Goal: Navigation & Orientation: Understand site structure

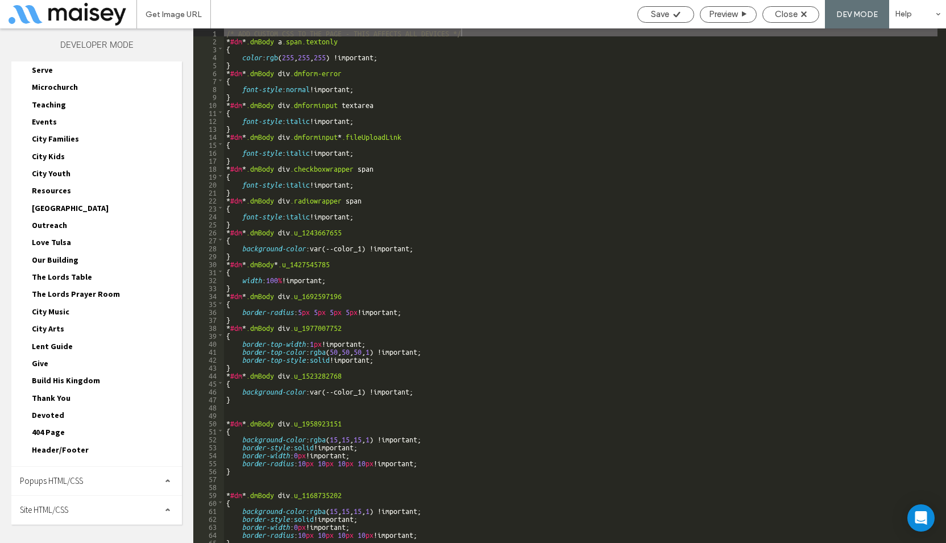
drag, startPoint x: 62, startPoint y: 509, endPoint x: 97, endPoint y: 418, distance: 96.8
click at [62, 508] on span "Site HTML/CSS" at bounding box center [44, 509] width 48 height 11
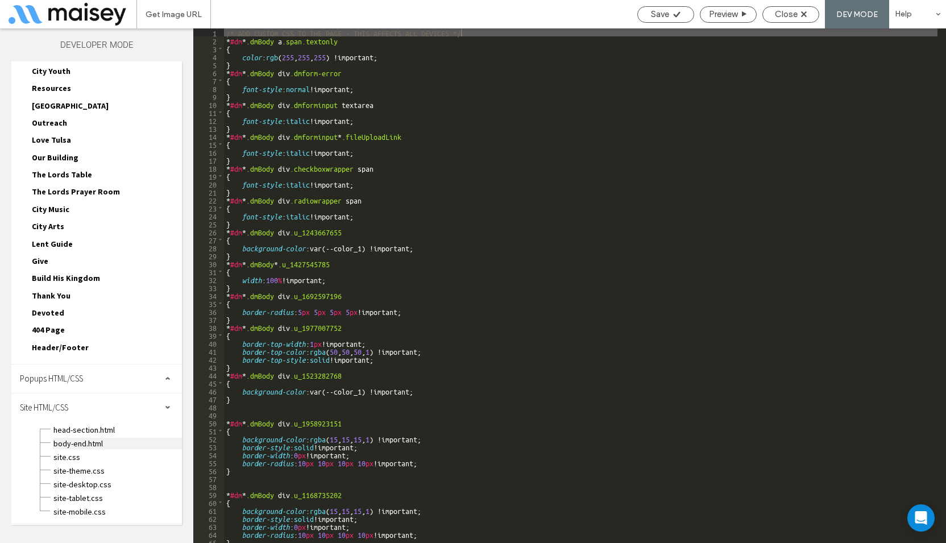
click at [71, 446] on span "body-end.html" at bounding box center [117, 443] width 129 height 11
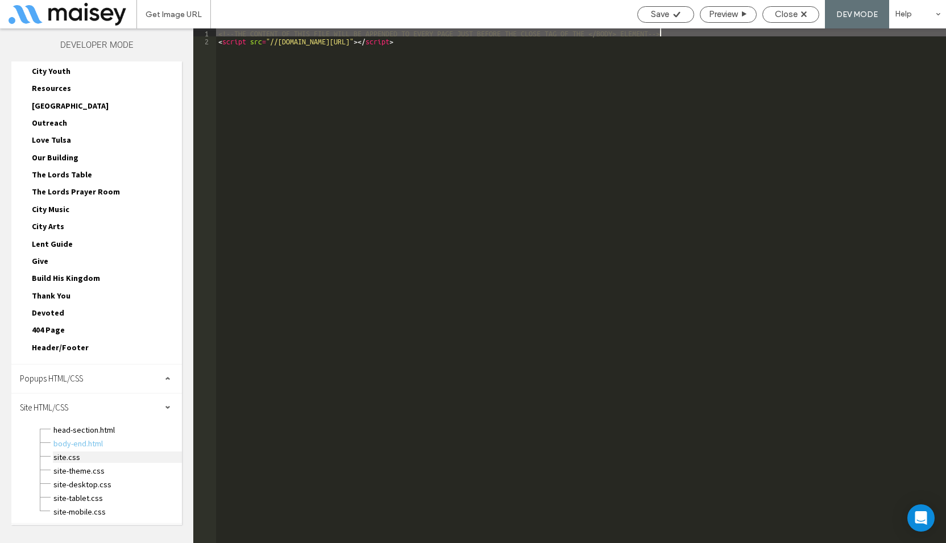
click at [64, 457] on span "site.css" at bounding box center [117, 456] width 129 height 11
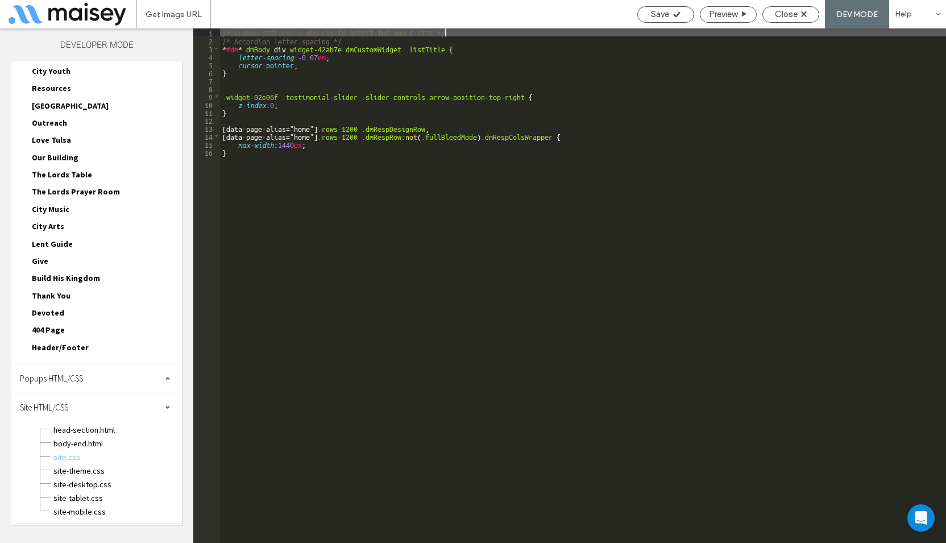
click at [325, 129] on div "/* GLOBAL SITE CSS - ADD CSS TO AFFECT THE WHOLE SITE */ /* Accordion letter sp…" at bounding box center [583, 293] width 726 height 530
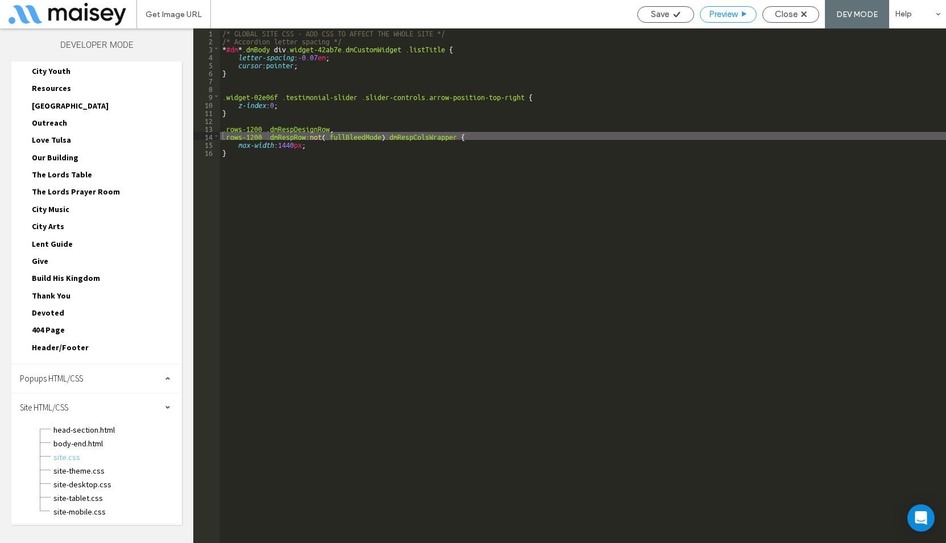
click at [732, 16] on span "Preview" at bounding box center [723, 14] width 28 height 10
drag, startPoint x: 787, startPoint y: 11, endPoint x: 774, endPoint y: 13, distance: 13.2
click at [786, 11] on span "Close" at bounding box center [786, 14] width 23 height 10
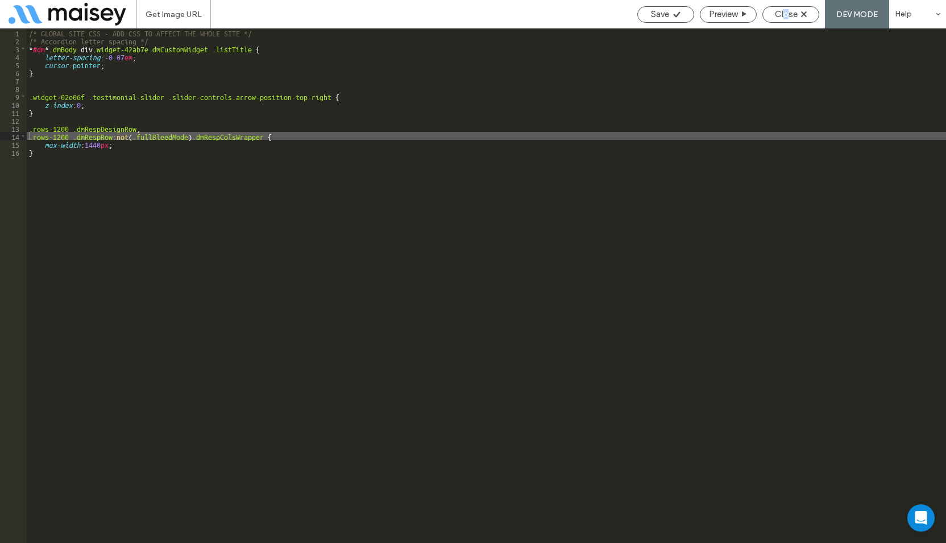
scroll to position [238, 0]
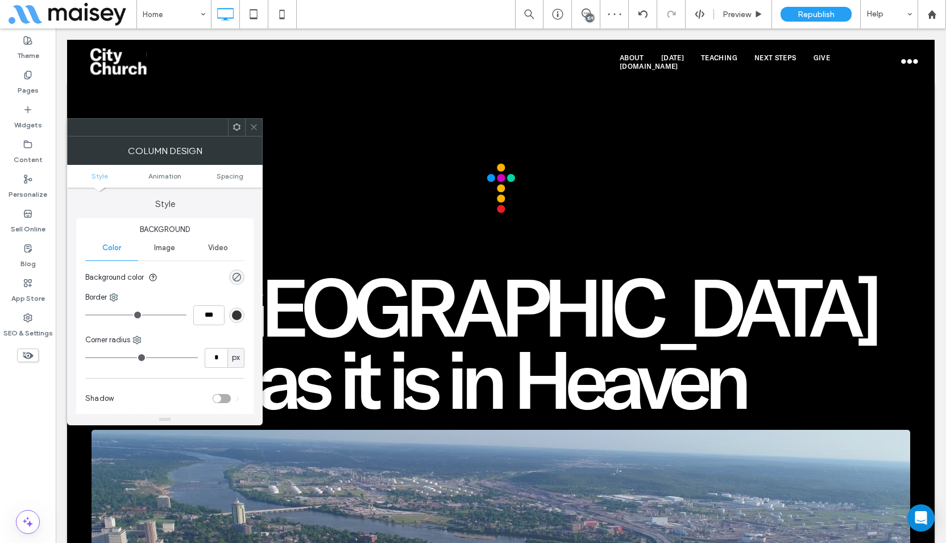
click at [250, 130] on icon at bounding box center [254, 127] width 9 height 9
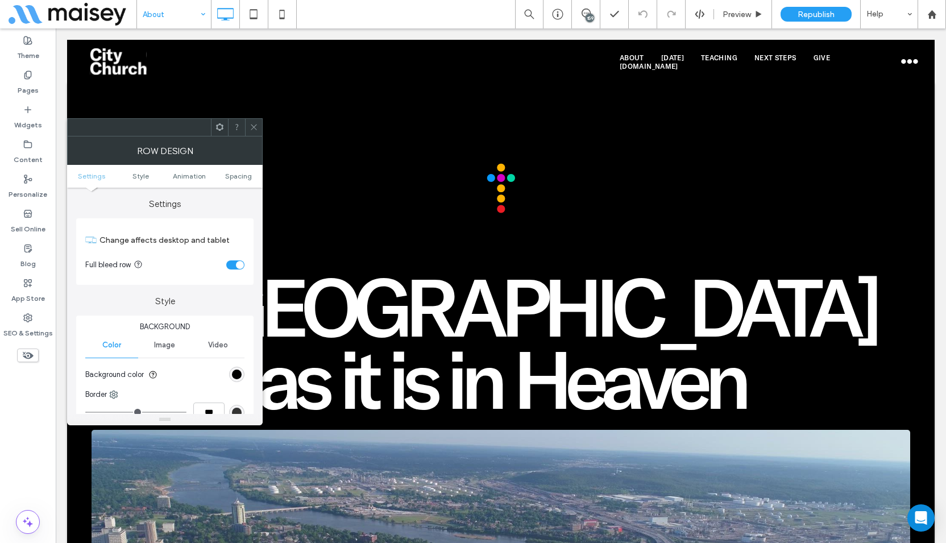
click at [233, 265] on div "toggle" at bounding box center [235, 264] width 18 height 9
click at [254, 127] on use at bounding box center [254, 127] width 6 height 6
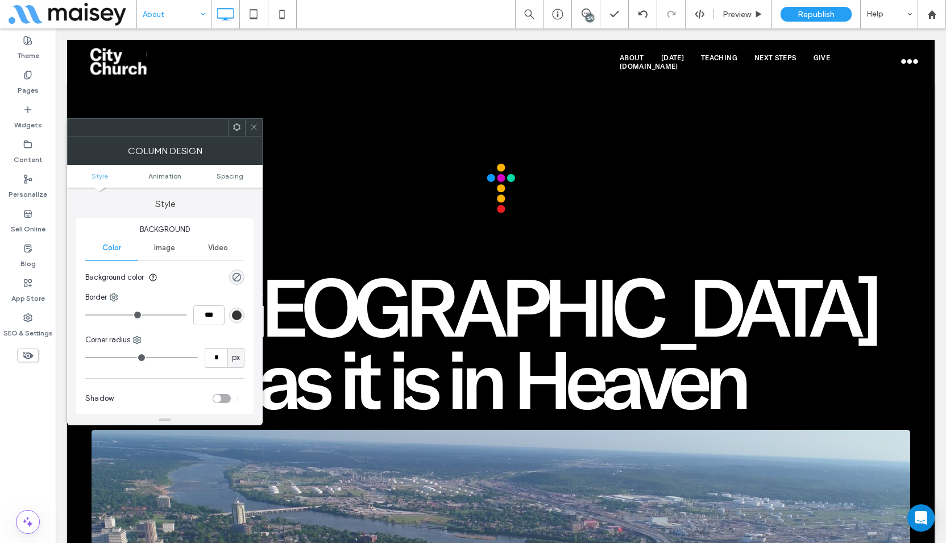
click at [247, 126] on div at bounding box center [253, 127] width 17 height 17
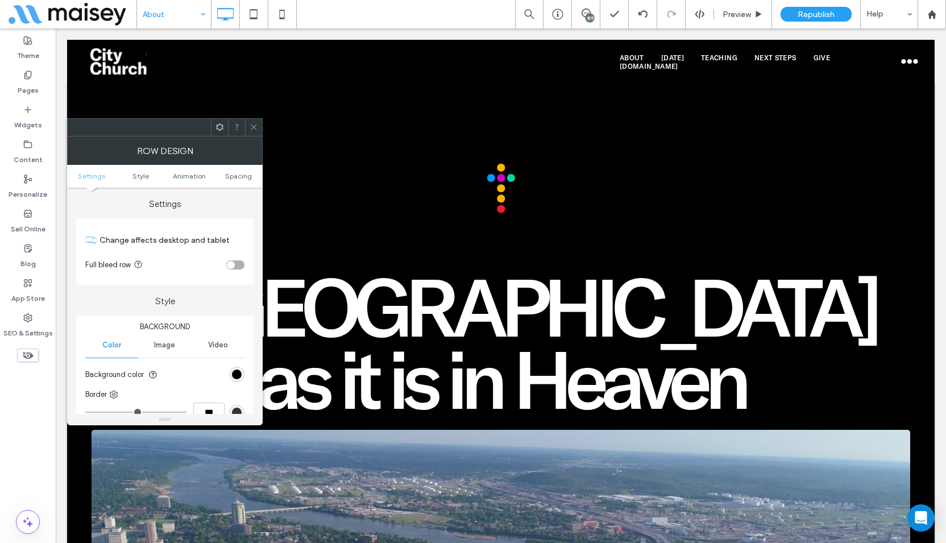
click at [253, 124] on icon at bounding box center [254, 127] width 9 height 9
click at [232, 263] on div "toggle" at bounding box center [235, 264] width 18 height 9
click at [259, 124] on div at bounding box center [253, 127] width 17 height 17
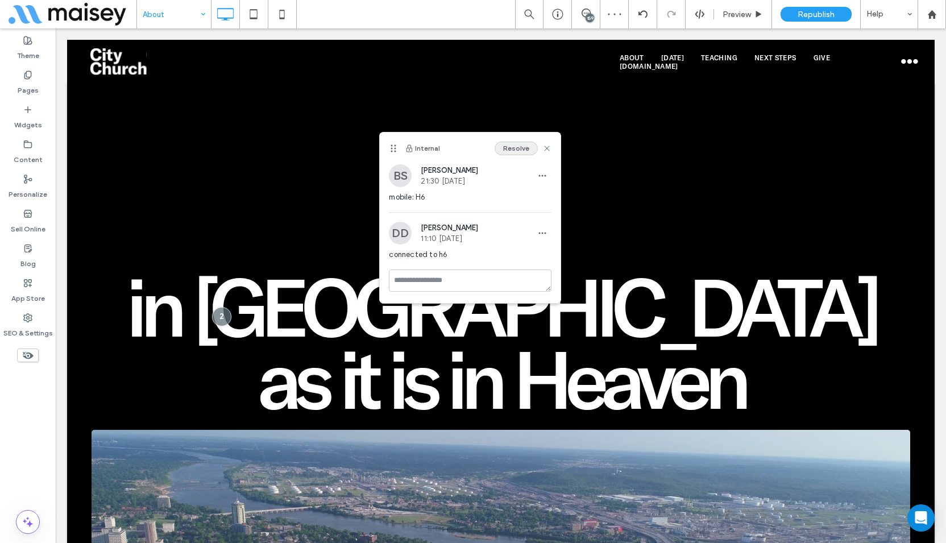
click at [529, 142] on button "Resolve" at bounding box center [516, 149] width 43 height 14
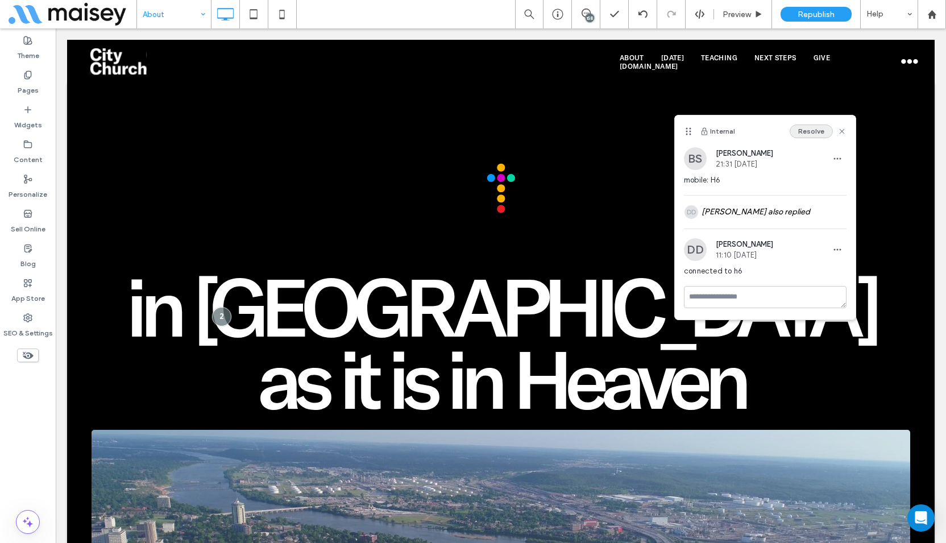
click at [811, 130] on button "Resolve" at bounding box center [811, 131] width 43 height 14
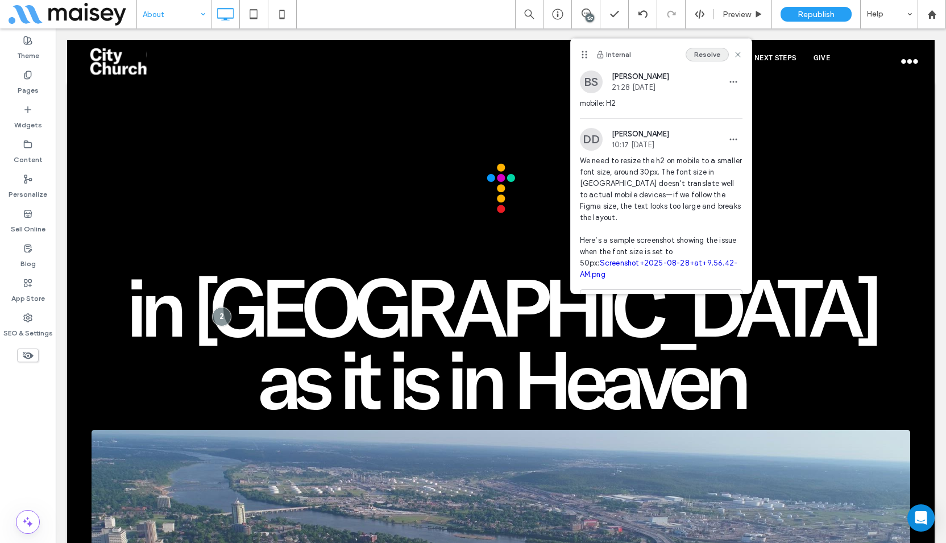
click at [697, 53] on button "Resolve" at bounding box center [707, 55] width 43 height 14
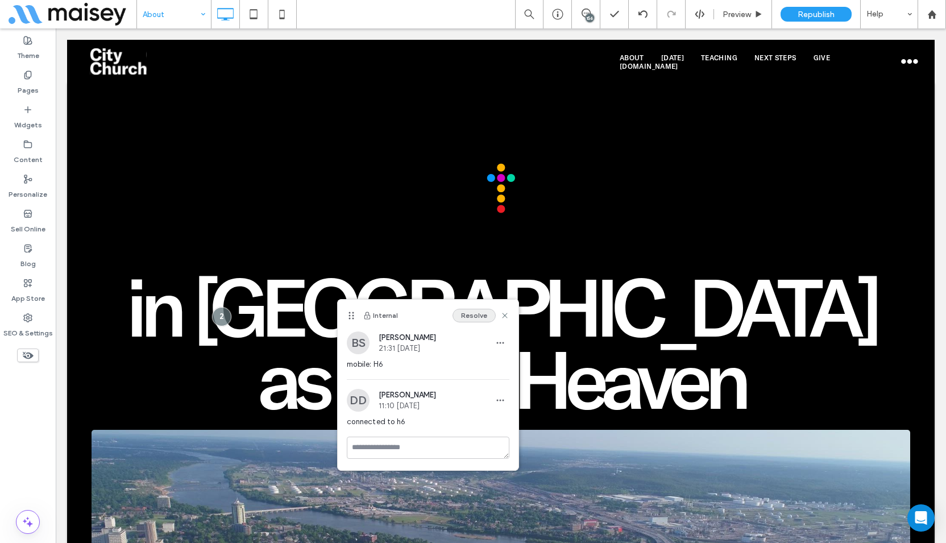
click at [472, 316] on button "Resolve" at bounding box center [473, 316] width 43 height 14
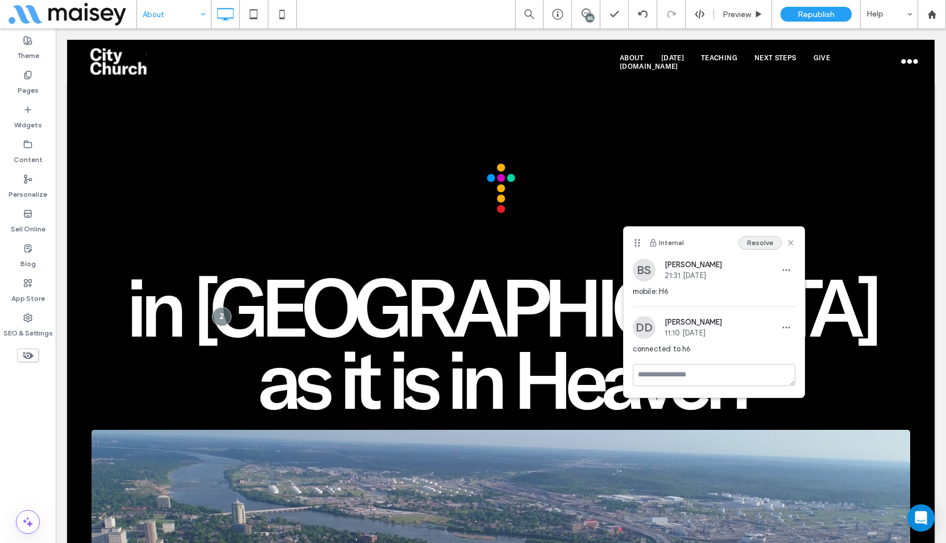
click at [766, 245] on button "Resolve" at bounding box center [759, 243] width 43 height 14
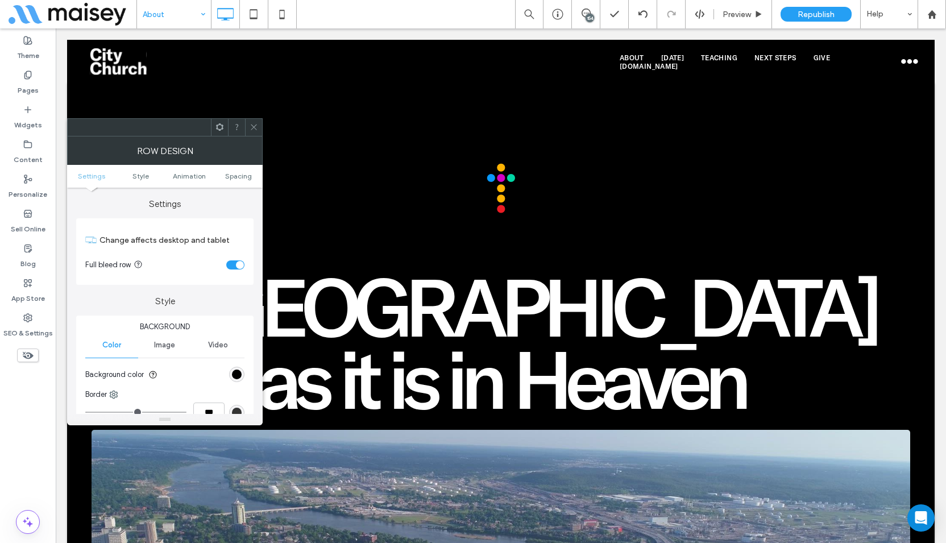
click at [235, 264] on div "toggle" at bounding box center [235, 264] width 18 height 9
click at [255, 125] on icon at bounding box center [254, 127] width 9 height 9
click at [233, 265] on div "toggle" at bounding box center [235, 264] width 18 height 9
click at [252, 126] on icon at bounding box center [254, 127] width 9 height 9
click at [235, 265] on div "toggle" at bounding box center [235, 264] width 18 height 9
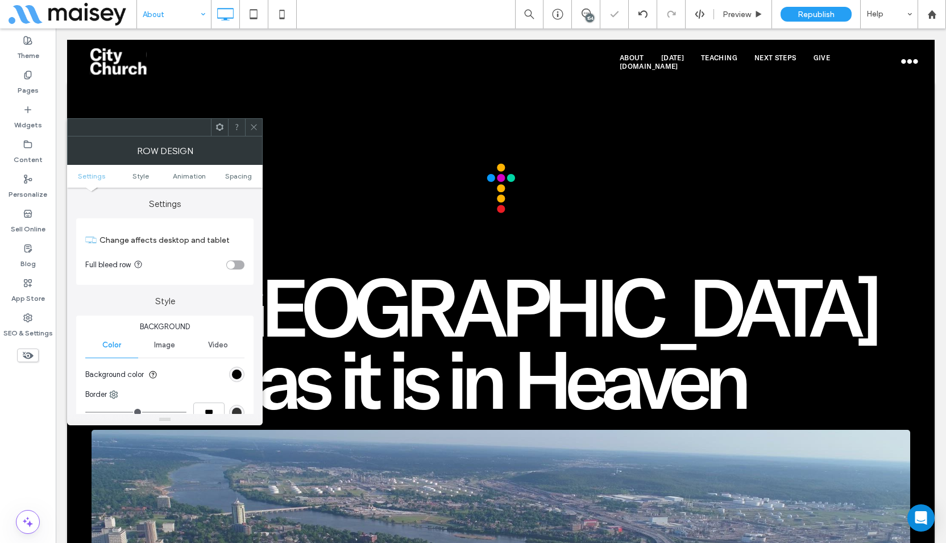
click at [255, 132] on span at bounding box center [254, 127] width 9 height 17
click at [247, 132] on div at bounding box center [253, 127] width 17 height 17
click at [257, 130] on icon at bounding box center [254, 127] width 9 height 9
click at [260, 125] on div at bounding box center [253, 127] width 17 height 17
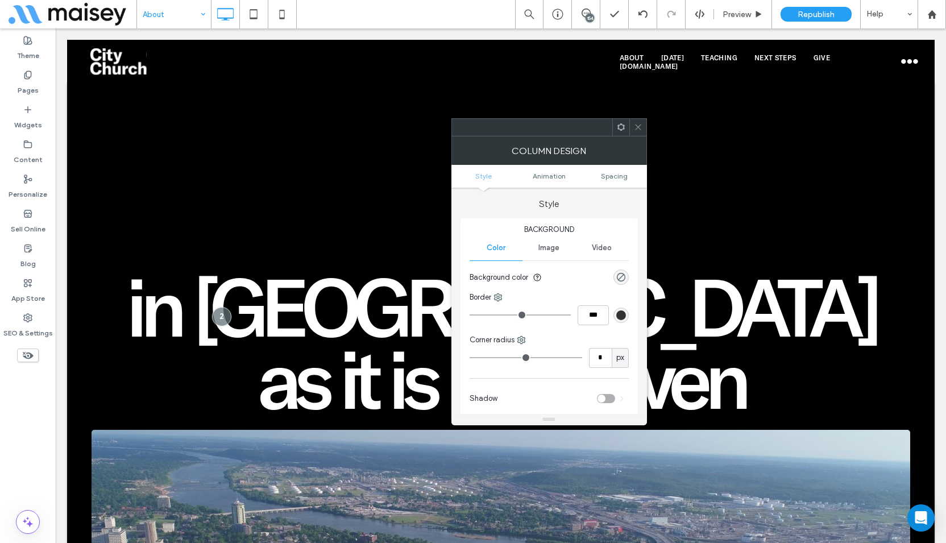
drag, startPoint x: 639, startPoint y: 121, endPoint x: 462, endPoint y: 125, distance: 177.4
click at [639, 121] on span at bounding box center [638, 127] width 9 height 17
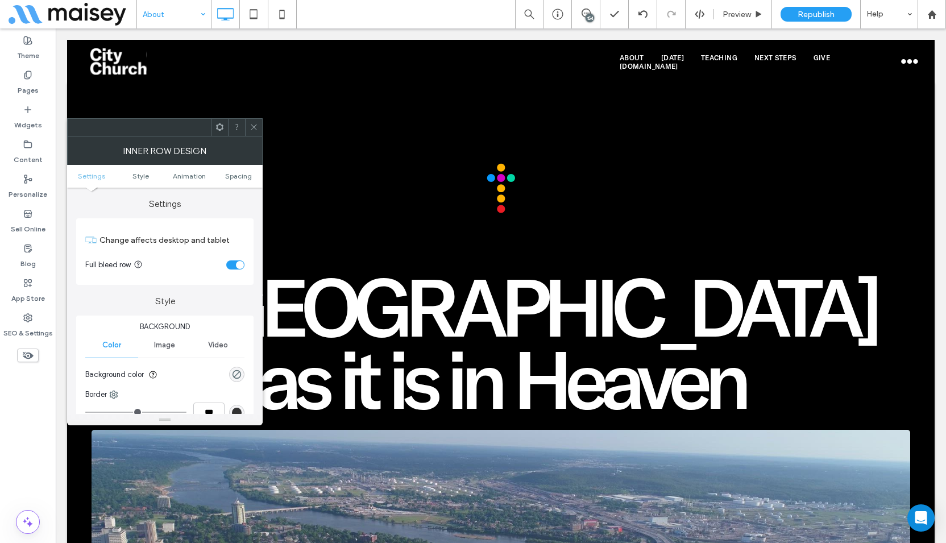
click at [238, 265] on div "toggle" at bounding box center [240, 265] width 8 height 8
click at [255, 123] on icon at bounding box center [254, 127] width 9 height 9
click at [235, 265] on div "toggle" at bounding box center [235, 264] width 18 height 9
click at [254, 127] on use at bounding box center [254, 127] width 6 height 6
click at [231, 265] on div "toggle" at bounding box center [235, 264] width 18 height 9
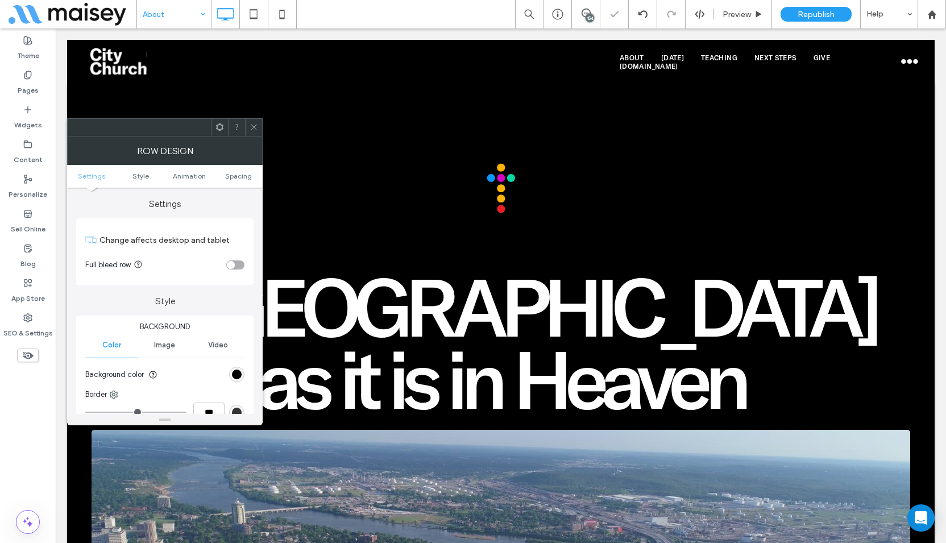
click at [256, 125] on icon at bounding box center [254, 127] width 9 height 9
click at [243, 264] on div "toggle" at bounding box center [240, 265] width 8 height 8
click at [258, 127] on div at bounding box center [253, 127] width 17 height 17
click at [255, 128] on icon at bounding box center [254, 127] width 9 height 9
click at [238, 260] on div "toggle" at bounding box center [235, 264] width 18 height 9
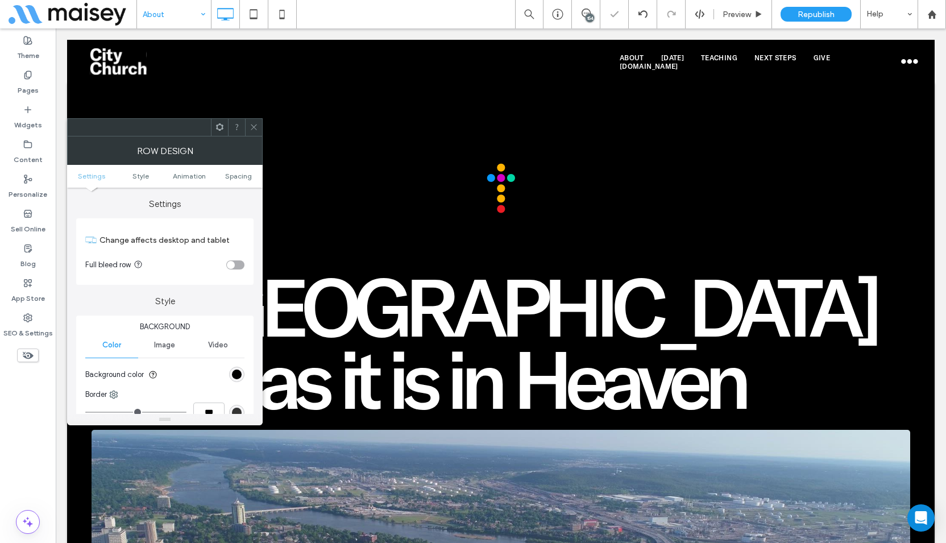
click at [251, 126] on icon at bounding box center [254, 127] width 9 height 9
click at [235, 264] on div "toggle" at bounding box center [235, 264] width 18 height 9
click at [254, 125] on icon at bounding box center [254, 127] width 9 height 9
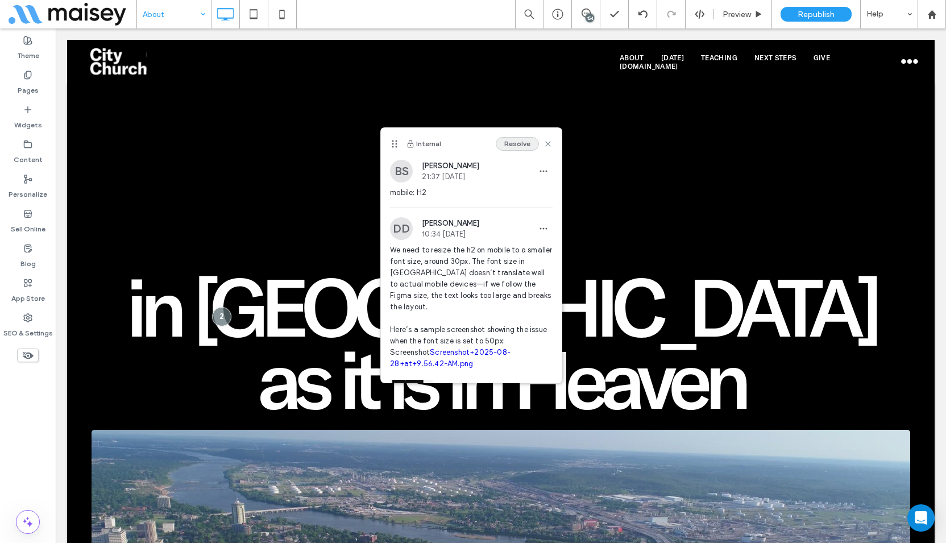
click at [518, 144] on button "Resolve" at bounding box center [517, 144] width 43 height 14
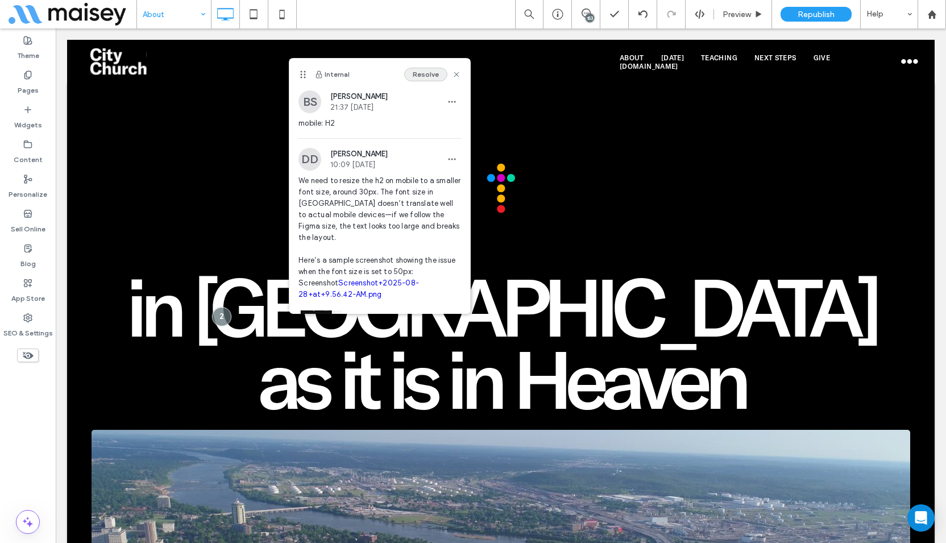
click at [425, 77] on button "Resolve" at bounding box center [425, 75] width 43 height 14
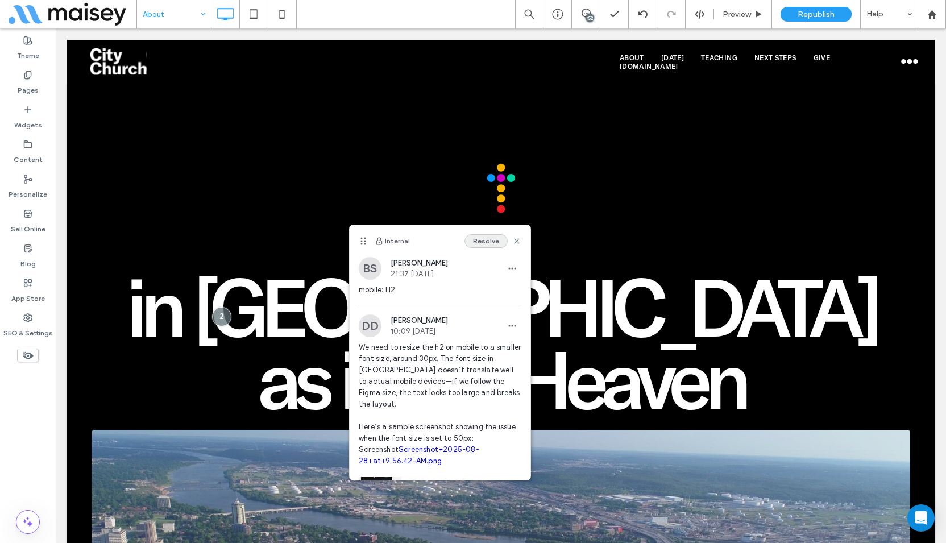
click at [475, 243] on button "Resolve" at bounding box center [485, 241] width 43 height 14
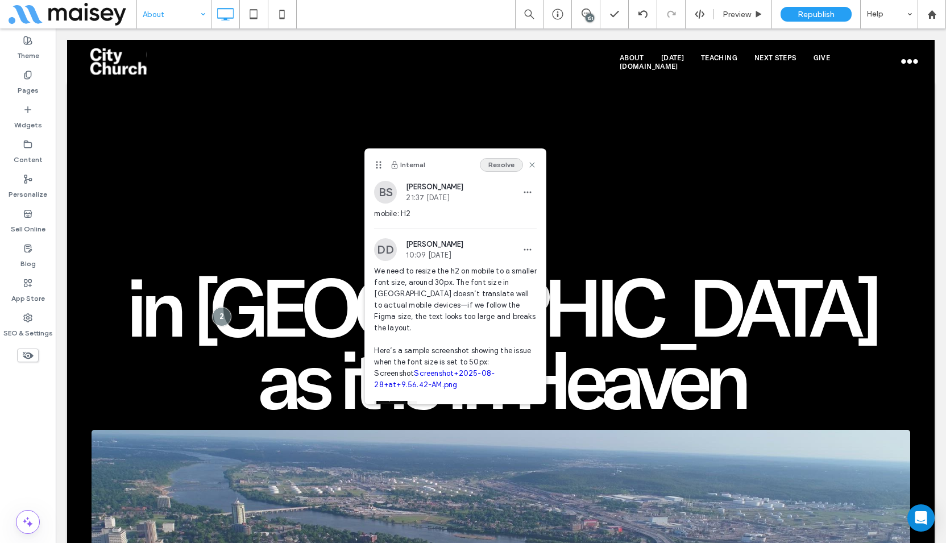
click at [495, 163] on button "Resolve" at bounding box center [501, 165] width 43 height 14
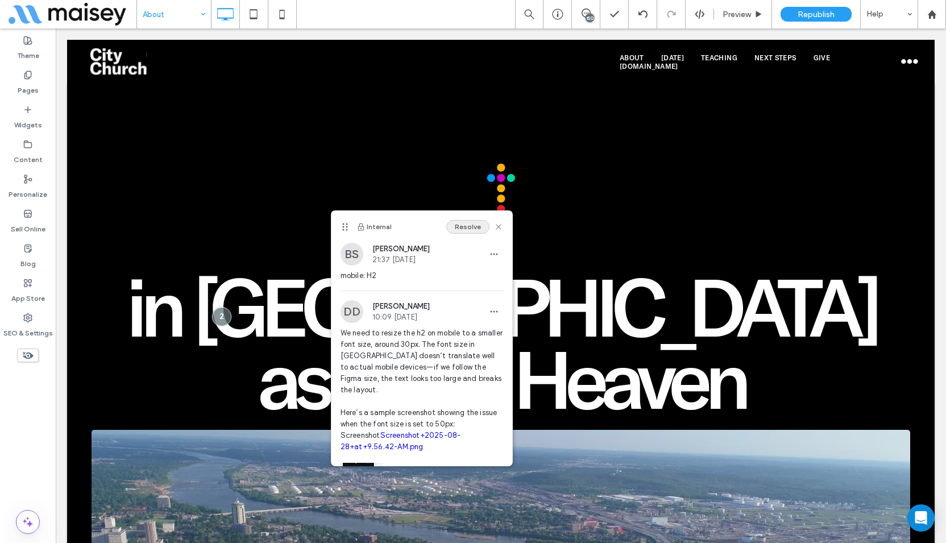
click at [452, 223] on button "Resolve" at bounding box center [467, 227] width 43 height 14
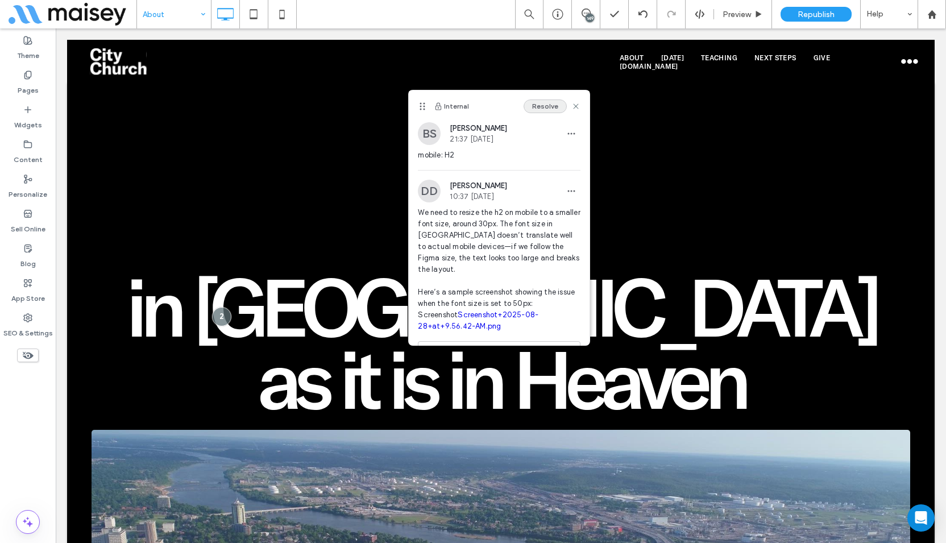
click at [537, 103] on button "Resolve" at bounding box center [545, 106] width 43 height 14
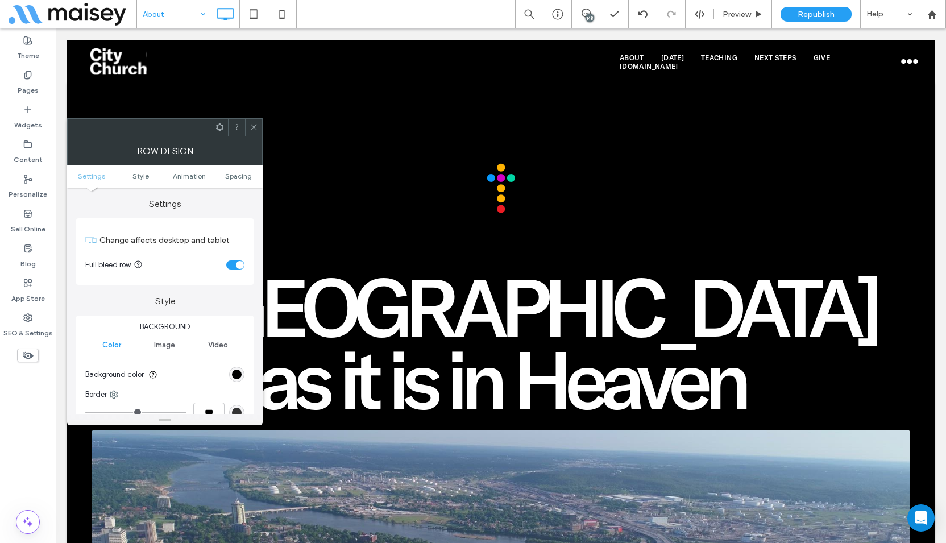
click at [236, 262] on div "toggle" at bounding box center [235, 264] width 18 height 9
click at [255, 127] on icon at bounding box center [254, 127] width 9 height 9
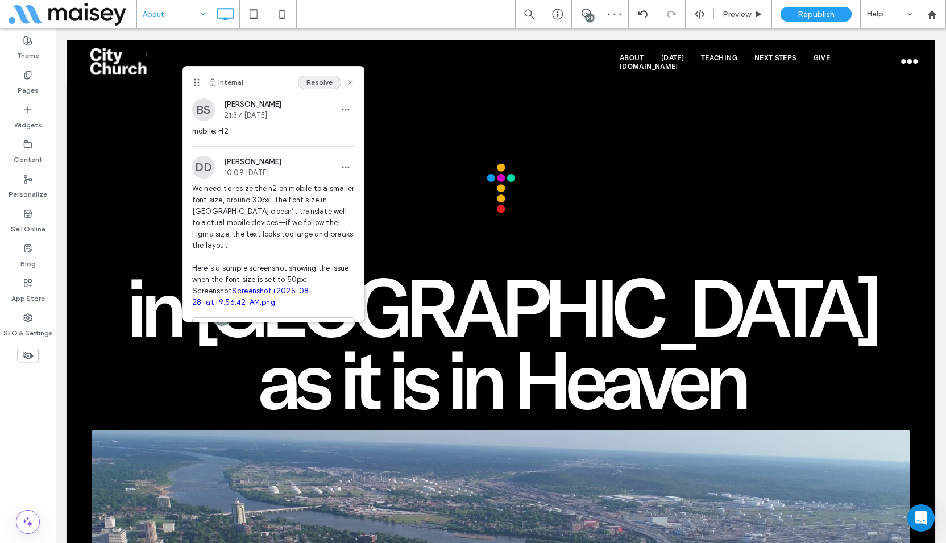
click at [311, 81] on button "Resolve" at bounding box center [319, 83] width 43 height 14
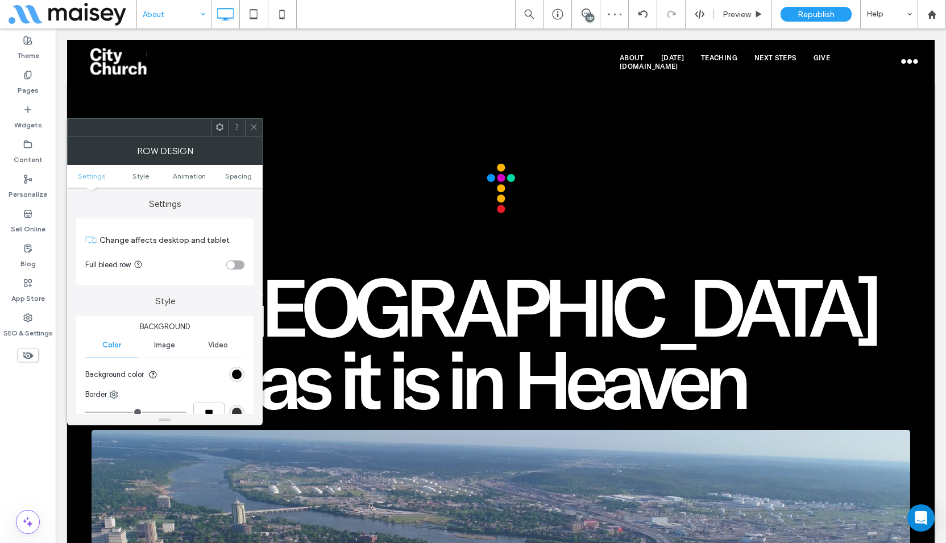
click at [256, 119] on span at bounding box center [254, 127] width 9 height 17
click at [234, 260] on div "toggle" at bounding box center [235, 264] width 18 height 9
click at [255, 126] on use at bounding box center [254, 127] width 6 height 6
click at [236, 264] on div "toggle" at bounding box center [235, 264] width 18 height 9
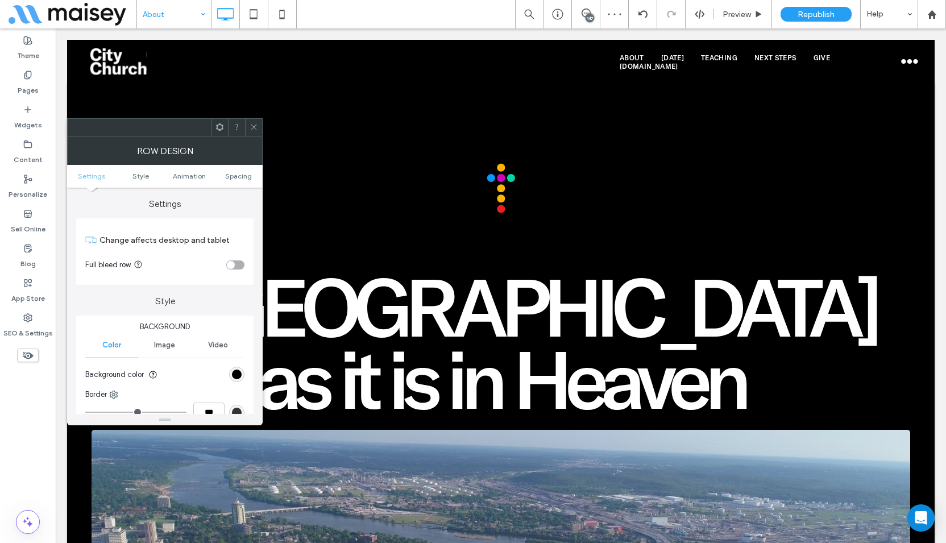
click at [256, 127] on icon at bounding box center [254, 127] width 9 height 9
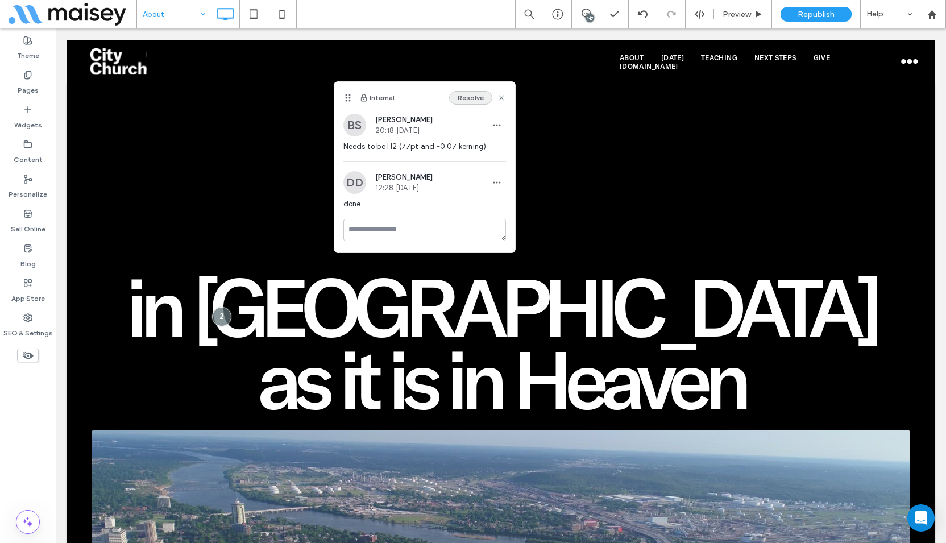
click at [475, 98] on button "Resolve" at bounding box center [470, 98] width 43 height 14
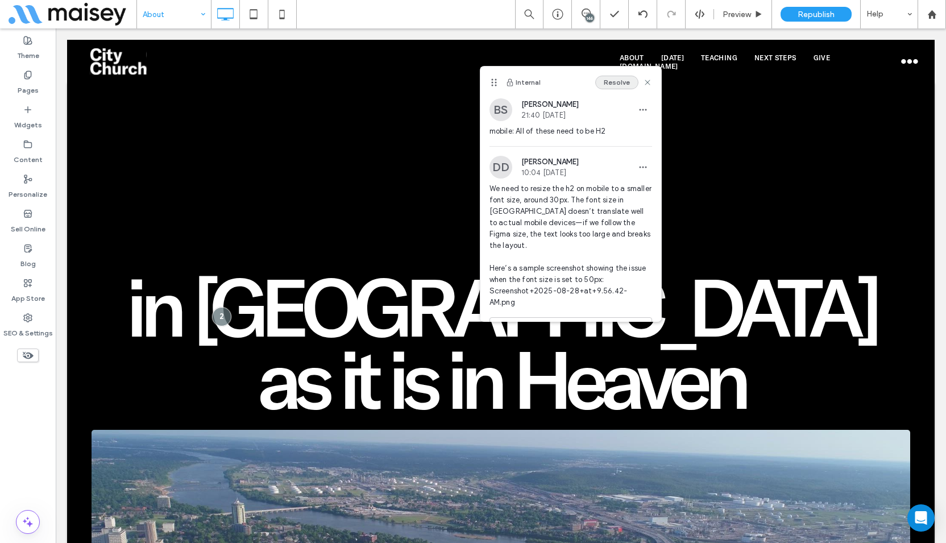
click at [596, 87] on button "Resolve" at bounding box center [616, 83] width 43 height 14
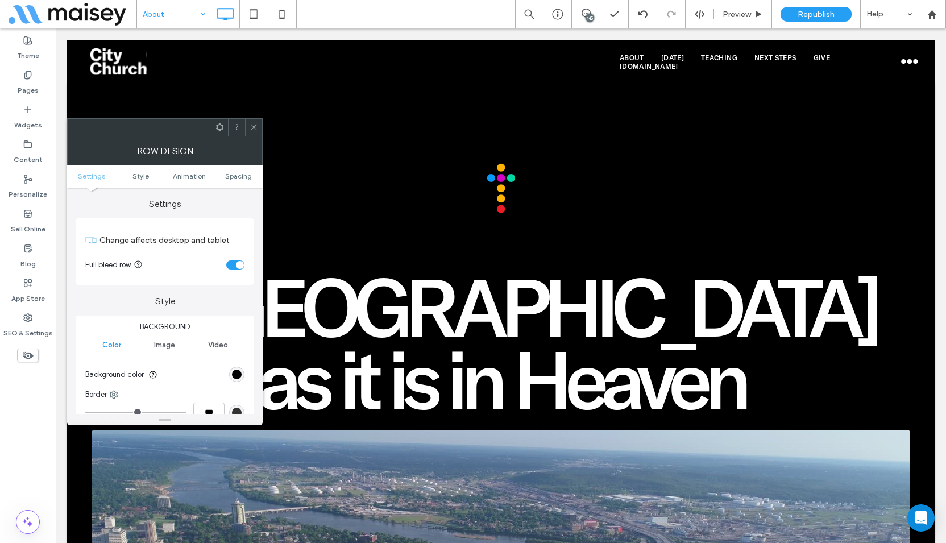
click at [236, 263] on div "toggle" at bounding box center [240, 265] width 8 height 8
click at [253, 126] on use at bounding box center [254, 127] width 6 height 6
click at [234, 262] on div "toggle" at bounding box center [235, 264] width 18 height 9
click at [254, 124] on icon at bounding box center [254, 127] width 9 height 9
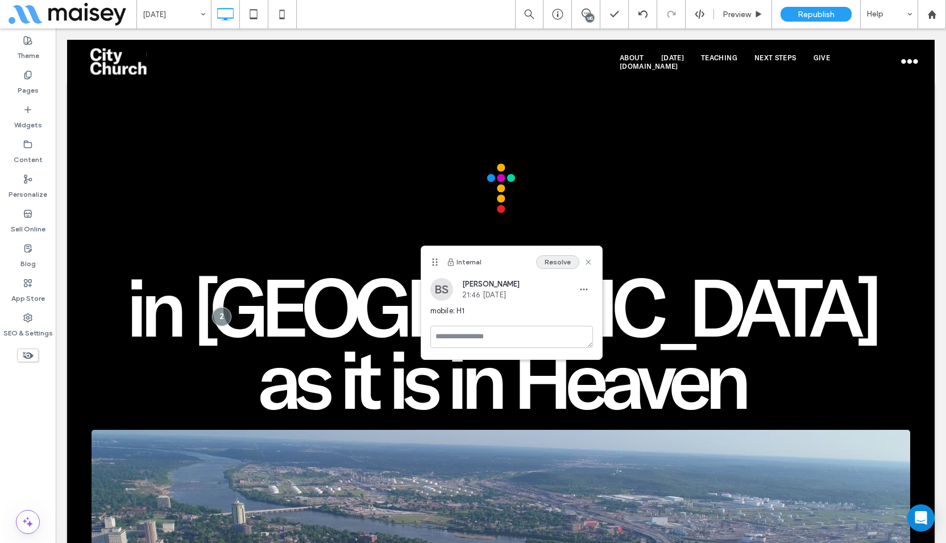
drag, startPoint x: 556, startPoint y: 255, endPoint x: 550, endPoint y: 255, distance: 6.3
click at [555, 255] on button "Resolve" at bounding box center [557, 262] width 43 height 14
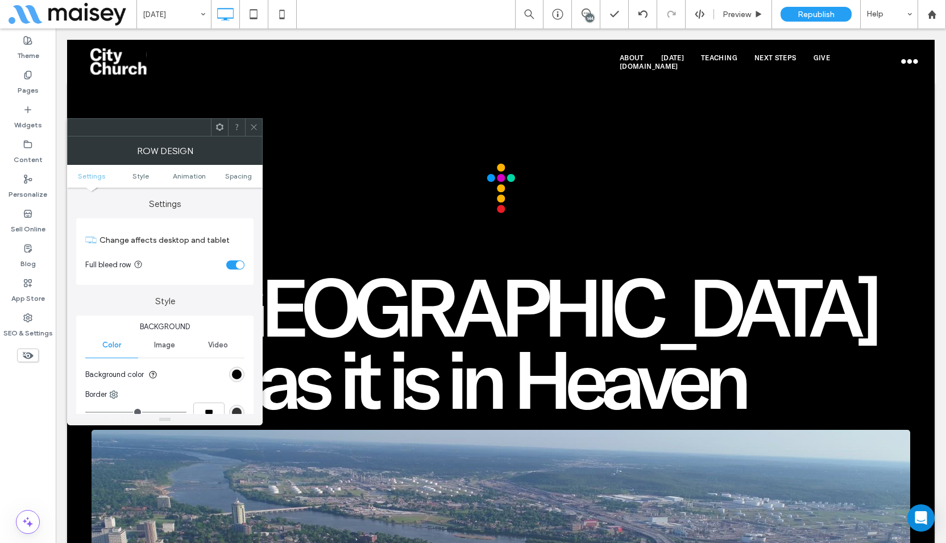
click at [241, 265] on div "toggle" at bounding box center [240, 265] width 8 height 8
click at [259, 126] on div at bounding box center [253, 127] width 17 height 17
click at [243, 263] on div "toggle" at bounding box center [240, 265] width 8 height 8
click at [258, 126] on div at bounding box center [253, 127] width 17 height 17
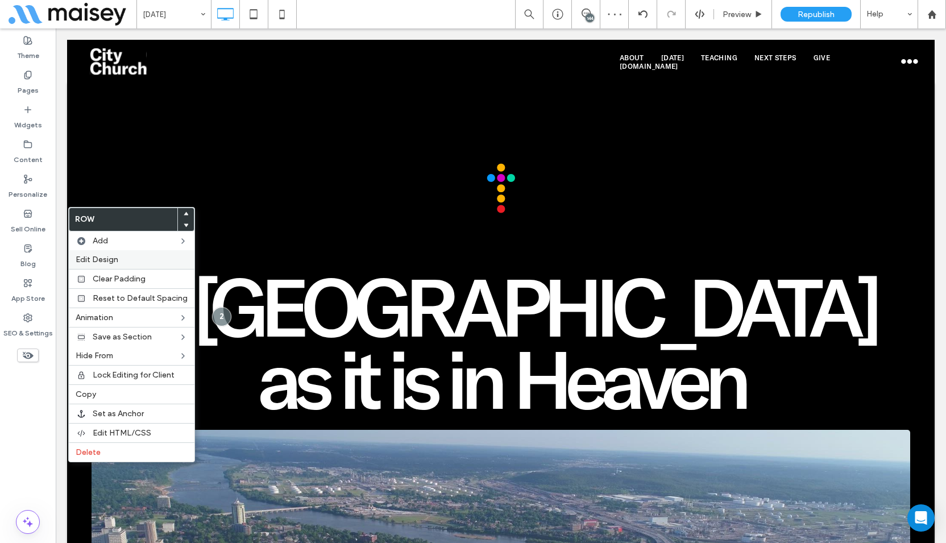
click at [104, 257] on span "Edit Design" at bounding box center [97, 260] width 43 height 10
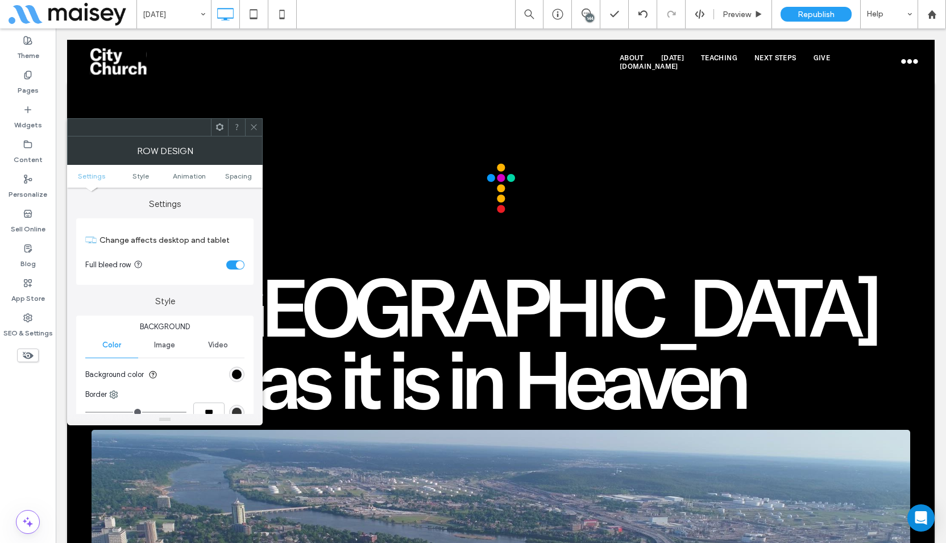
click at [242, 265] on div "toggle" at bounding box center [240, 265] width 8 height 8
click at [257, 125] on icon at bounding box center [254, 127] width 9 height 9
click at [233, 261] on section "Full bleed row" at bounding box center [164, 265] width 159 height 28
click at [234, 263] on div "toggle" at bounding box center [235, 264] width 18 height 9
click at [254, 130] on icon at bounding box center [254, 127] width 9 height 9
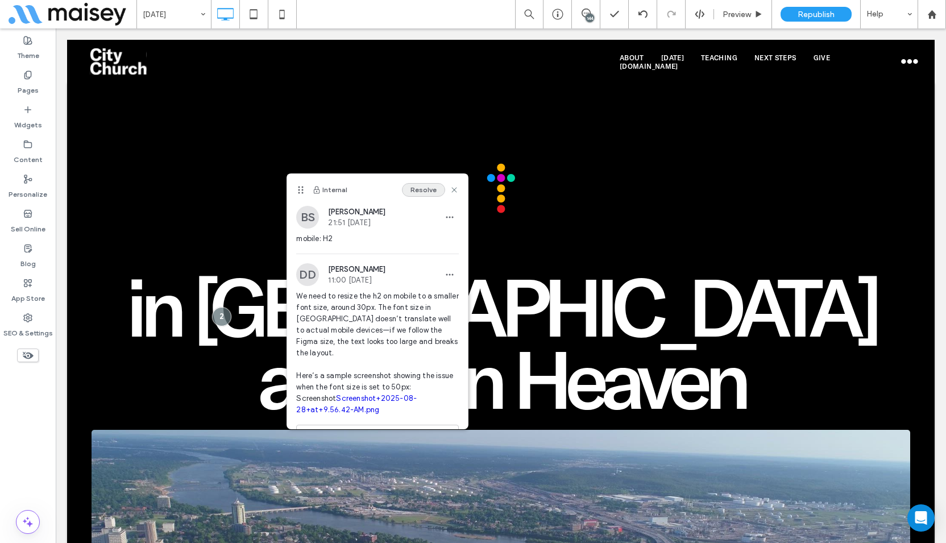
click at [418, 184] on button "Resolve" at bounding box center [423, 190] width 43 height 14
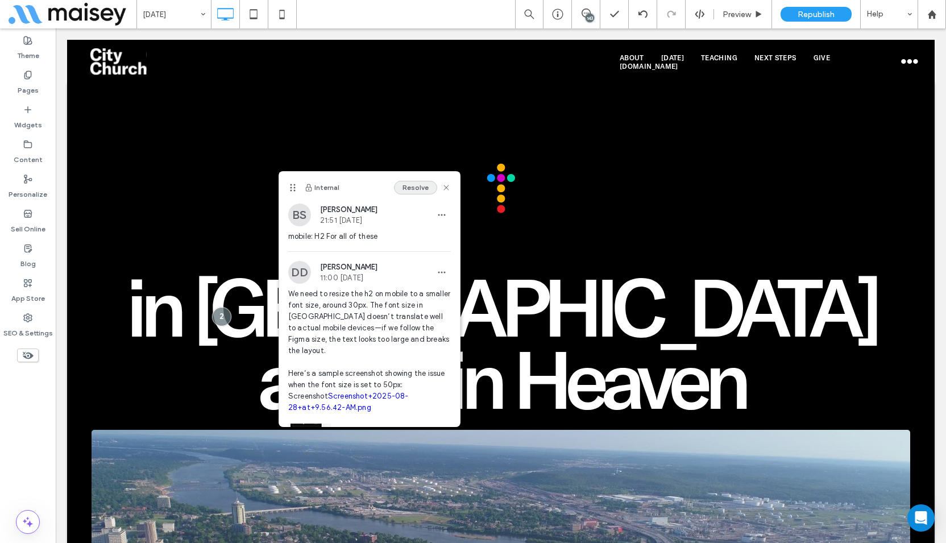
click at [408, 188] on button "Resolve" at bounding box center [415, 188] width 43 height 14
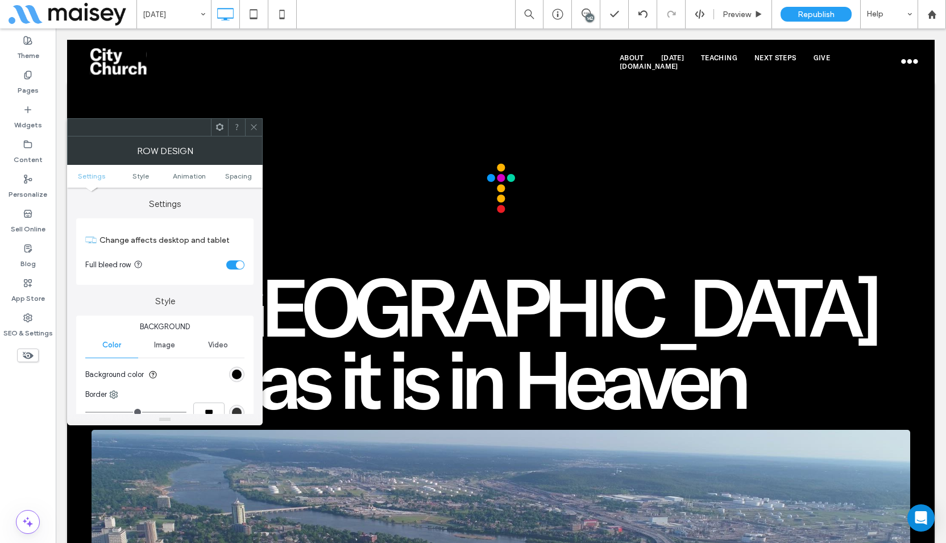
click at [237, 265] on div "toggle" at bounding box center [240, 265] width 8 height 8
click at [257, 125] on icon at bounding box center [254, 127] width 9 height 9
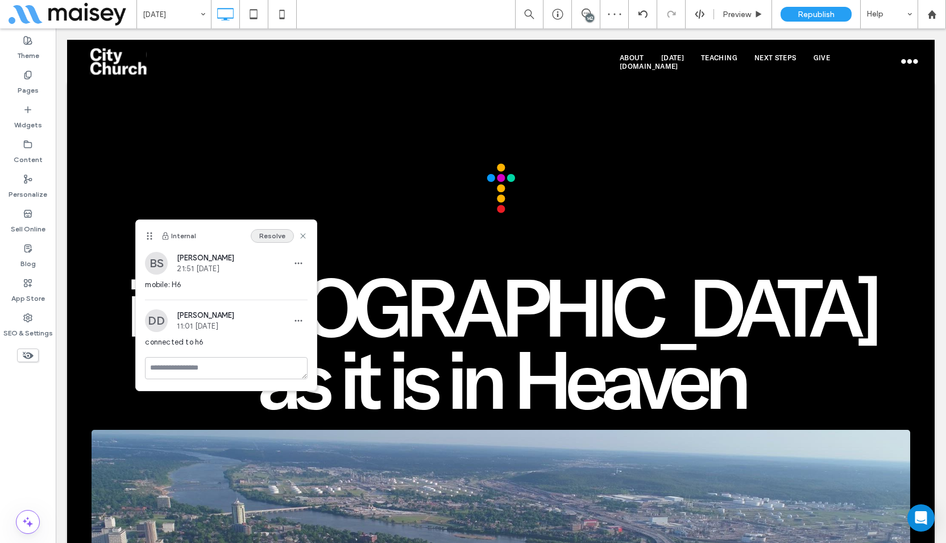
click at [272, 234] on button "Resolve" at bounding box center [272, 236] width 43 height 14
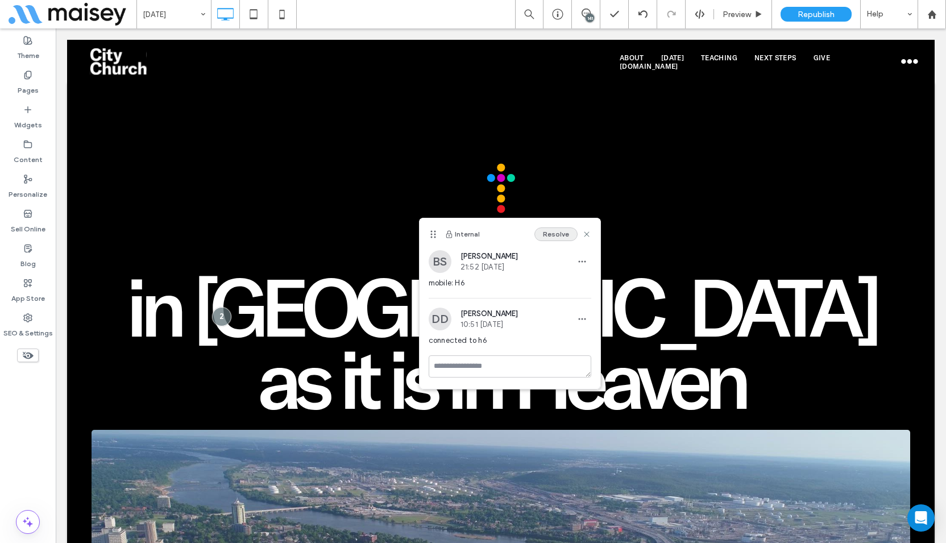
click at [550, 234] on button "Resolve" at bounding box center [555, 234] width 43 height 14
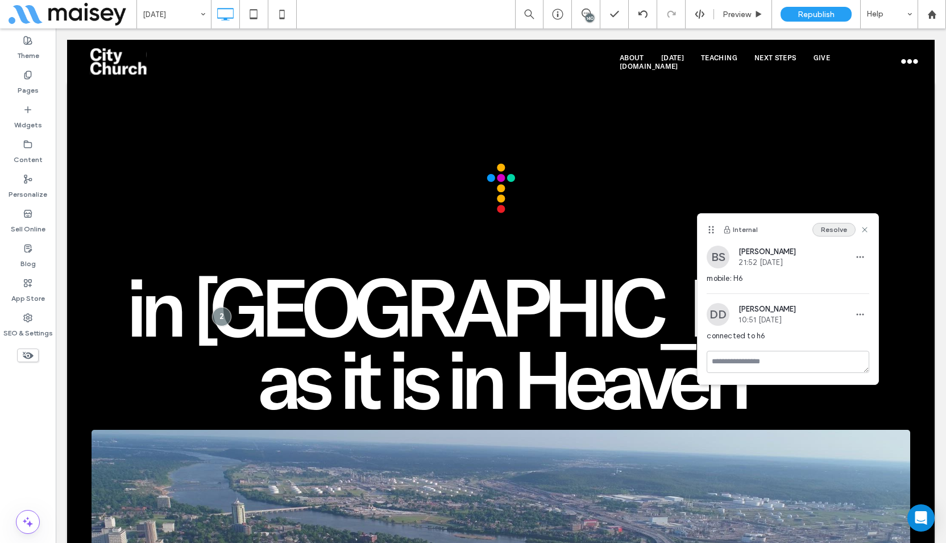
click at [833, 231] on button "Resolve" at bounding box center [833, 230] width 43 height 14
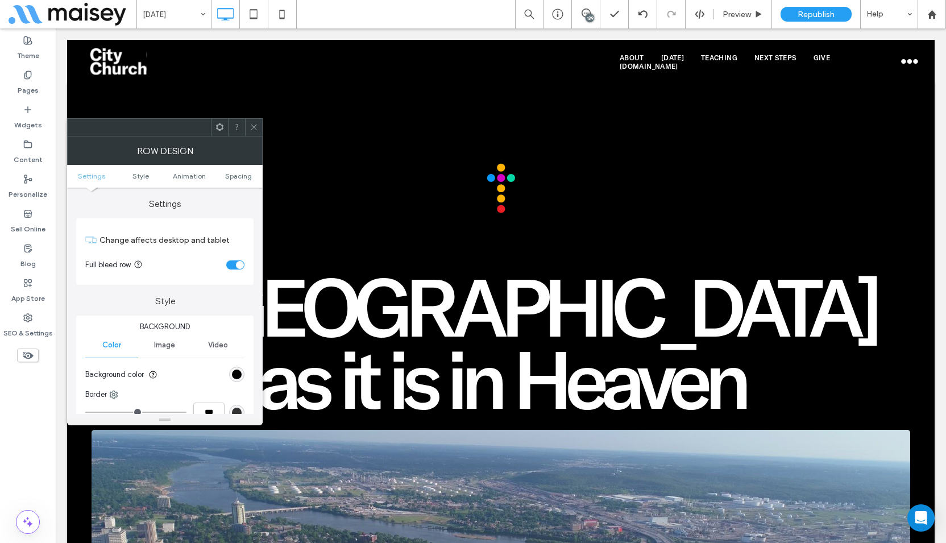
click at [244, 261] on div "Change affects desktop and tablet Full bleed row" at bounding box center [164, 251] width 177 height 67
click at [242, 263] on div "toggle" at bounding box center [240, 265] width 8 height 8
click at [257, 124] on icon at bounding box center [254, 127] width 9 height 9
drag, startPoint x: 248, startPoint y: 269, endPoint x: 240, endPoint y: 265, distance: 9.4
click at [248, 269] on div "Change affects desktop and tablet Full bleed row" at bounding box center [164, 251] width 177 height 67
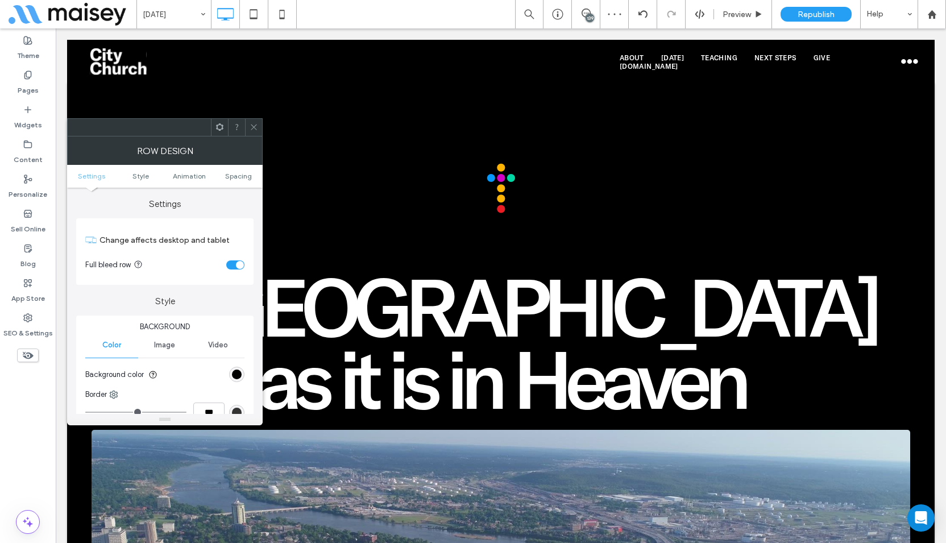
click at [239, 264] on div "toggle" at bounding box center [240, 265] width 8 height 8
click at [255, 129] on icon at bounding box center [254, 127] width 9 height 9
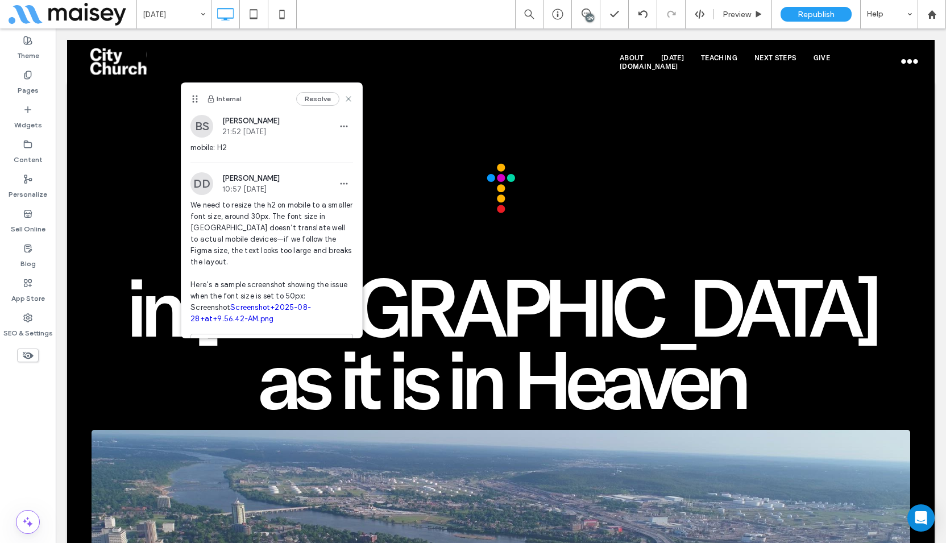
click at [315, 97] on button "Resolve" at bounding box center [317, 99] width 43 height 14
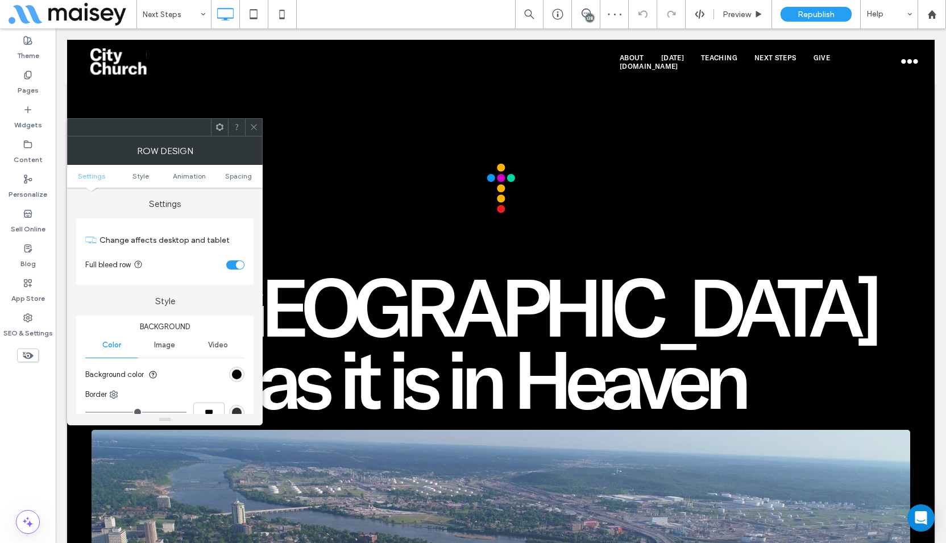
click at [236, 265] on div "toggle" at bounding box center [240, 265] width 8 height 8
click at [255, 123] on icon at bounding box center [254, 127] width 9 height 9
drag, startPoint x: 231, startPoint y: 267, endPoint x: 237, endPoint y: 256, distance: 12.7
click at [232, 266] on div "toggle" at bounding box center [235, 264] width 18 height 9
click at [252, 126] on icon at bounding box center [254, 127] width 9 height 9
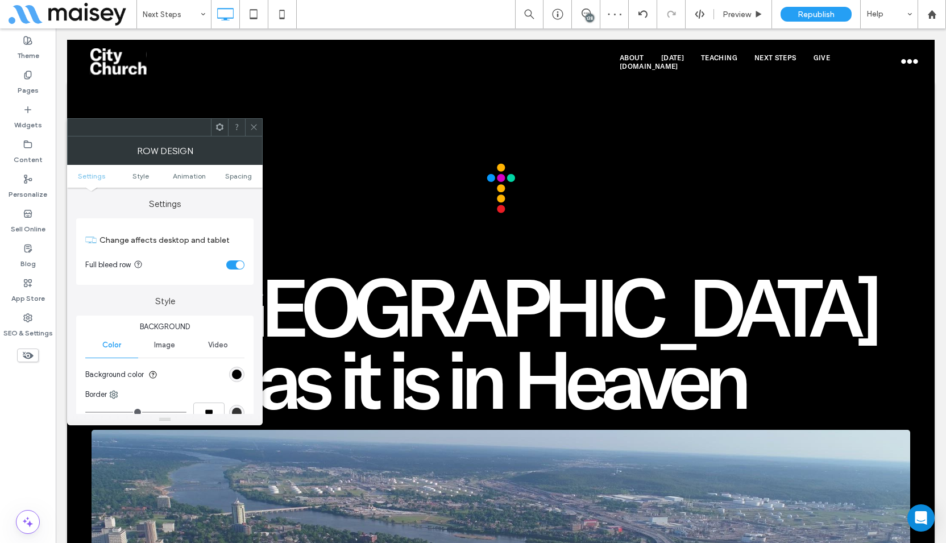
click at [236, 261] on div "toggle" at bounding box center [235, 264] width 18 height 9
drag, startPoint x: 258, startPoint y: 127, endPoint x: 254, endPoint y: 139, distance: 12.8
click at [257, 127] on div at bounding box center [253, 127] width 17 height 17
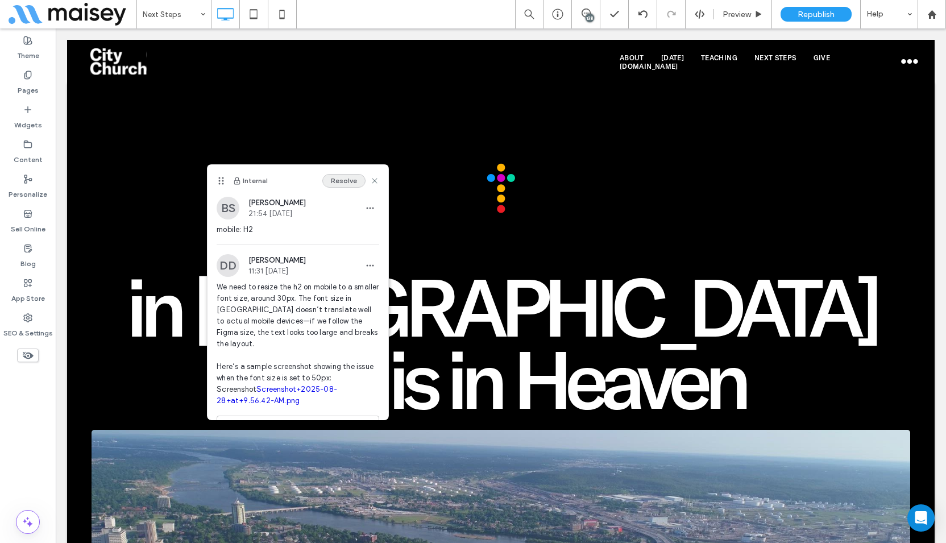
click at [343, 180] on button "Resolve" at bounding box center [343, 181] width 43 height 14
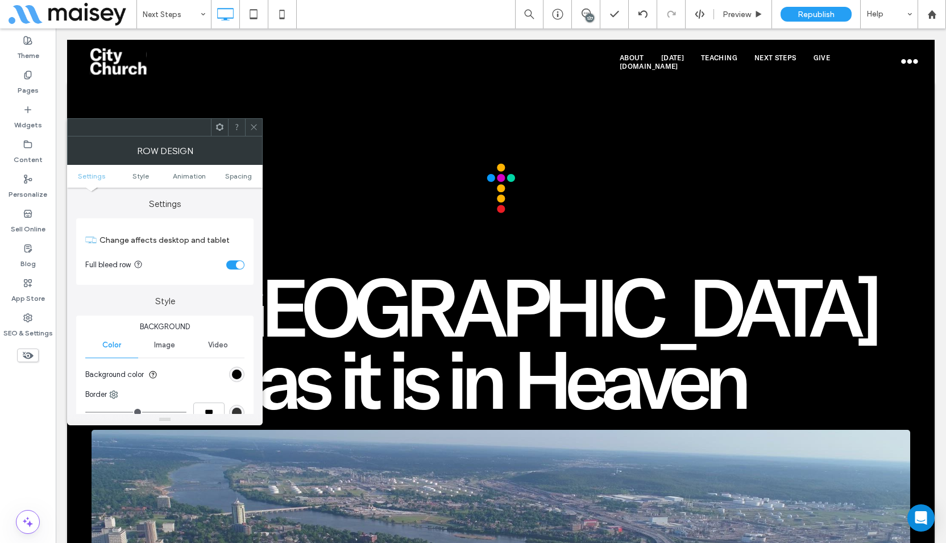
drag, startPoint x: 232, startPoint y: 265, endPoint x: 236, endPoint y: 258, distance: 7.9
click at [233, 264] on div "toggle" at bounding box center [235, 264] width 18 height 9
click at [253, 126] on use at bounding box center [254, 127] width 6 height 6
click at [237, 263] on div "toggle" at bounding box center [240, 265] width 8 height 8
click at [255, 126] on use at bounding box center [254, 127] width 6 height 6
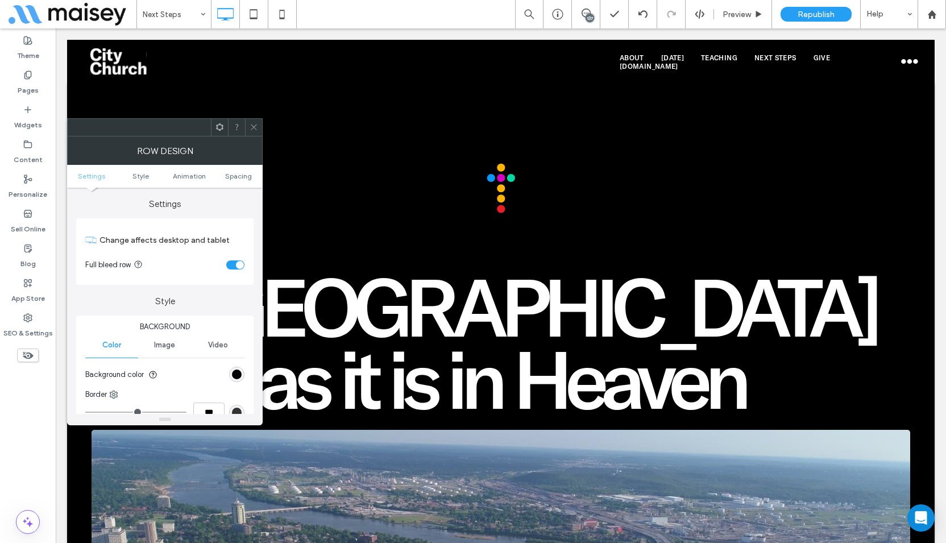
drag, startPoint x: 232, startPoint y: 271, endPoint x: 232, endPoint y: 263, distance: 8.0
click at [232, 270] on section "Full bleed row" at bounding box center [164, 265] width 159 height 28
click at [233, 263] on div "toggle" at bounding box center [235, 264] width 18 height 9
click at [255, 127] on icon at bounding box center [254, 127] width 9 height 9
click at [234, 259] on section "Full bleed row" at bounding box center [164, 265] width 159 height 28
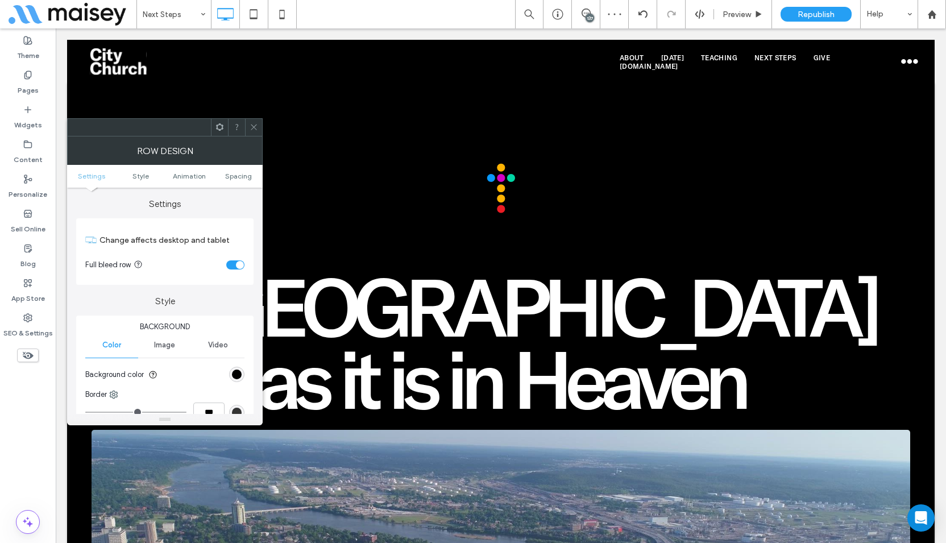
click at [237, 260] on div "toggle" at bounding box center [235, 264] width 18 height 9
click at [256, 126] on icon at bounding box center [254, 127] width 9 height 9
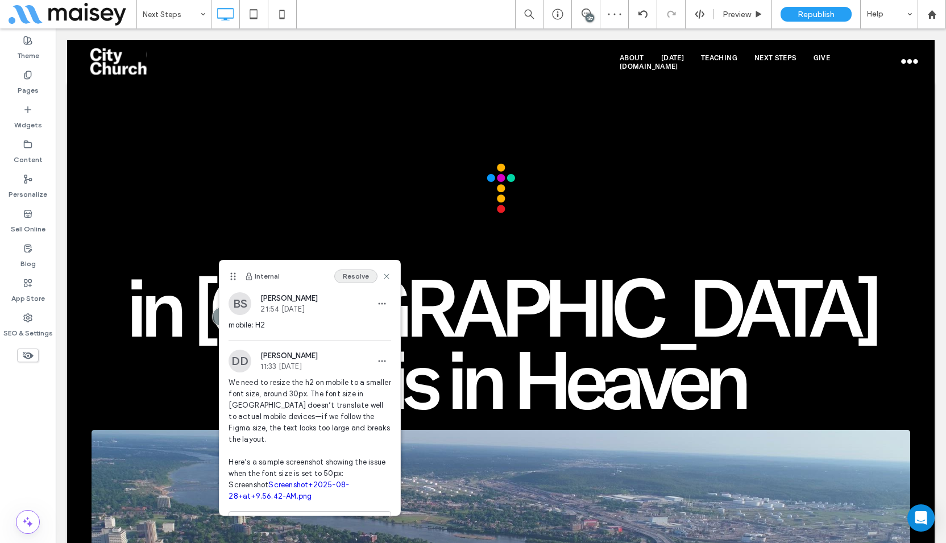
click at [352, 275] on button "Resolve" at bounding box center [355, 276] width 43 height 14
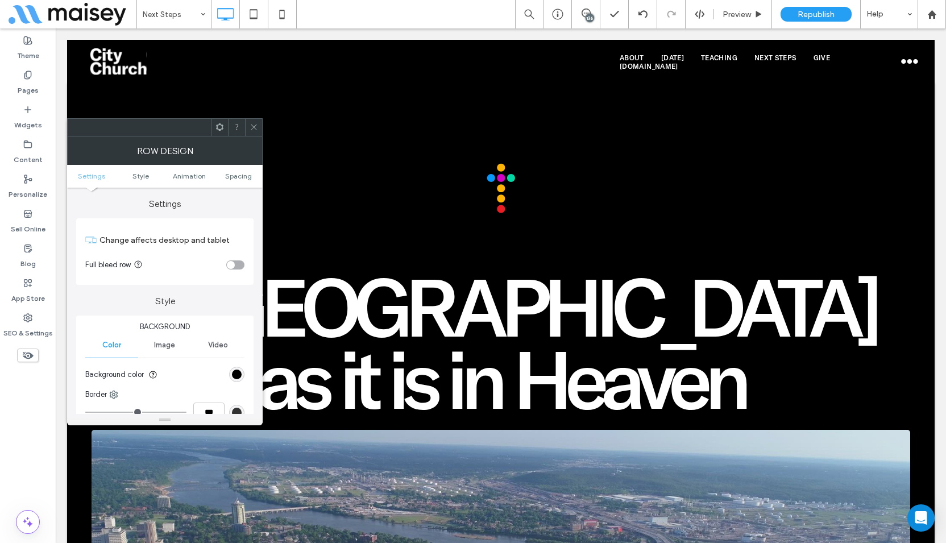
drag, startPoint x: 256, startPoint y: 126, endPoint x: 246, endPoint y: 134, distance: 12.5
click at [256, 126] on icon at bounding box center [254, 127] width 9 height 9
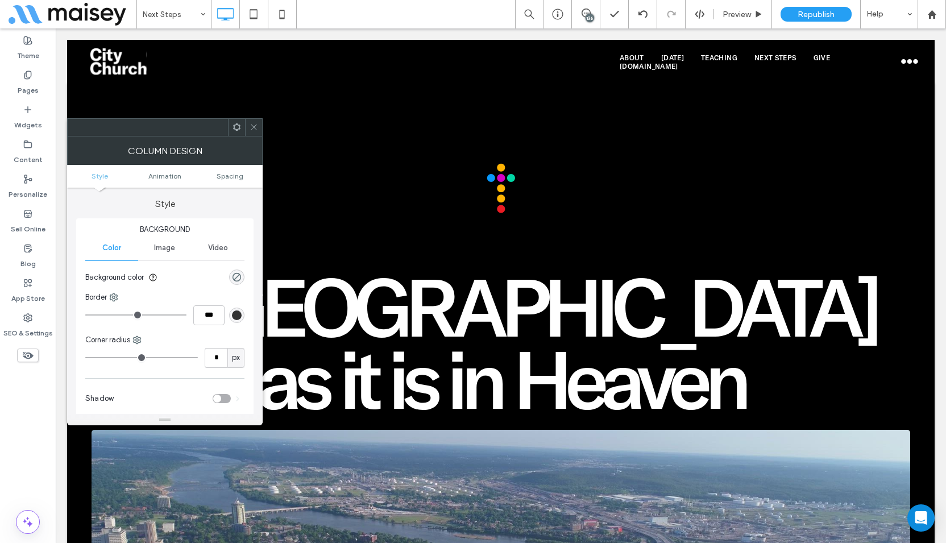
drag, startPoint x: 240, startPoint y: 136, endPoint x: 254, endPoint y: 127, distance: 16.4
click at [242, 136] on div "Column Design" at bounding box center [165, 150] width 196 height 28
click at [256, 125] on icon at bounding box center [255, 127] width 9 height 9
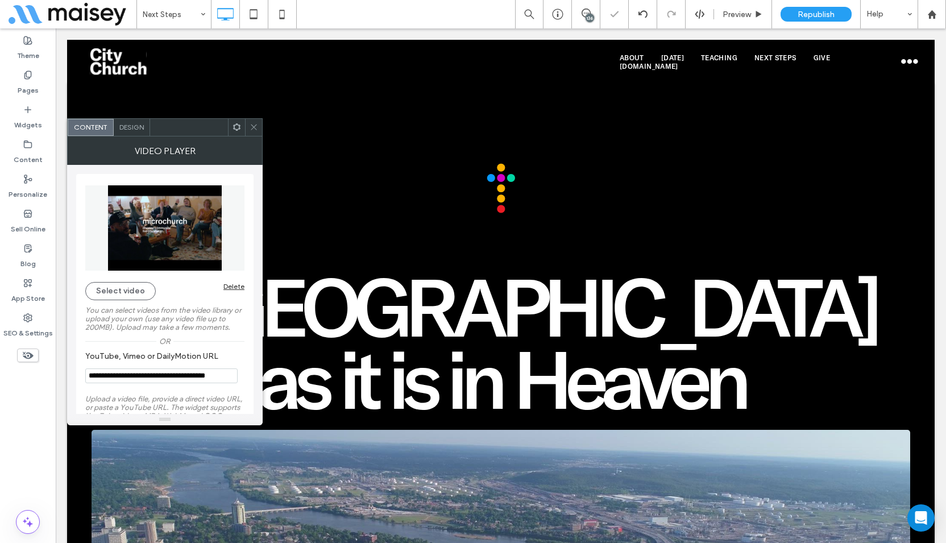
drag, startPoint x: 173, startPoint y: 127, endPoint x: 418, endPoint y: 172, distance: 248.4
click at [228, 136] on div at bounding box center [189, 127] width 78 height 17
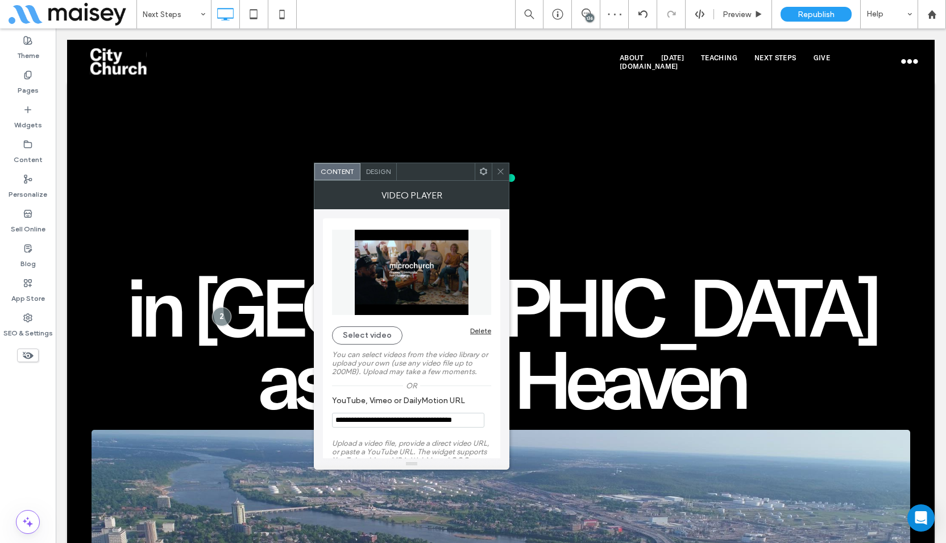
click at [497, 171] on icon at bounding box center [500, 171] width 9 height 9
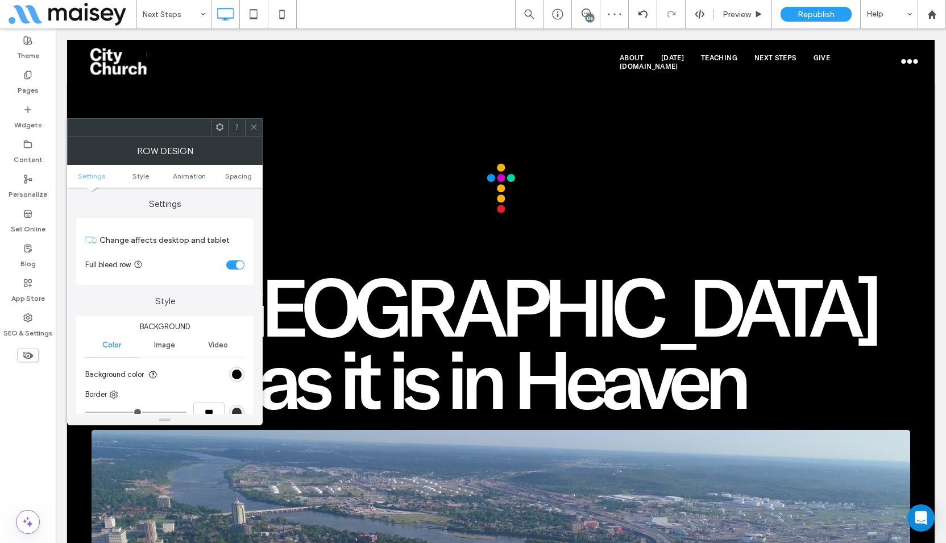
click at [241, 263] on div "toggle" at bounding box center [240, 265] width 8 height 8
click at [256, 126] on icon at bounding box center [254, 127] width 9 height 9
click at [234, 265] on div "toggle" at bounding box center [235, 264] width 18 height 9
click at [254, 129] on icon at bounding box center [254, 127] width 9 height 9
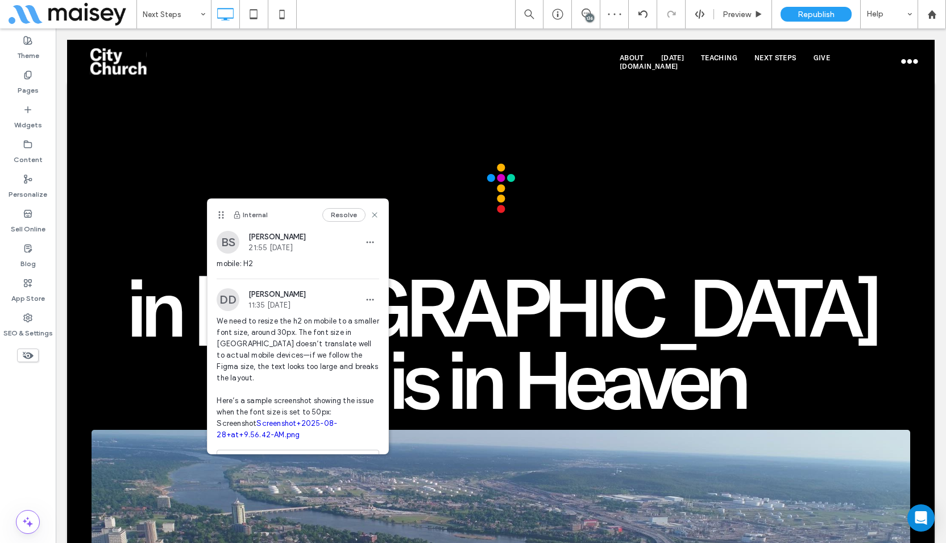
drag, startPoint x: 347, startPoint y: 214, endPoint x: 333, endPoint y: 221, distance: 15.5
click at [347, 214] on button "Resolve" at bounding box center [343, 215] width 43 height 14
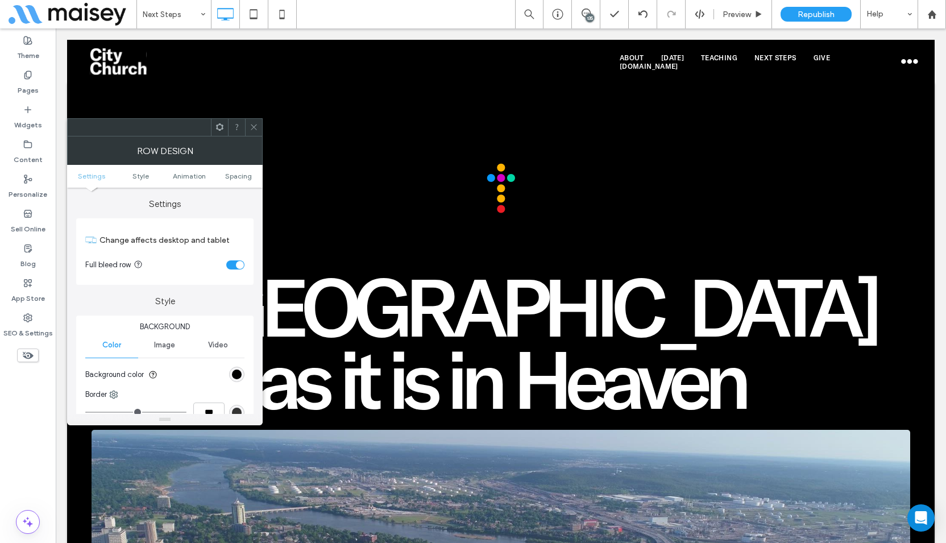
click at [238, 264] on div "toggle" at bounding box center [240, 265] width 8 height 8
click at [254, 124] on icon at bounding box center [254, 127] width 9 height 9
drag, startPoint x: 236, startPoint y: 264, endPoint x: 239, endPoint y: 257, distance: 7.4
click at [236, 264] on div "toggle" at bounding box center [240, 265] width 8 height 8
drag, startPoint x: 254, startPoint y: 124, endPoint x: 194, endPoint y: 164, distance: 71.7
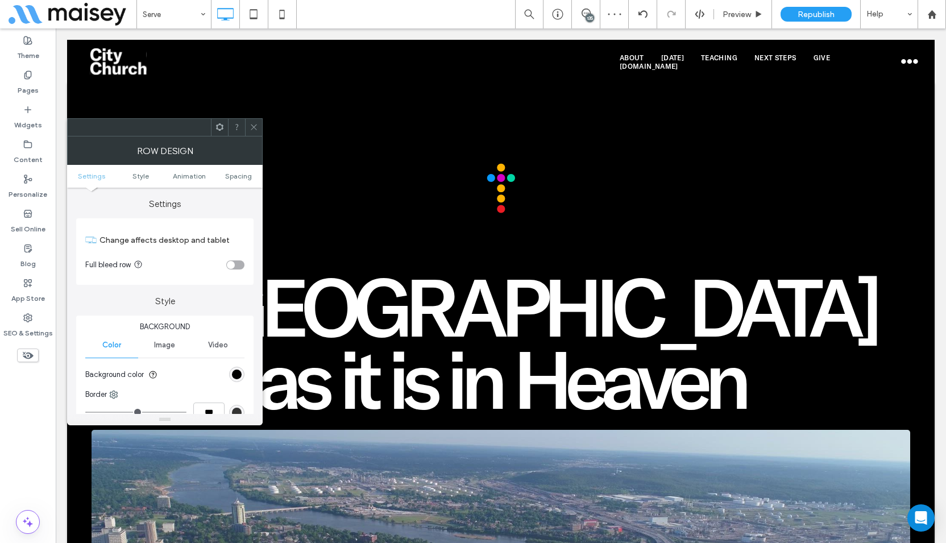
click at [254, 125] on icon at bounding box center [254, 127] width 9 height 9
click at [256, 126] on icon at bounding box center [254, 127] width 9 height 9
click at [239, 263] on div "toggle" at bounding box center [240, 265] width 8 height 8
click at [252, 122] on span at bounding box center [254, 127] width 9 height 17
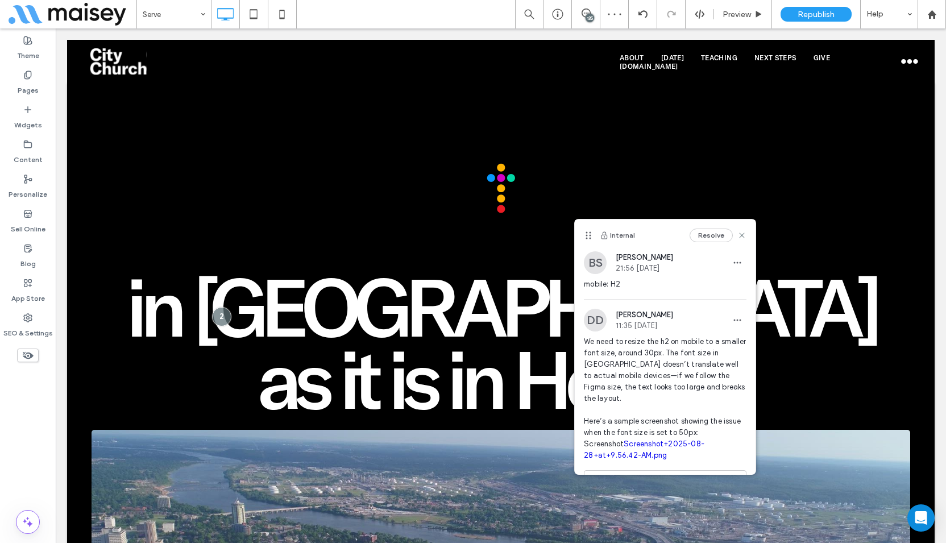
click at [710, 234] on button "Resolve" at bounding box center [710, 236] width 43 height 14
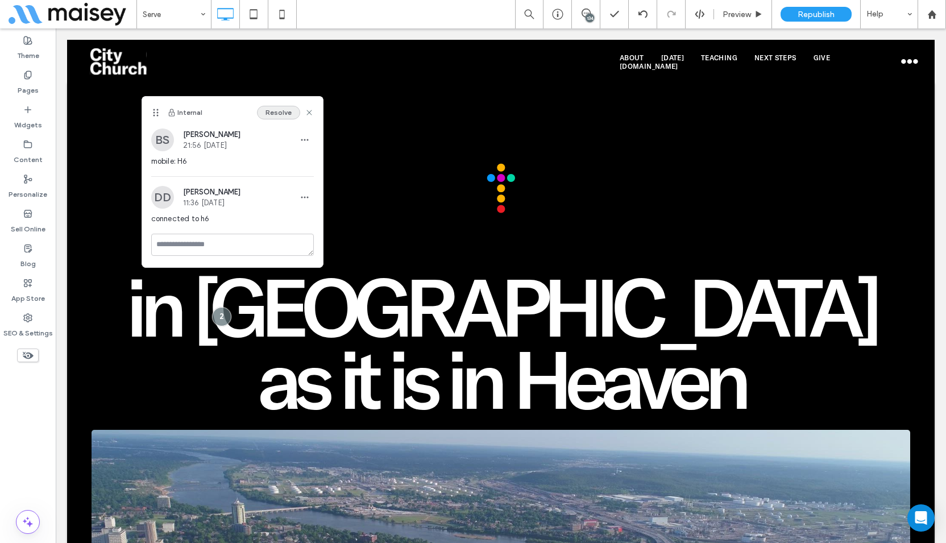
click at [282, 110] on button "Resolve" at bounding box center [278, 113] width 43 height 14
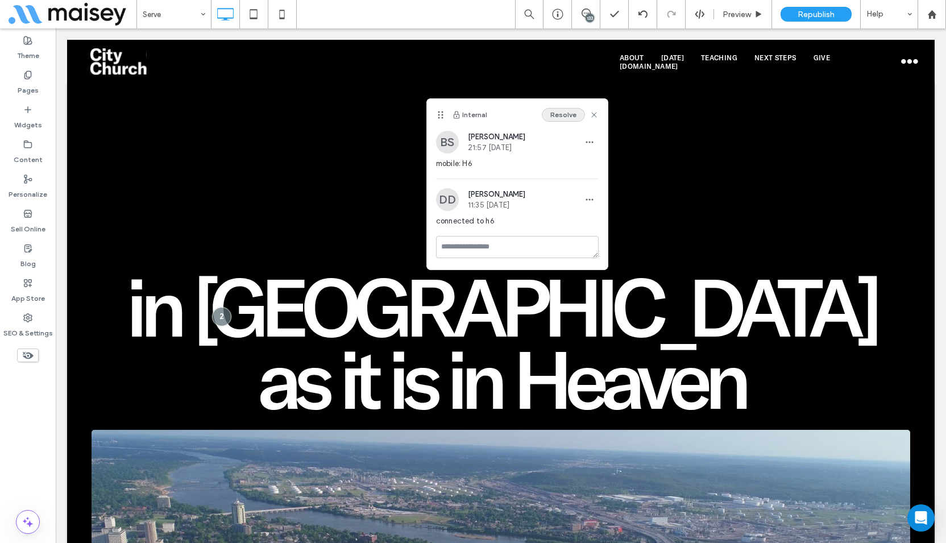
click at [566, 113] on button "Resolve" at bounding box center [563, 115] width 43 height 14
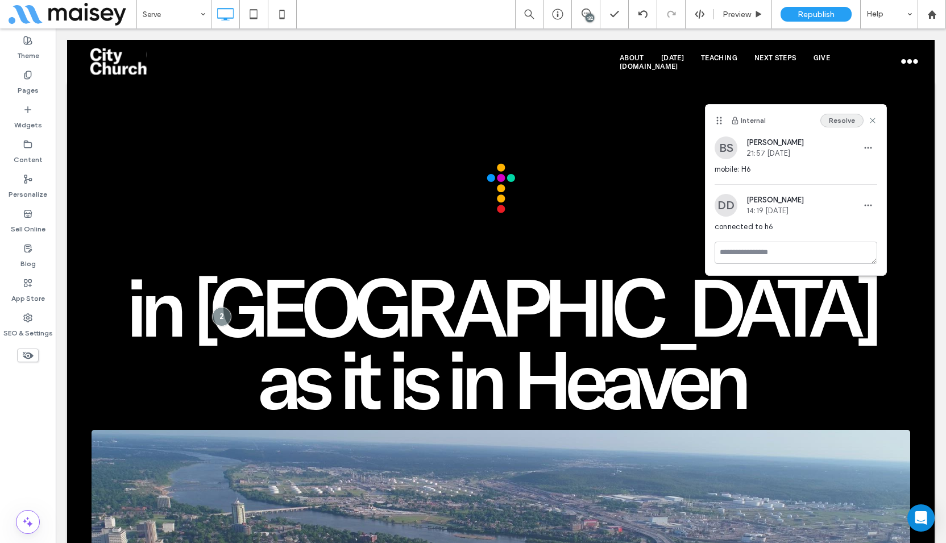
click at [837, 121] on button "Resolve" at bounding box center [841, 121] width 43 height 14
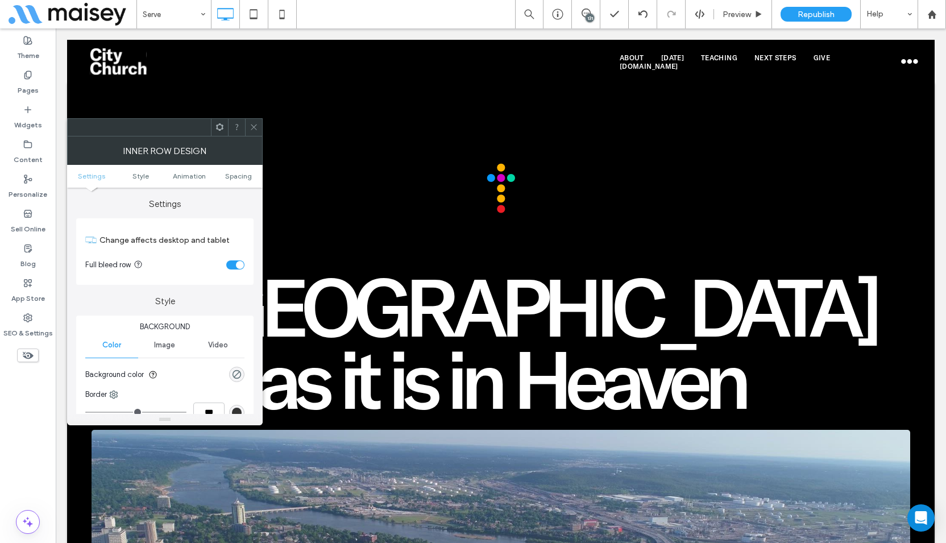
click at [255, 127] on icon at bounding box center [254, 127] width 9 height 9
click at [252, 131] on icon at bounding box center [254, 127] width 9 height 9
drag, startPoint x: 240, startPoint y: 253, endPoint x: 235, endPoint y: 265, distance: 13.7
click at [239, 257] on section "Full bleed row" at bounding box center [164, 265] width 159 height 28
click at [235, 265] on div "toggle" at bounding box center [235, 264] width 18 height 9
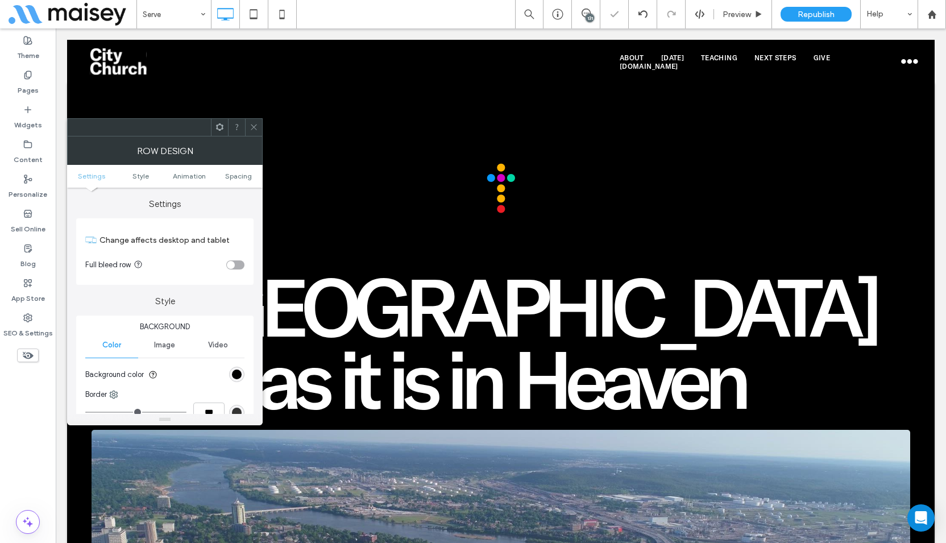
click at [254, 131] on span at bounding box center [254, 127] width 9 height 17
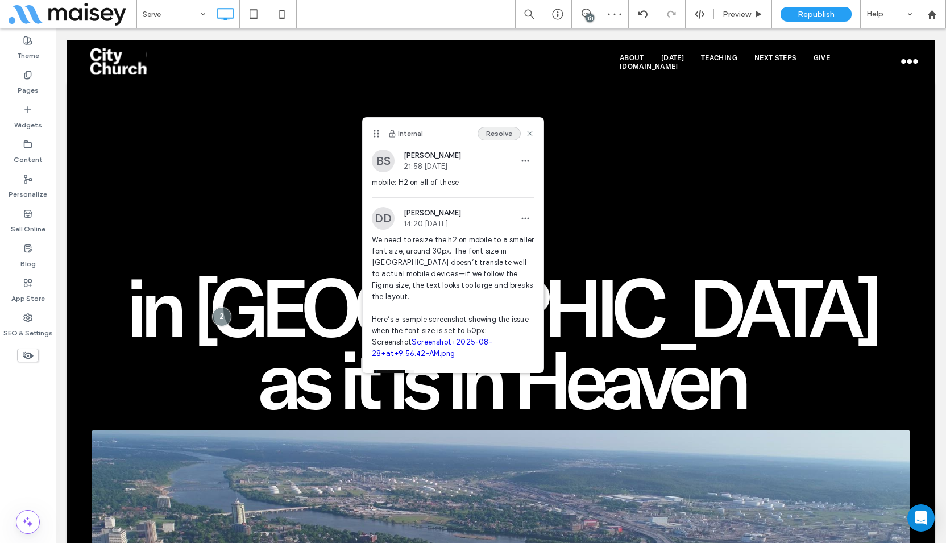
click at [490, 137] on button "Resolve" at bounding box center [498, 134] width 43 height 14
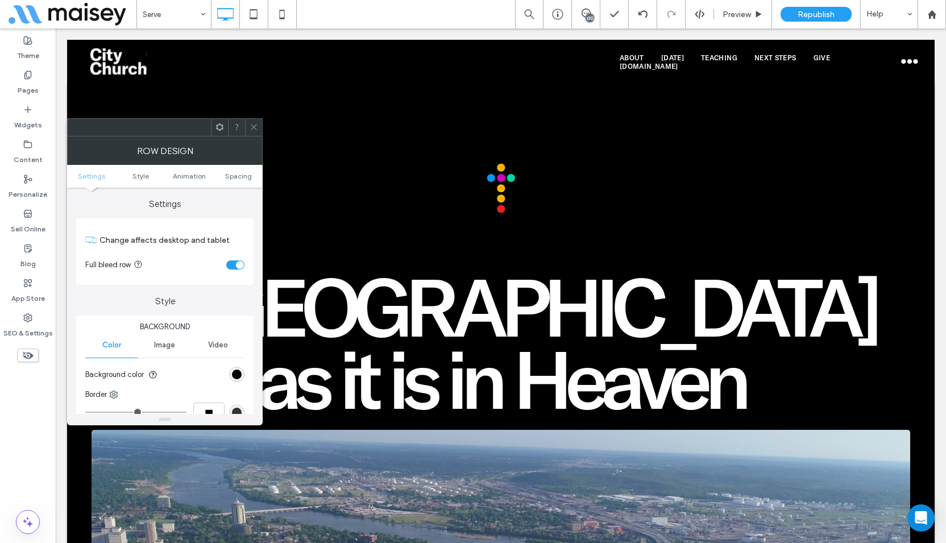
click at [238, 264] on div "toggle" at bounding box center [240, 265] width 8 height 8
click at [253, 126] on icon at bounding box center [254, 127] width 9 height 9
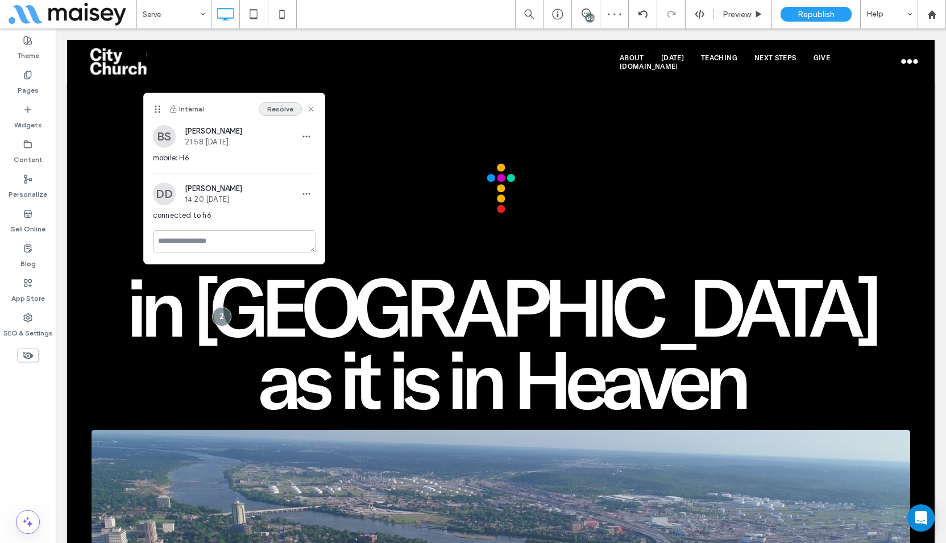
click at [278, 109] on button "Resolve" at bounding box center [280, 109] width 43 height 14
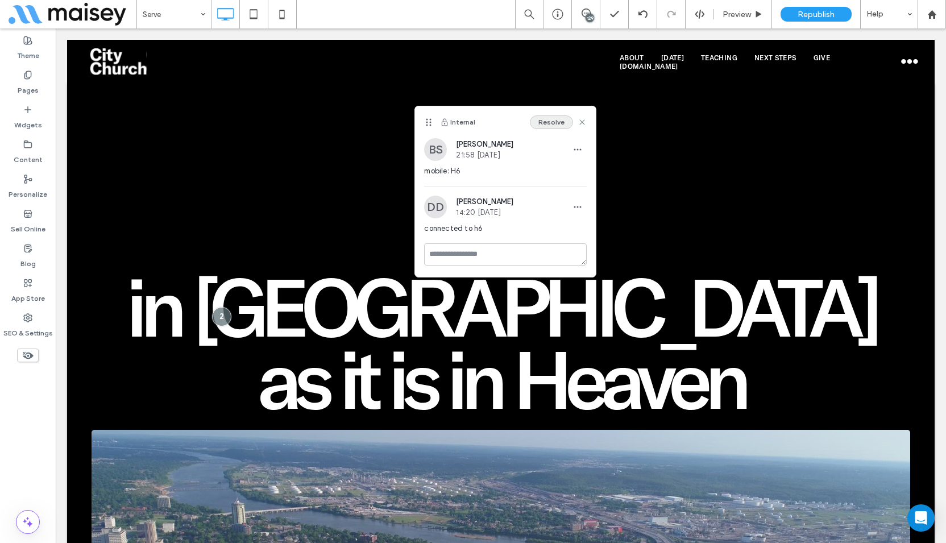
click at [556, 115] on button "Resolve" at bounding box center [551, 122] width 43 height 14
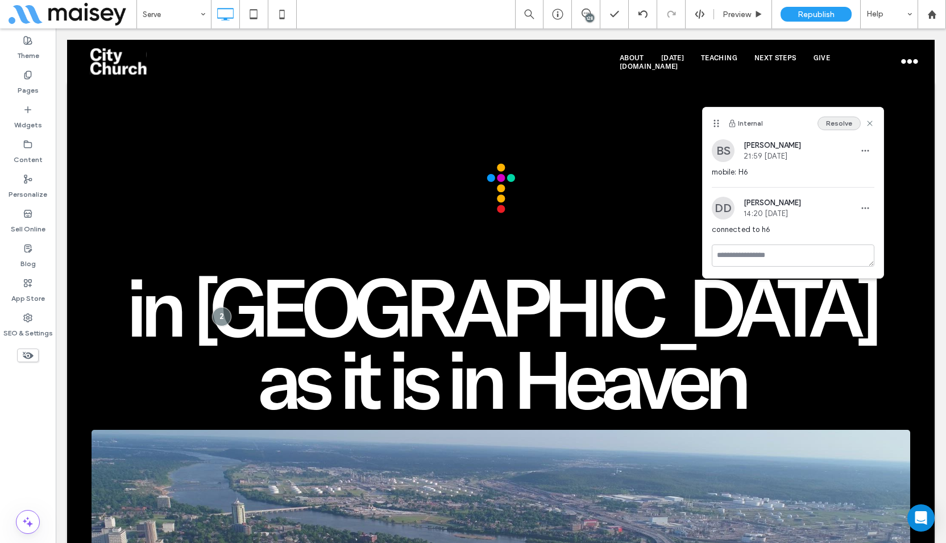
click at [828, 121] on button "Resolve" at bounding box center [838, 124] width 43 height 14
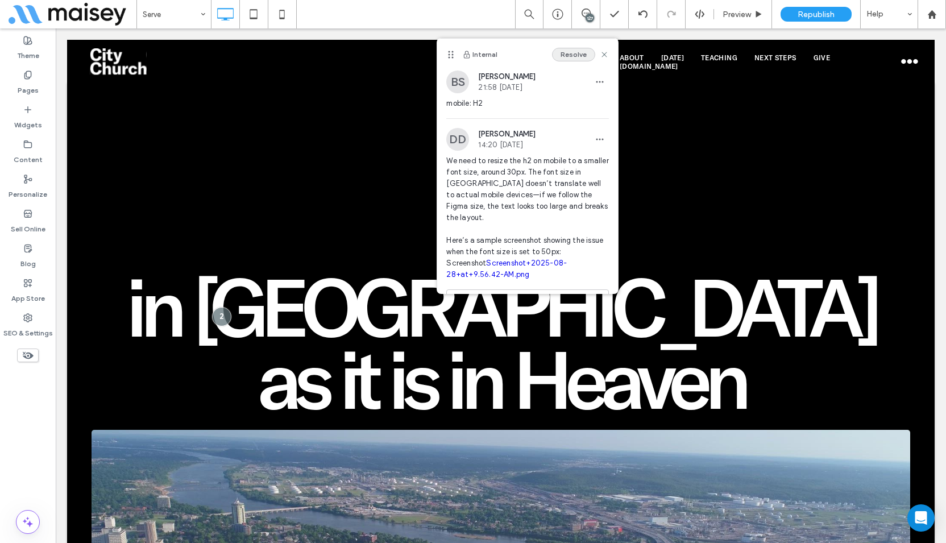
click at [556, 53] on button "Resolve" at bounding box center [573, 55] width 43 height 14
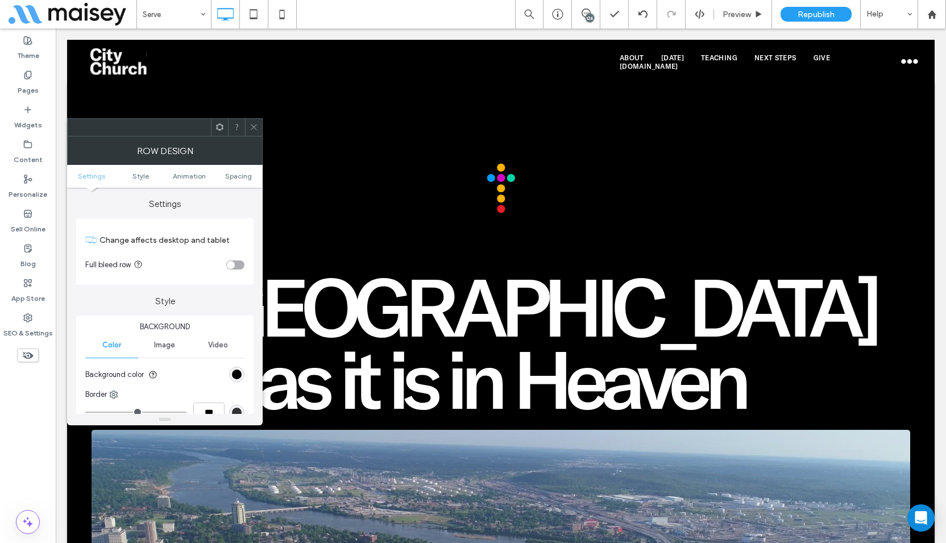
click at [254, 119] on span at bounding box center [254, 127] width 9 height 17
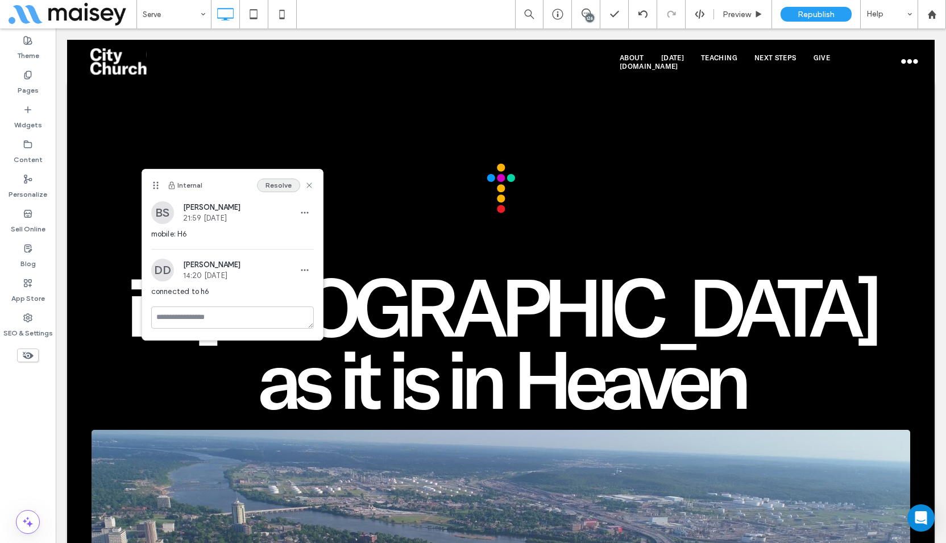
click at [277, 183] on button "Resolve" at bounding box center [278, 185] width 43 height 14
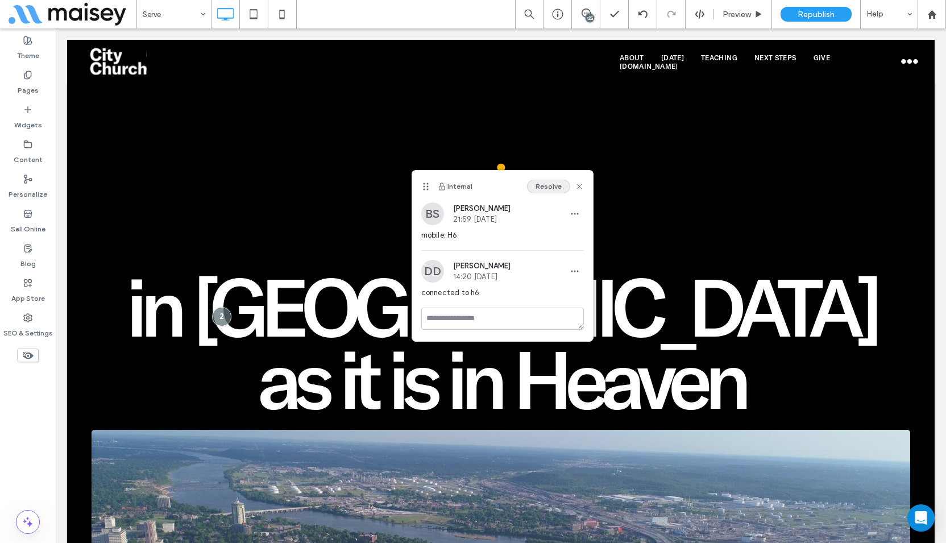
click at [540, 183] on button "Resolve" at bounding box center [548, 187] width 43 height 14
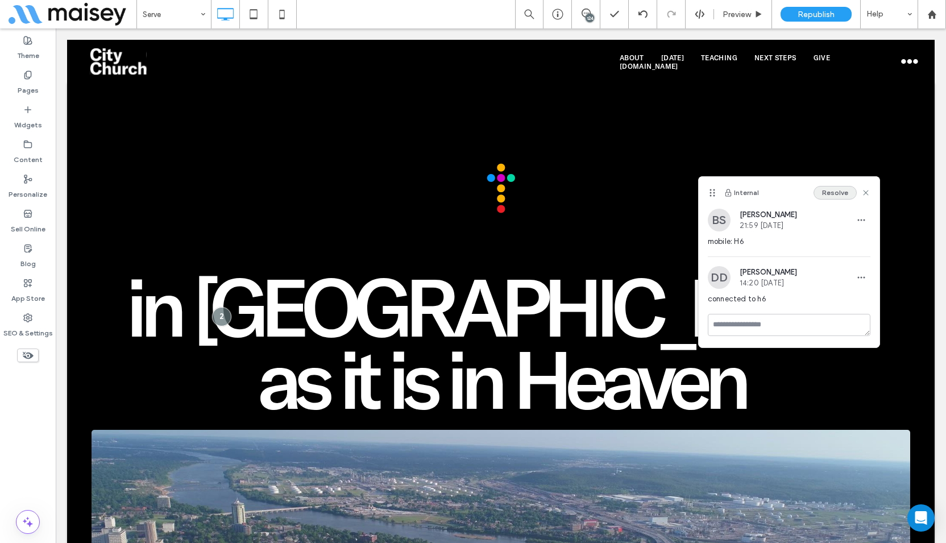
click at [849, 189] on button "Resolve" at bounding box center [834, 193] width 43 height 14
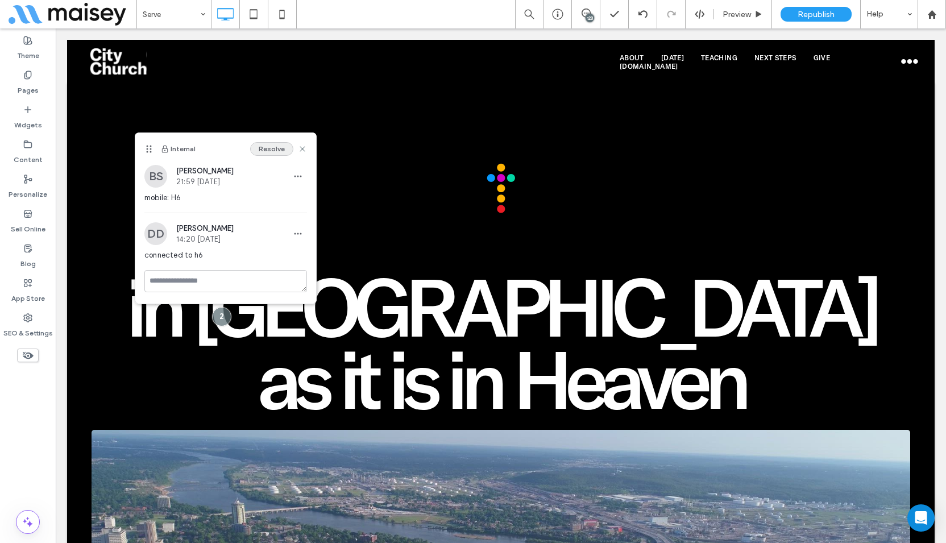
click at [275, 144] on button "Resolve" at bounding box center [271, 149] width 43 height 14
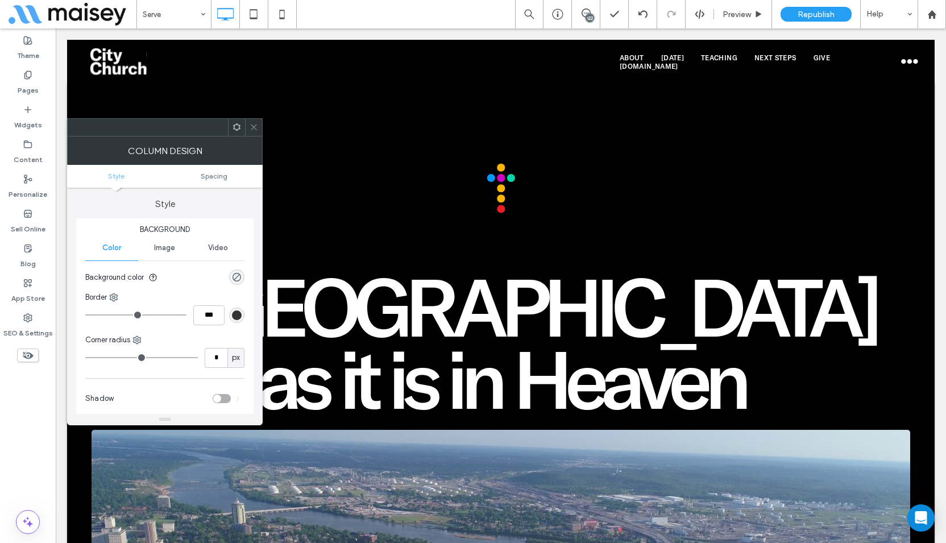
click at [258, 121] on div at bounding box center [253, 127] width 17 height 17
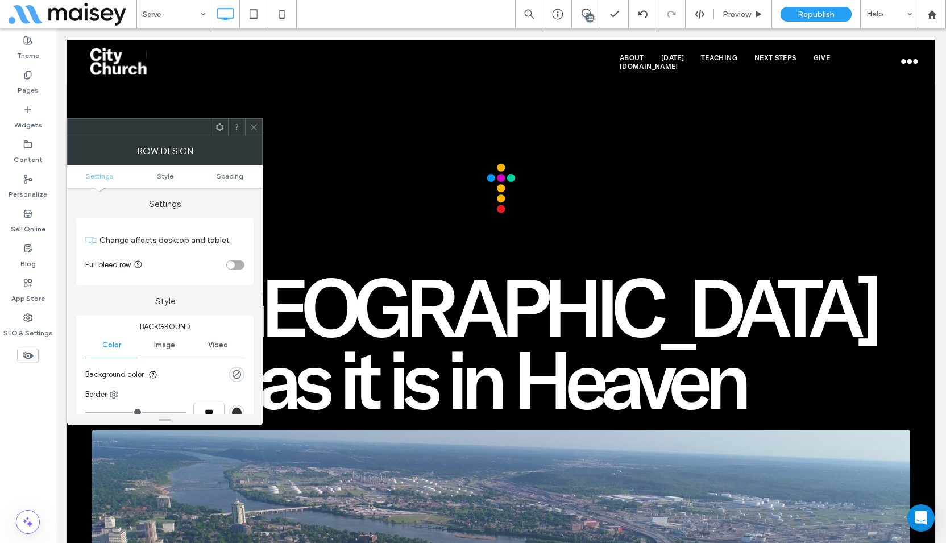
click at [257, 131] on span at bounding box center [254, 127] width 9 height 17
click at [236, 268] on div "toggle" at bounding box center [235, 264] width 18 height 9
click at [250, 123] on icon at bounding box center [254, 127] width 9 height 9
click at [235, 267] on div "toggle" at bounding box center [235, 264] width 18 height 9
click at [253, 121] on span at bounding box center [254, 127] width 9 height 17
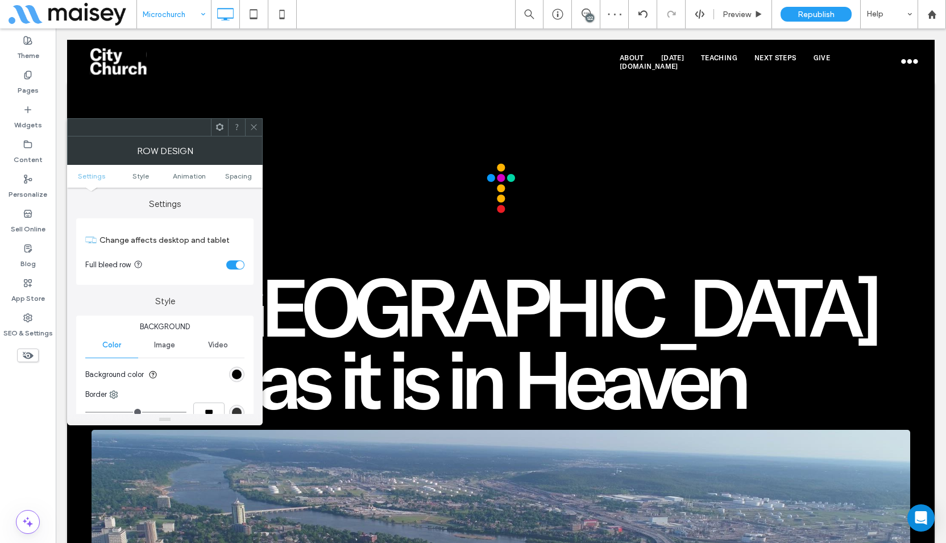
click at [231, 262] on div "toggle" at bounding box center [235, 264] width 18 height 9
click at [252, 125] on use at bounding box center [254, 127] width 6 height 6
click at [235, 261] on div "toggle" at bounding box center [235, 264] width 18 height 9
click at [252, 126] on icon at bounding box center [254, 127] width 9 height 9
click at [233, 262] on div "toggle" at bounding box center [235, 264] width 18 height 9
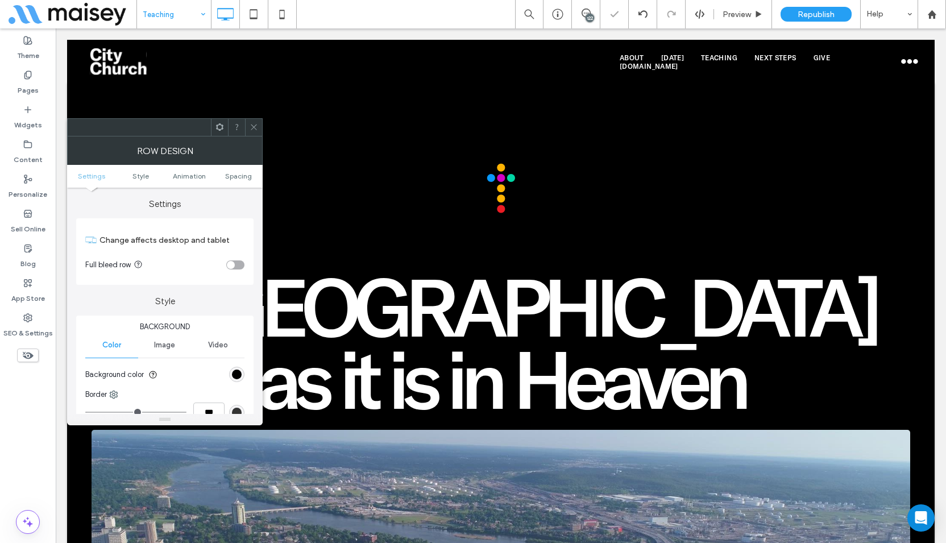
click at [256, 124] on icon at bounding box center [254, 127] width 9 height 9
click at [235, 261] on div "toggle" at bounding box center [235, 264] width 18 height 9
drag, startPoint x: 254, startPoint y: 132, endPoint x: 249, endPoint y: 140, distance: 8.7
click at [254, 132] on span at bounding box center [254, 127] width 9 height 17
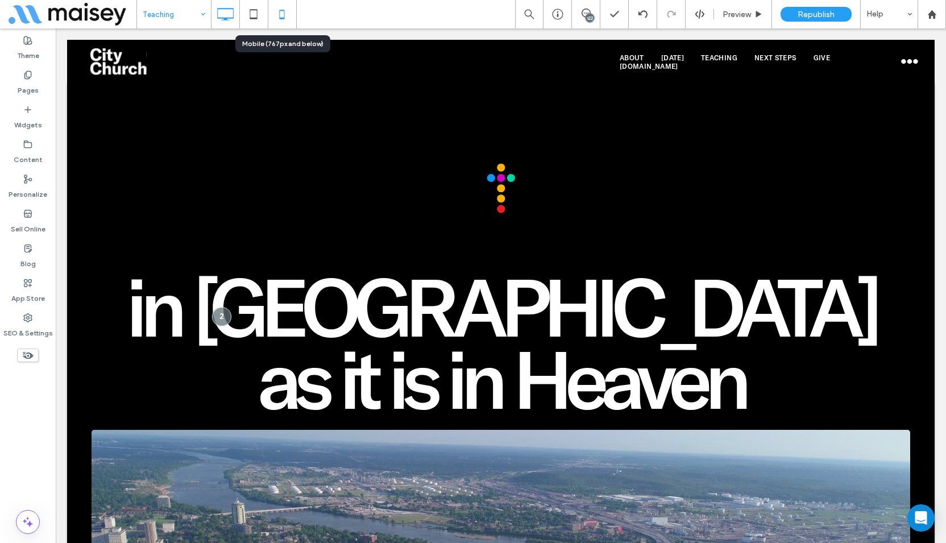
click at [282, 14] on icon at bounding box center [282, 14] width 23 height 23
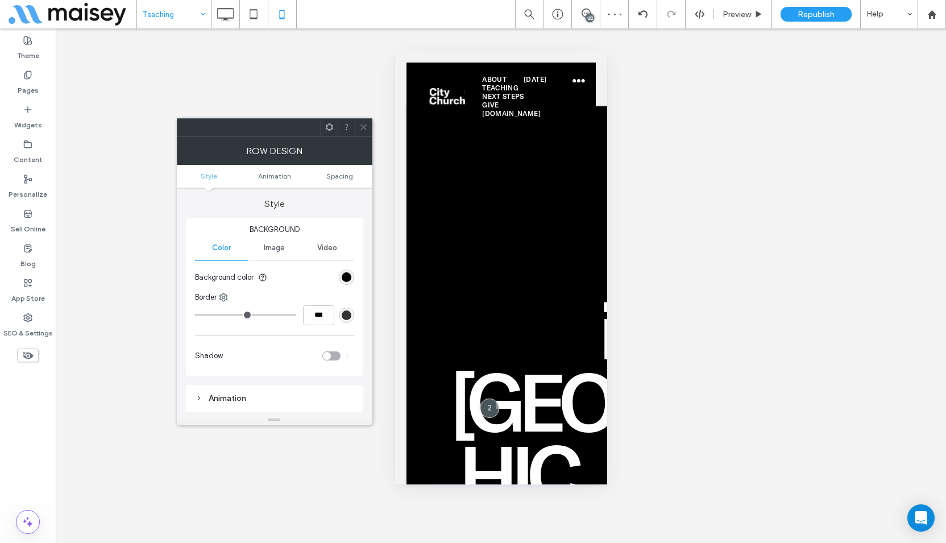
click at [362, 126] on icon at bounding box center [363, 127] width 9 height 9
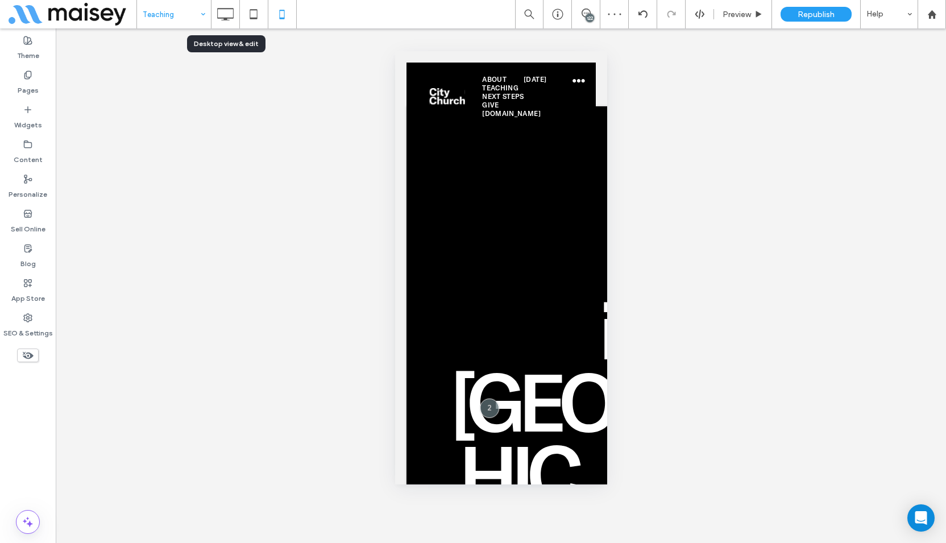
click at [221, 14] on icon at bounding box center [225, 14] width 23 height 23
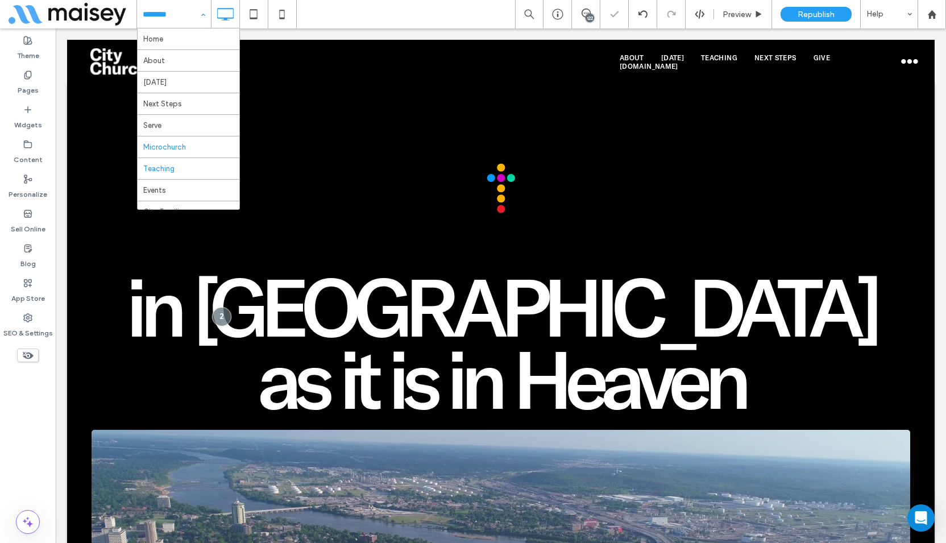
scroll to position [57, 0]
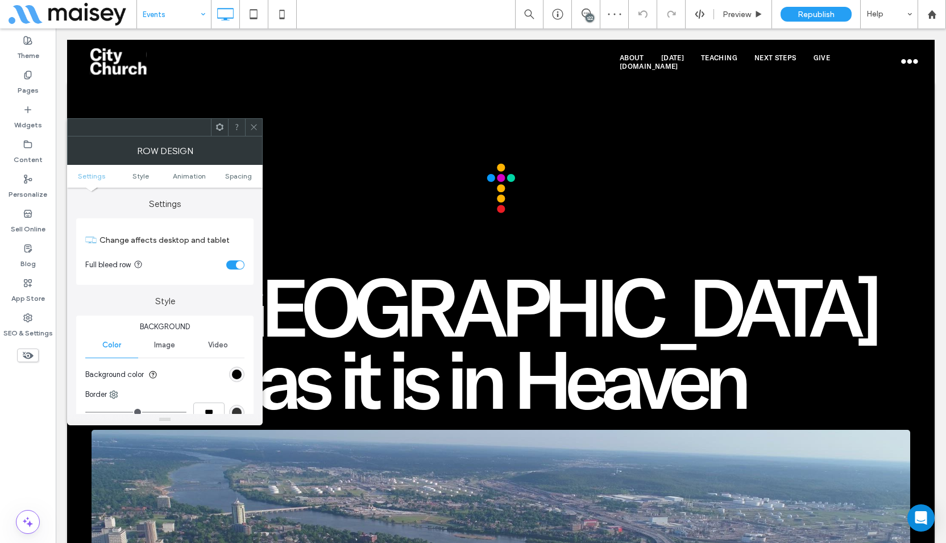
click at [233, 264] on div "toggle" at bounding box center [235, 264] width 18 height 9
click at [252, 127] on icon at bounding box center [254, 127] width 9 height 9
click at [237, 265] on div "toggle" at bounding box center [240, 265] width 8 height 8
click at [255, 127] on icon at bounding box center [254, 127] width 9 height 9
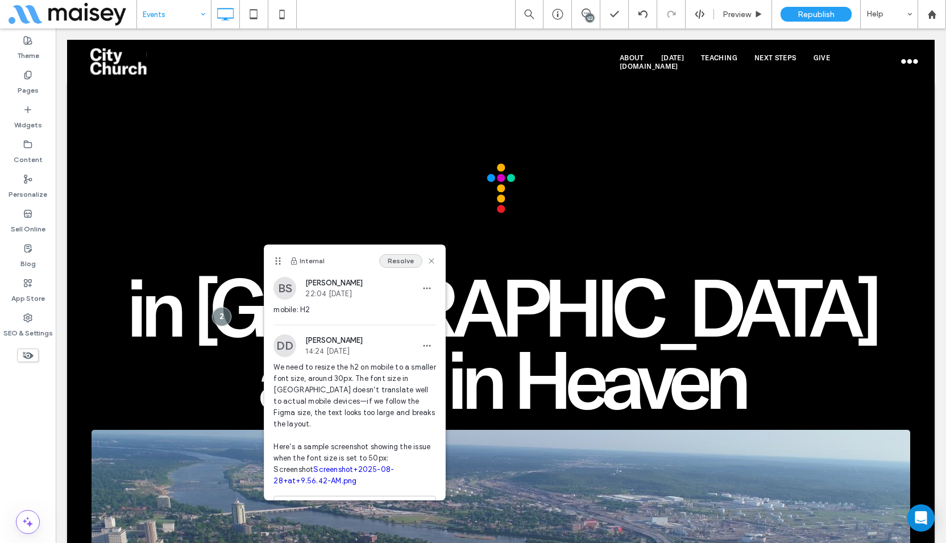
click at [386, 264] on button "Resolve" at bounding box center [400, 261] width 43 height 14
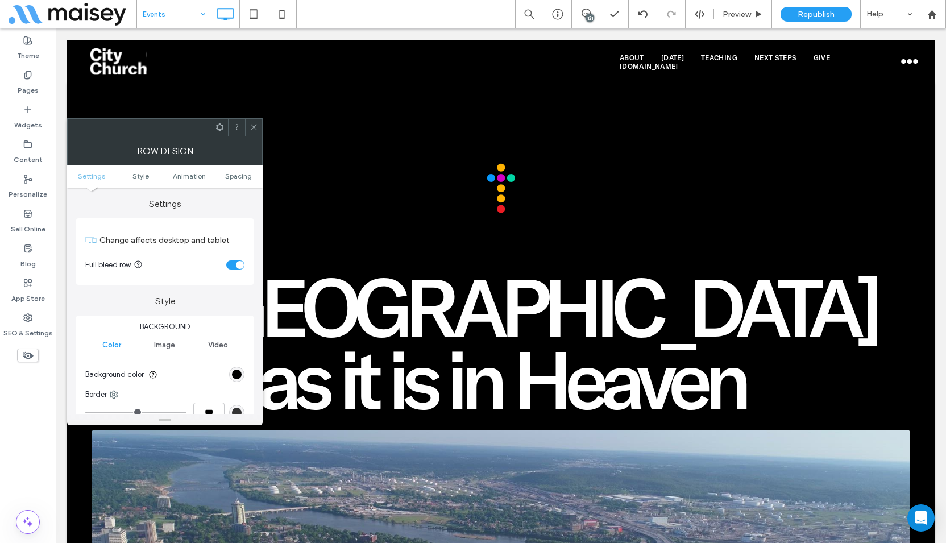
click at [234, 268] on div "toggle" at bounding box center [235, 264] width 18 height 9
click at [256, 123] on icon at bounding box center [254, 127] width 9 height 9
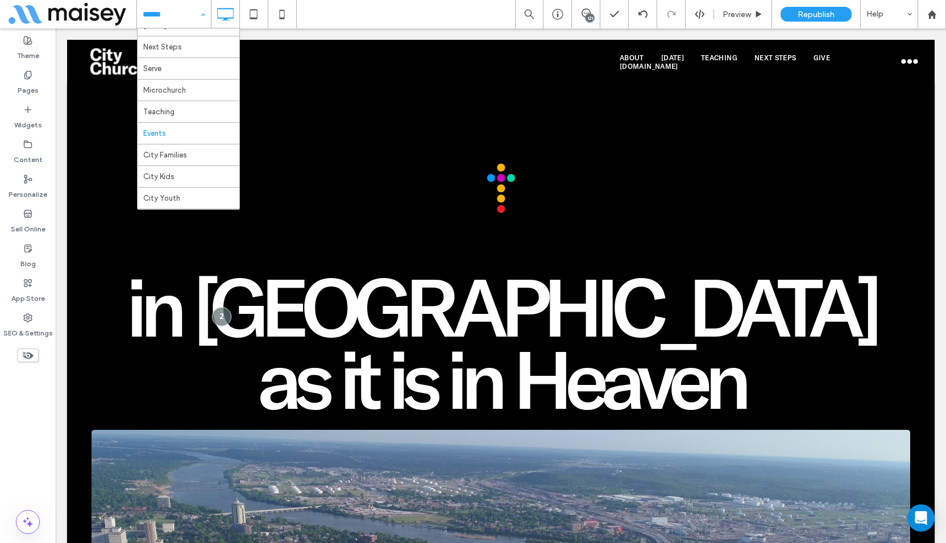
scroll to position [114, 0]
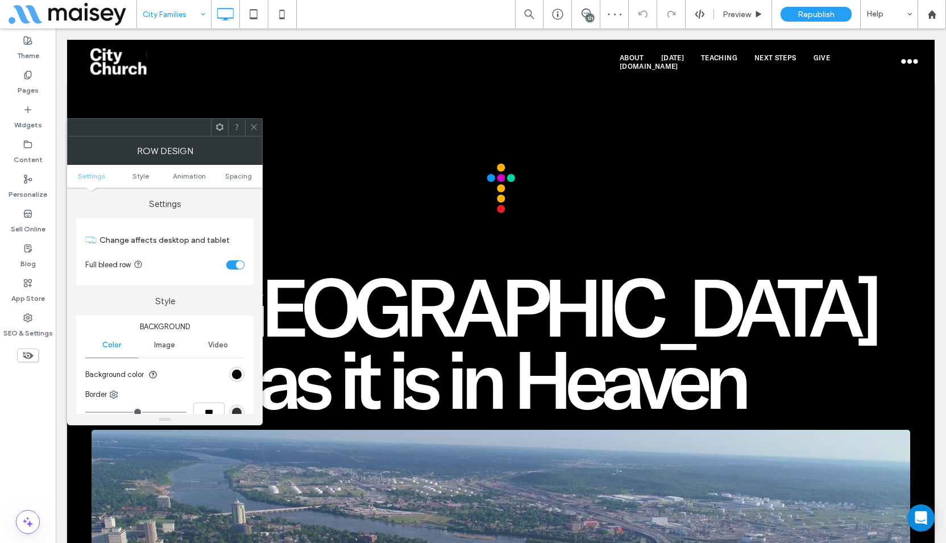
click at [236, 271] on section "Full bleed row" at bounding box center [164, 265] width 159 height 28
click at [237, 269] on div "toggle" at bounding box center [235, 264] width 18 height 9
click at [255, 129] on icon at bounding box center [254, 127] width 9 height 9
click at [235, 264] on div "toggle" at bounding box center [235, 264] width 18 height 9
click at [255, 128] on icon at bounding box center [254, 127] width 9 height 9
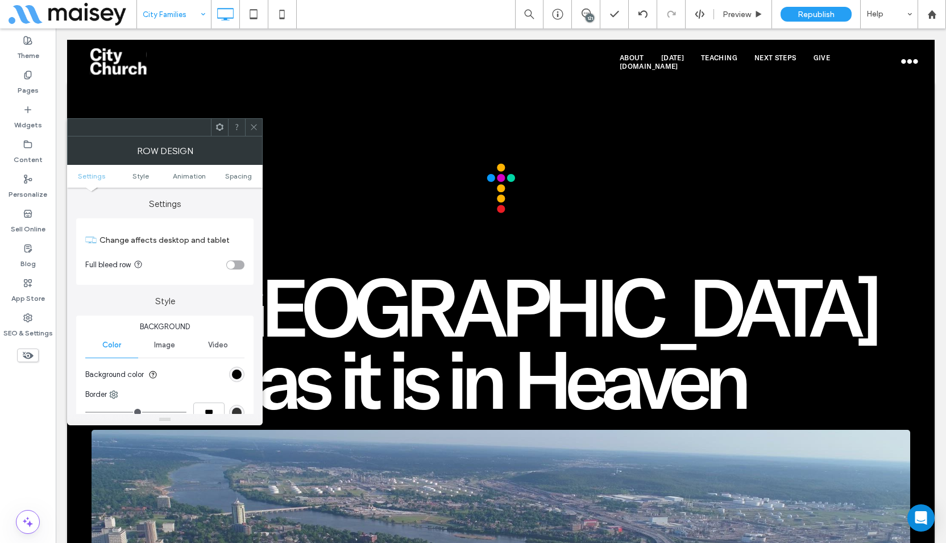
click at [256, 130] on use at bounding box center [254, 127] width 6 height 6
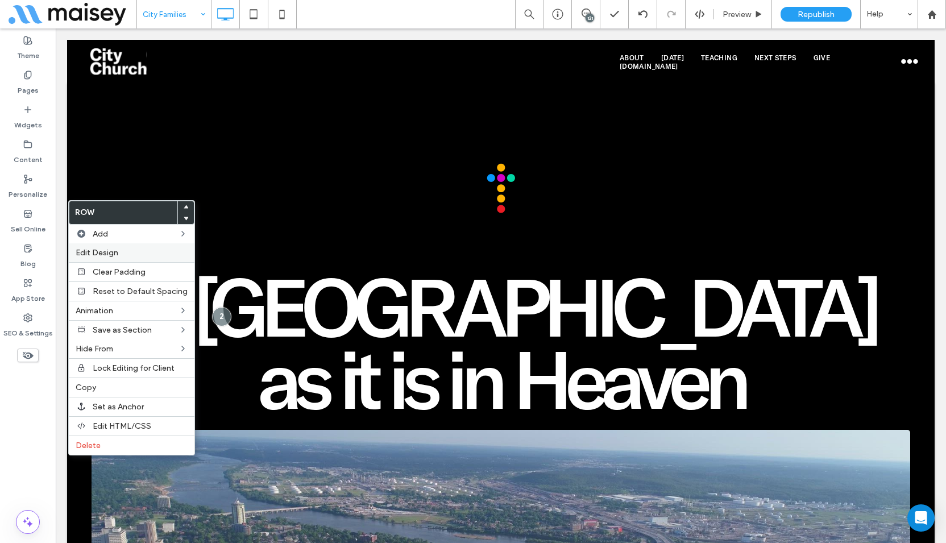
click at [104, 251] on span "Edit Design" at bounding box center [97, 253] width 43 height 10
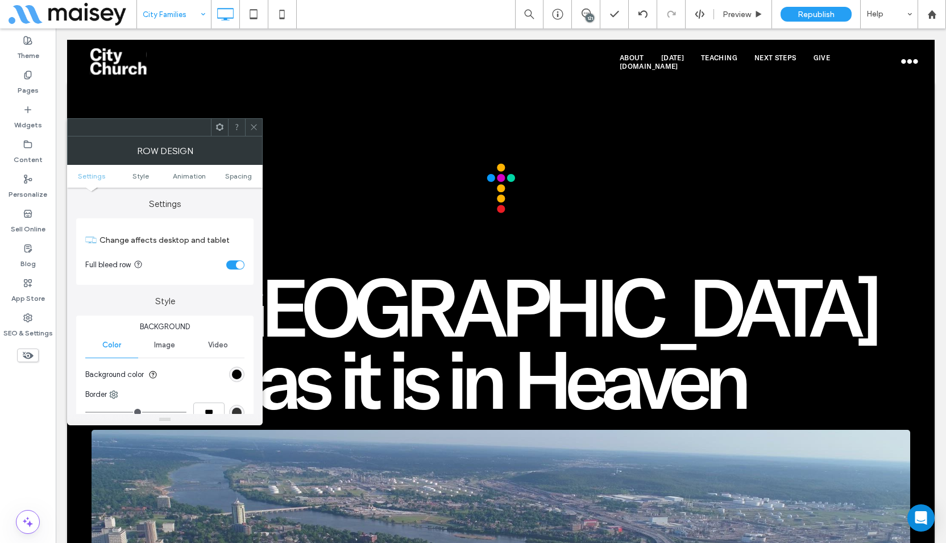
click at [236, 262] on div "toggle" at bounding box center [240, 265] width 8 height 8
click at [253, 131] on icon at bounding box center [254, 127] width 9 height 9
click at [235, 268] on div "toggle" at bounding box center [235, 264] width 18 height 9
click at [255, 133] on span at bounding box center [254, 127] width 9 height 17
click at [238, 266] on div "toggle" at bounding box center [240, 265] width 8 height 8
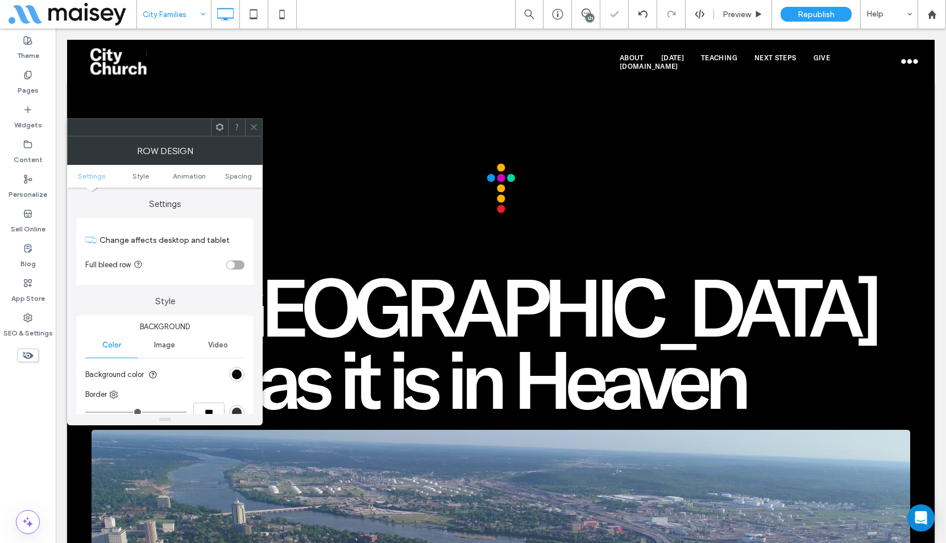
click at [255, 133] on span at bounding box center [254, 127] width 9 height 17
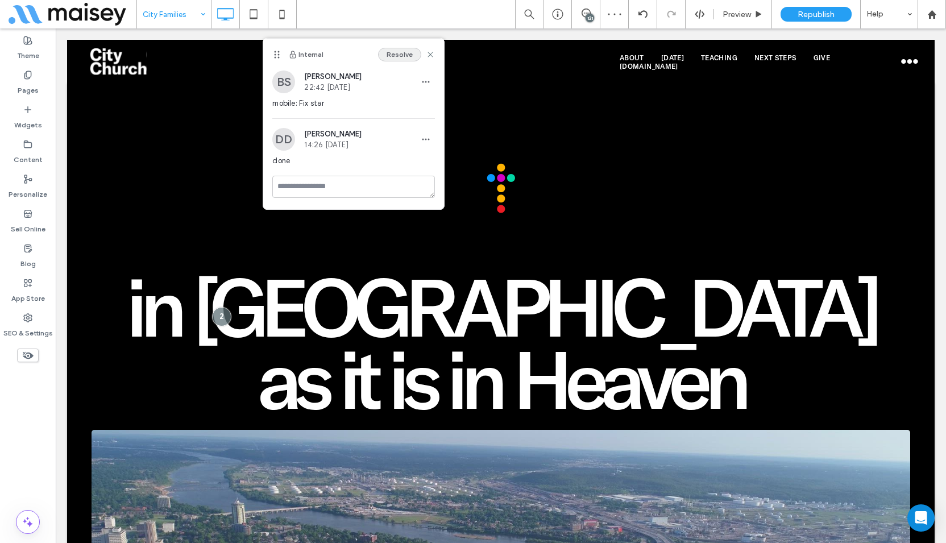
click at [411, 56] on button "Resolve" at bounding box center [399, 55] width 43 height 14
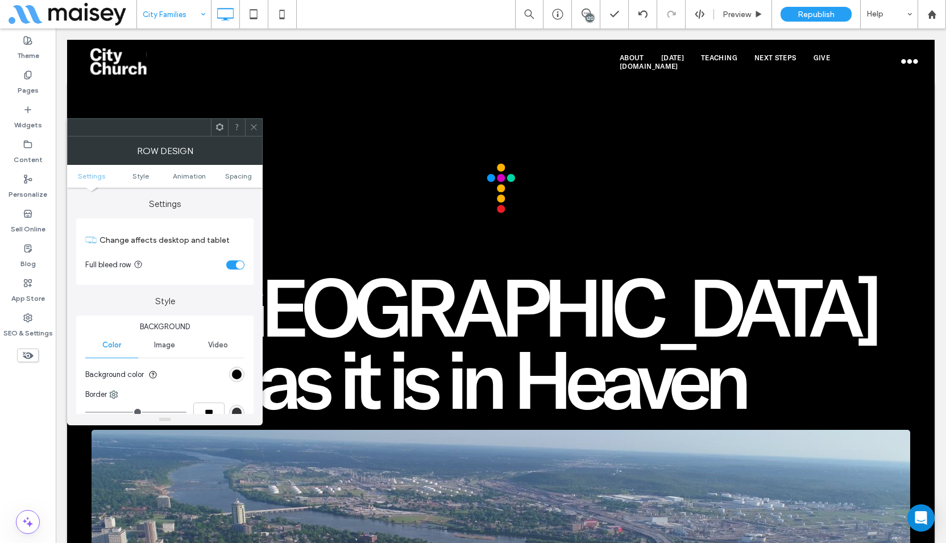
click at [239, 264] on div "toggle" at bounding box center [240, 265] width 8 height 8
click at [252, 131] on span at bounding box center [254, 127] width 9 height 17
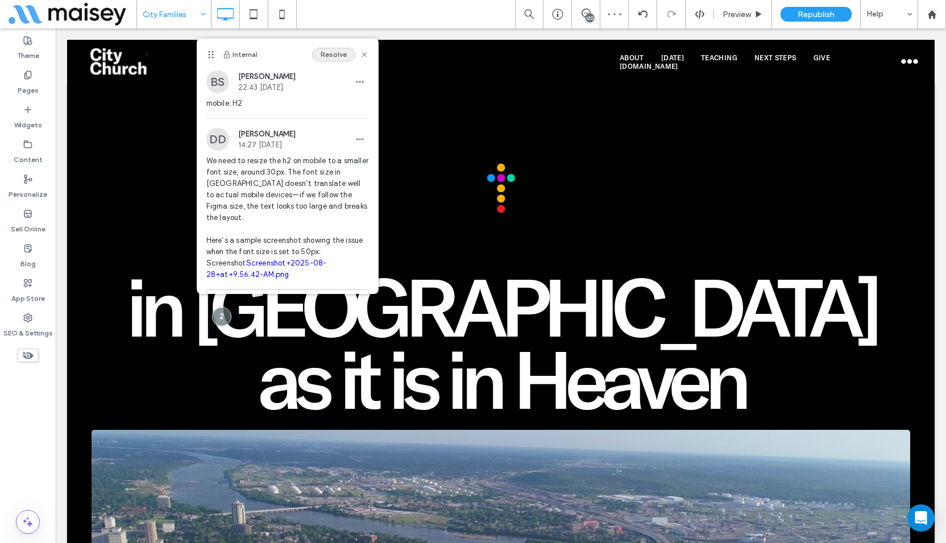
click at [330, 54] on button "Resolve" at bounding box center [333, 55] width 43 height 14
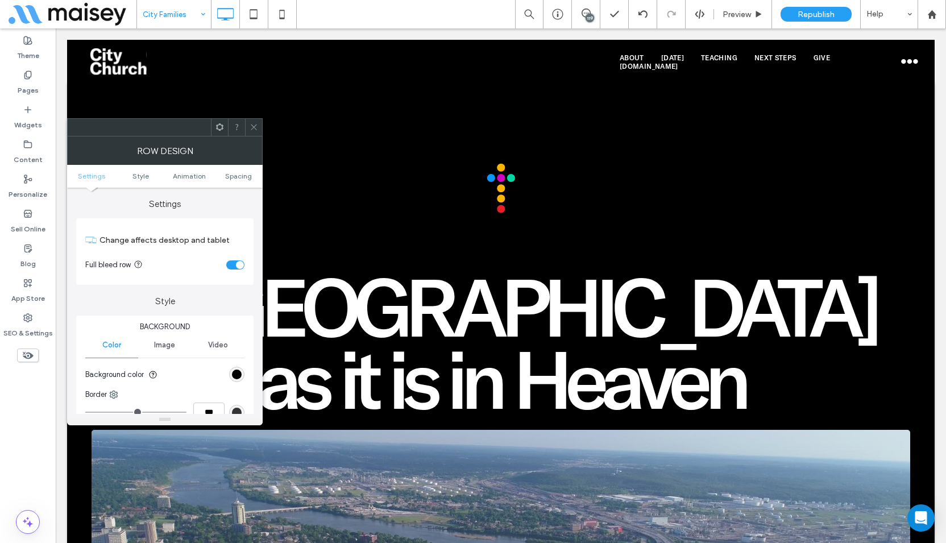
click at [232, 264] on div "toggle" at bounding box center [235, 264] width 18 height 9
click at [259, 124] on div at bounding box center [253, 127] width 17 height 17
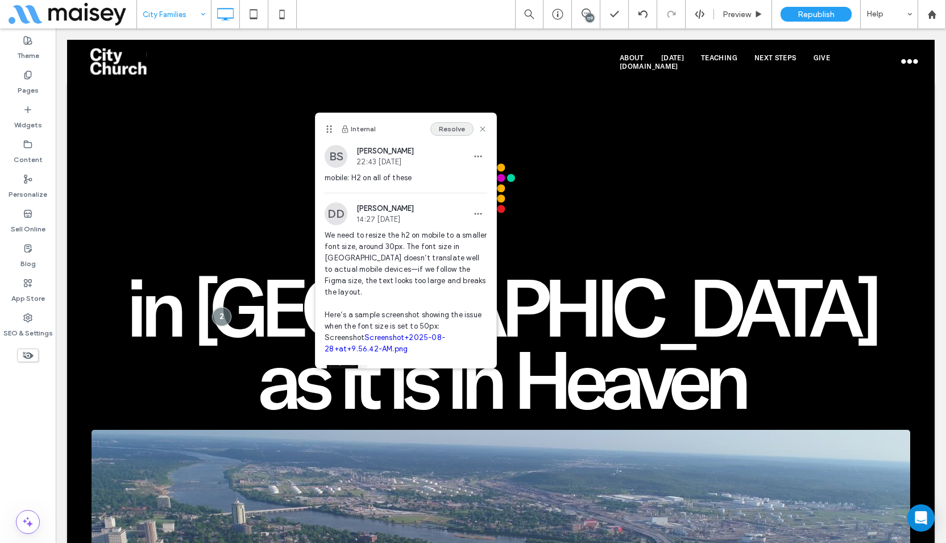
click at [442, 127] on button "Resolve" at bounding box center [451, 129] width 43 height 14
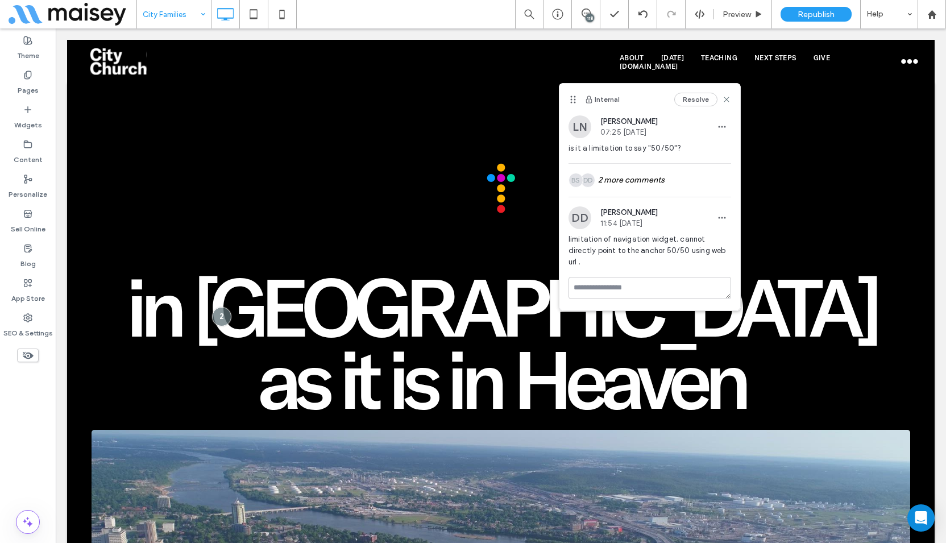
click at [683, 91] on div "Internal Resolve" at bounding box center [649, 100] width 181 height 32
click at [689, 102] on button "Resolve" at bounding box center [695, 100] width 43 height 14
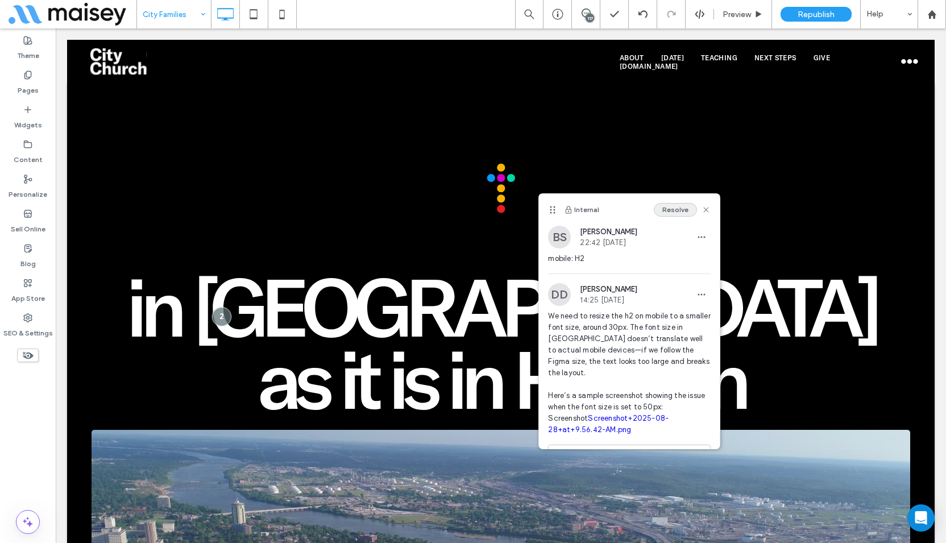
click at [673, 209] on button "Resolve" at bounding box center [675, 210] width 43 height 14
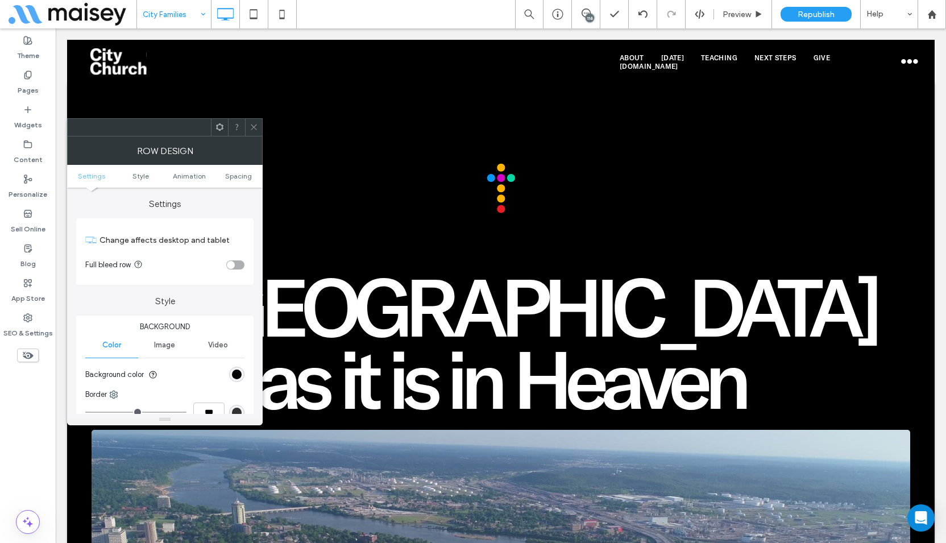
click at [257, 123] on icon at bounding box center [254, 127] width 9 height 9
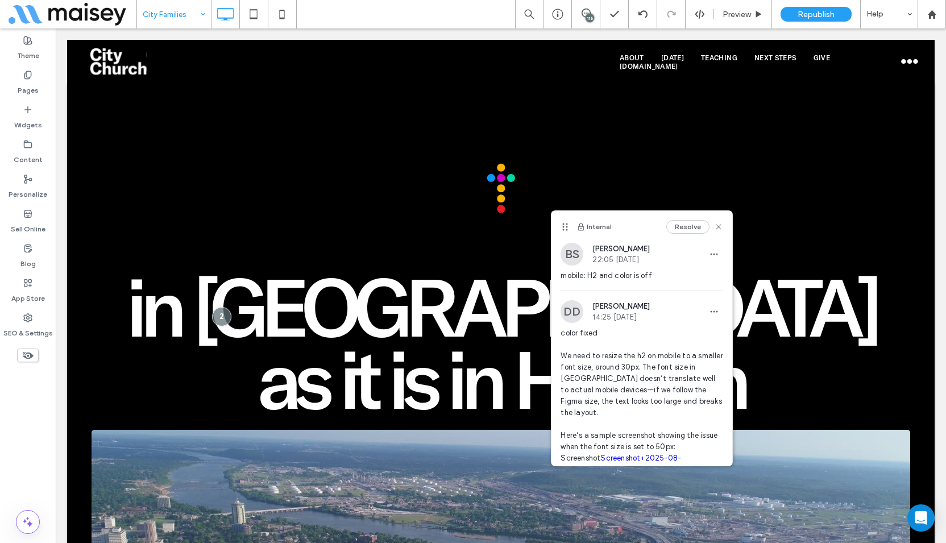
click at [670, 227] on button "Resolve" at bounding box center [687, 227] width 43 height 14
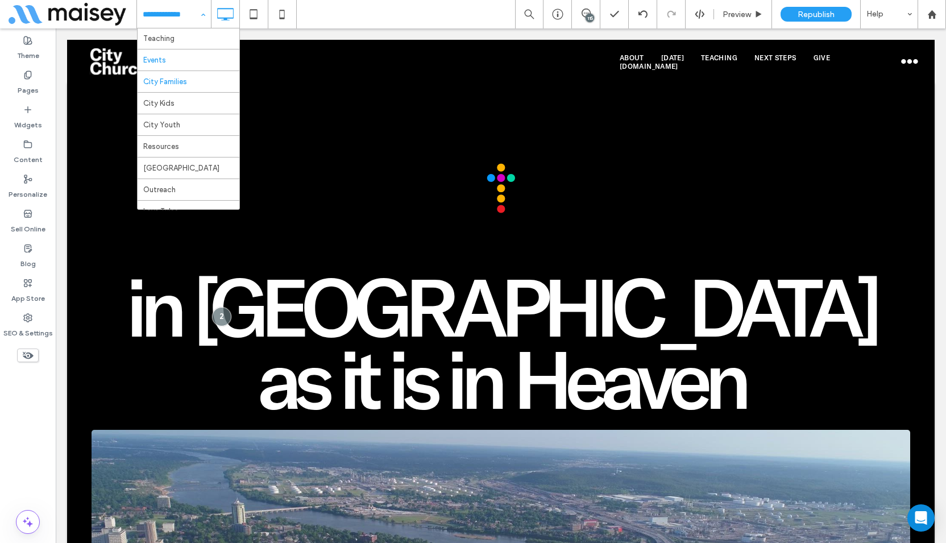
scroll to position [73, 0]
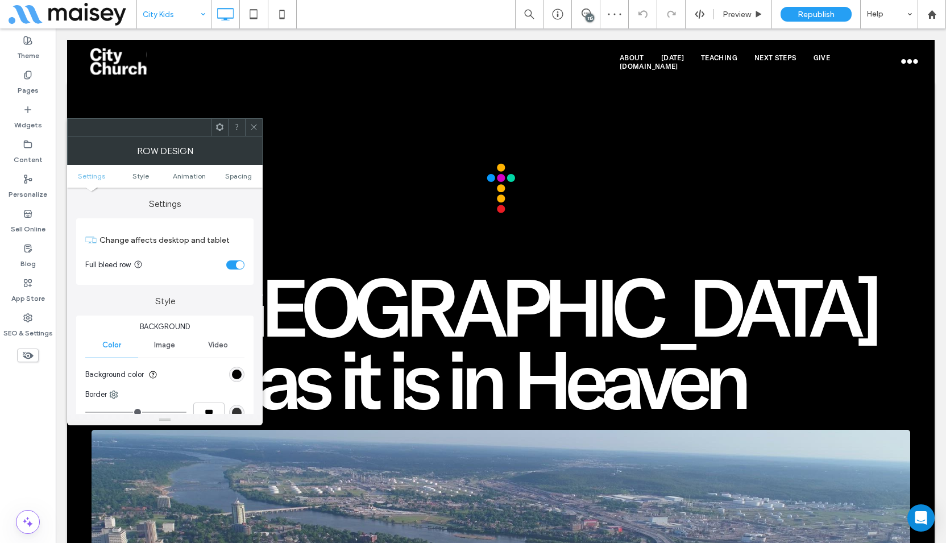
click at [237, 261] on div "toggle" at bounding box center [240, 265] width 8 height 8
click at [255, 126] on use at bounding box center [254, 127] width 6 height 6
click at [236, 263] on div "toggle" at bounding box center [235, 264] width 18 height 9
click at [253, 127] on icon at bounding box center [254, 127] width 9 height 9
click at [234, 262] on div "toggle" at bounding box center [235, 264] width 18 height 9
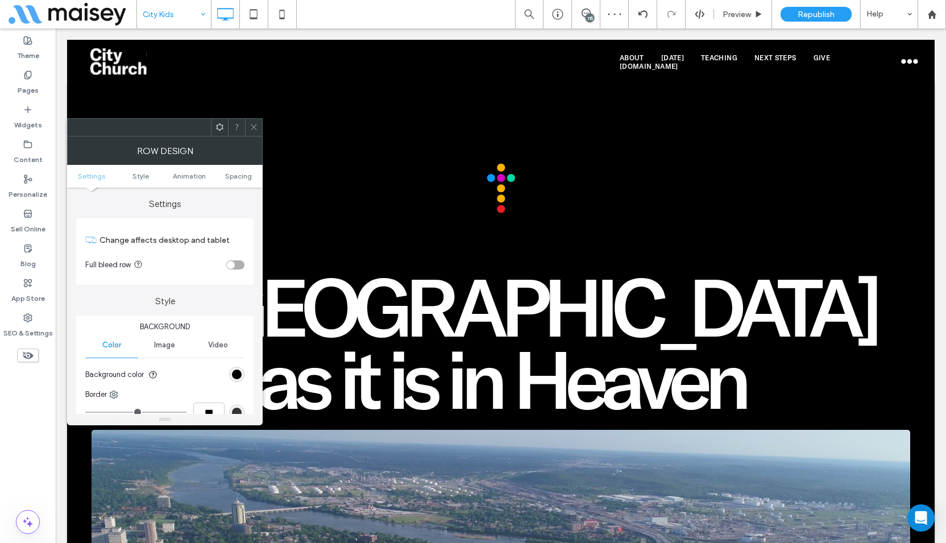
click at [256, 125] on icon at bounding box center [254, 127] width 9 height 9
click at [236, 265] on div "toggle" at bounding box center [240, 265] width 8 height 8
click at [257, 129] on icon at bounding box center [254, 127] width 9 height 9
click at [236, 262] on div "toggle" at bounding box center [240, 265] width 8 height 8
click at [254, 130] on icon at bounding box center [254, 127] width 9 height 9
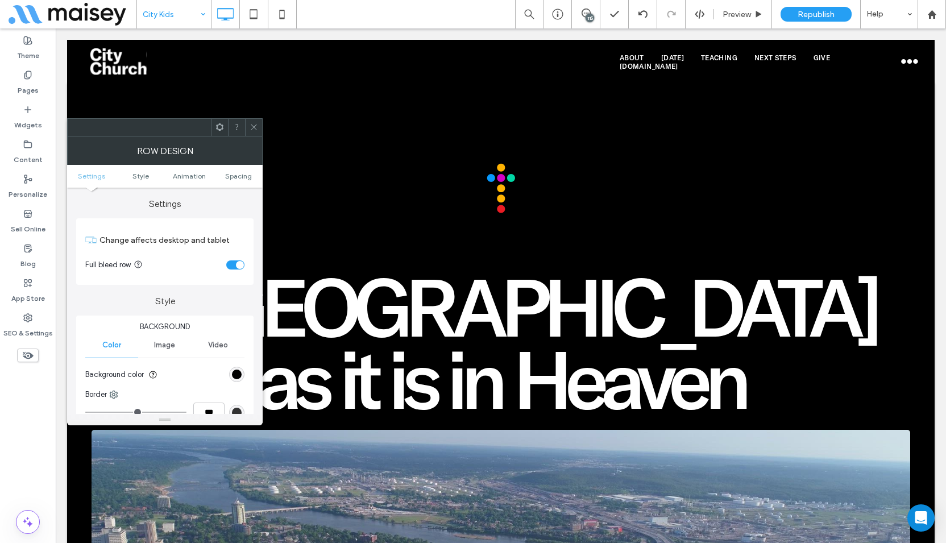
click at [235, 260] on div "toggle" at bounding box center [235, 264] width 18 height 9
click at [260, 128] on div at bounding box center [253, 127] width 17 height 17
click at [254, 123] on icon at bounding box center [254, 127] width 9 height 9
click at [237, 266] on div "toggle" at bounding box center [240, 265] width 8 height 8
click at [253, 127] on icon at bounding box center [254, 127] width 9 height 9
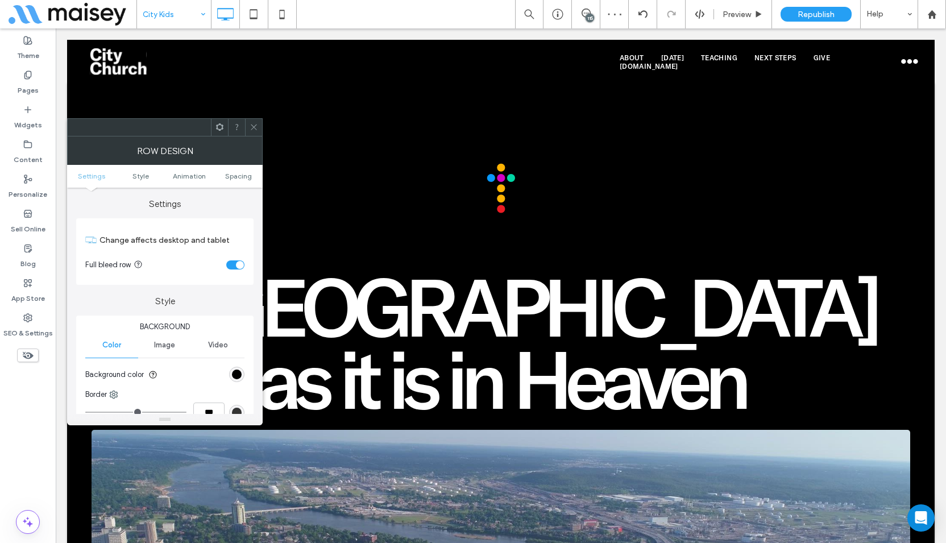
click at [238, 265] on div "toggle" at bounding box center [240, 265] width 8 height 8
click at [251, 131] on span at bounding box center [254, 127] width 9 height 17
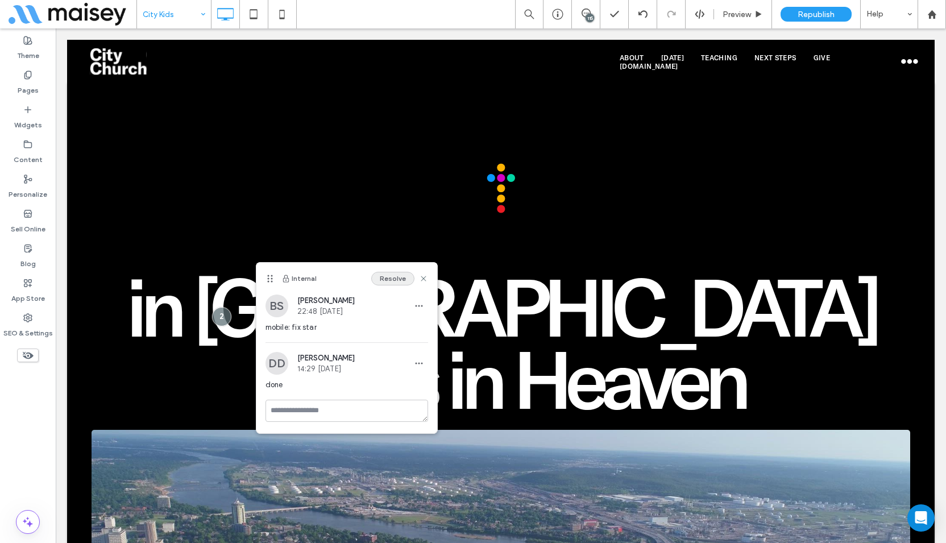
click at [393, 278] on button "Resolve" at bounding box center [392, 279] width 43 height 14
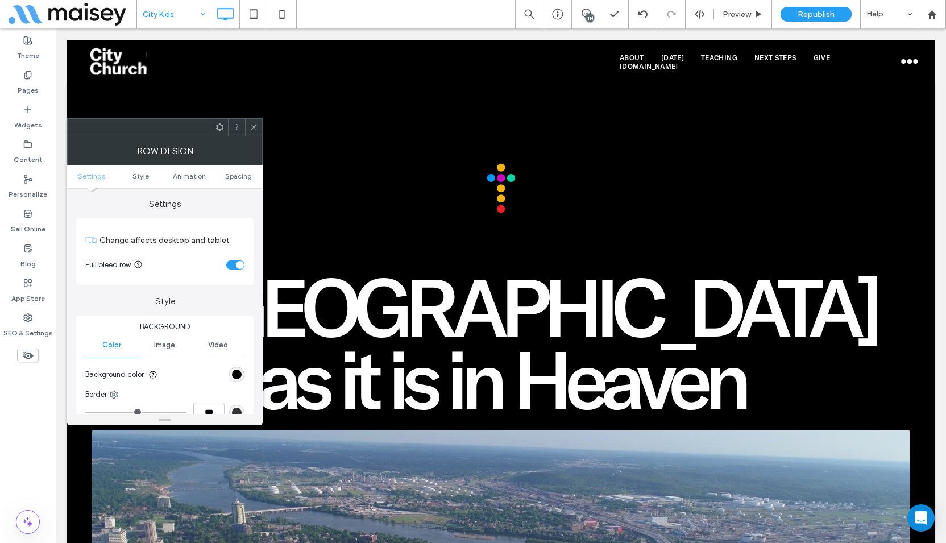
click at [241, 266] on div "toggle" at bounding box center [240, 265] width 8 height 8
click at [256, 128] on icon at bounding box center [254, 127] width 9 height 9
click at [255, 130] on icon at bounding box center [254, 127] width 9 height 9
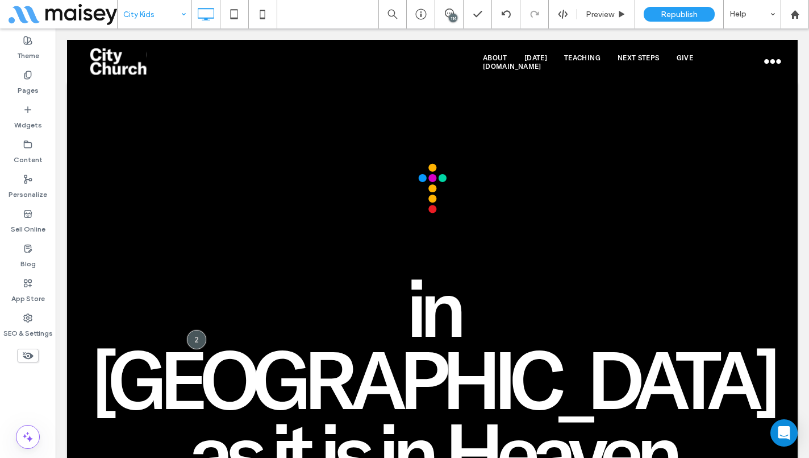
click at [327, 22] on div "City Kids 114 Preview Republish Help" at bounding box center [463, 14] width 692 height 28
click at [609, 11] on span "Preview" at bounding box center [600, 15] width 28 height 10
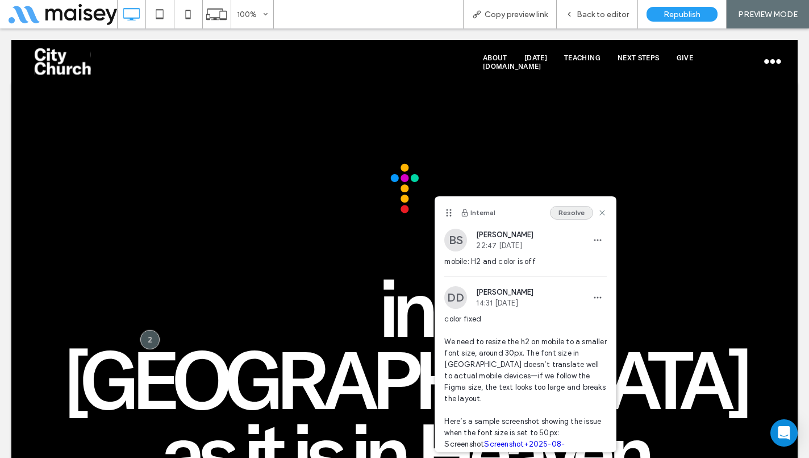
click at [555, 209] on button "Resolve" at bounding box center [571, 213] width 43 height 14
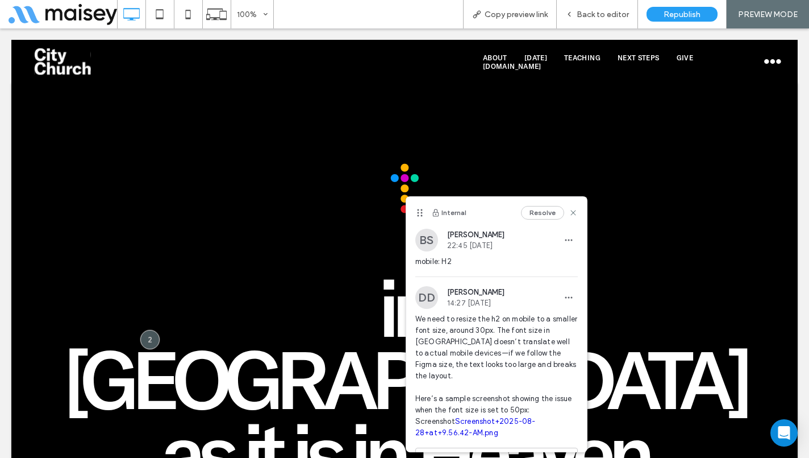
click at [533, 210] on button "Resolve" at bounding box center [542, 213] width 43 height 14
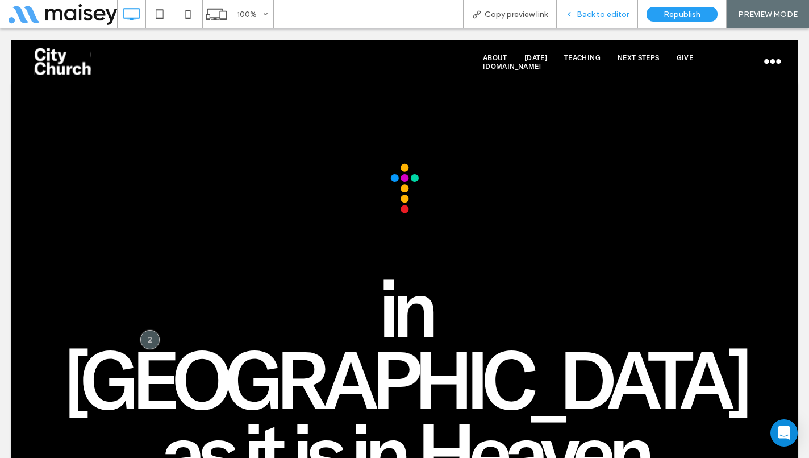
click at [613, 13] on span "Back to editor" at bounding box center [603, 15] width 52 height 10
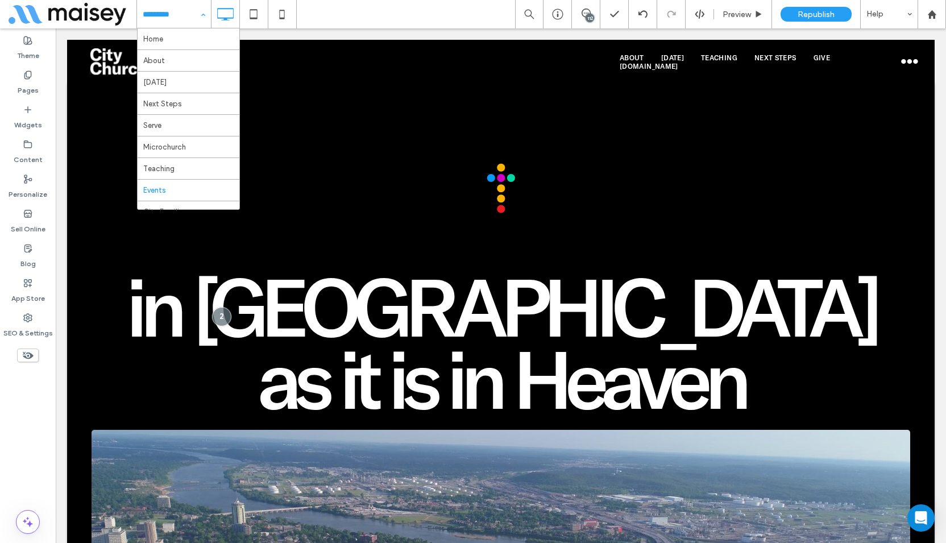
scroll to position [114, 0]
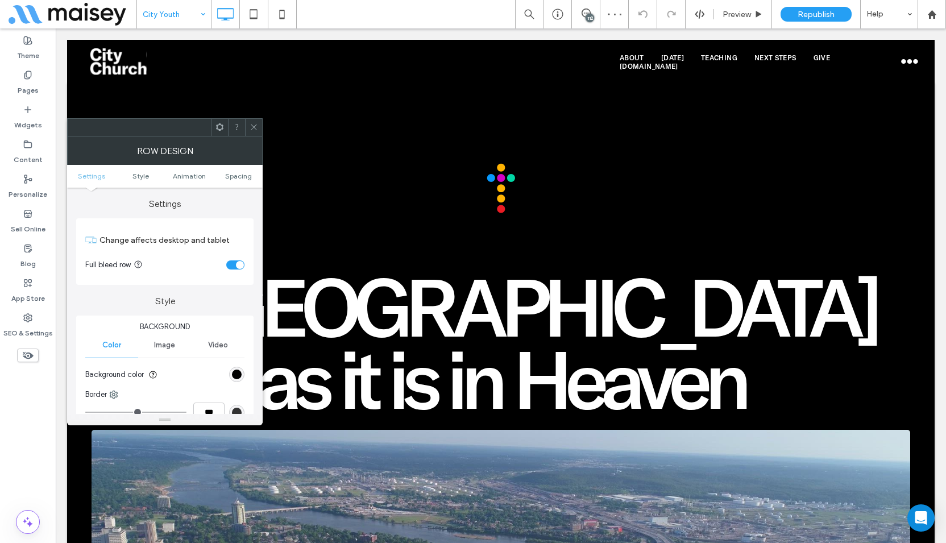
click at [236, 261] on div "toggle" at bounding box center [235, 264] width 18 height 9
click at [253, 120] on span at bounding box center [254, 127] width 9 height 17
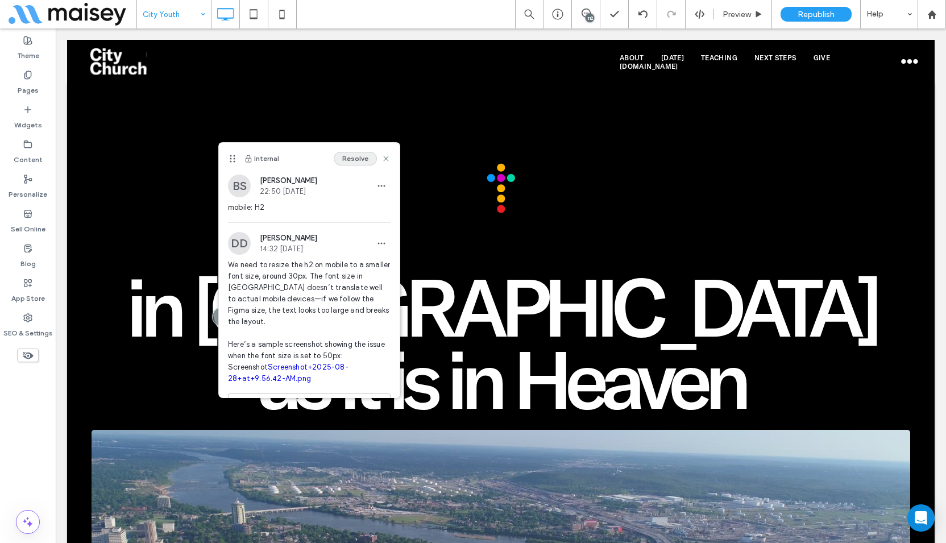
click at [334, 159] on button "Resolve" at bounding box center [355, 159] width 43 height 14
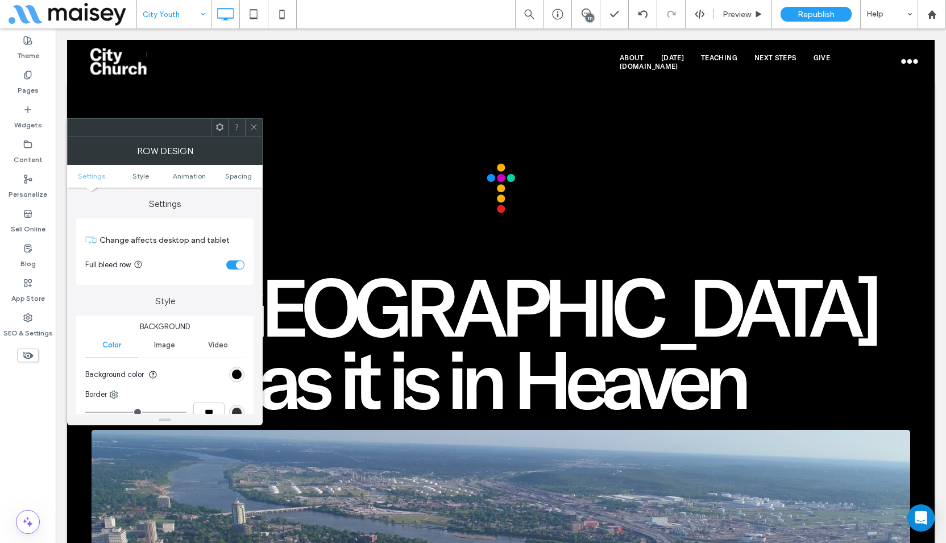
click at [234, 262] on div "toggle" at bounding box center [235, 264] width 18 height 9
click at [255, 123] on icon at bounding box center [254, 127] width 9 height 9
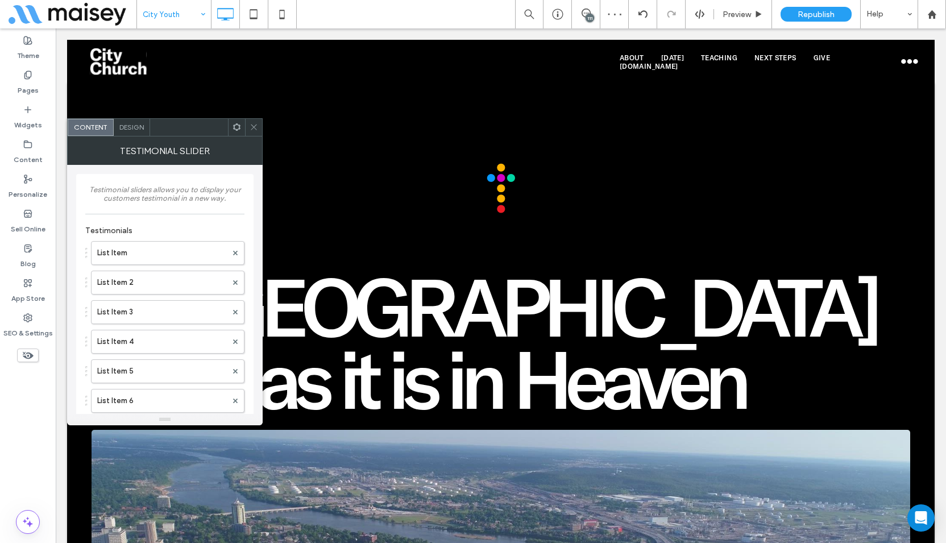
click at [256, 131] on icon at bounding box center [254, 127] width 9 height 9
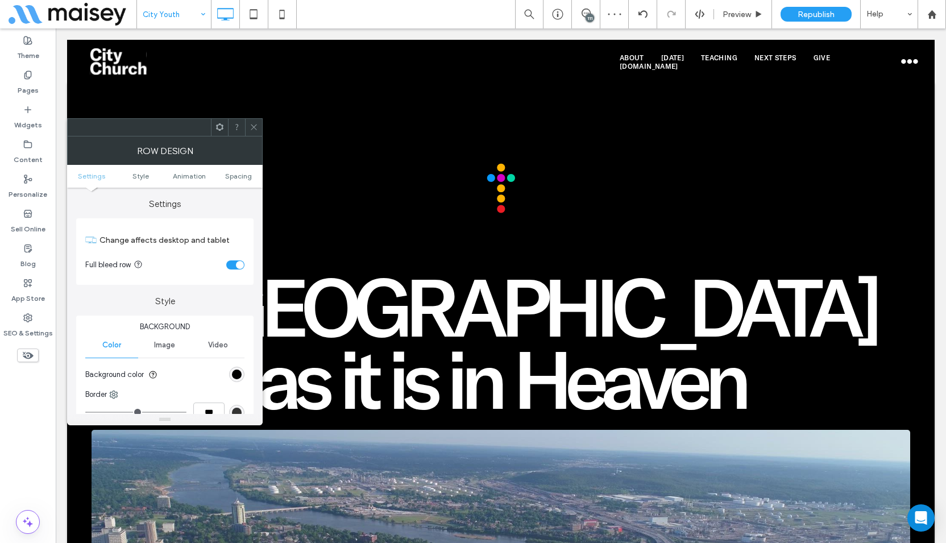
click at [238, 268] on div "toggle" at bounding box center [240, 265] width 8 height 8
click at [257, 123] on icon at bounding box center [254, 127] width 9 height 9
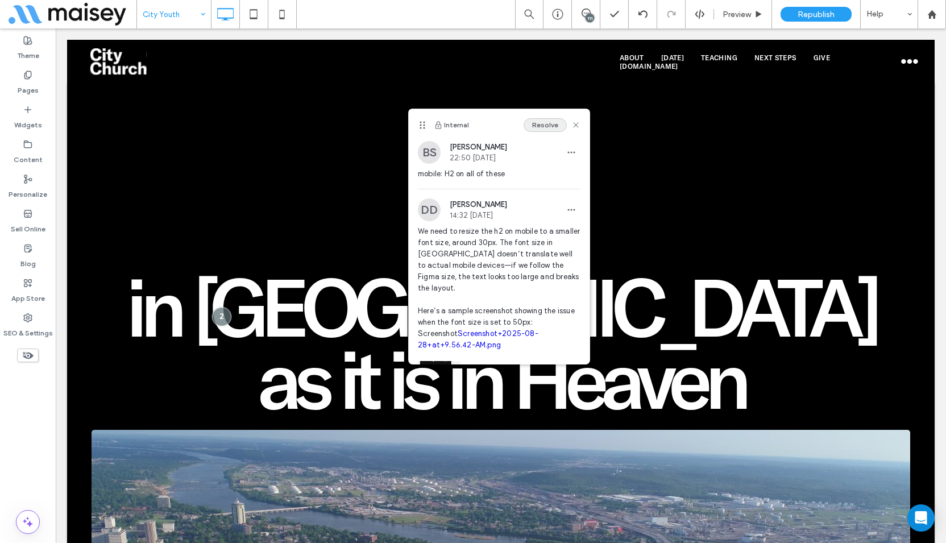
drag, startPoint x: 543, startPoint y: 124, endPoint x: 410, endPoint y: 163, distance: 139.1
click at [543, 124] on button "Resolve" at bounding box center [545, 125] width 43 height 14
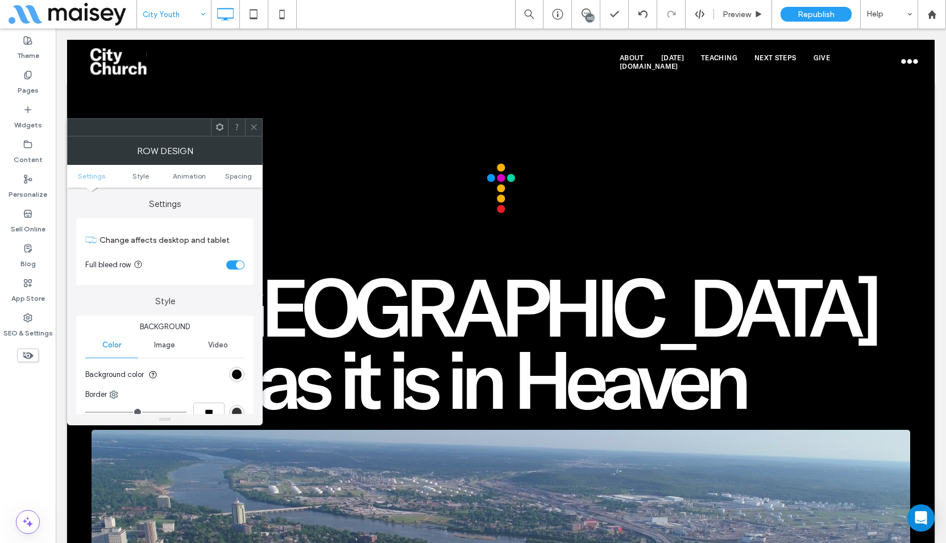
click at [235, 263] on div "toggle" at bounding box center [235, 264] width 18 height 9
click at [259, 126] on div at bounding box center [253, 127] width 17 height 17
click at [232, 262] on div "toggle" at bounding box center [235, 264] width 18 height 9
click at [251, 128] on icon at bounding box center [254, 127] width 9 height 9
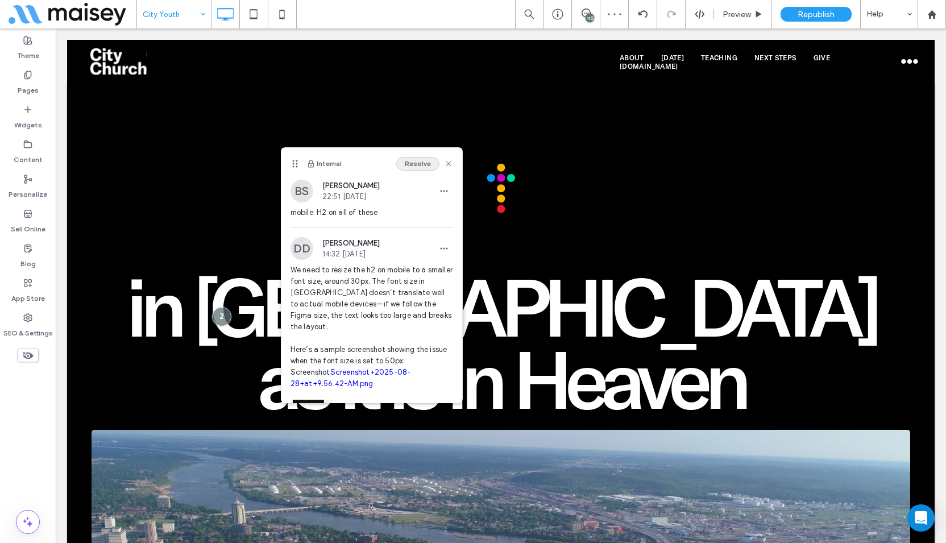
click at [405, 166] on button "Resolve" at bounding box center [417, 164] width 43 height 14
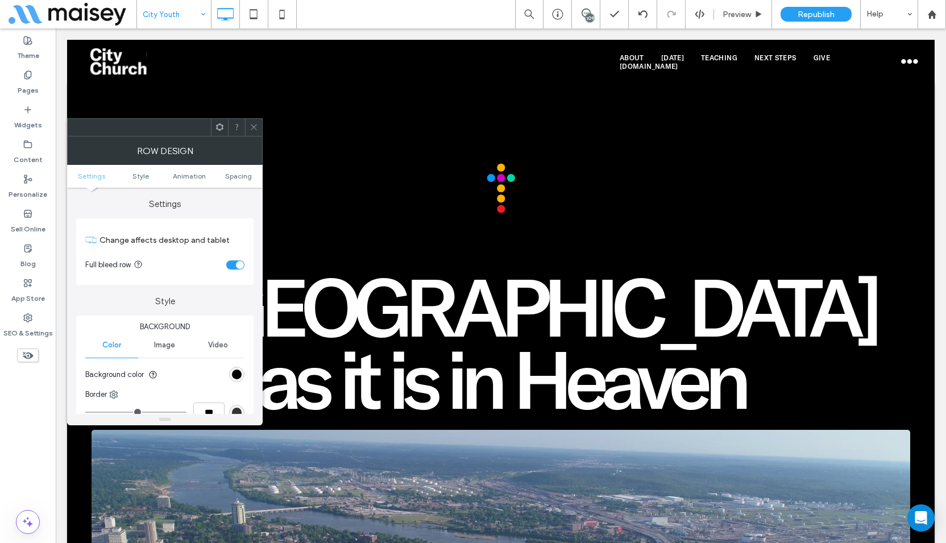
click at [235, 264] on div "toggle" at bounding box center [235, 264] width 18 height 9
click at [254, 132] on span at bounding box center [254, 127] width 9 height 17
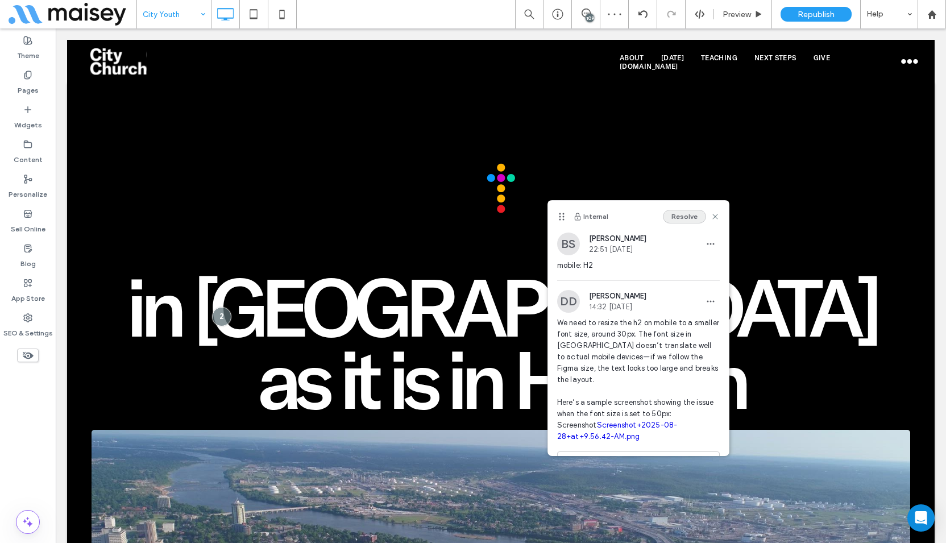
click at [679, 210] on button "Resolve" at bounding box center [684, 217] width 43 height 14
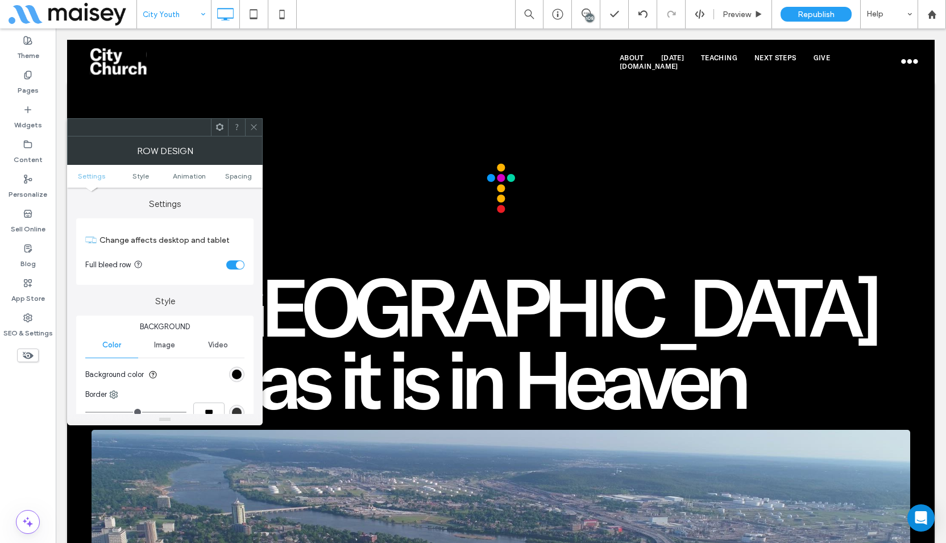
click at [235, 267] on div "toggle" at bounding box center [235, 264] width 18 height 9
click at [253, 129] on icon at bounding box center [254, 127] width 9 height 9
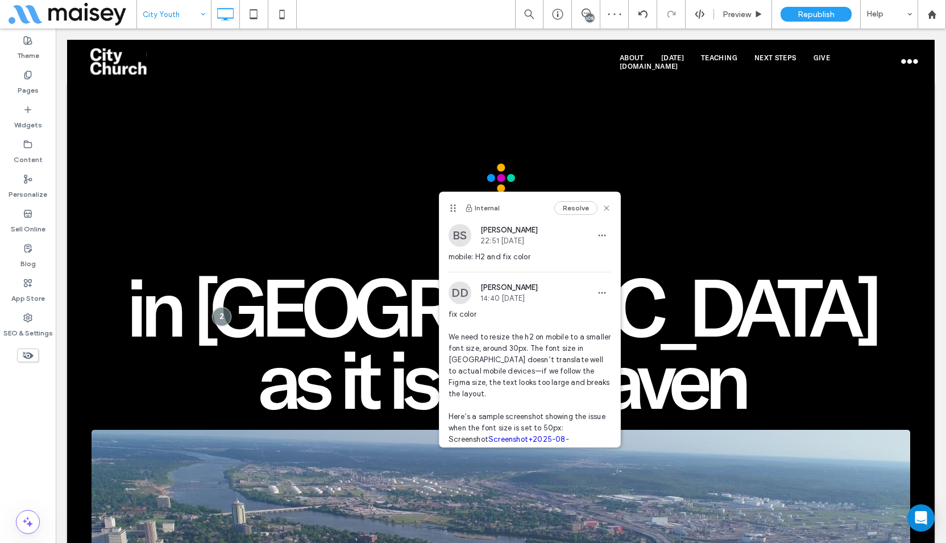
drag, startPoint x: 576, startPoint y: 209, endPoint x: 567, endPoint y: 213, distance: 9.4
click at [576, 209] on button "Resolve" at bounding box center [575, 208] width 43 height 14
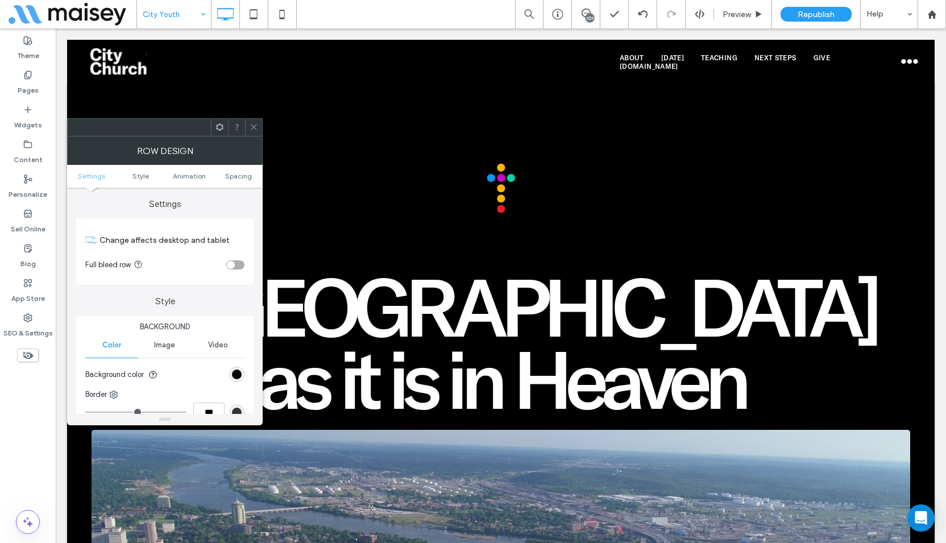
click at [256, 128] on icon at bounding box center [254, 127] width 9 height 9
click at [257, 132] on span at bounding box center [254, 127] width 9 height 17
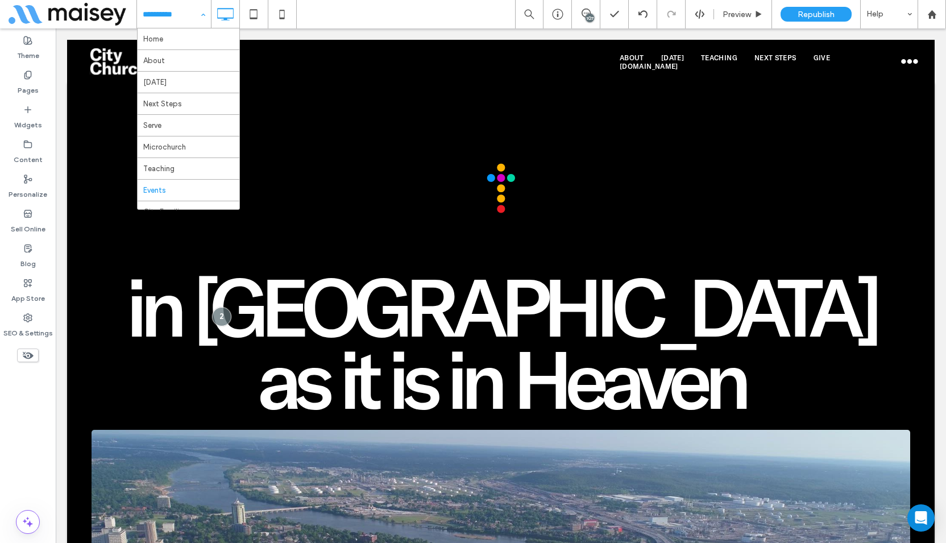
scroll to position [114, 0]
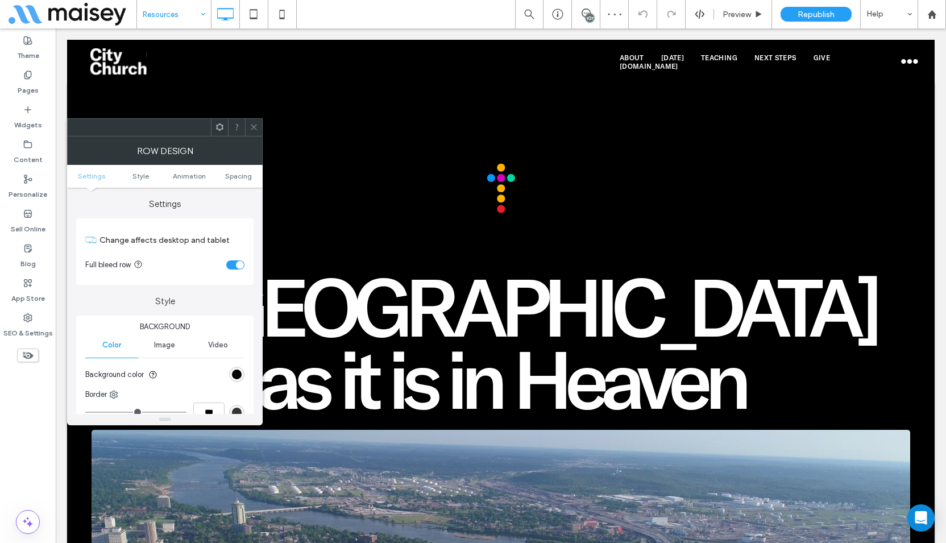
click at [238, 265] on div "toggle" at bounding box center [240, 265] width 8 height 8
click at [256, 130] on icon at bounding box center [254, 127] width 9 height 9
click at [234, 264] on div "toggle" at bounding box center [235, 264] width 18 height 9
click at [255, 130] on icon at bounding box center [254, 127] width 9 height 9
click at [252, 128] on icon at bounding box center [254, 127] width 9 height 9
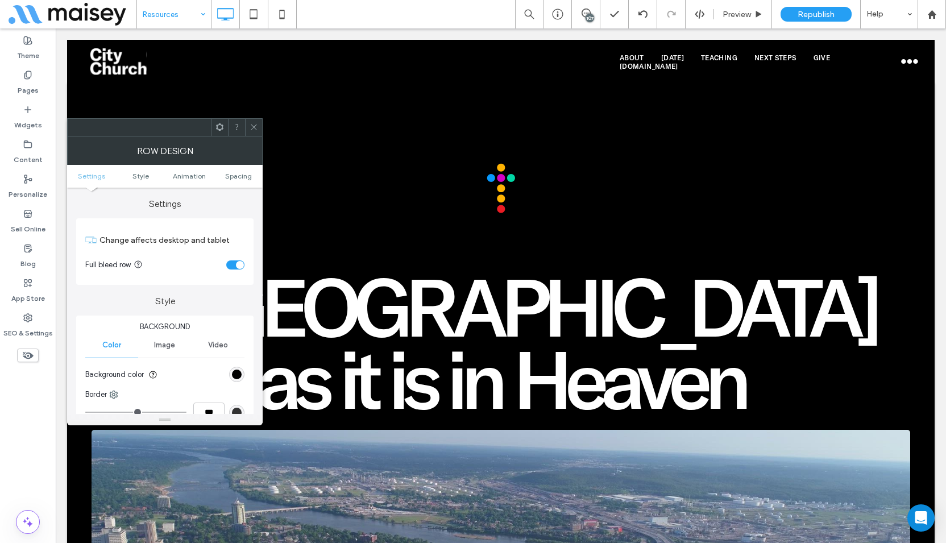
click at [231, 269] on div "toggle" at bounding box center [235, 264] width 18 height 9
click at [252, 124] on icon at bounding box center [254, 127] width 9 height 9
click at [256, 125] on use at bounding box center [254, 127] width 6 height 6
click at [235, 263] on div "toggle" at bounding box center [235, 264] width 18 height 9
click at [256, 126] on icon at bounding box center [254, 127] width 9 height 9
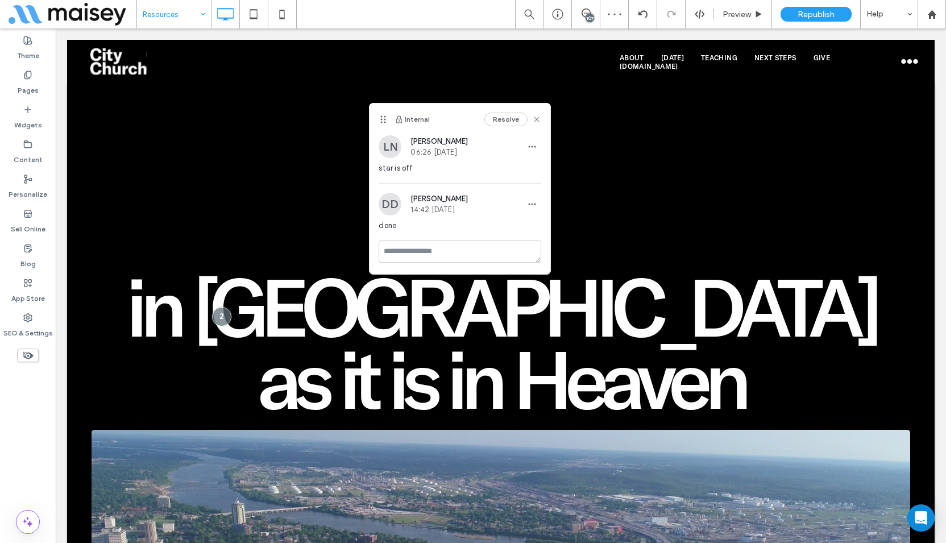
click at [504, 125] on button "Resolve" at bounding box center [505, 120] width 43 height 14
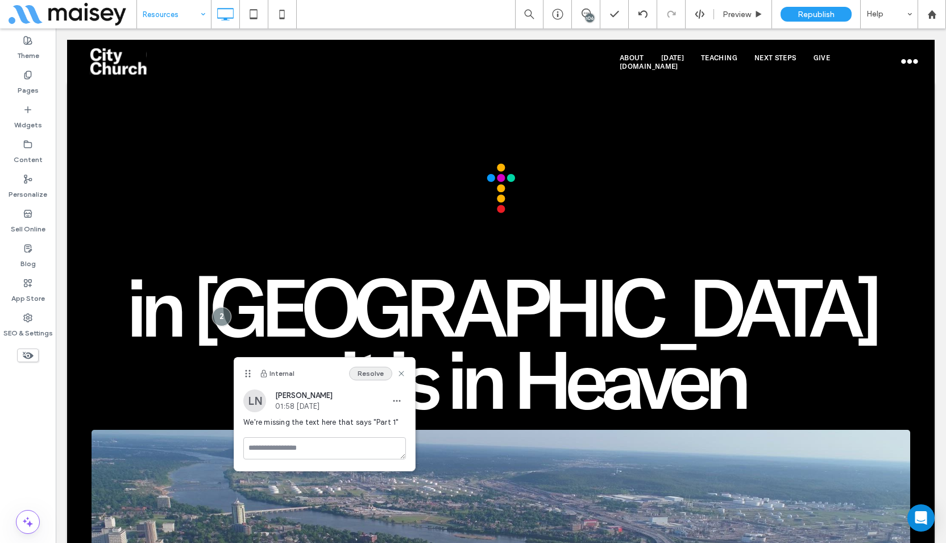
click at [363, 372] on button "Resolve" at bounding box center [370, 374] width 43 height 14
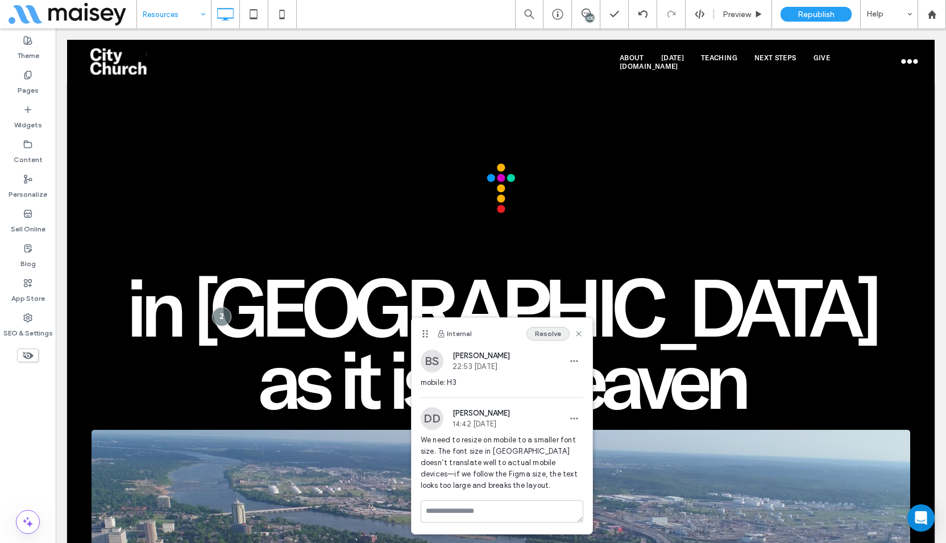
click at [547, 334] on button "Resolve" at bounding box center [547, 334] width 43 height 14
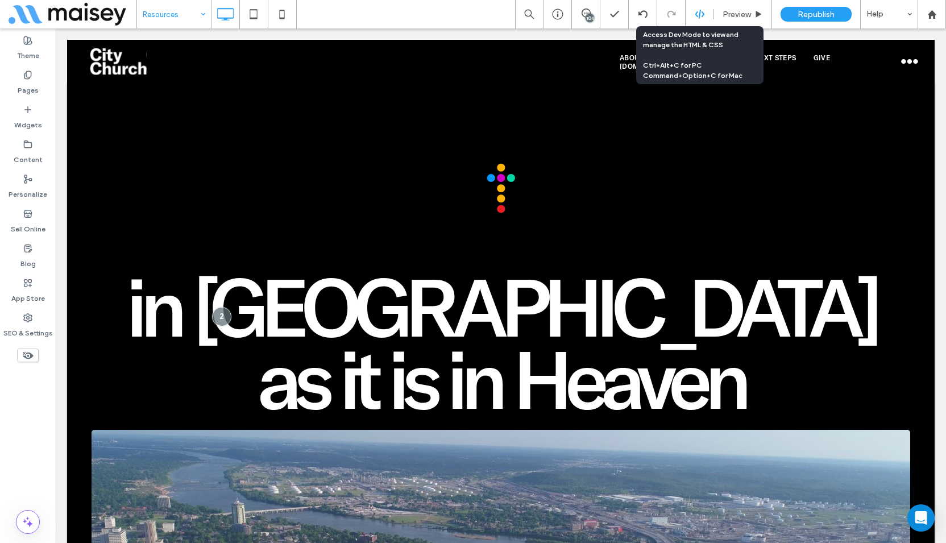
click at [692, 10] on div at bounding box center [700, 14] width 28 height 10
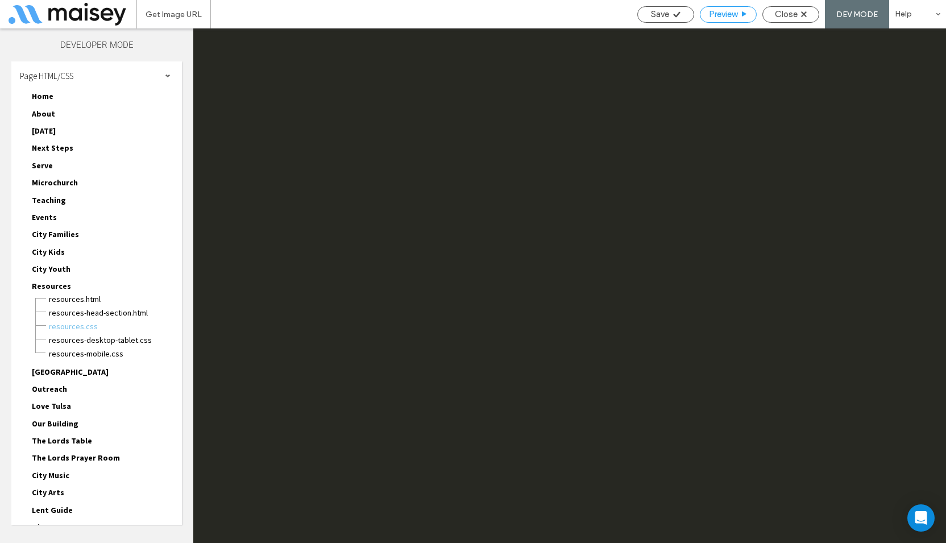
click at [733, 16] on span "Preview" at bounding box center [723, 14] width 28 height 10
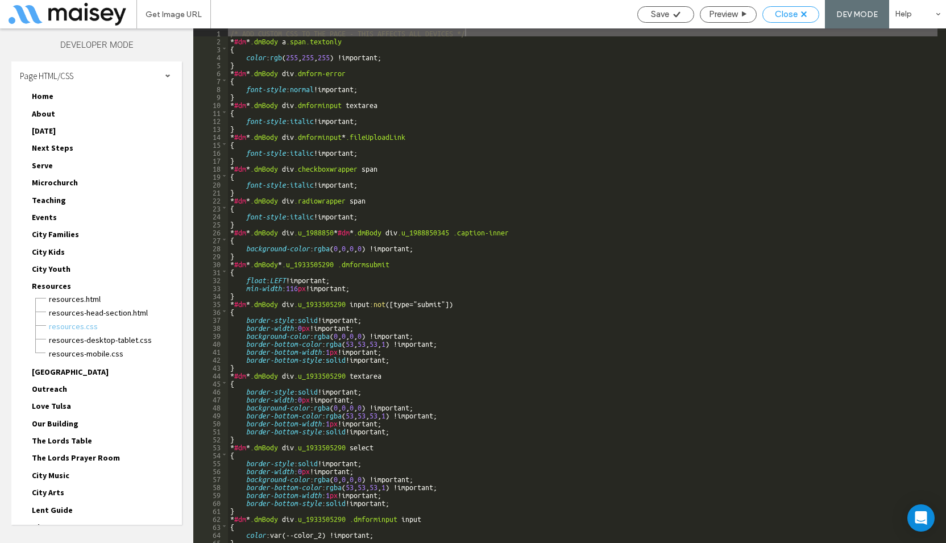
click at [793, 14] on span "Close" at bounding box center [786, 14] width 23 height 10
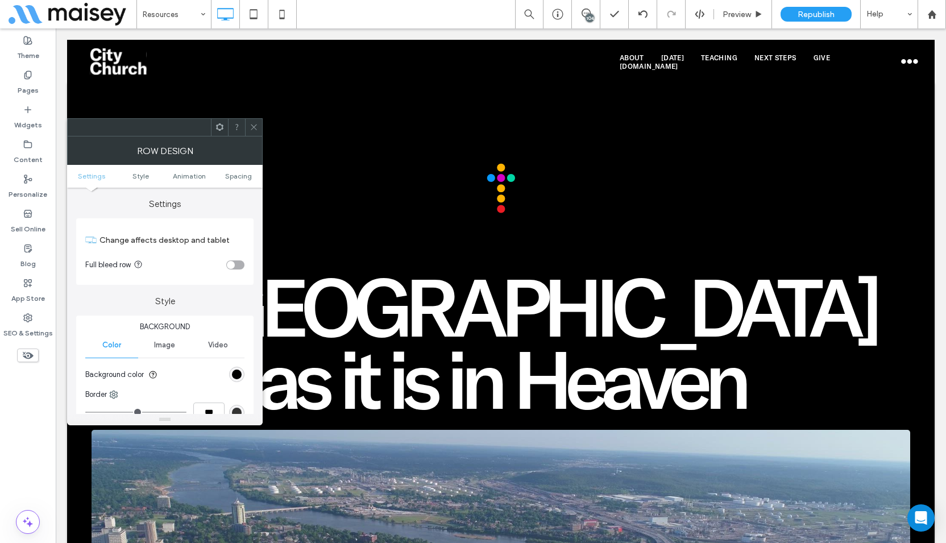
click at [255, 119] on span at bounding box center [254, 127] width 9 height 17
click at [253, 126] on icon at bounding box center [254, 127] width 9 height 9
click at [232, 264] on div "toggle" at bounding box center [235, 264] width 18 height 9
click at [254, 127] on use at bounding box center [254, 127] width 6 height 6
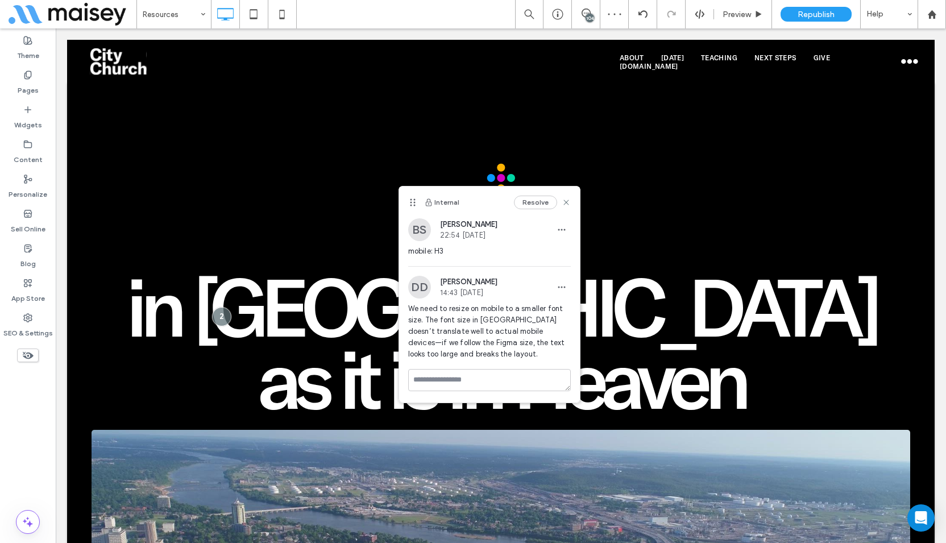
click at [536, 196] on button "Resolve" at bounding box center [535, 203] width 43 height 14
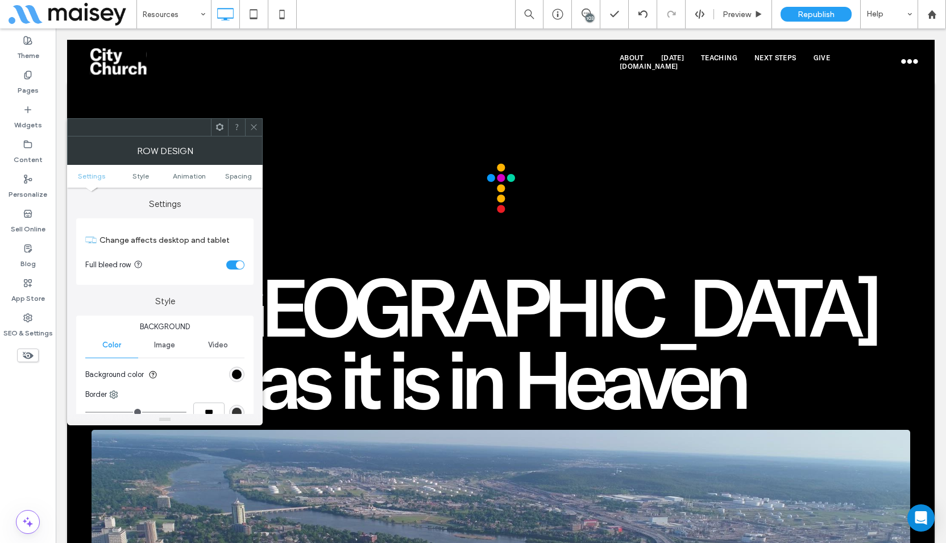
click at [236, 265] on div "toggle" at bounding box center [240, 265] width 8 height 8
click at [252, 124] on icon at bounding box center [254, 127] width 9 height 9
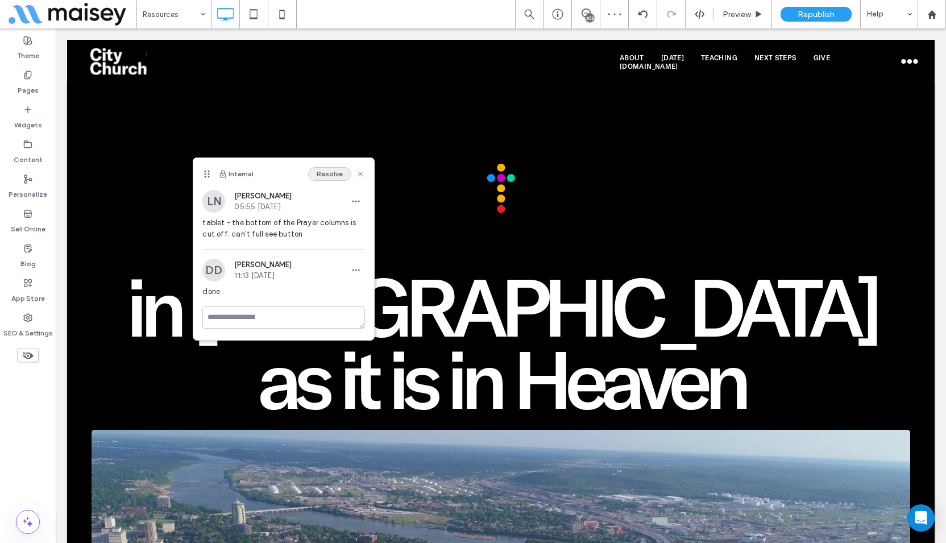
click at [325, 174] on button "Resolve" at bounding box center [329, 174] width 43 height 14
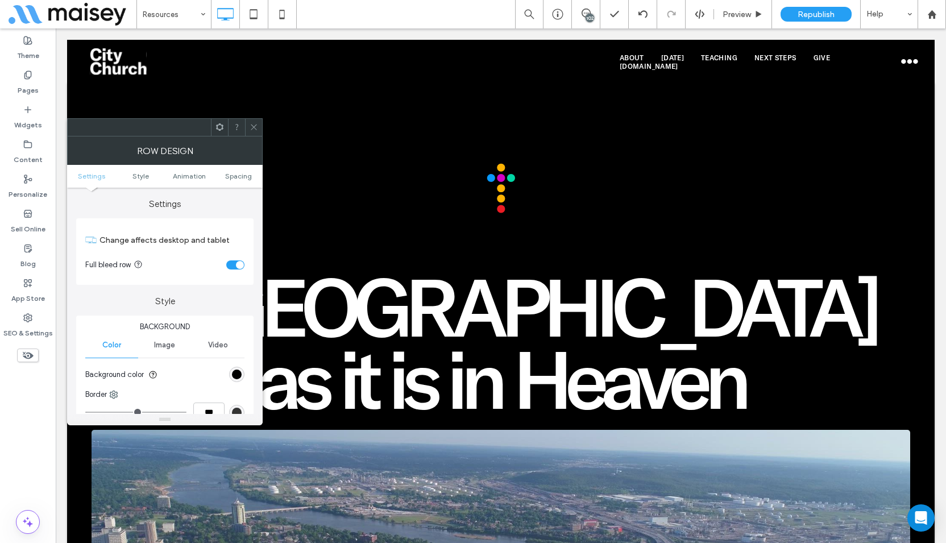
click at [234, 268] on div "toggle" at bounding box center [235, 264] width 18 height 9
click at [251, 127] on icon at bounding box center [254, 127] width 9 height 9
drag, startPoint x: 251, startPoint y: 126, endPoint x: 136, endPoint y: 230, distance: 155.4
click at [251, 126] on icon at bounding box center [254, 127] width 9 height 9
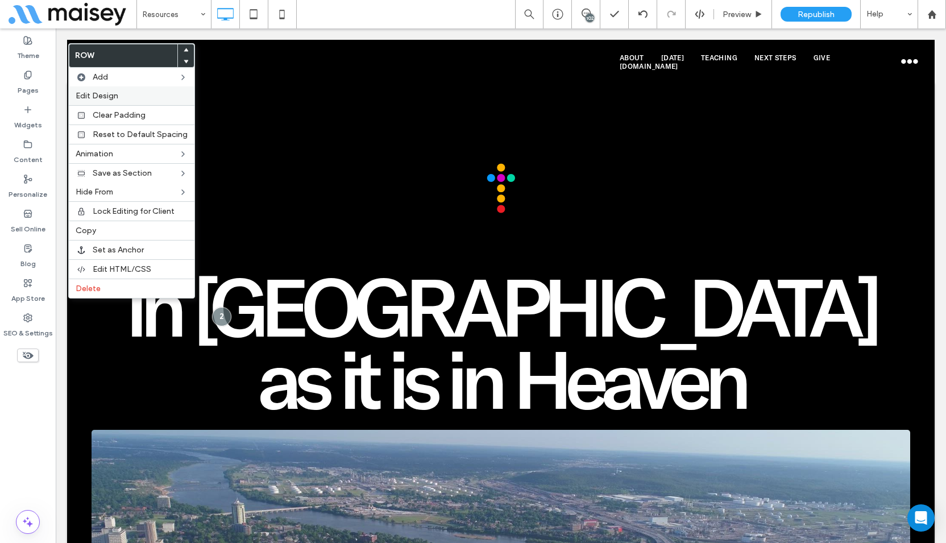
click at [134, 95] on label "Edit Design" at bounding box center [132, 96] width 112 height 10
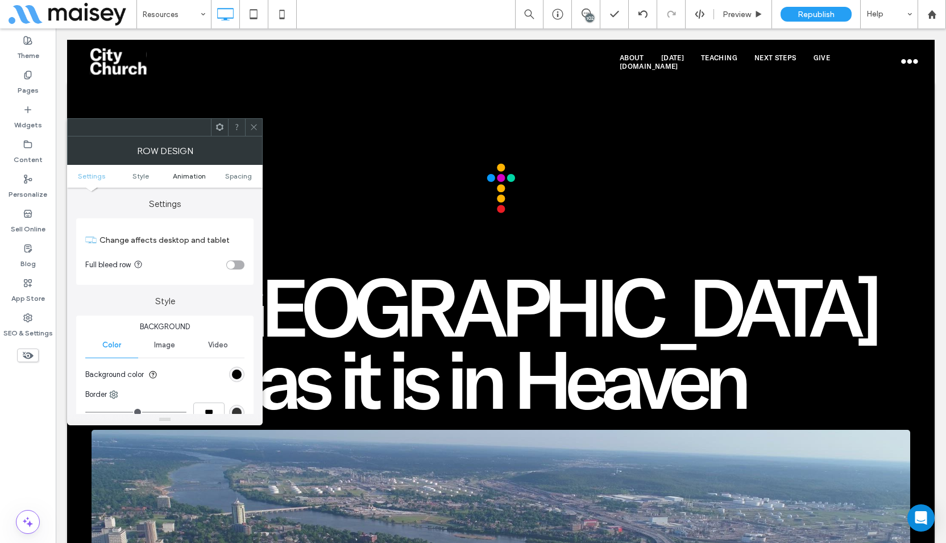
drag, startPoint x: 252, startPoint y: 126, endPoint x: 192, endPoint y: 173, distance: 77.0
click at [252, 125] on icon at bounding box center [254, 127] width 9 height 9
click at [238, 264] on div "toggle" at bounding box center [240, 265] width 8 height 8
click at [253, 132] on span at bounding box center [254, 127] width 9 height 17
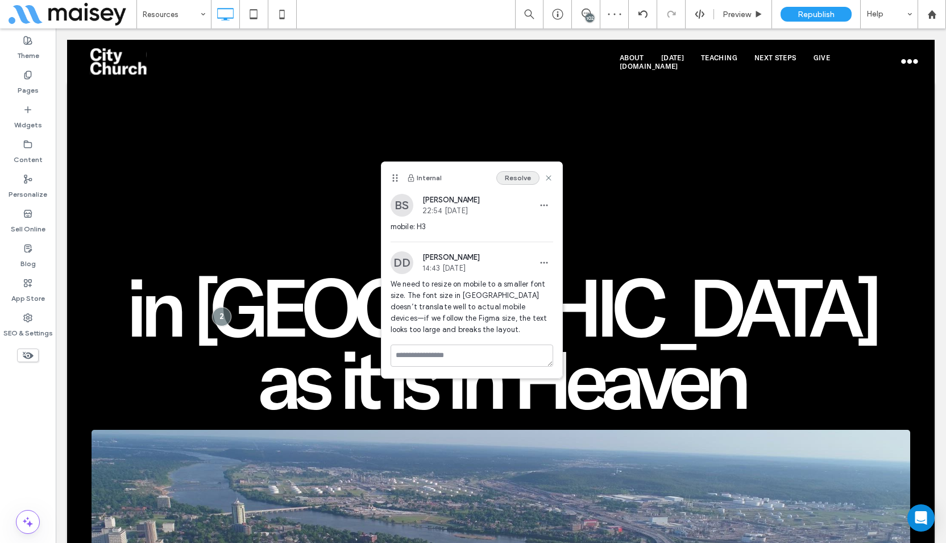
click at [516, 180] on button "Resolve" at bounding box center [517, 178] width 43 height 14
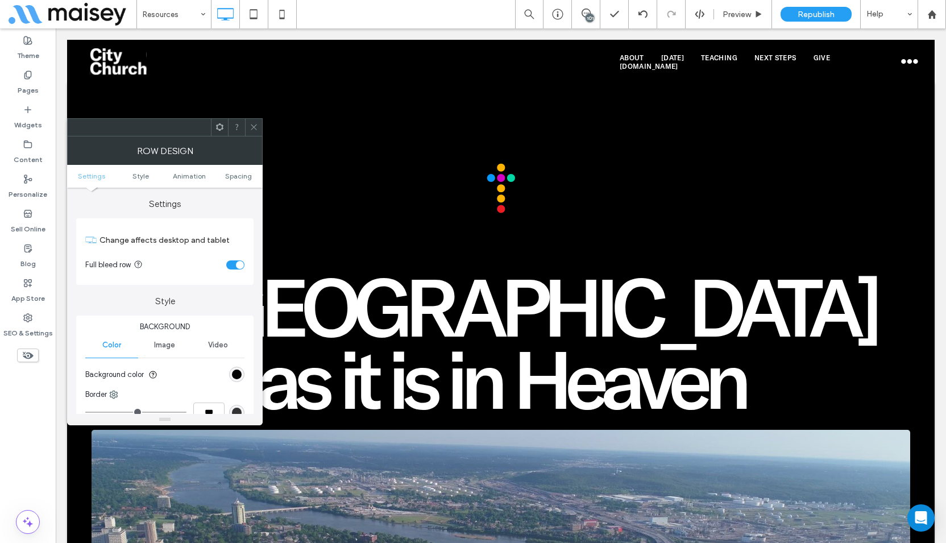
click at [237, 263] on div "toggle" at bounding box center [240, 265] width 8 height 8
click at [252, 120] on span at bounding box center [254, 127] width 9 height 17
click at [235, 268] on div "toggle" at bounding box center [235, 264] width 18 height 9
click at [252, 123] on icon at bounding box center [254, 127] width 9 height 9
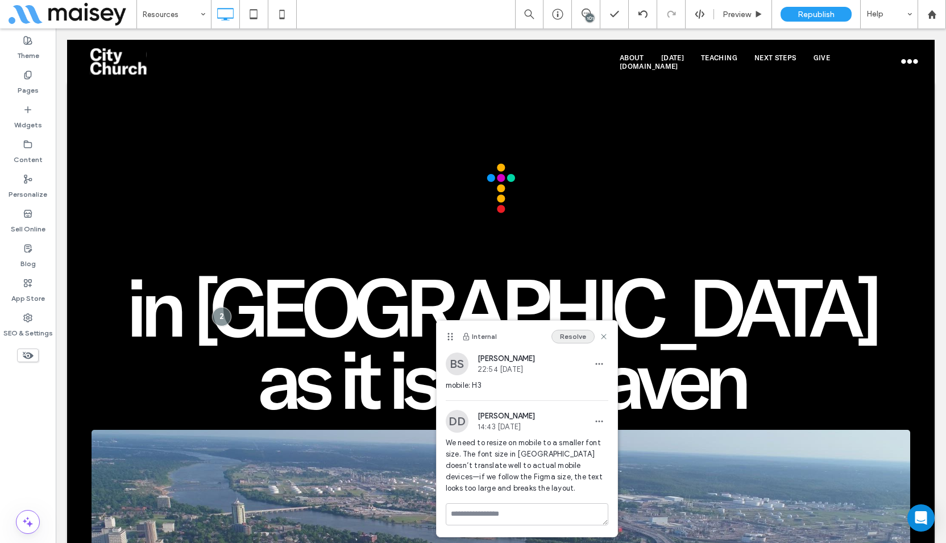
click at [567, 336] on button "Resolve" at bounding box center [572, 337] width 43 height 14
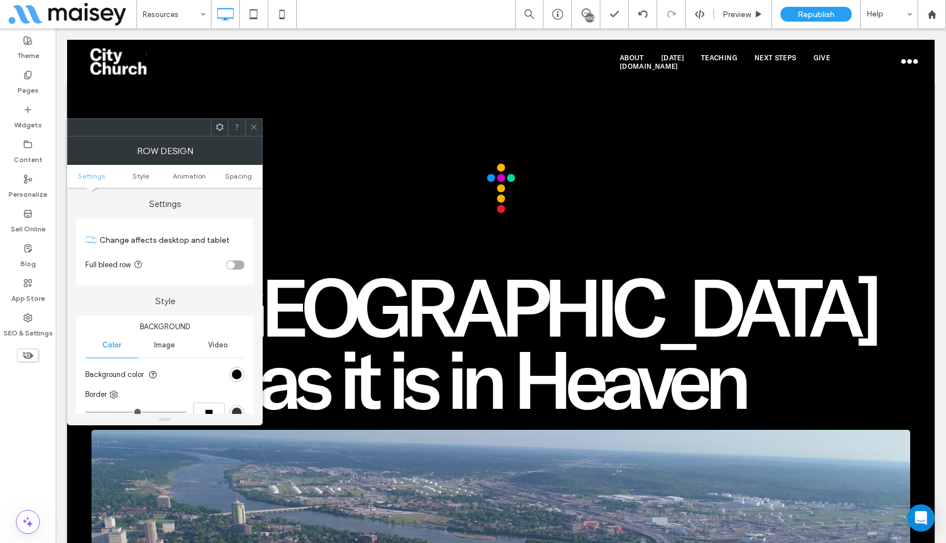
click at [253, 127] on icon at bounding box center [254, 127] width 9 height 9
click at [234, 264] on div "toggle" at bounding box center [235, 264] width 18 height 9
click at [255, 125] on icon at bounding box center [254, 127] width 9 height 9
click at [235, 261] on div "toggle" at bounding box center [235, 264] width 18 height 9
click at [250, 121] on span at bounding box center [254, 127] width 9 height 17
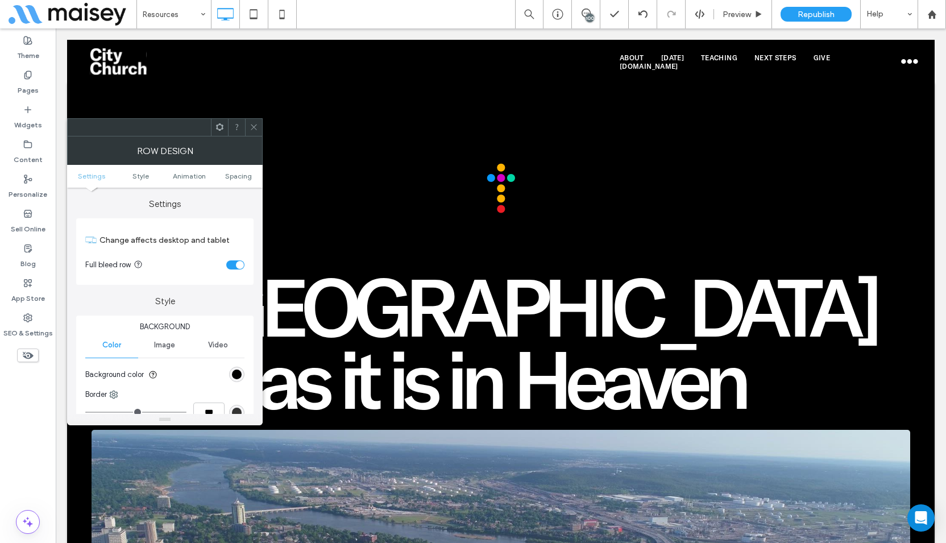
click at [236, 263] on div "toggle" at bounding box center [240, 265] width 8 height 8
click at [252, 128] on icon at bounding box center [254, 127] width 9 height 9
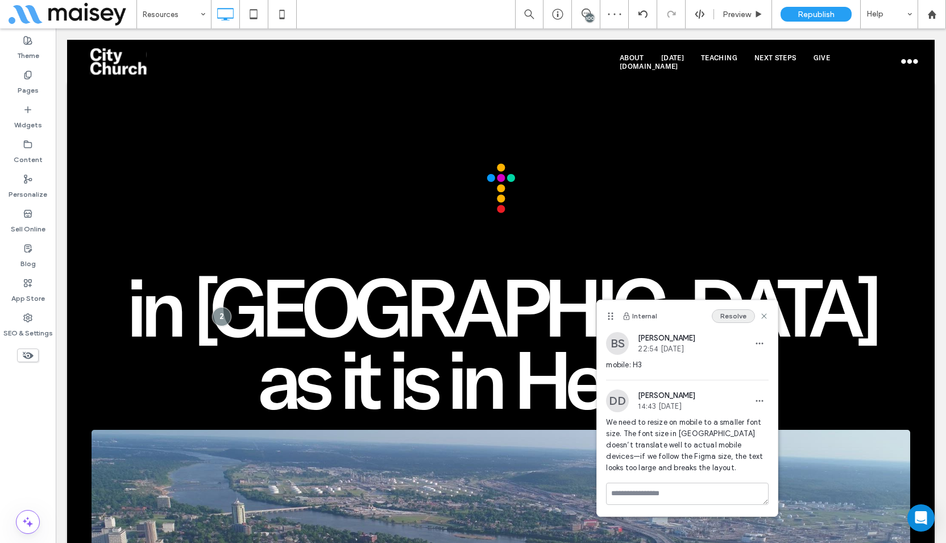
click at [728, 313] on button "Resolve" at bounding box center [733, 316] width 43 height 14
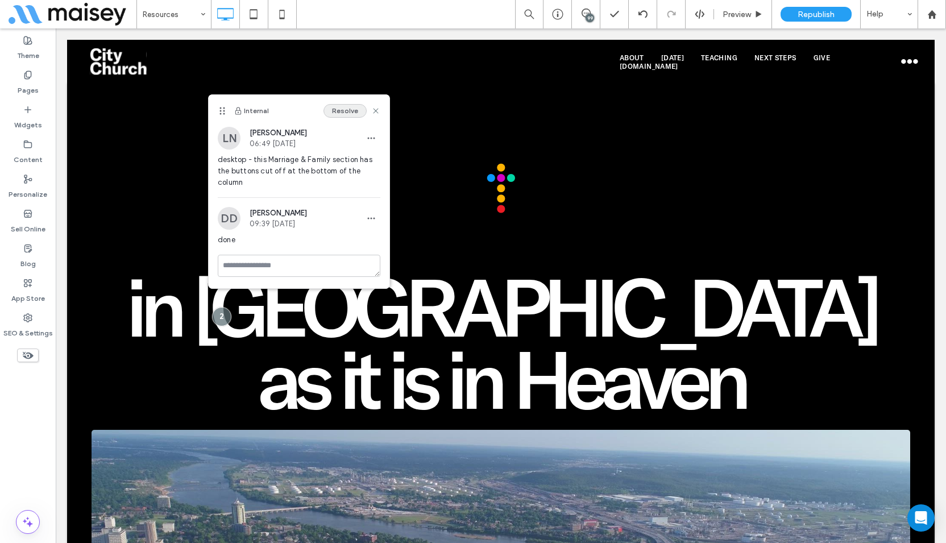
click at [358, 109] on button "Resolve" at bounding box center [344, 111] width 43 height 14
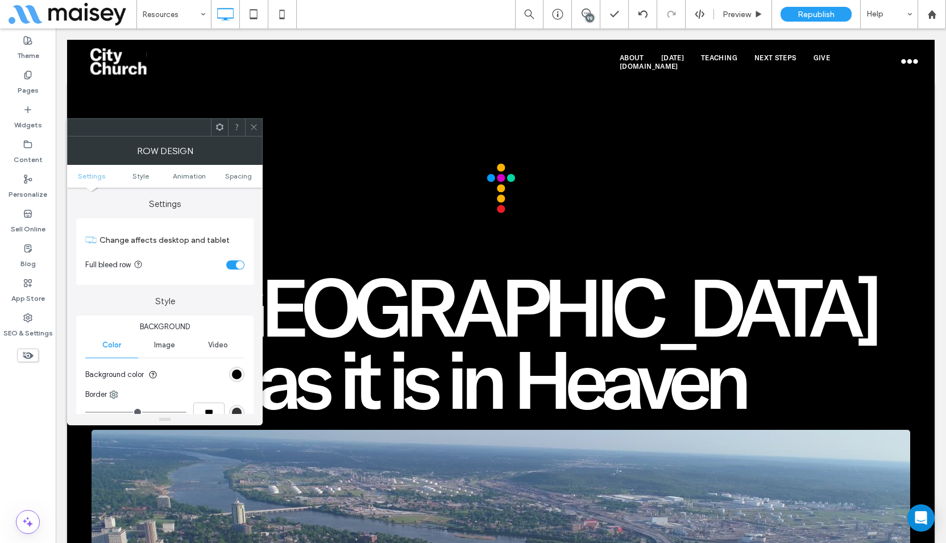
click at [229, 262] on div "toggle" at bounding box center [235, 264] width 18 height 9
drag, startPoint x: 256, startPoint y: 130, endPoint x: 235, endPoint y: 177, distance: 51.9
click at [257, 130] on icon at bounding box center [254, 127] width 9 height 9
click at [235, 269] on div "toggle" at bounding box center [235, 264] width 18 height 9
click at [254, 128] on icon at bounding box center [254, 127] width 9 height 9
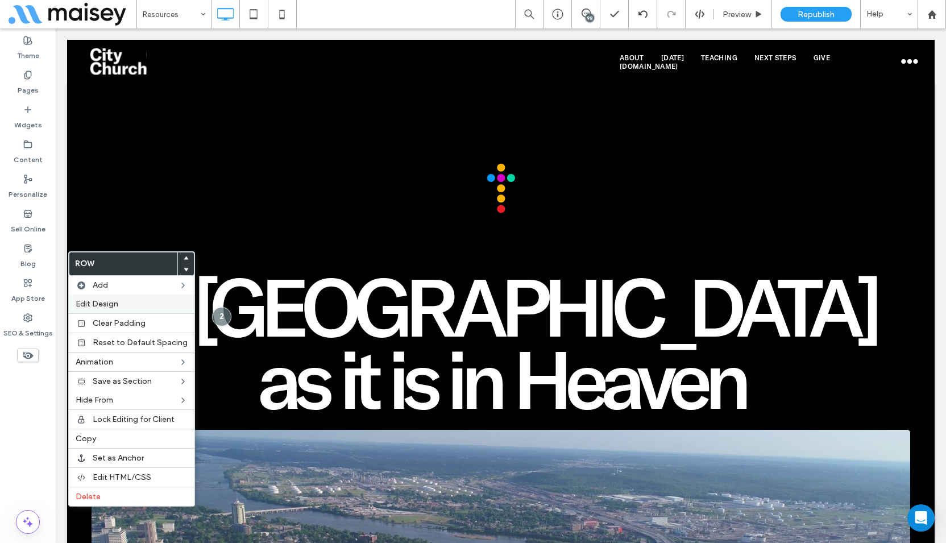
click at [135, 301] on label "Edit Design" at bounding box center [132, 304] width 112 height 10
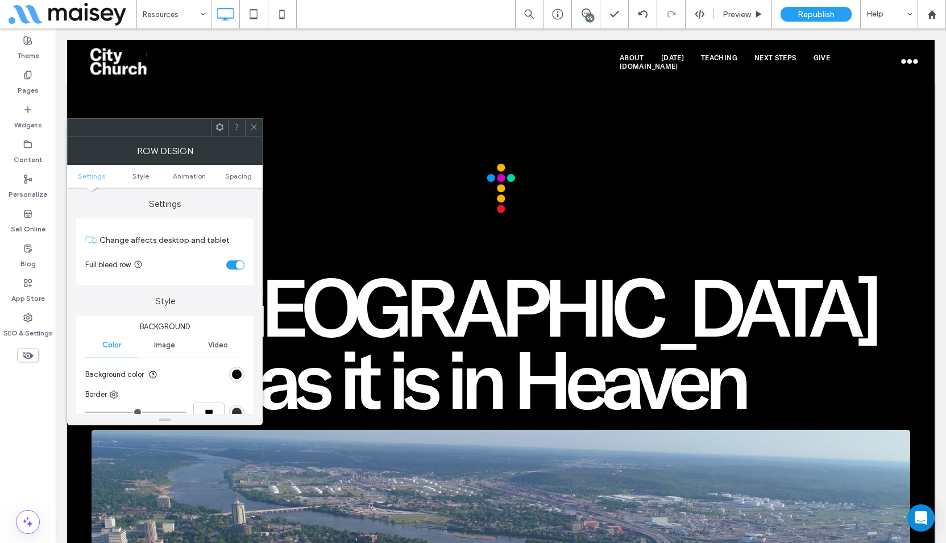
drag, startPoint x: 237, startPoint y: 267, endPoint x: 240, endPoint y: 216, distance: 50.7
click at [236, 267] on div "toggle" at bounding box center [240, 265] width 8 height 8
click at [256, 130] on use at bounding box center [254, 127] width 6 height 6
click at [252, 127] on icon at bounding box center [254, 127] width 9 height 9
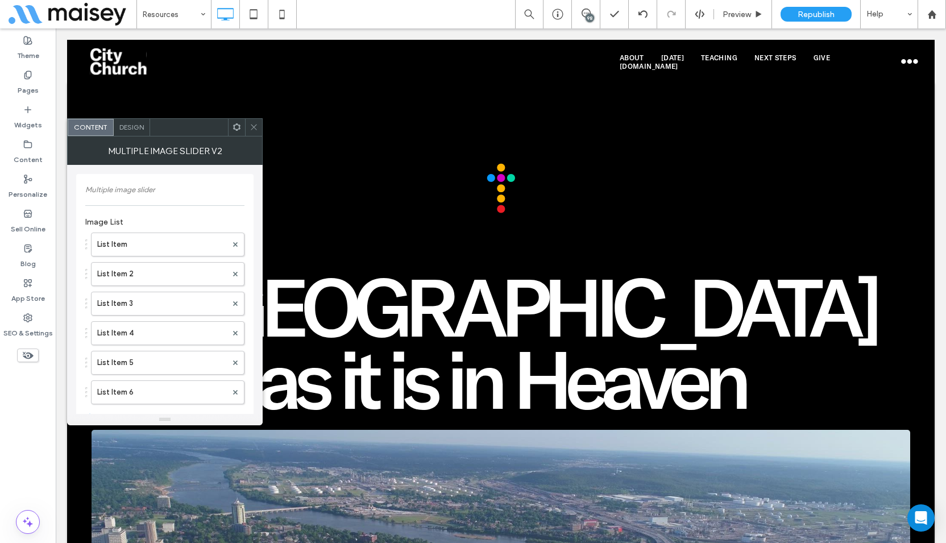
click at [259, 124] on div at bounding box center [253, 127] width 17 height 17
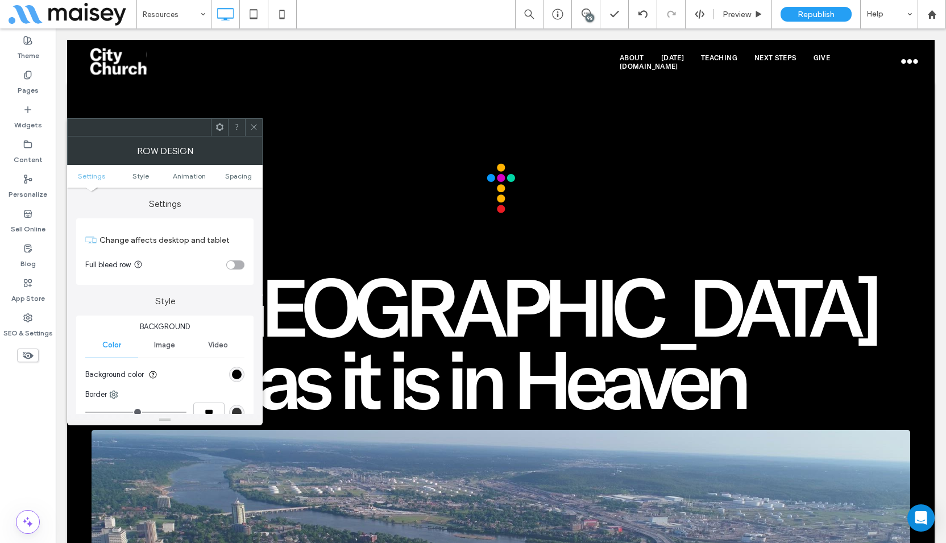
click at [256, 127] on icon at bounding box center [254, 127] width 9 height 9
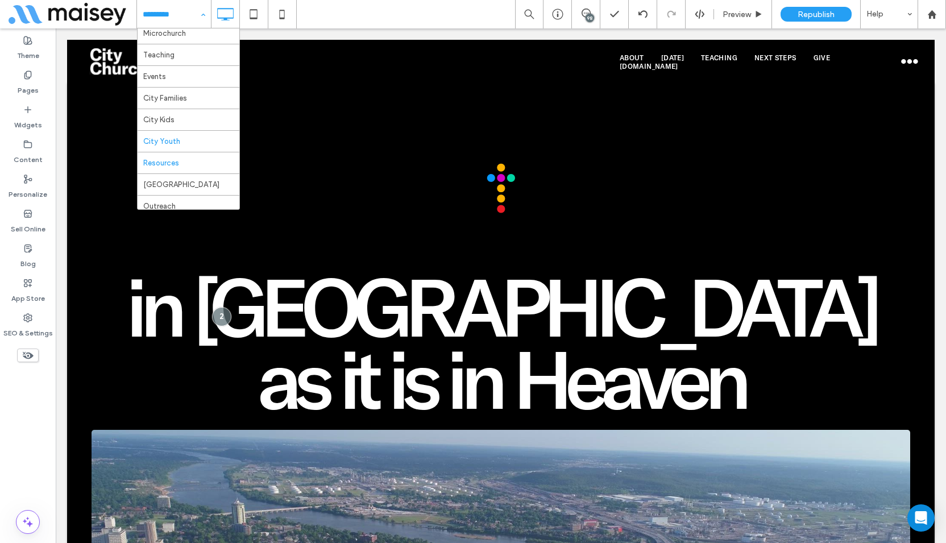
scroll to position [171, 0]
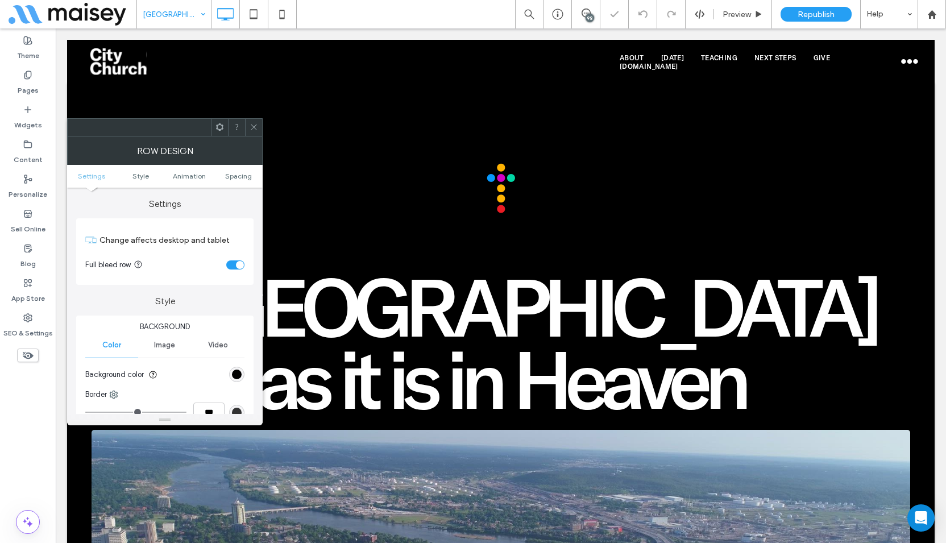
click at [238, 263] on div "toggle" at bounding box center [240, 265] width 8 height 8
click at [252, 126] on icon at bounding box center [254, 127] width 9 height 9
drag, startPoint x: 233, startPoint y: 262, endPoint x: 244, endPoint y: 240, distance: 24.1
click at [234, 262] on div "toggle" at bounding box center [235, 264] width 18 height 9
click at [254, 120] on span at bounding box center [254, 127] width 9 height 17
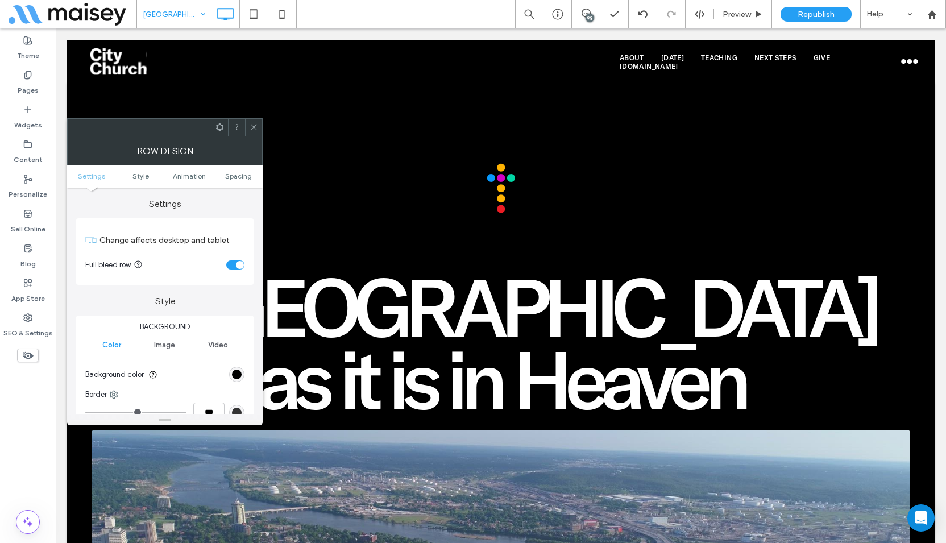
click at [233, 261] on section "Full bleed row" at bounding box center [164, 265] width 159 height 28
click at [234, 263] on div "toggle" at bounding box center [235, 264] width 18 height 9
click at [256, 122] on span at bounding box center [254, 127] width 9 height 17
click at [242, 261] on div "toggle" at bounding box center [240, 265] width 8 height 8
click at [254, 132] on span at bounding box center [254, 127] width 9 height 17
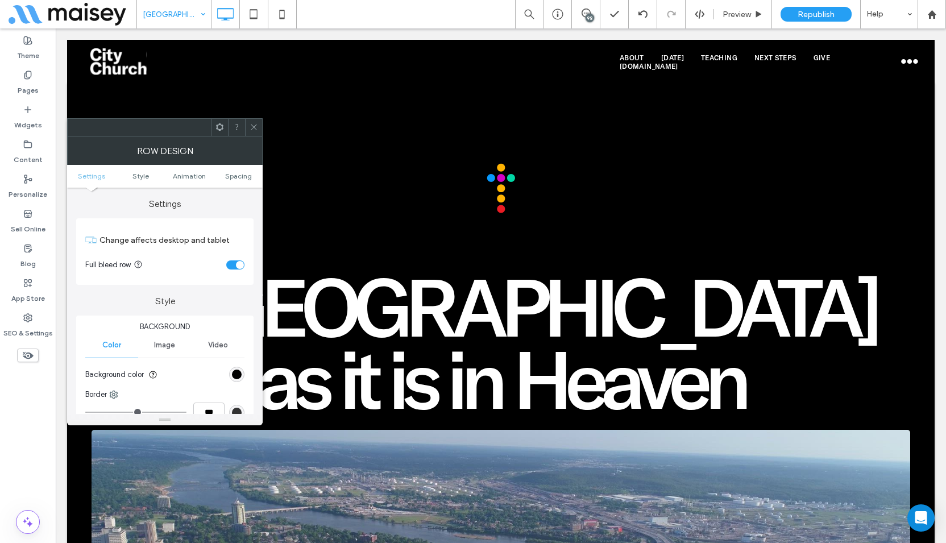
click at [235, 263] on div "toggle" at bounding box center [235, 264] width 18 height 9
click at [255, 131] on span at bounding box center [254, 127] width 9 height 17
click at [235, 265] on div "toggle" at bounding box center [235, 264] width 18 height 9
click at [255, 127] on icon at bounding box center [254, 127] width 9 height 9
click at [234, 263] on div "toggle" at bounding box center [235, 264] width 18 height 9
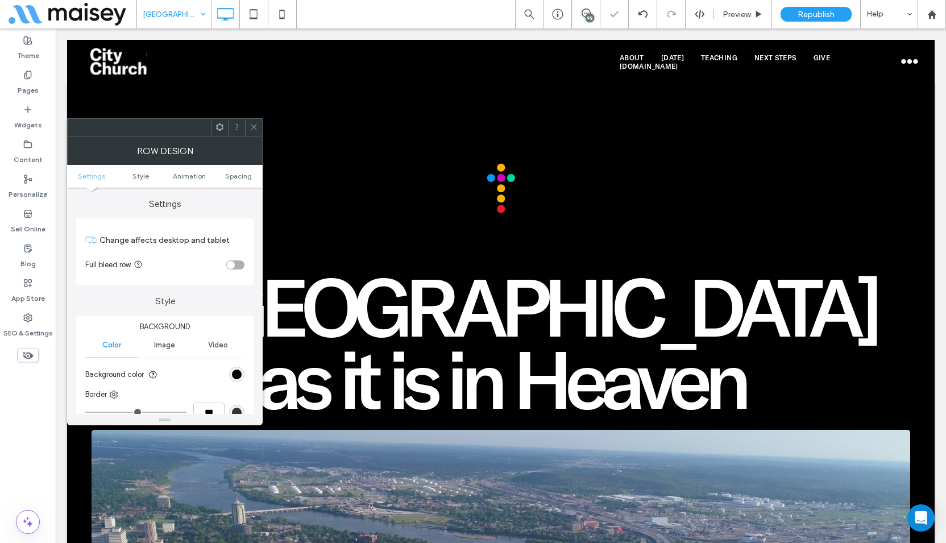
click at [260, 126] on div at bounding box center [253, 127] width 17 height 17
click at [235, 263] on div "toggle" at bounding box center [235, 264] width 18 height 9
click at [255, 128] on use at bounding box center [254, 127] width 6 height 6
click at [242, 263] on div "toggle" at bounding box center [240, 265] width 8 height 8
click at [254, 124] on icon at bounding box center [254, 127] width 9 height 9
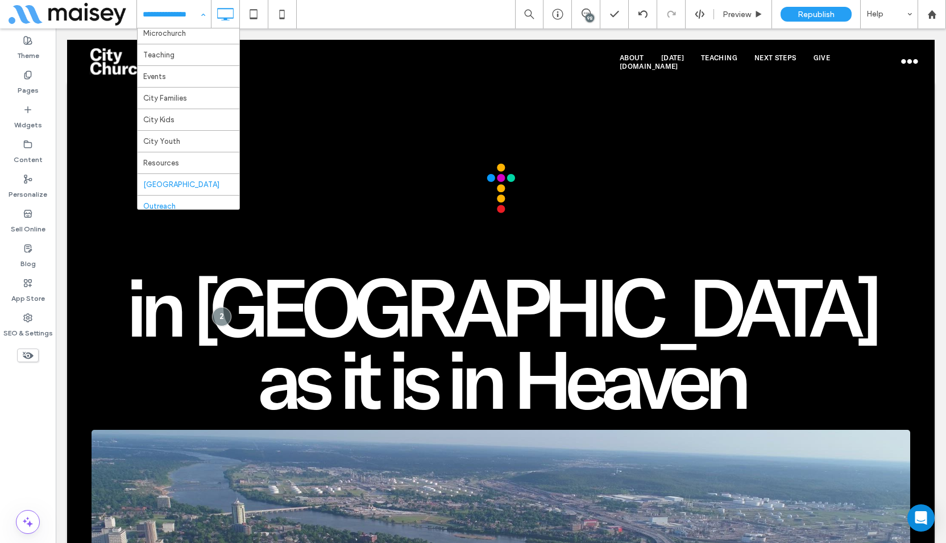
scroll to position [171, 0]
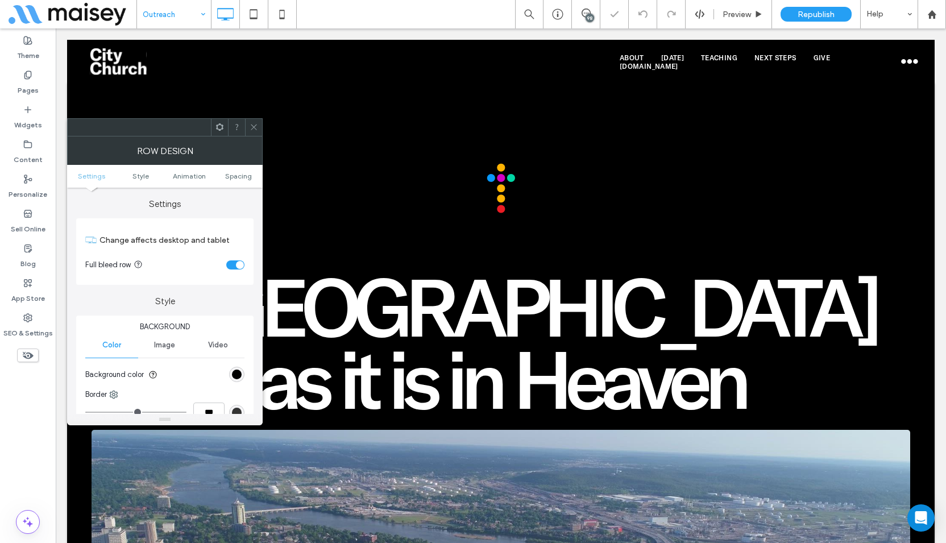
click at [236, 261] on div "toggle" at bounding box center [235, 264] width 18 height 9
click at [256, 120] on span at bounding box center [254, 127] width 9 height 17
click at [239, 263] on div "toggle" at bounding box center [240, 265] width 8 height 8
click at [257, 127] on icon at bounding box center [254, 127] width 9 height 9
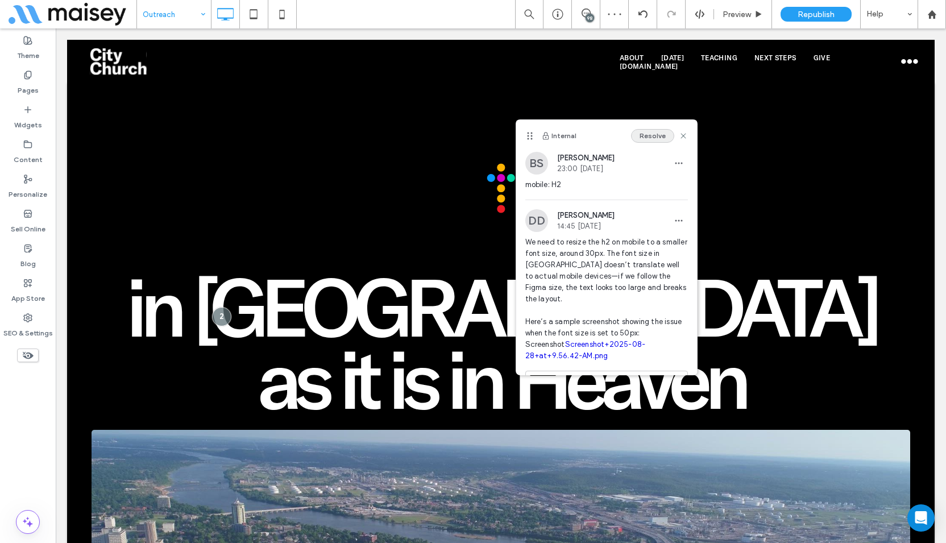
click at [642, 134] on button "Resolve" at bounding box center [652, 136] width 43 height 14
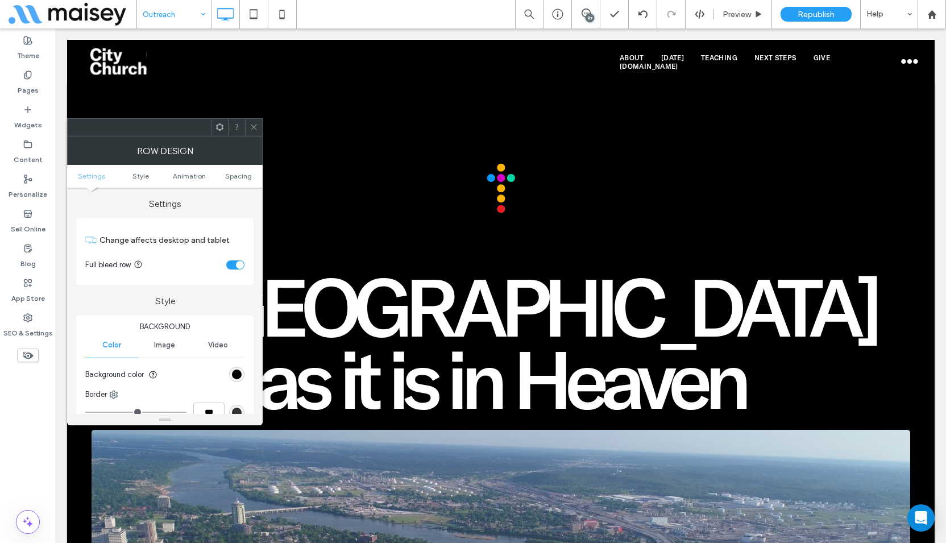
click at [231, 264] on div "toggle" at bounding box center [235, 264] width 18 height 9
click at [255, 126] on icon at bounding box center [254, 127] width 9 height 9
click at [234, 262] on div "toggle" at bounding box center [235, 264] width 18 height 9
click at [256, 128] on icon at bounding box center [254, 127] width 9 height 9
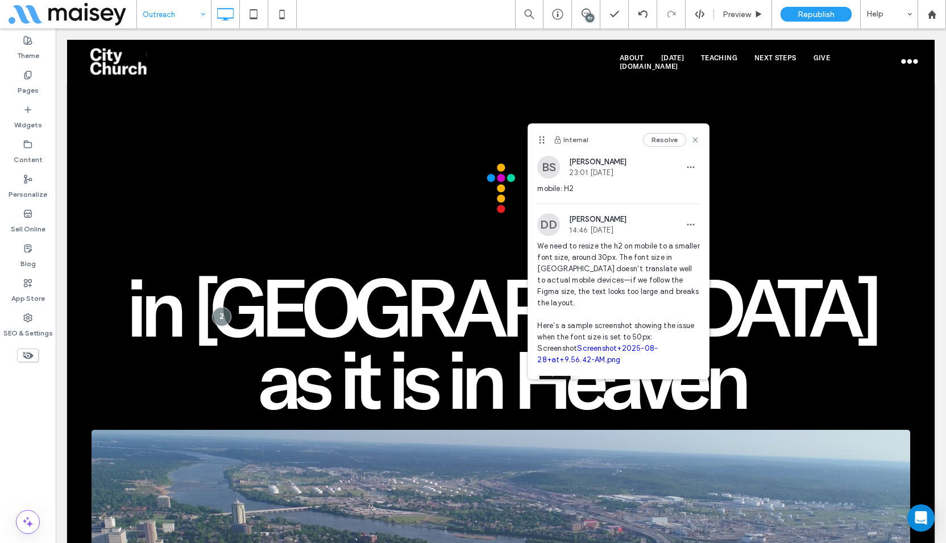
drag, startPoint x: 663, startPoint y: 141, endPoint x: 633, endPoint y: 154, distance: 32.8
click at [662, 141] on button "Resolve" at bounding box center [664, 140] width 43 height 14
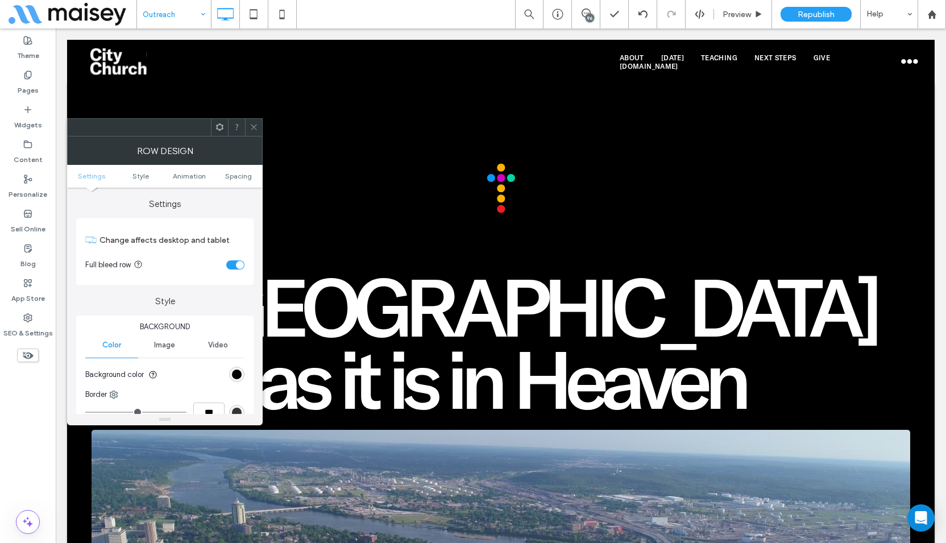
drag, startPoint x: 238, startPoint y: 266, endPoint x: 249, endPoint y: 232, distance: 35.4
click at [236, 265] on div "toggle" at bounding box center [240, 265] width 8 height 8
click at [255, 127] on icon at bounding box center [254, 127] width 9 height 9
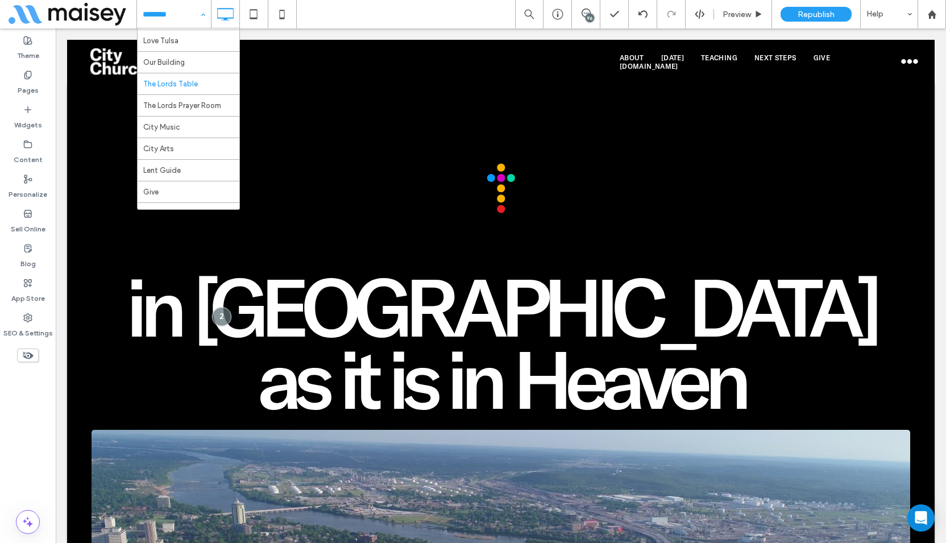
scroll to position [244, 0]
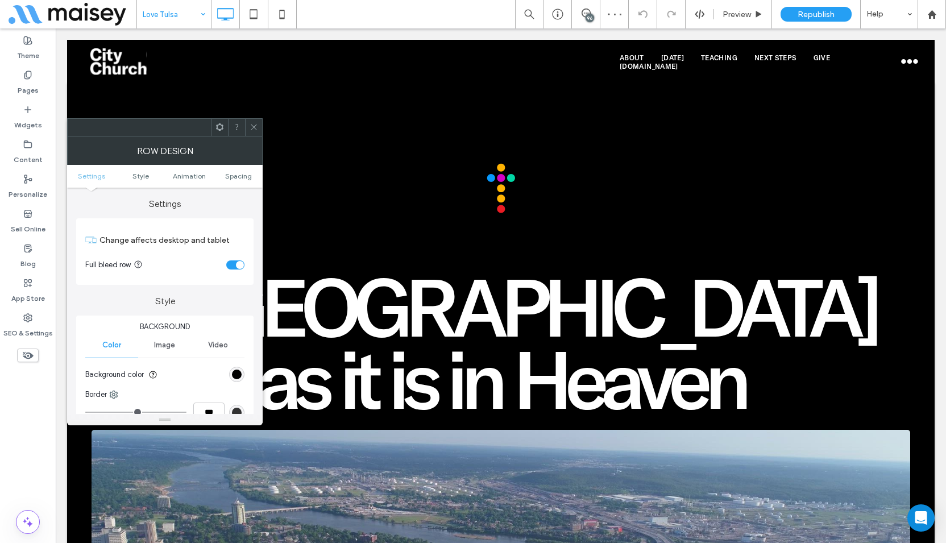
click at [235, 265] on div "toggle" at bounding box center [235, 264] width 18 height 9
click at [252, 124] on icon at bounding box center [254, 127] width 9 height 9
click at [231, 266] on div "toggle" at bounding box center [235, 264] width 18 height 9
click at [254, 127] on icon at bounding box center [254, 127] width 9 height 9
click at [236, 265] on div "toggle" at bounding box center [240, 265] width 8 height 8
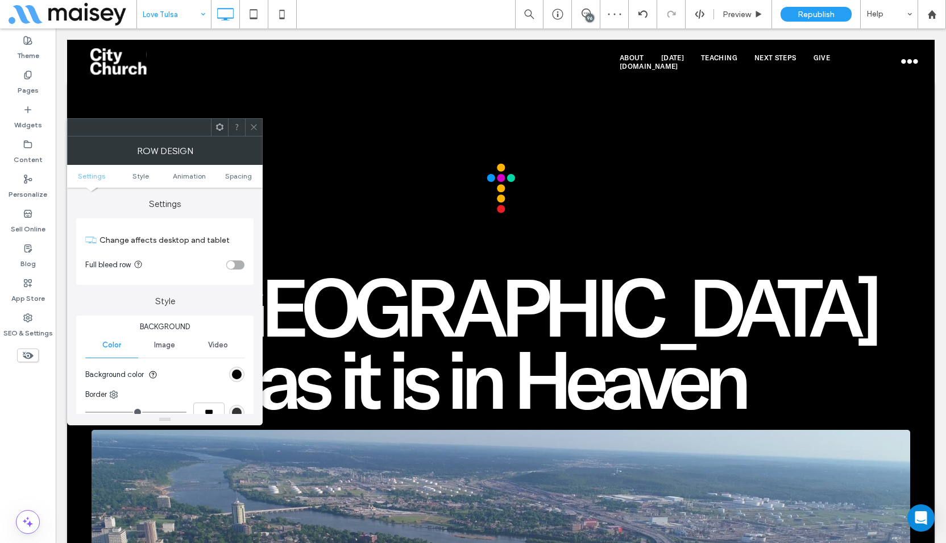
click at [258, 123] on div at bounding box center [253, 127] width 17 height 17
click at [230, 271] on section "Full bleed row" at bounding box center [164, 265] width 159 height 28
click at [231, 263] on div "toggle" at bounding box center [235, 264] width 18 height 9
click at [253, 126] on icon at bounding box center [254, 127] width 9 height 9
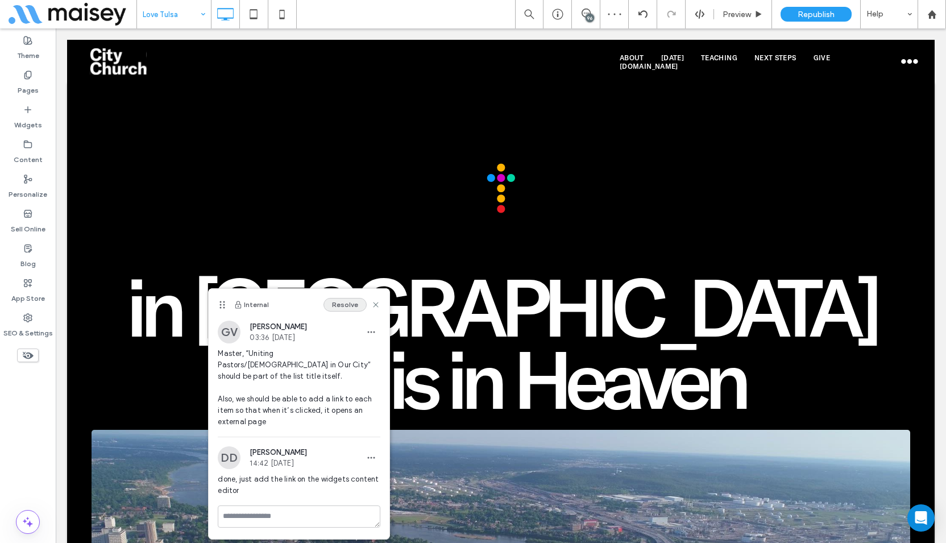
click at [354, 306] on button "Resolve" at bounding box center [344, 305] width 43 height 14
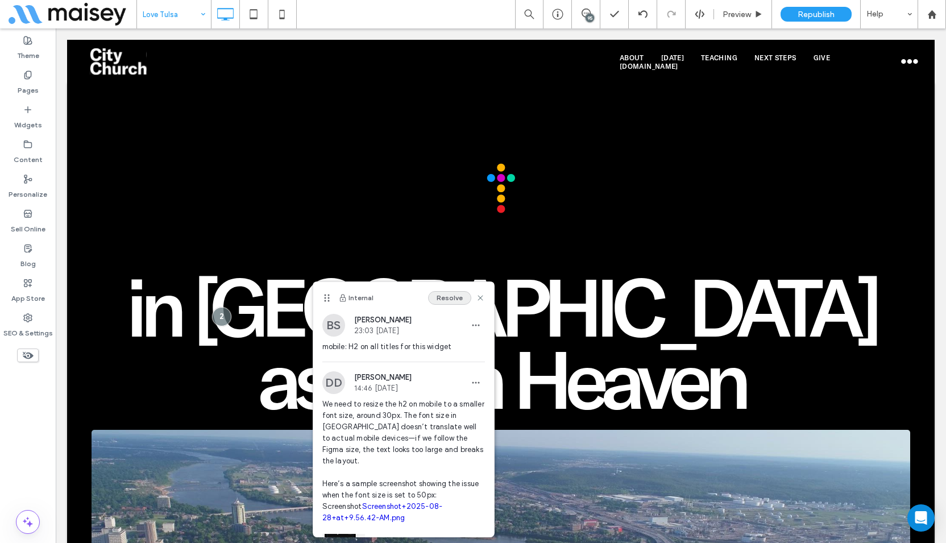
click at [454, 297] on button "Resolve" at bounding box center [449, 298] width 43 height 14
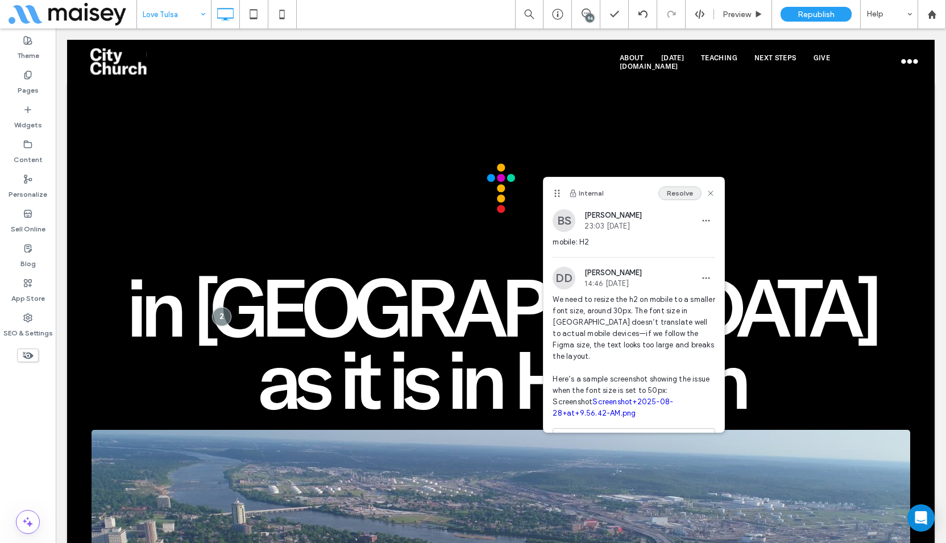
click at [672, 193] on button "Resolve" at bounding box center [679, 193] width 43 height 14
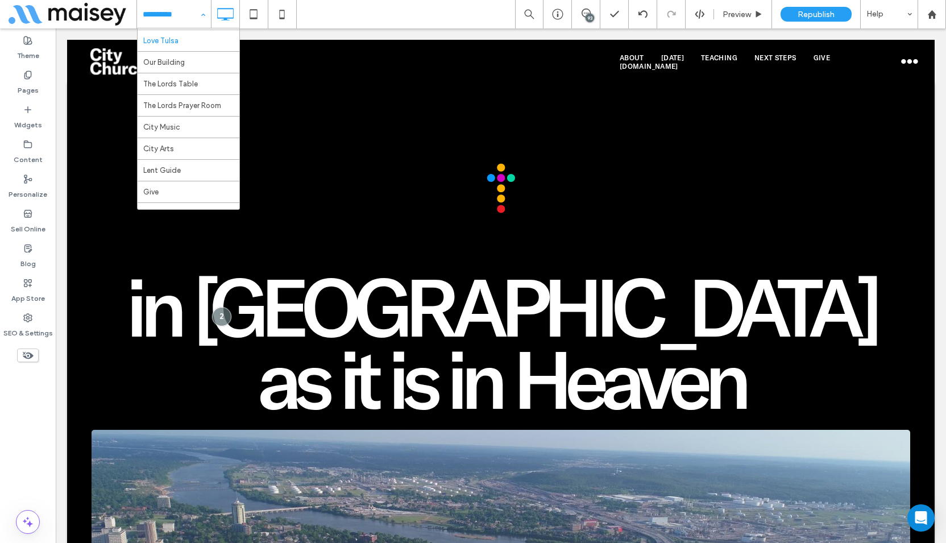
scroll to position [244, 0]
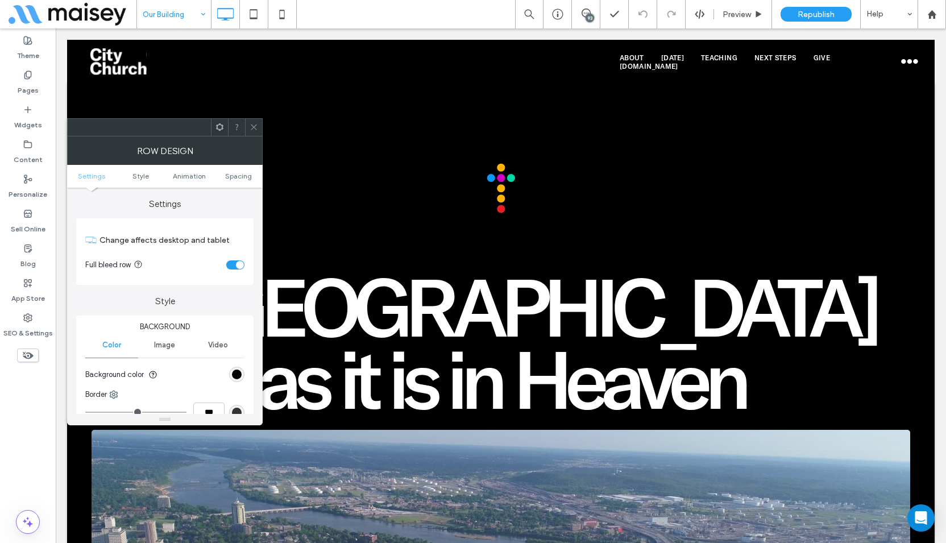
click at [234, 265] on div "toggle" at bounding box center [235, 264] width 18 height 9
click at [255, 128] on icon at bounding box center [254, 127] width 9 height 9
click at [242, 267] on div "toggle" at bounding box center [240, 265] width 8 height 8
click at [256, 128] on icon at bounding box center [254, 127] width 9 height 9
click at [234, 263] on div "toggle" at bounding box center [235, 264] width 18 height 9
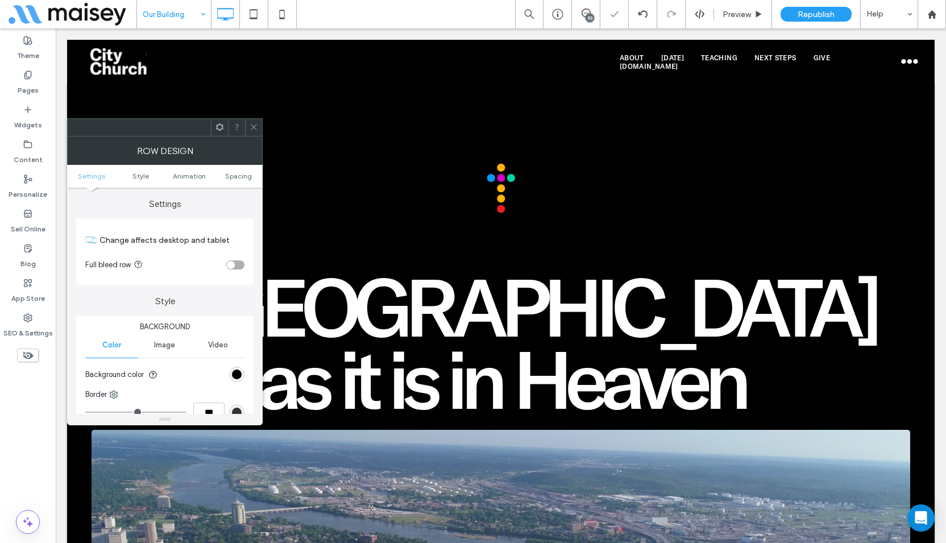
click at [256, 119] on span at bounding box center [254, 127] width 9 height 17
click at [231, 260] on div "toggle" at bounding box center [235, 264] width 18 height 9
click at [255, 125] on icon at bounding box center [254, 127] width 9 height 9
click at [234, 260] on section "Full bleed row" at bounding box center [164, 265] width 159 height 28
drag, startPoint x: 235, startPoint y: 261, endPoint x: 235, endPoint y: 254, distance: 6.8
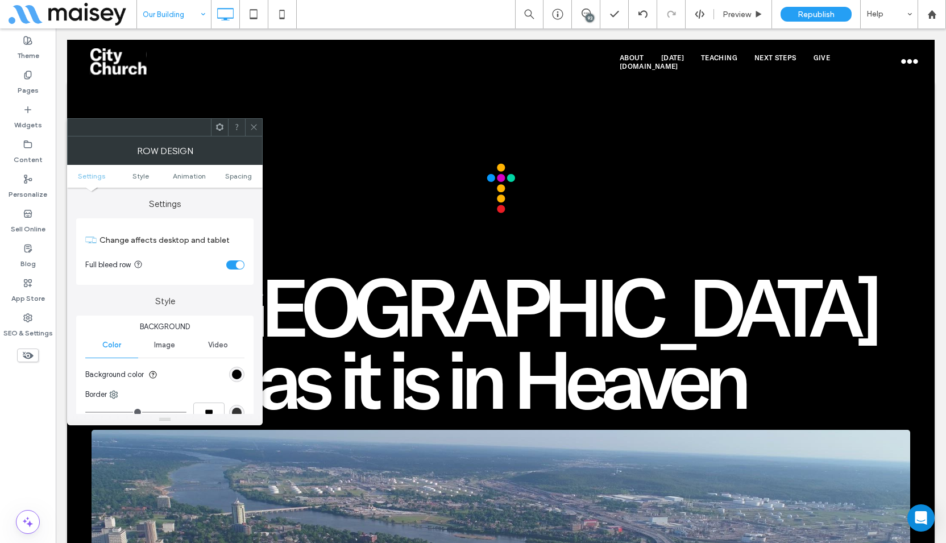
click at [234, 261] on div "toggle" at bounding box center [235, 264] width 18 height 9
click at [259, 128] on div at bounding box center [253, 127] width 17 height 17
click at [236, 267] on div "toggle" at bounding box center [235, 264] width 18 height 9
click at [256, 123] on icon at bounding box center [254, 127] width 9 height 9
click at [234, 259] on section "Full bleed row" at bounding box center [164, 265] width 159 height 28
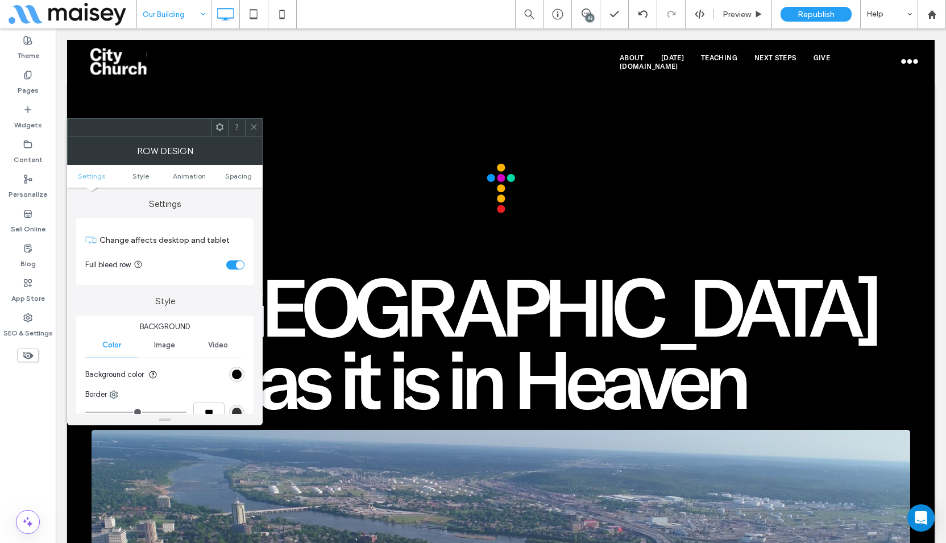
click at [234, 263] on div "toggle" at bounding box center [235, 264] width 18 height 9
click at [254, 128] on icon at bounding box center [254, 127] width 9 height 9
click at [235, 263] on div "toggle" at bounding box center [235, 264] width 18 height 9
click at [254, 128] on icon at bounding box center [254, 127] width 9 height 9
click at [231, 262] on div "toggle" at bounding box center [235, 264] width 18 height 9
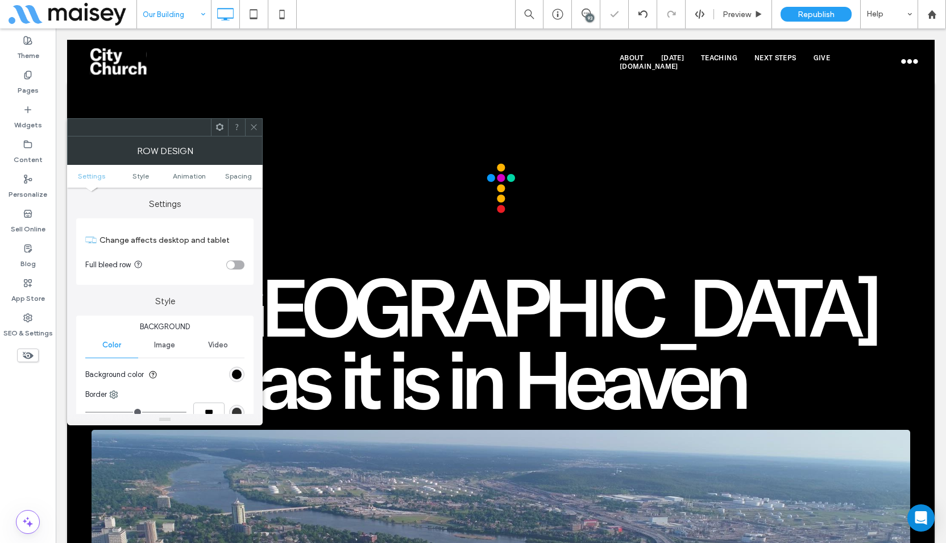
click at [255, 128] on icon at bounding box center [254, 127] width 9 height 9
click at [229, 261] on div "toggle" at bounding box center [235, 264] width 18 height 9
click at [255, 127] on icon at bounding box center [254, 127] width 9 height 9
click at [237, 265] on div "toggle" at bounding box center [240, 265] width 8 height 8
click at [255, 121] on span at bounding box center [254, 127] width 9 height 17
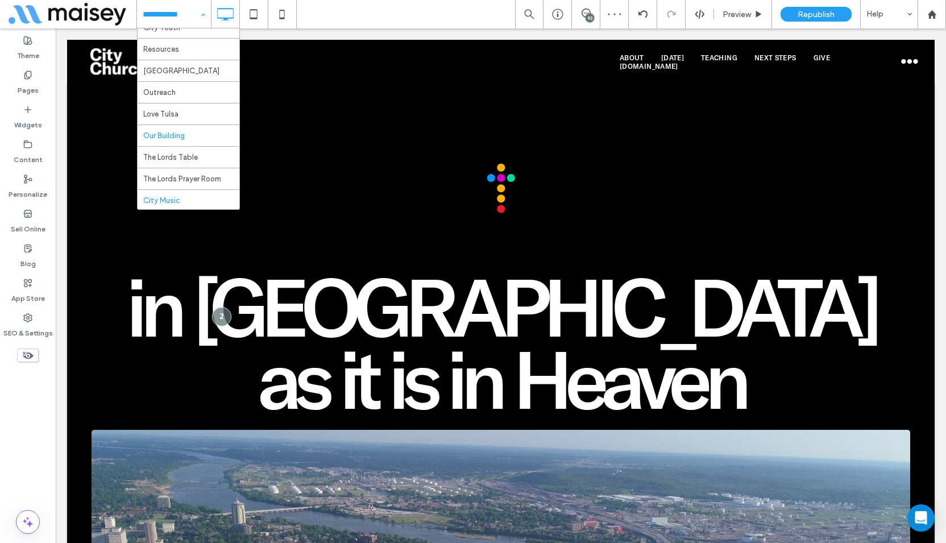
scroll to position [284, 0]
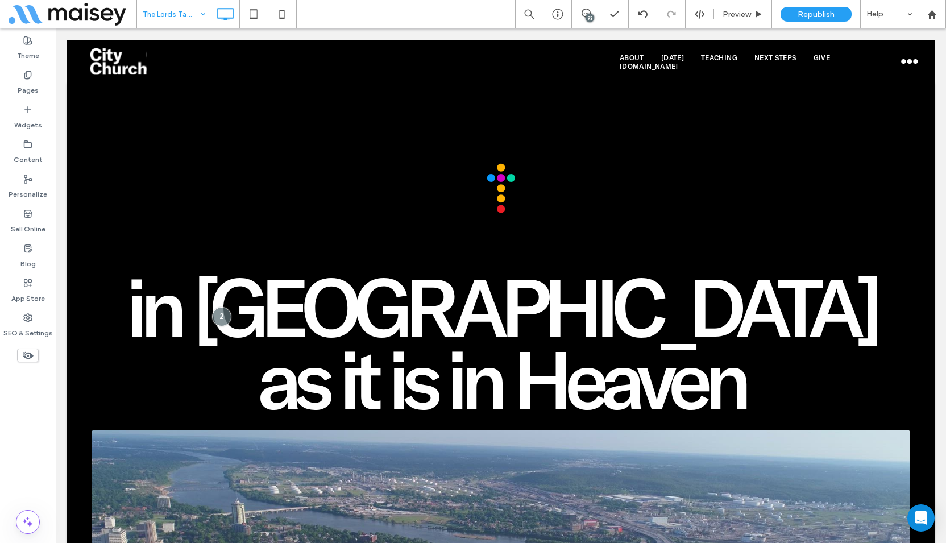
drag, startPoint x: 182, startPoint y: 101, endPoint x: 185, endPoint y: 95, distance: 7.1
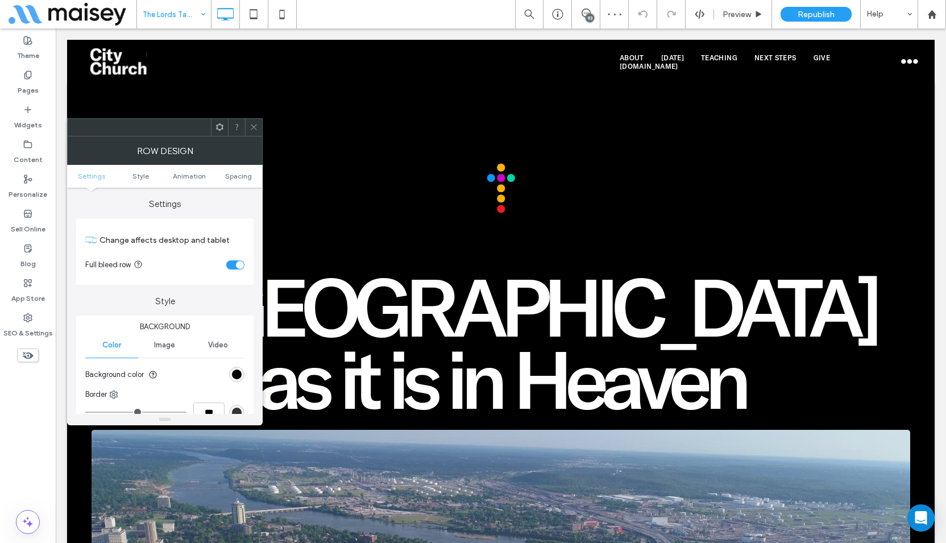
click at [231, 265] on div "toggle" at bounding box center [235, 264] width 18 height 9
click at [254, 125] on icon at bounding box center [254, 127] width 9 height 9
click at [233, 266] on div "toggle" at bounding box center [235, 264] width 18 height 9
click at [255, 128] on icon at bounding box center [254, 127] width 9 height 9
click at [232, 262] on div "toggle" at bounding box center [235, 264] width 18 height 9
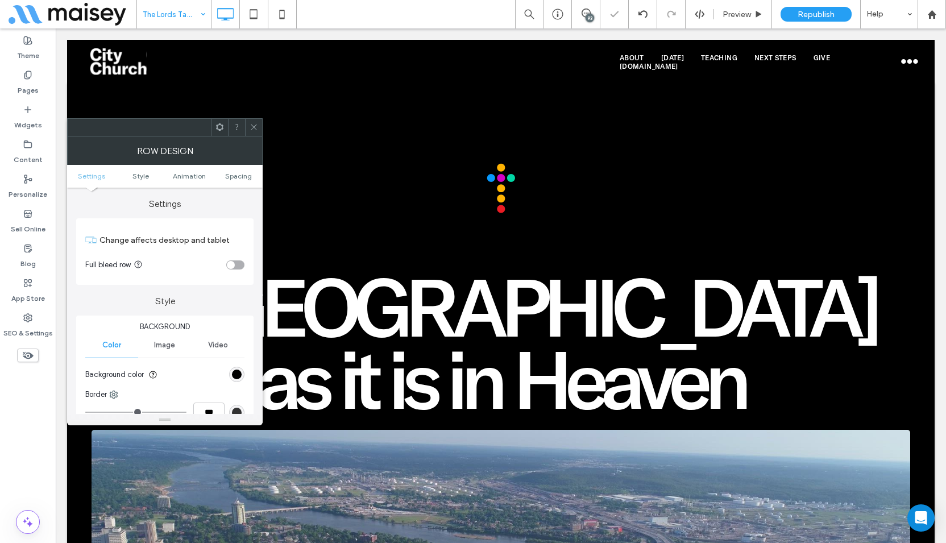
click at [255, 128] on use at bounding box center [254, 127] width 6 height 6
click at [231, 266] on div "toggle" at bounding box center [235, 264] width 18 height 9
click at [255, 128] on use at bounding box center [254, 127] width 6 height 6
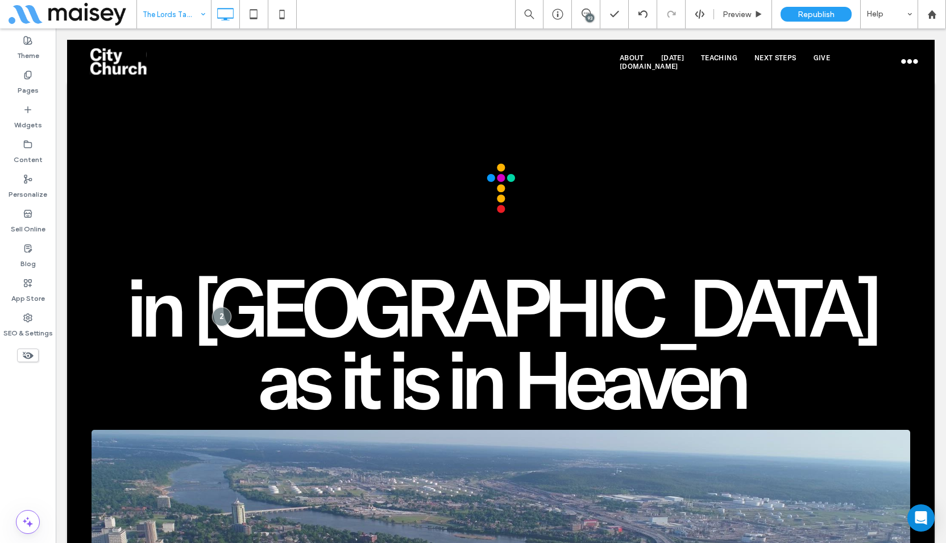
click at [37, 463] on div "Theme Pages Widgets Content Personalize Sell Online Blog App Store SEO & Settin…" at bounding box center [28, 285] width 56 height 514
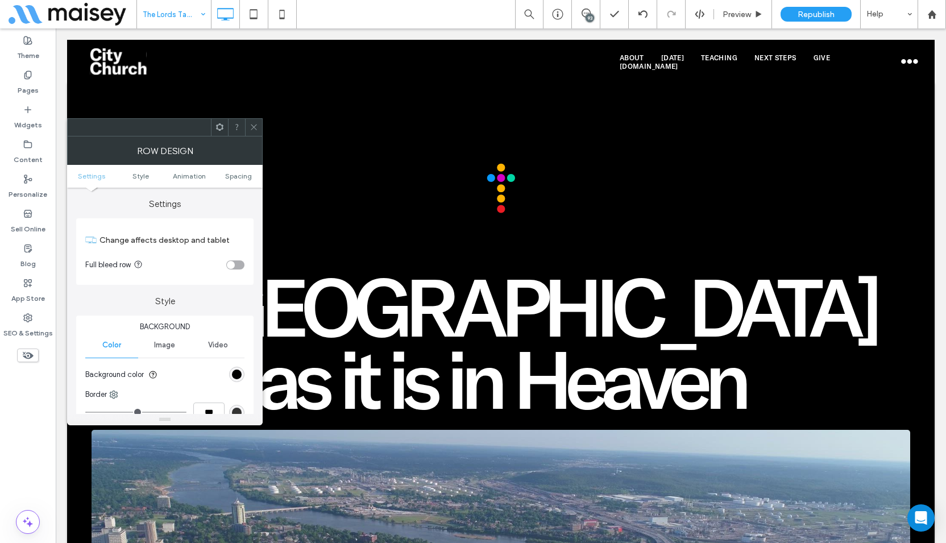
click at [257, 124] on div at bounding box center [253, 127] width 17 height 17
click at [238, 265] on div "toggle" at bounding box center [240, 265] width 8 height 8
click at [256, 128] on icon at bounding box center [254, 127] width 9 height 9
click at [234, 265] on div "toggle" at bounding box center [235, 264] width 18 height 9
click at [255, 130] on icon at bounding box center [254, 127] width 9 height 9
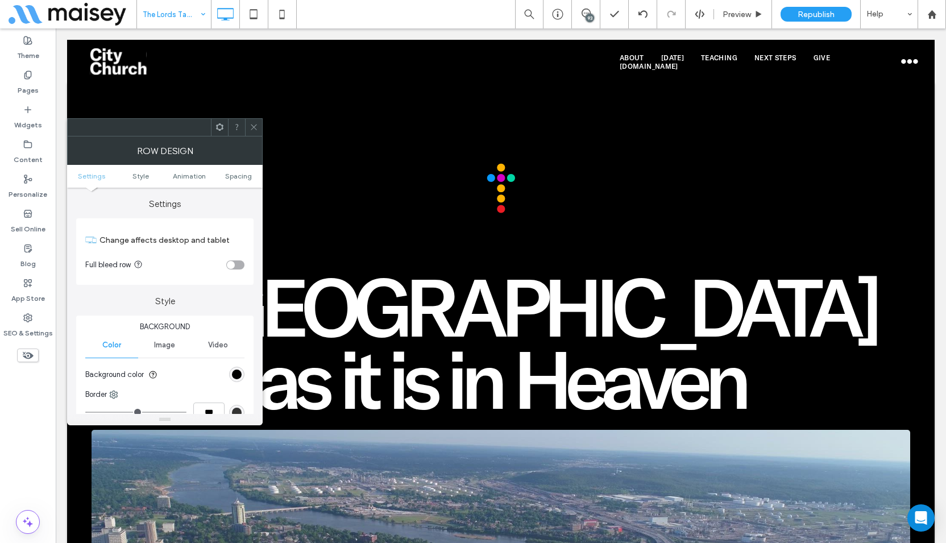
click at [257, 126] on icon at bounding box center [254, 127] width 9 height 9
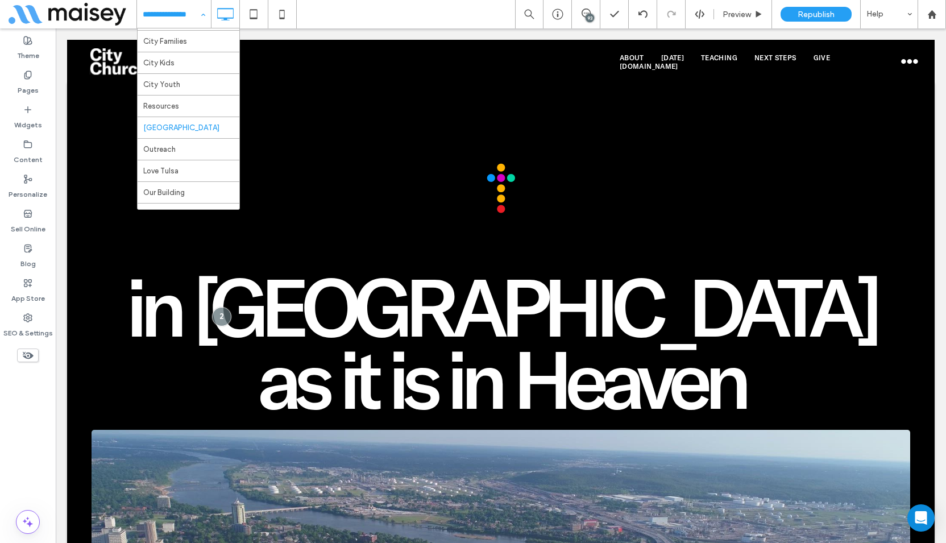
scroll to position [227, 0]
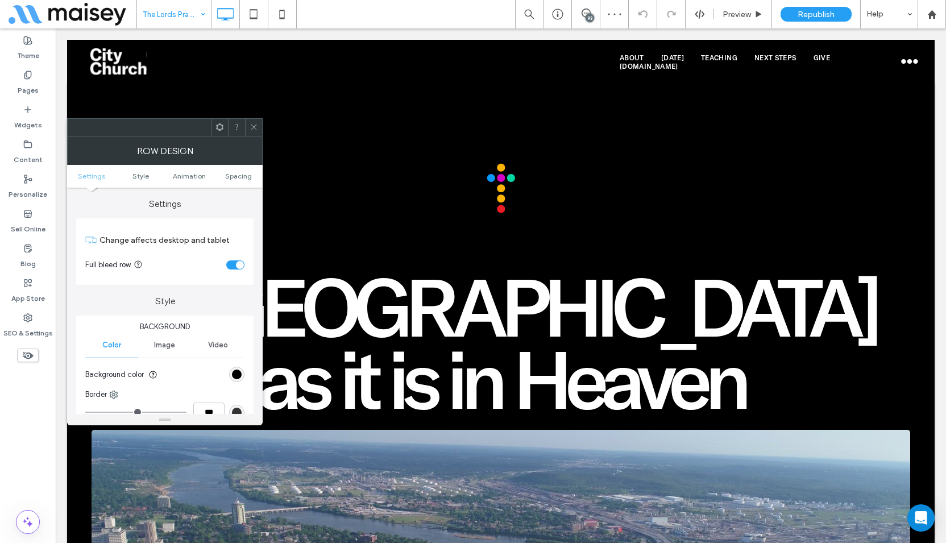
click at [235, 264] on div "toggle" at bounding box center [235, 264] width 18 height 9
click at [254, 130] on icon at bounding box center [254, 127] width 9 height 9
click at [231, 265] on div "toggle" at bounding box center [235, 264] width 18 height 9
click at [253, 124] on icon at bounding box center [254, 127] width 9 height 9
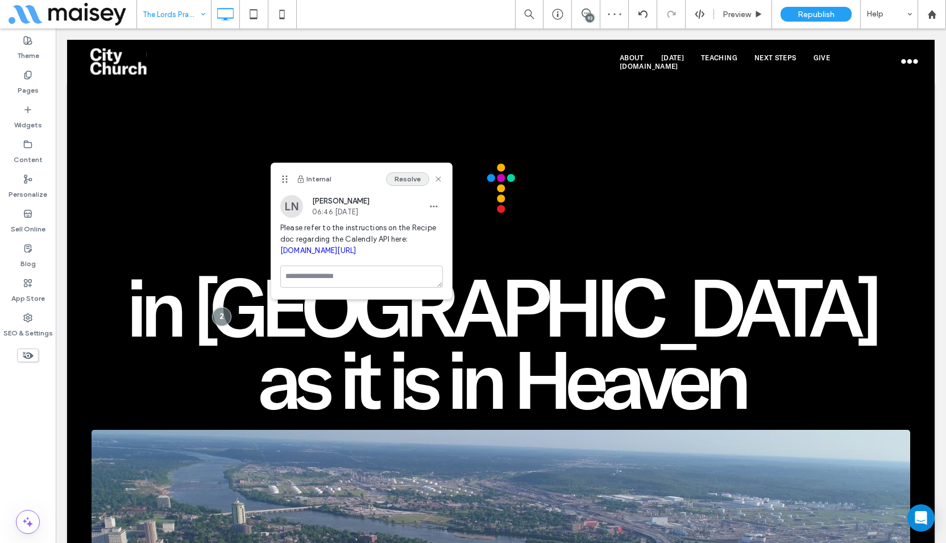
click at [401, 176] on button "Resolve" at bounding box center [407, 179] width 43 height 14
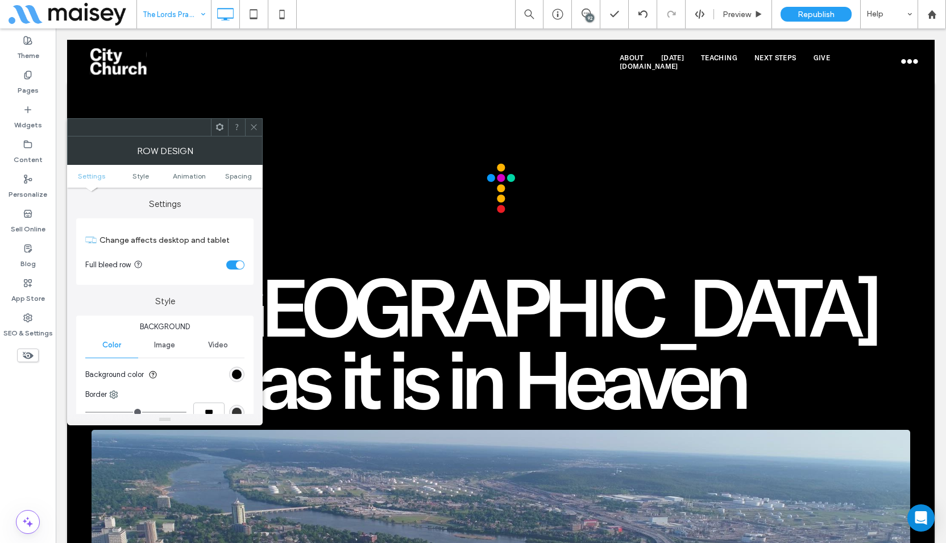
click at [235, 258] on section "Full bleed row" at bounding box center [164, 265] width 159 height 28
click at [239, 259] on section "Full bleed row" at bounding box center [164, 265] width 159 height 28
click at [235, 259] on section "Full bleed row" at bounding box center [164, 265] width 159 height 28
click at [236, 267] on div "toggle" at bounding box center [240, 265] width 8 height 8
click at [254, 129] on icon at bounding box center [254, 127] width 9 height 9
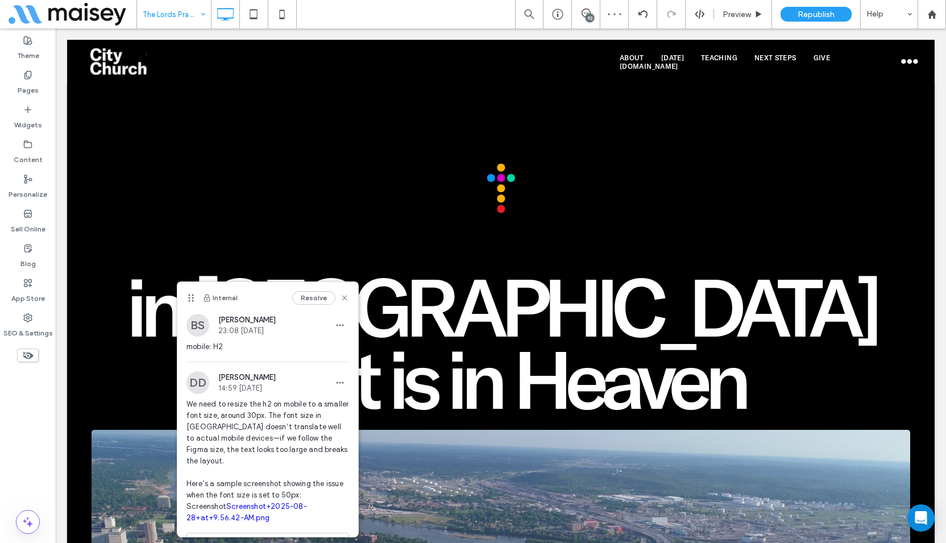
click at [309, 294] on button "Resolve" at bounding box center [313, 298] width 43 height 14
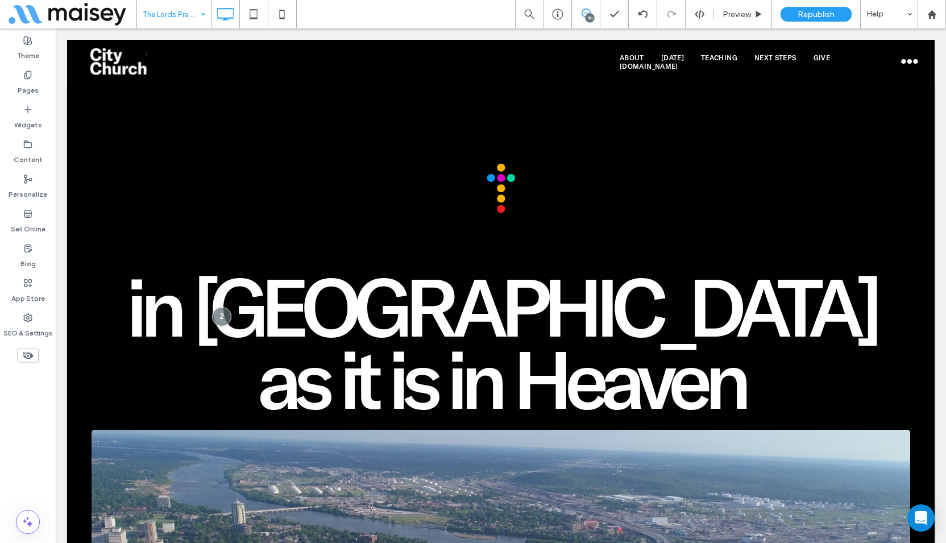
click at [576, 15] on span at bounding box center [586, 13] width 28 height 9
click at [942, 128] on div "91" at bounding box center [939, 126] width 9 height 9
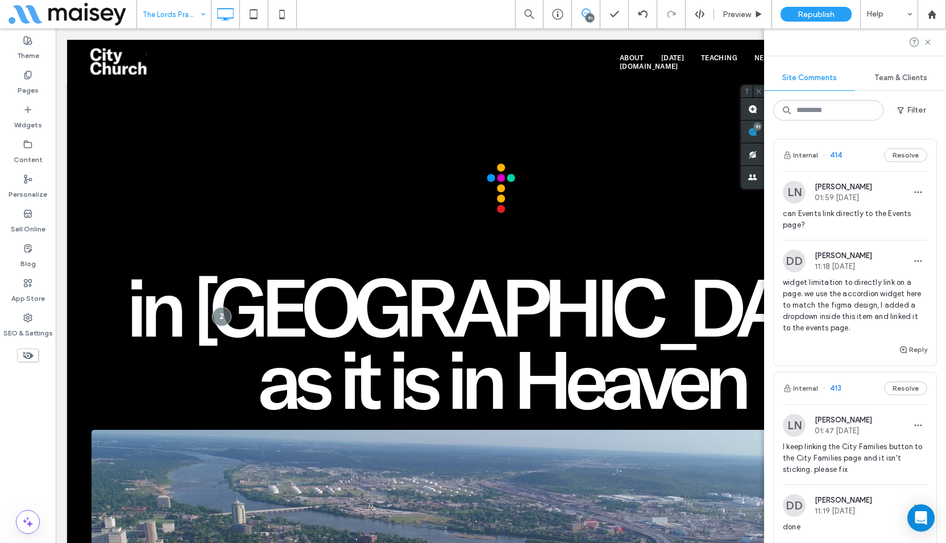
click at [896, 81] on span "Team & Clients" at bounding box center [900, 77] width 53 height 9
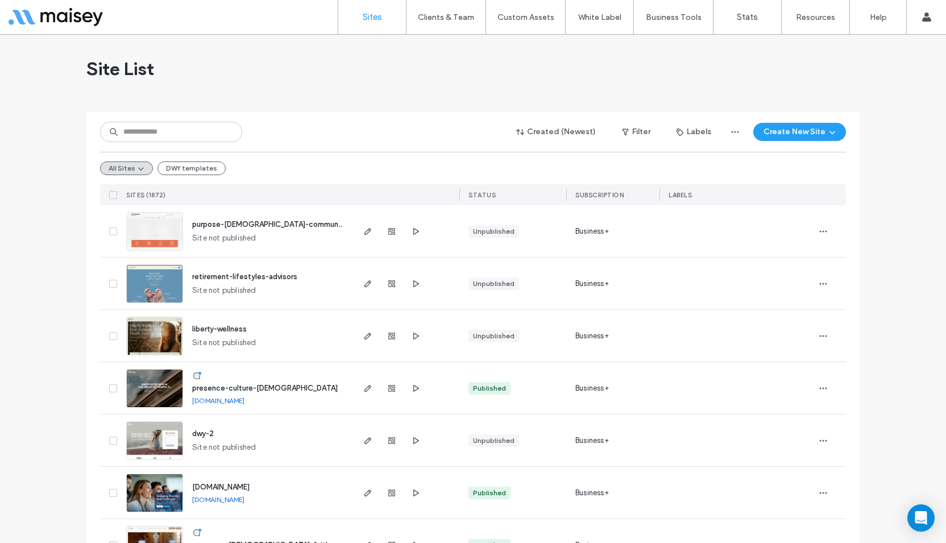
click at [413, 338] on icon "button" at bounding box center [415, 335] width 9 height 9
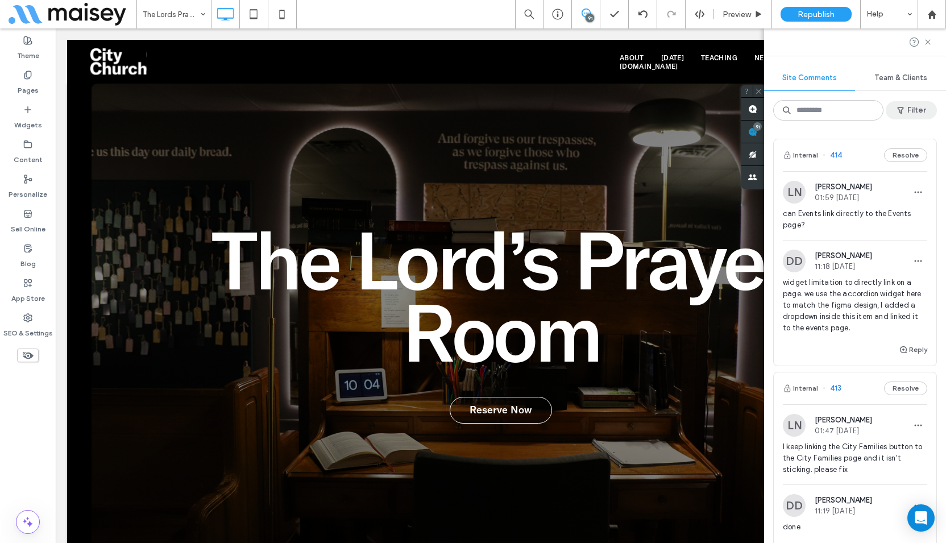
scroll to position [1307, 0]
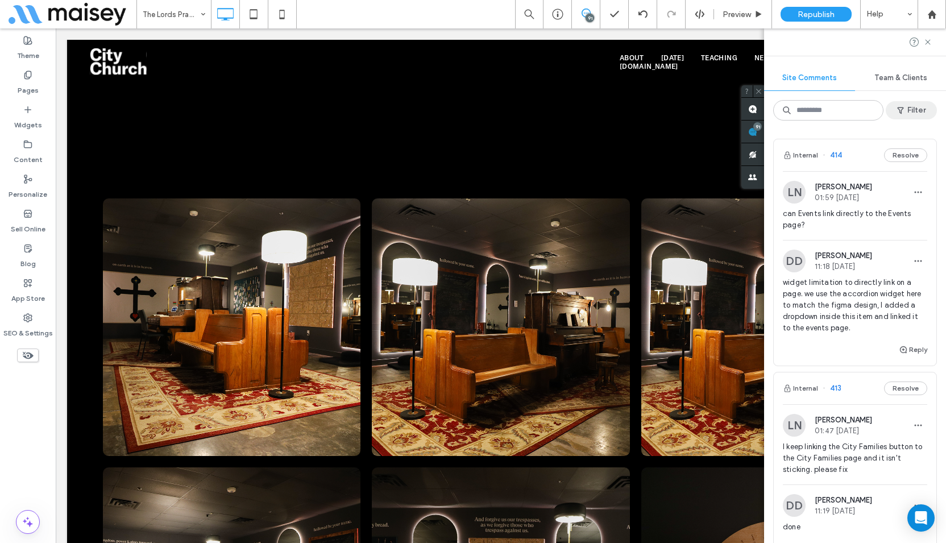
click at [913, 109] on button "Filter" at bounding box center [911, 110] width 51 height 18
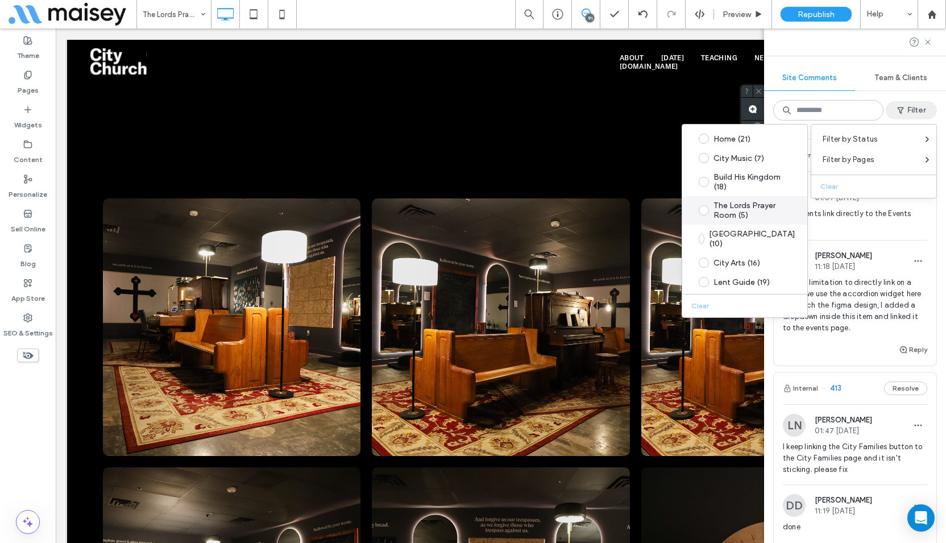
click at [762, 214] on div "The Lords Prayer Room (5)" at bounding box center [753, 210] width 80 height 19
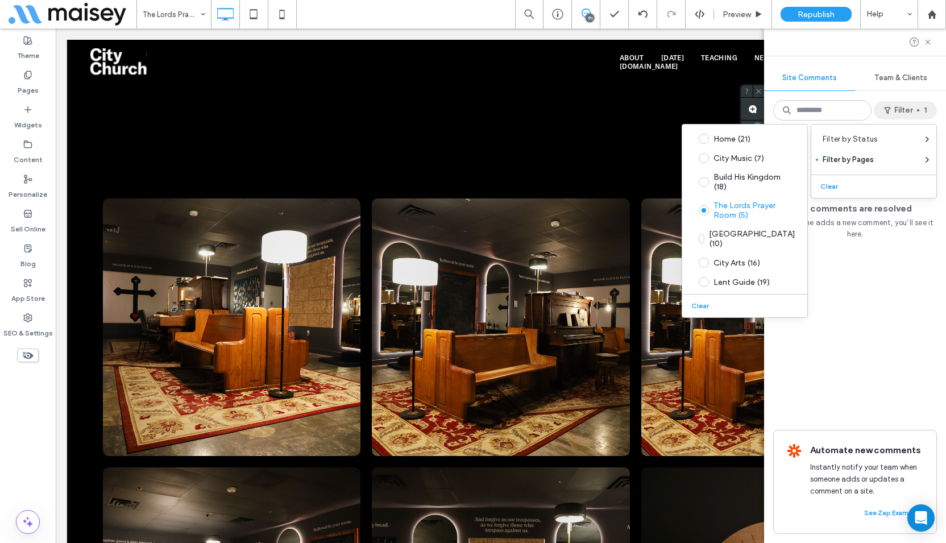
click at [852, 290] on div "All comments are resolved If someone adds a new comment, you’ll see it here. Au…" at bounding box center [855, 336] width 182 height 413
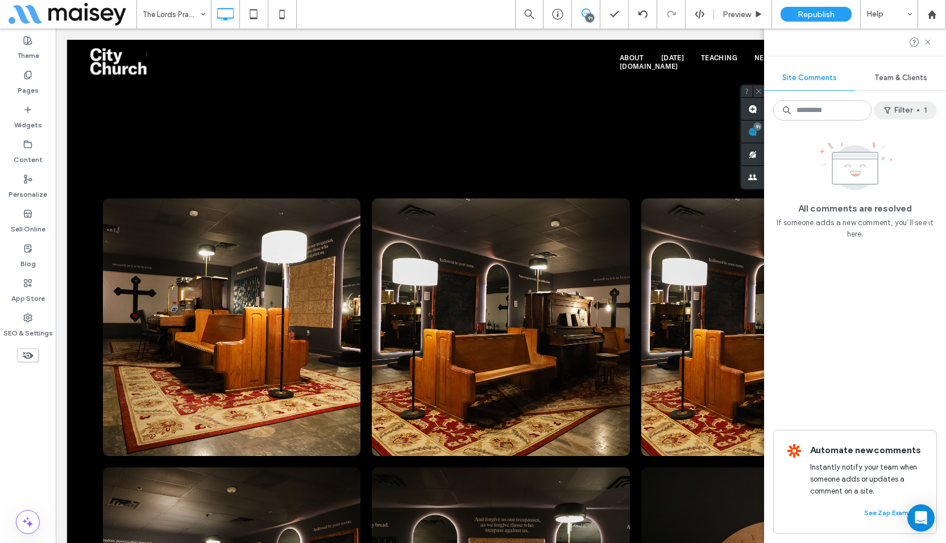
click at [901, 106] on button "Filter 1" at bounding box center [905, 110] width 63 height 18
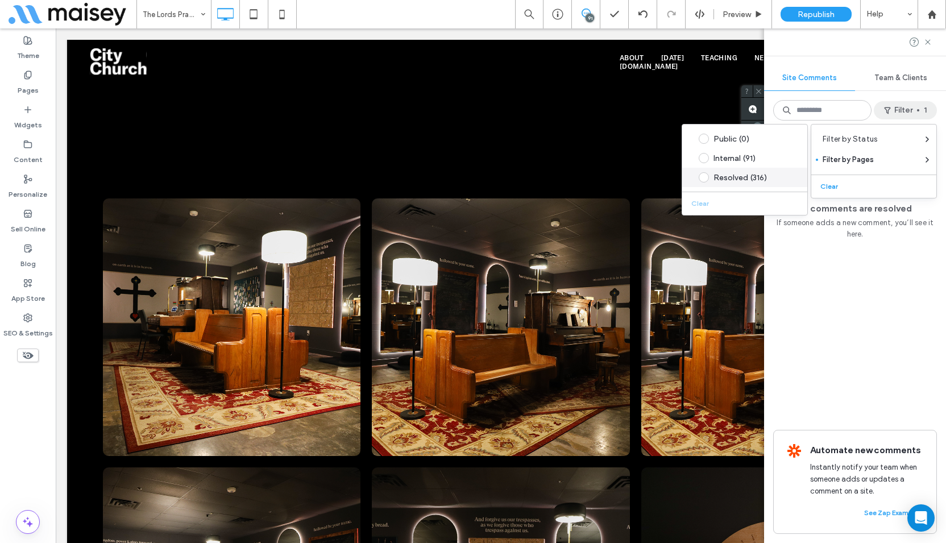
click at [765, 176] on div "Resolved (316)" at bounding box center [753, 178] width 80 height 10
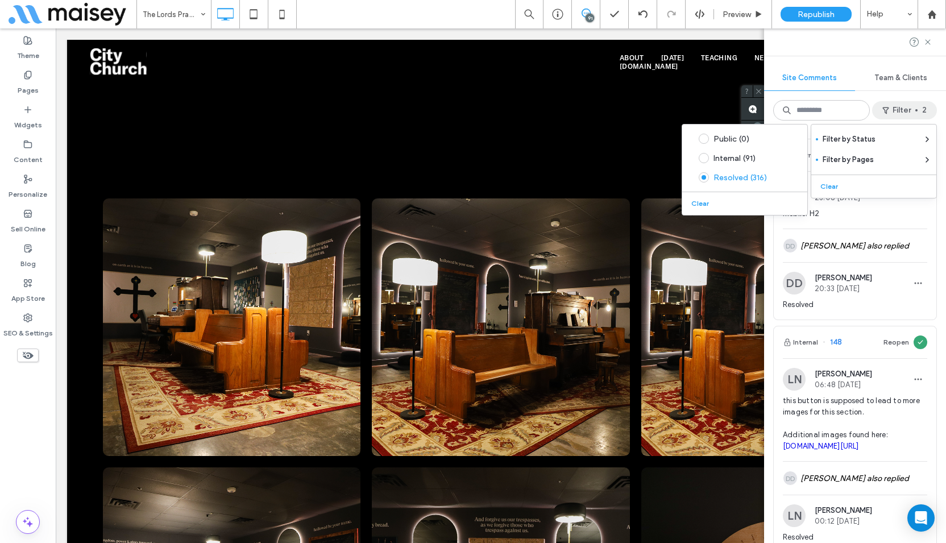
click at [765, 233] on div "Internal 338 Reopen BS [PERSON_NAME] 23:08 [DATE] mobile: H2 DD [PERSON_NAME] a…" at bounding box center [855, 336] width 182 height 413
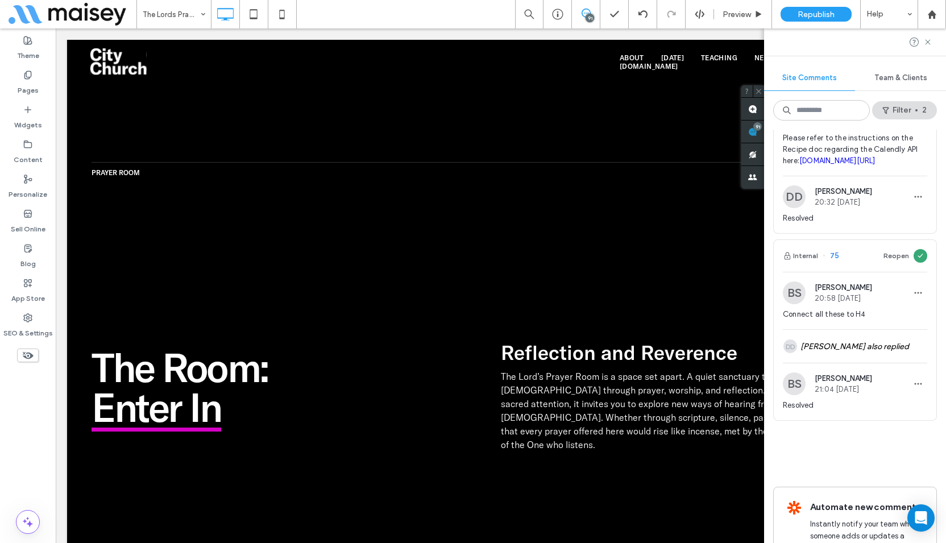
scroll to position [625, 0]
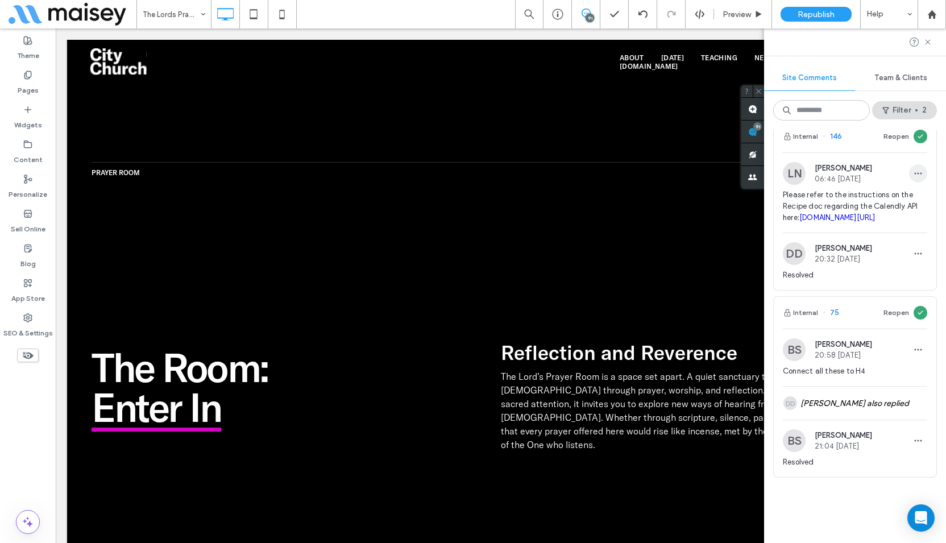
click at [913, 178] on icon "button" at bounding box center [917, 173] width 9 height 9
click at [913, 258] on icon "button" at bounding box center [917, 253] width 9 height 9
click at [904, 143] on div "Reopen" at bounding box center [905, 137] width 44 height 14
click at [895, 143] on button "Reopen" at bounding box center [896, 137] width 26 height 14
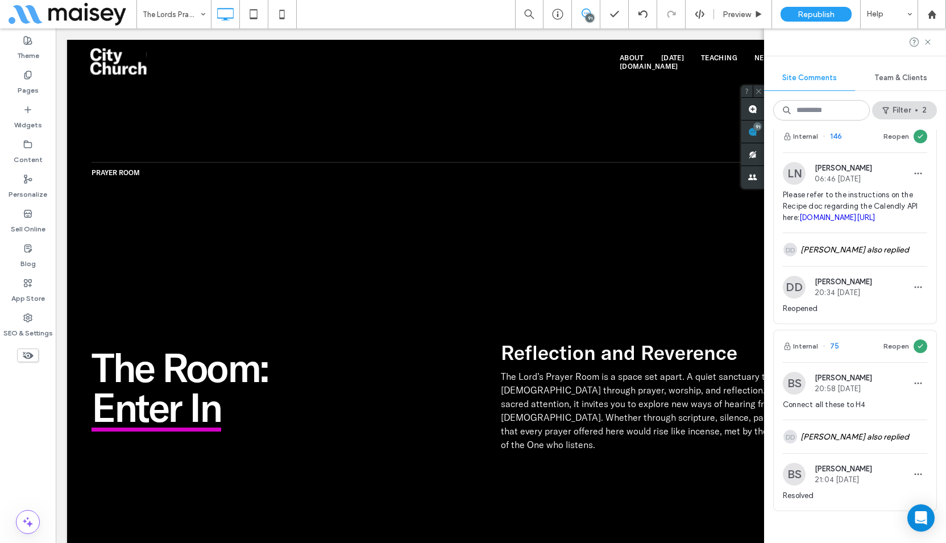
scroll to position [609, 0]
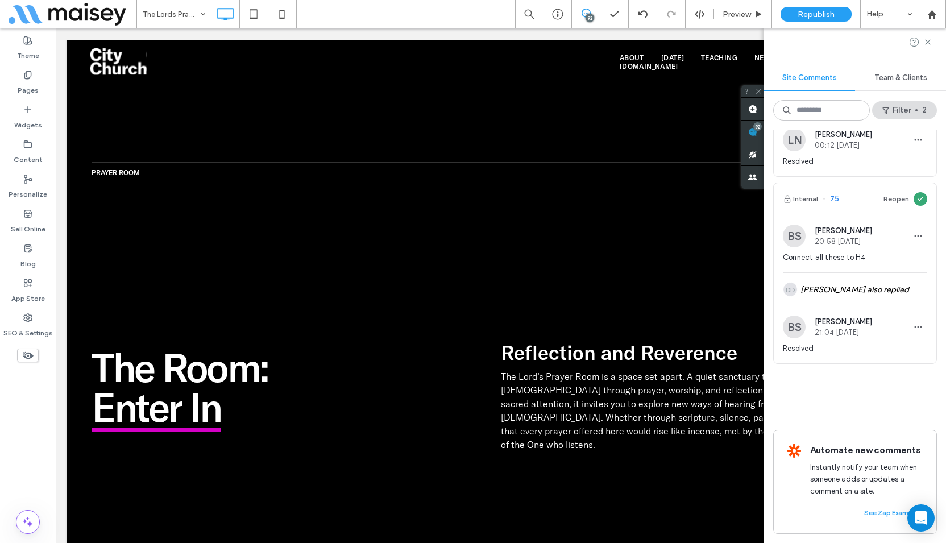
click at [588, 9] on icon at bounding box center [585, 13] width 9 height 9
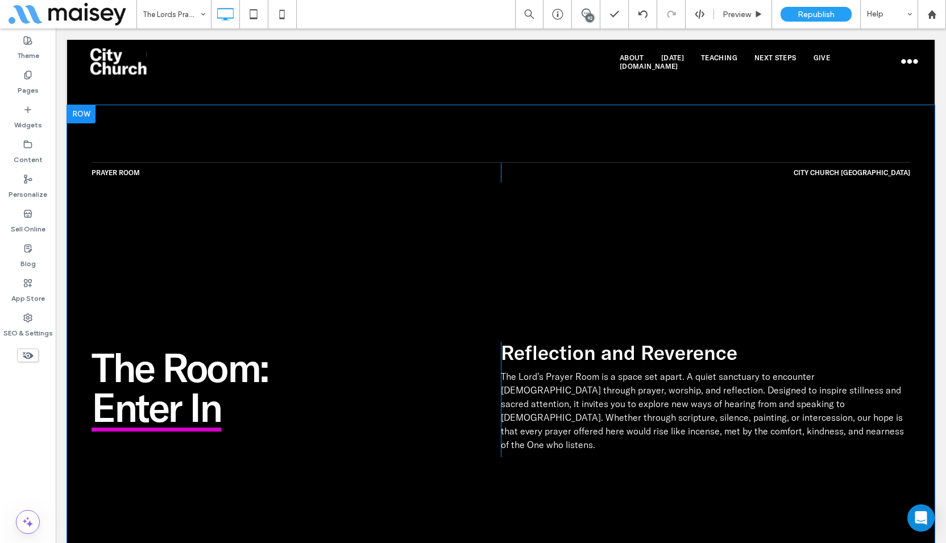
scroll to position [853, 0]
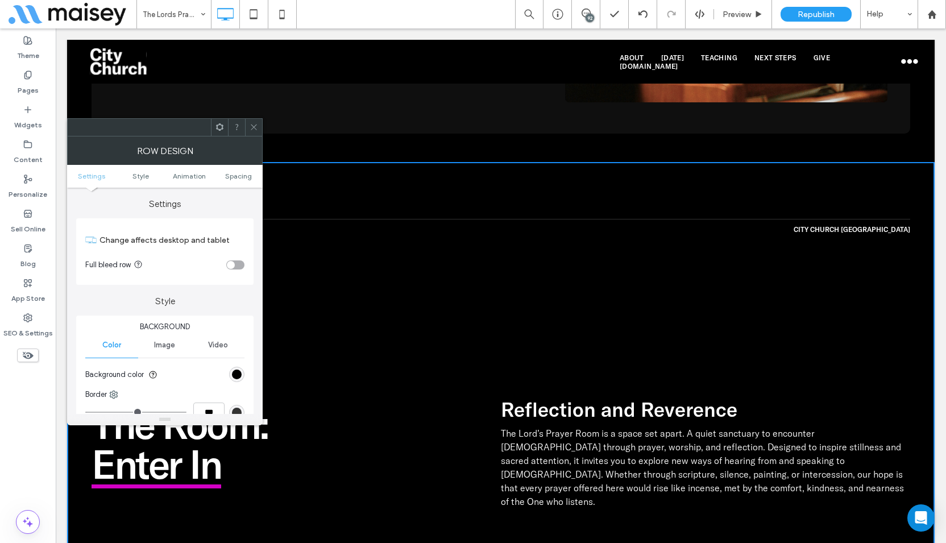
click at [250, 125] on icon at bounding box center [254, 127] width 9 height 9
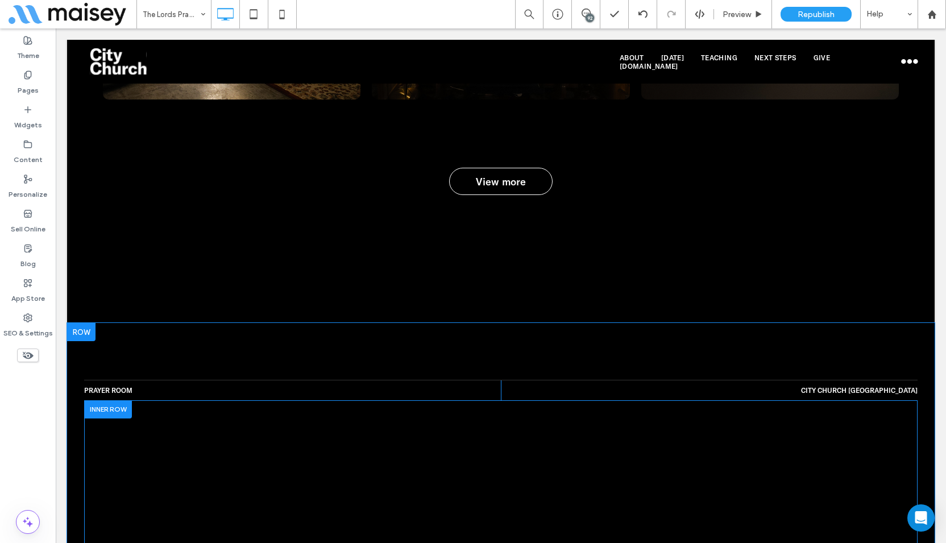
scroll to position [2046, 0]
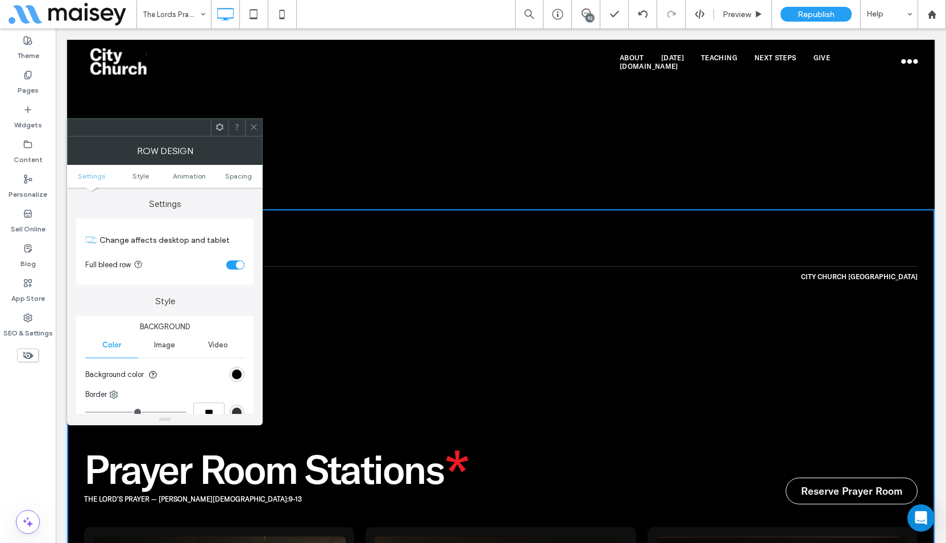
click at [240, 268] on div "toggle" at bounding box center [240, 265] width 8 height 8
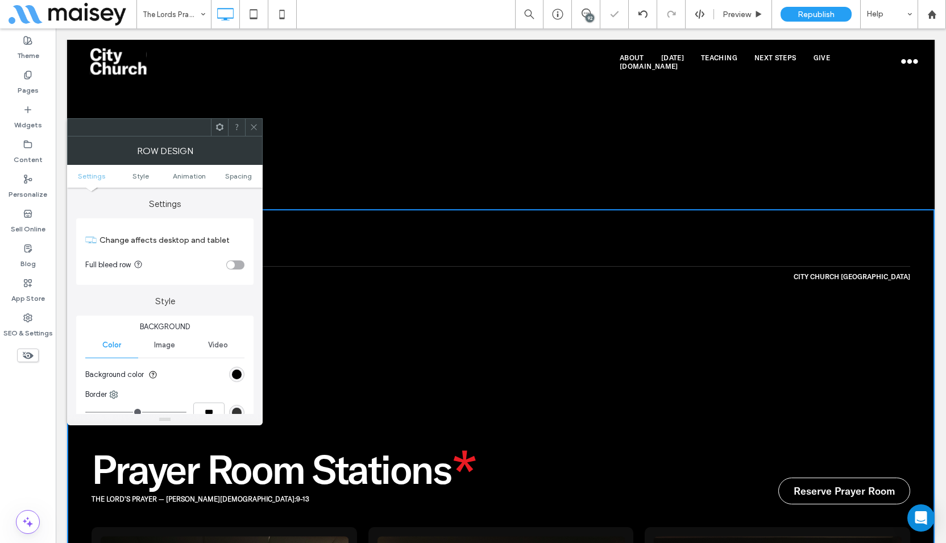
click at [251, 124] on icon at bounding box center [254, 127] width 9 height 9
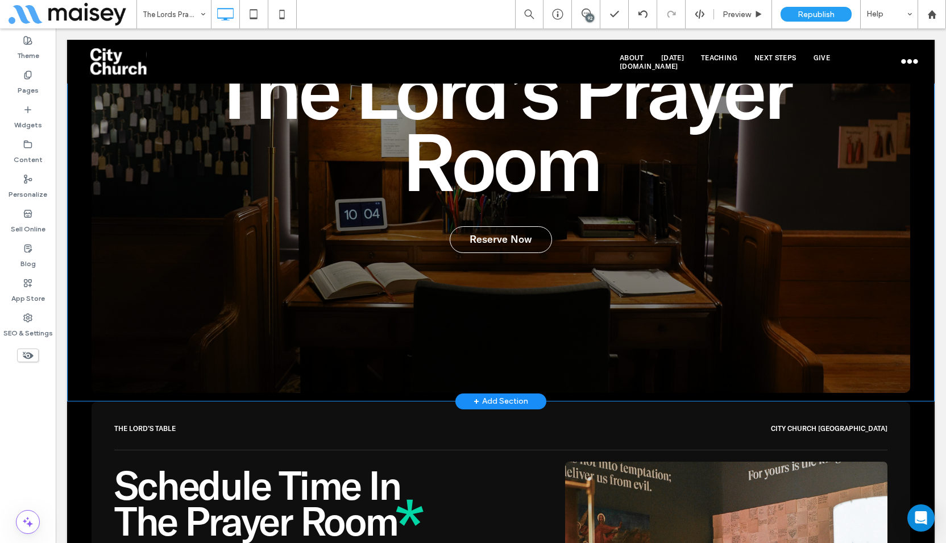
scroll to position [0, 0]
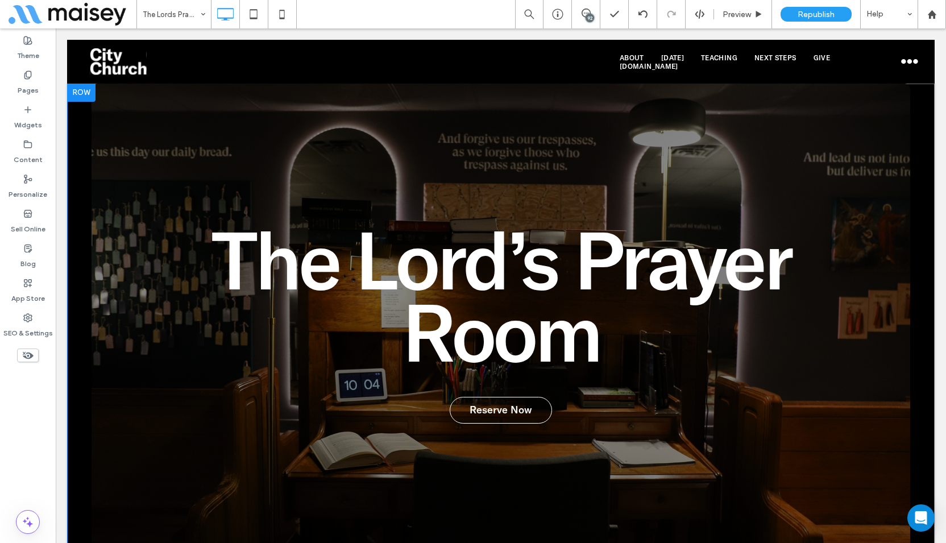
click at [71, 123] on div "The Lord’s Prayer Room Reserve Now Click To Paste Row + Add Section" at bounding box center [500, 328] width 867 height 488
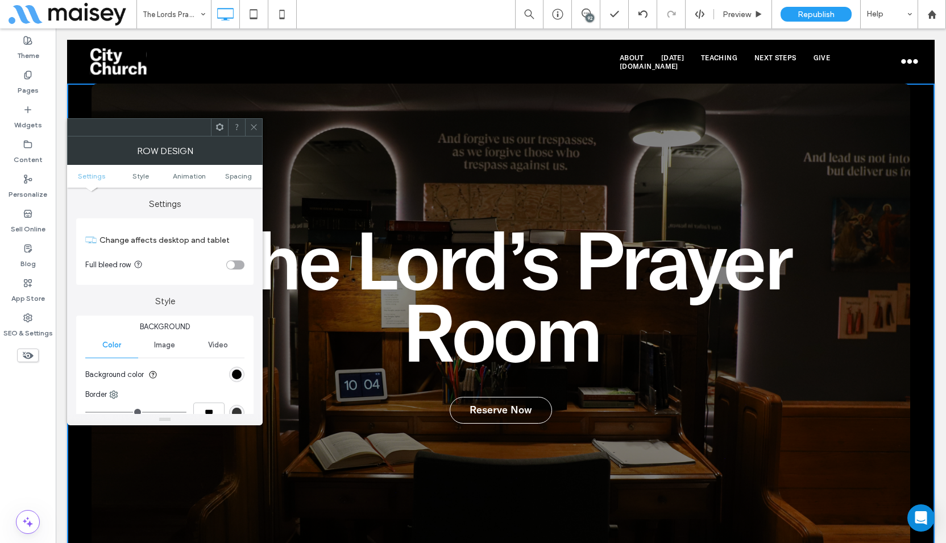
click at [255, 130] on icon at bounding box center [254, 127] width 9 height 9
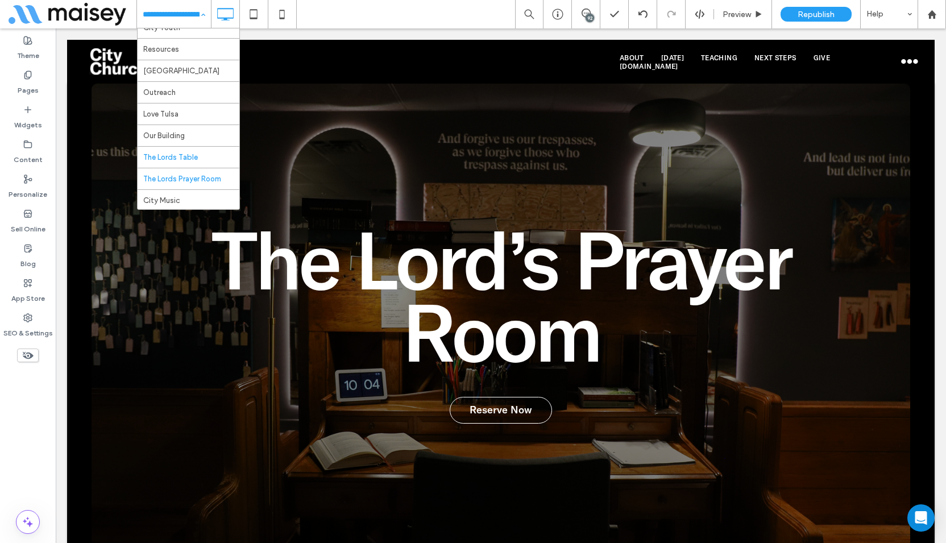
scroll to position [284, 0]
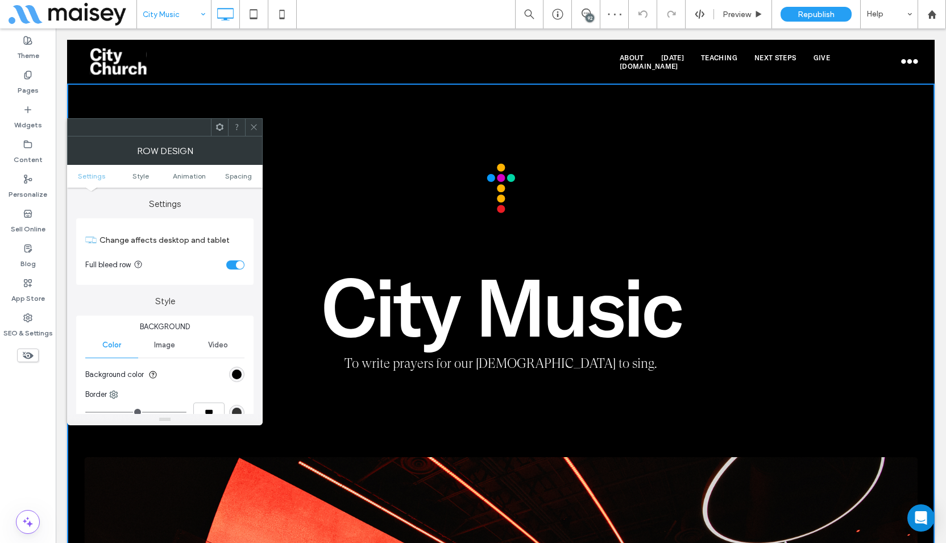
click at [235, 264] on div "toggle" at bounding box center [235, 264] width 18 height 9
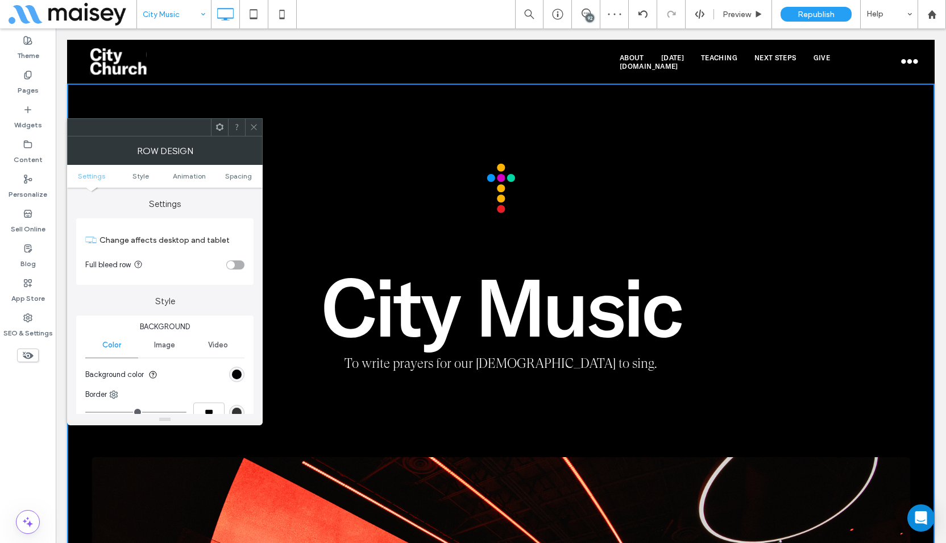
click at [253, 121] on span at bounding box center [254, 127] width 9 height 17
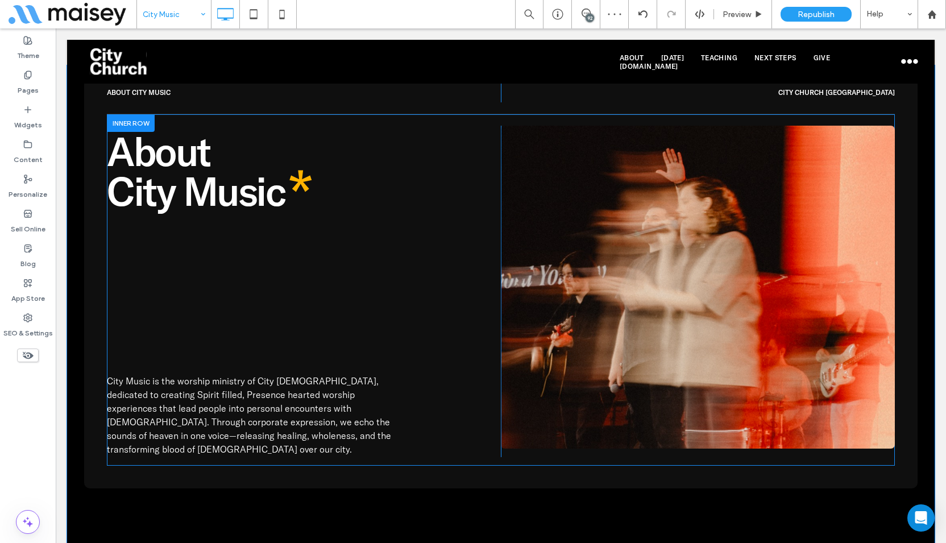
scroll to position [739, 0]
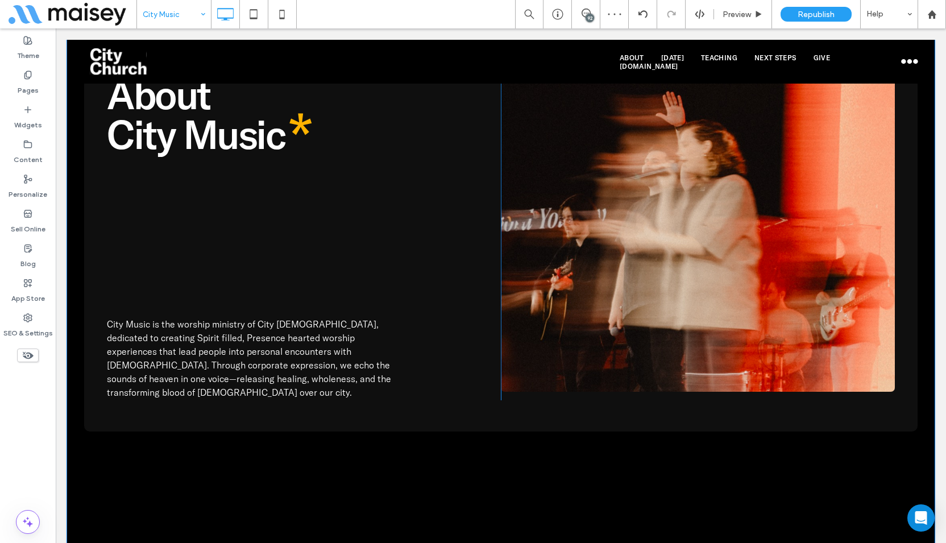
click at [82, 193] on div "About City Music Click To [GEOGRAPHIC_DATA] [GEOGRAPHIC_DATA] Click To Paste Ab…" at bounding box center [500, 283] width 867 height 548
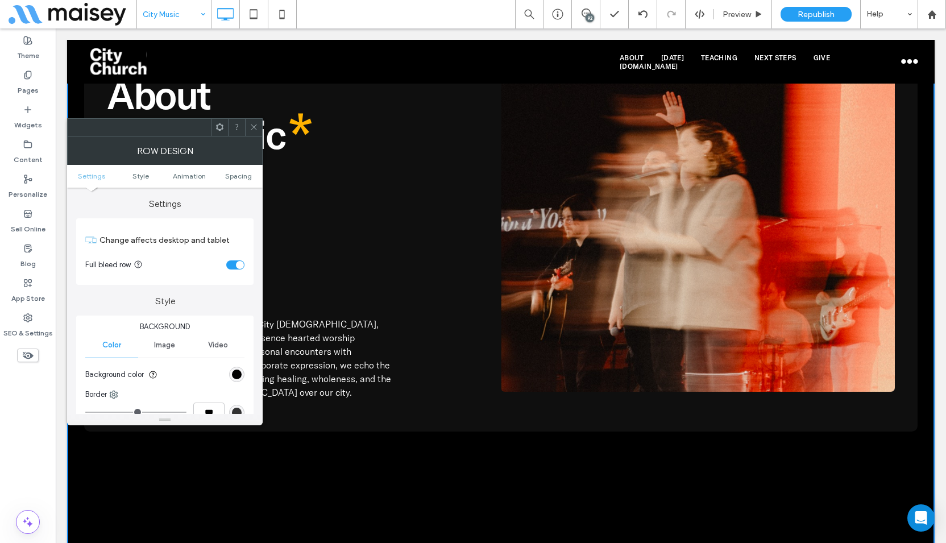
click at [228, 265] on div "toggle" at bounding box center [235, 264] width 18 height 9
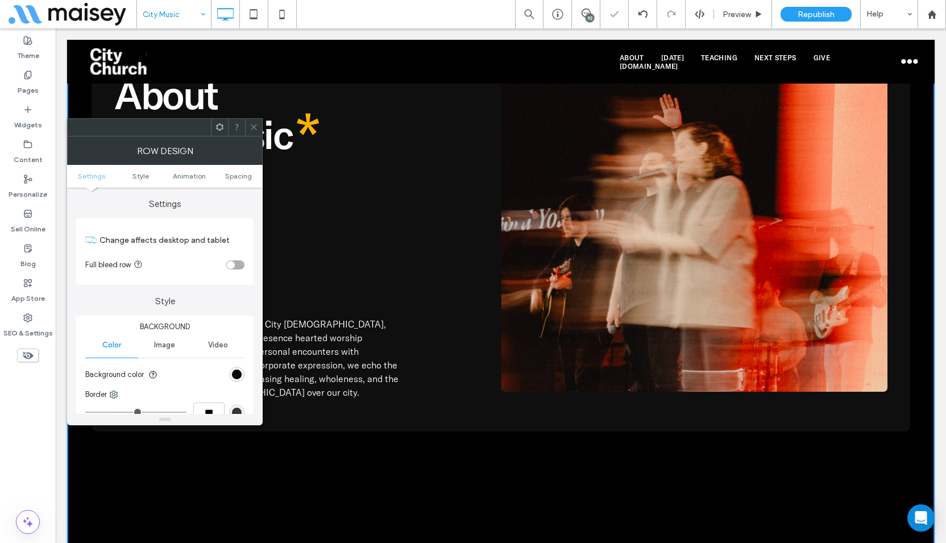
click at [252, 124] on icon at bounding box center [254, 127] width 9 height 9
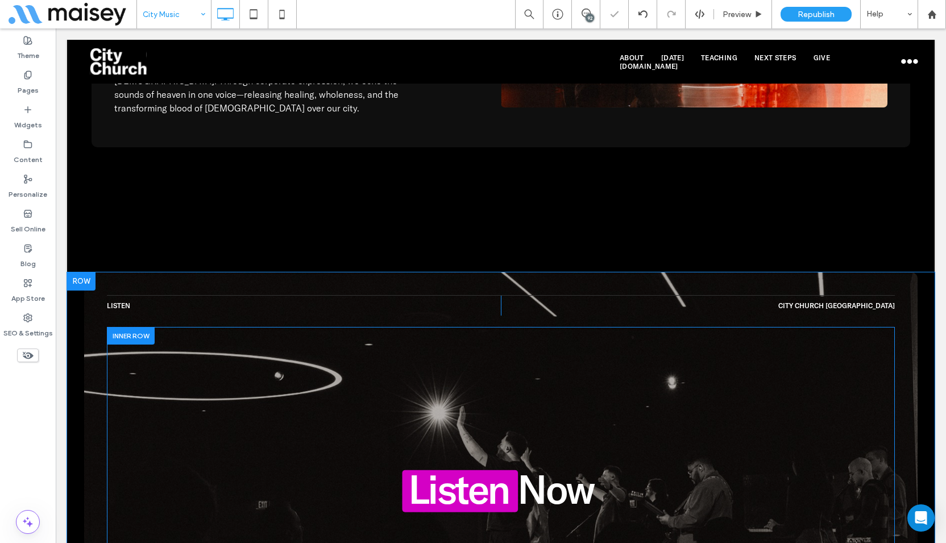
scroll to position [1080, 0]
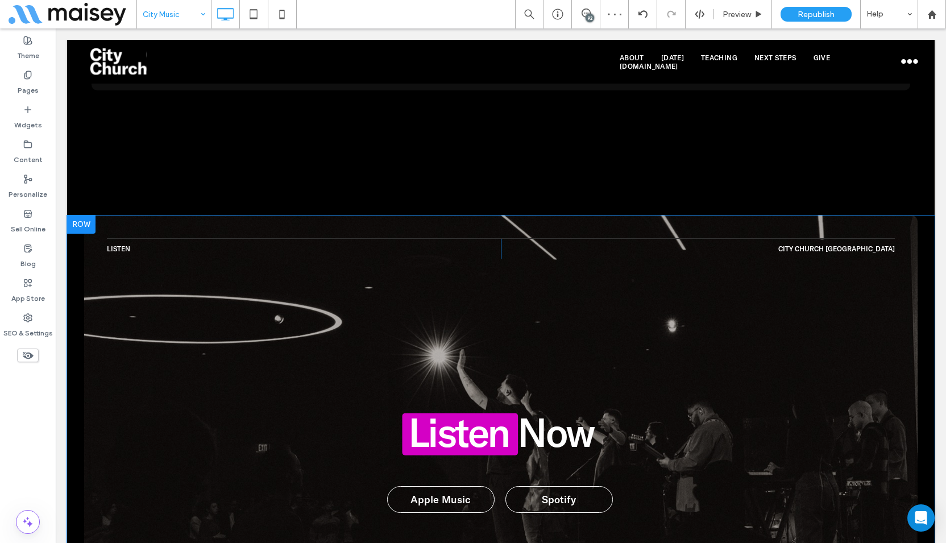
click at [76, 243] on div "LISTEN Click To [GEOGRAPHIC_DATA] [GEOGRAPHIC_DATA] Click To Paste Listen Now A…" at bounding box center [500, 443] width 867 height 456
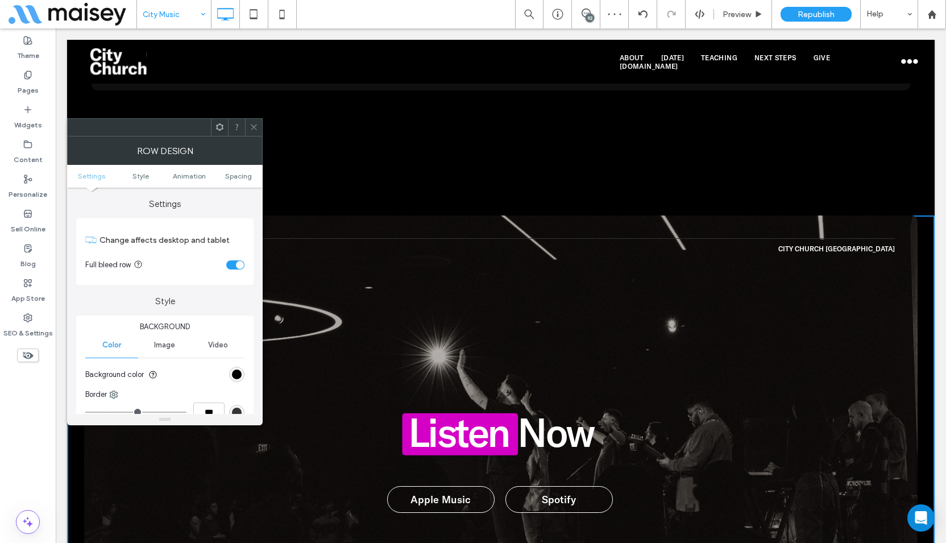
click at [238, 265] on div "toggle" at bounding box center [240, 265] width 8 height 8
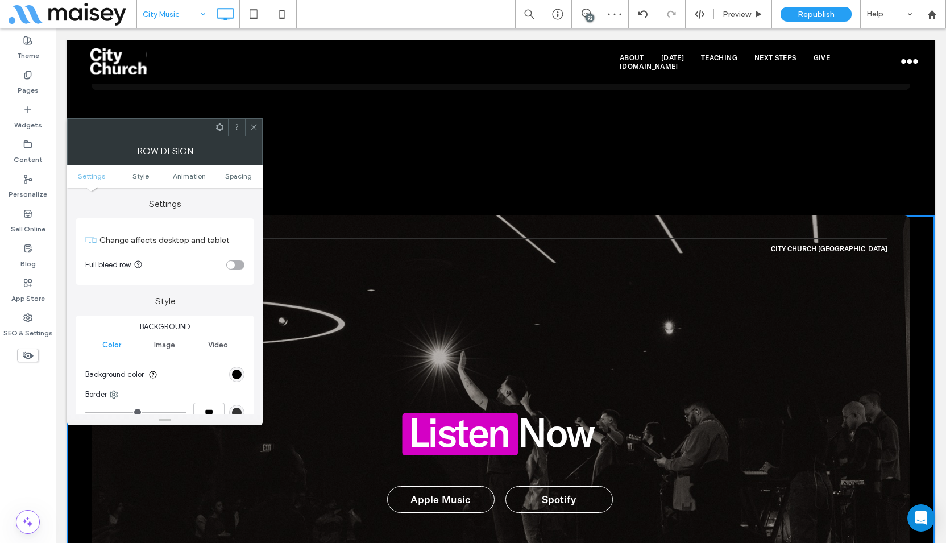
click at [254, 127] on use at bounding box center [254, 127] width 6 height 6
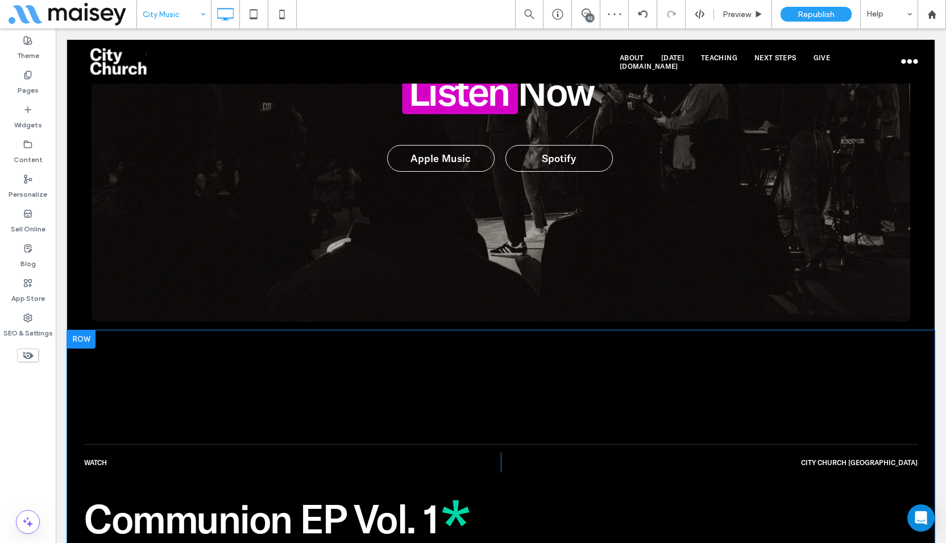
scroll to position [1648, 0]
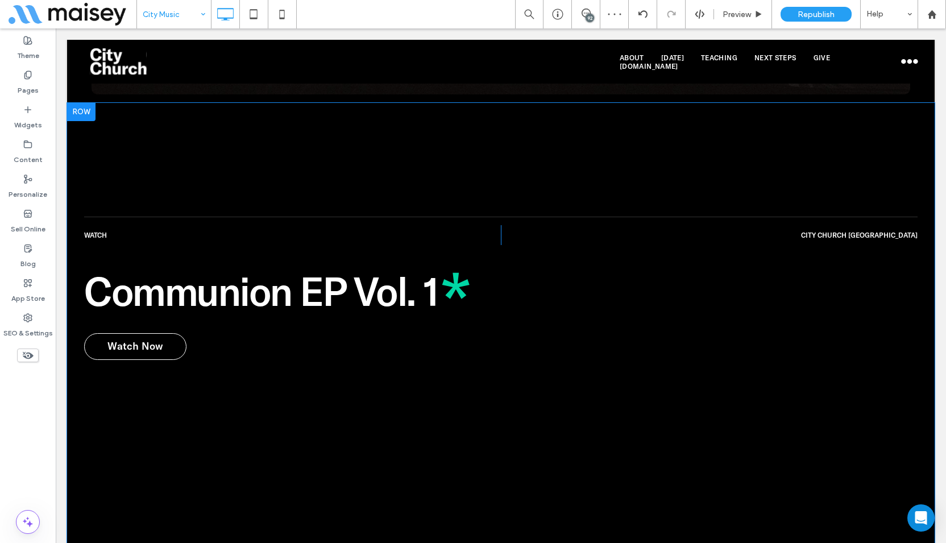
click at [114, 130] on div "Watch Click To [GEOGRAPHIC_DATA] [GEOGRAPHIC_DATA] Click To Paste Communion EP …" at bounding box center [500, 449] width 867 height 693
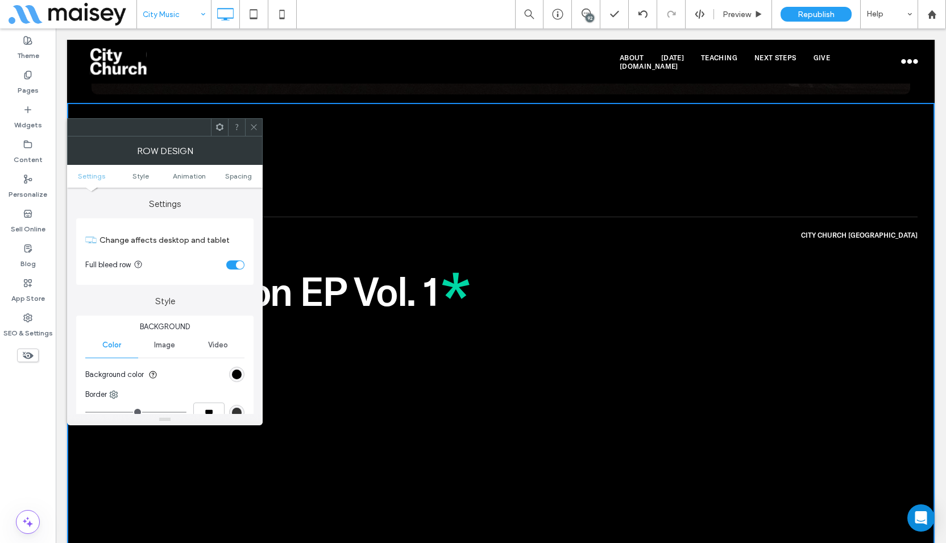
click at [239, 264] on div "toggle" at bounding box center [240, 265] width 8 height 8
click at [254, 131] on span at bounding box center [254, 127] width 9 height 17
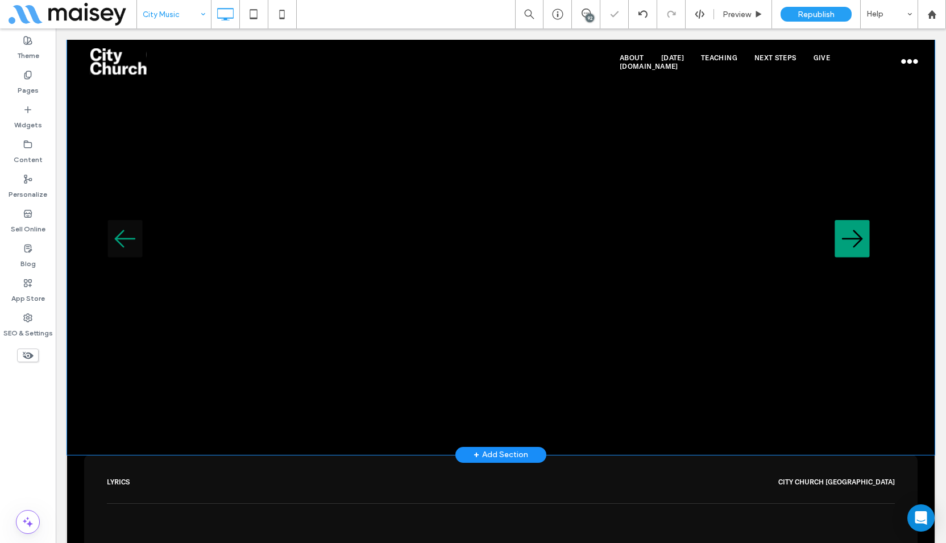
scroll to position [2160, 0]
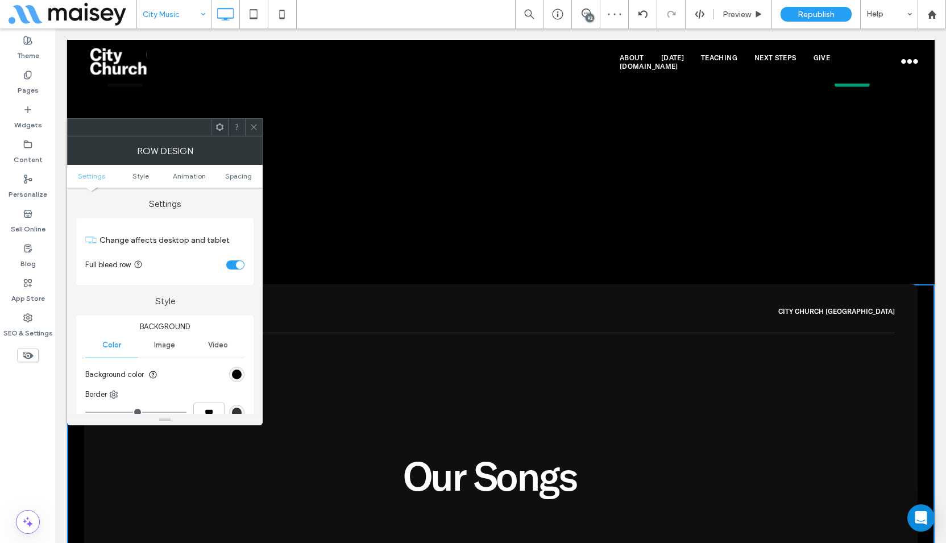
click at [244, 264] on div "toggle" at bounding box center [235, 264] width 18 height 9
click at [257, 126] on icon at bounding box center [254, 127] width 9 height 9
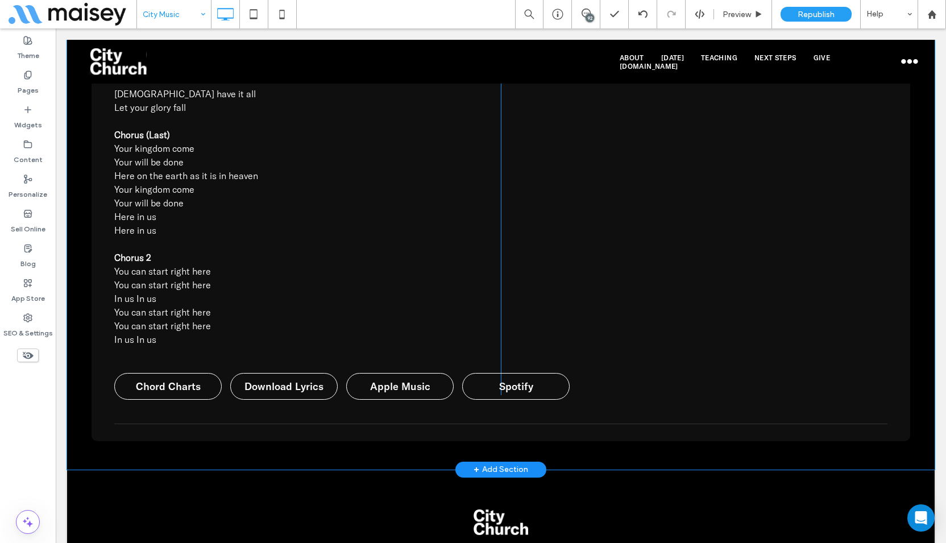
scroll to position [9947, 0]
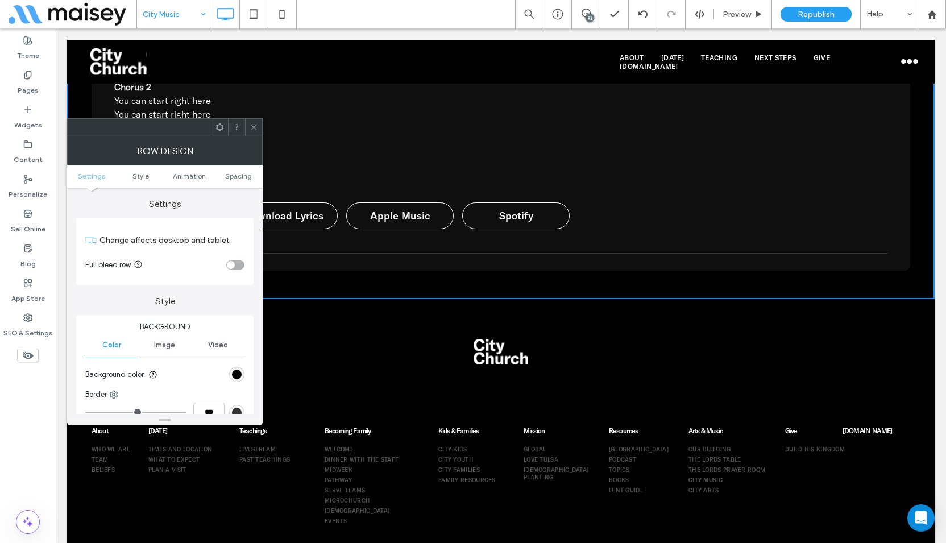
drag, startPoint x: 255, startPoint y: 129, endPoint x: 221, endPoint y: 111, distance: 38.4
click at [255, 129] on icon at bounding box center [254, 127] width 9 height 9
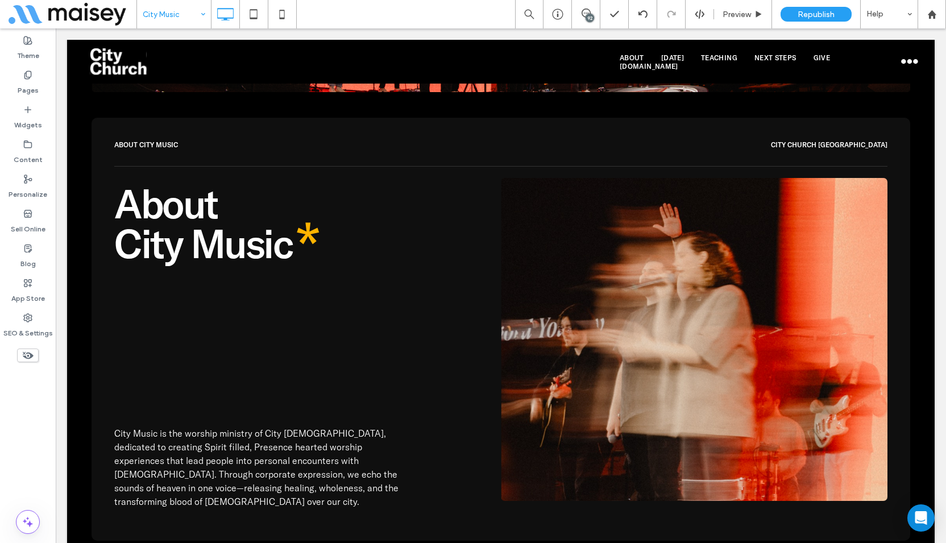
scroll to position [0, 0]
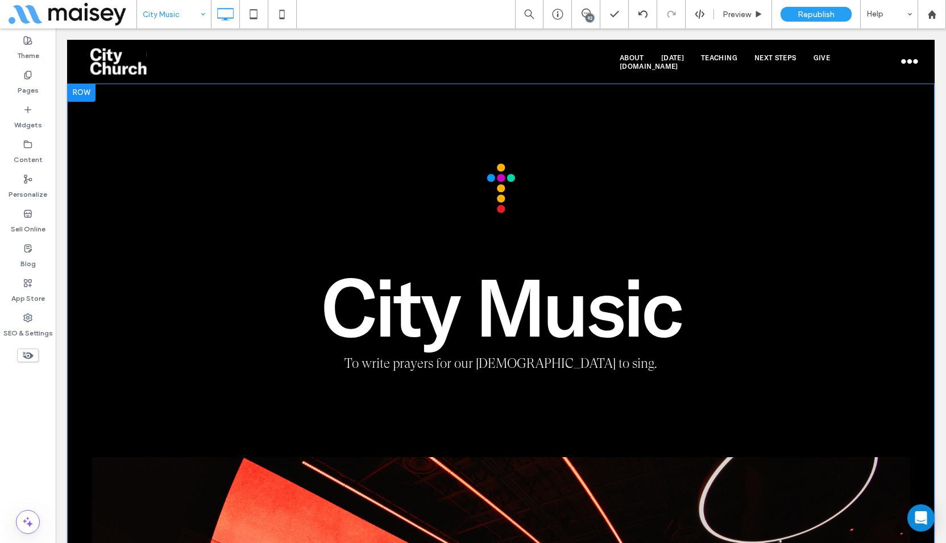
click at [172, 147] on div "City Music To write prayers for our [DEMOGRAPHIC_DATA] to sing. Click To Paste …" at bounding box center [500, 416] width 867 height 664
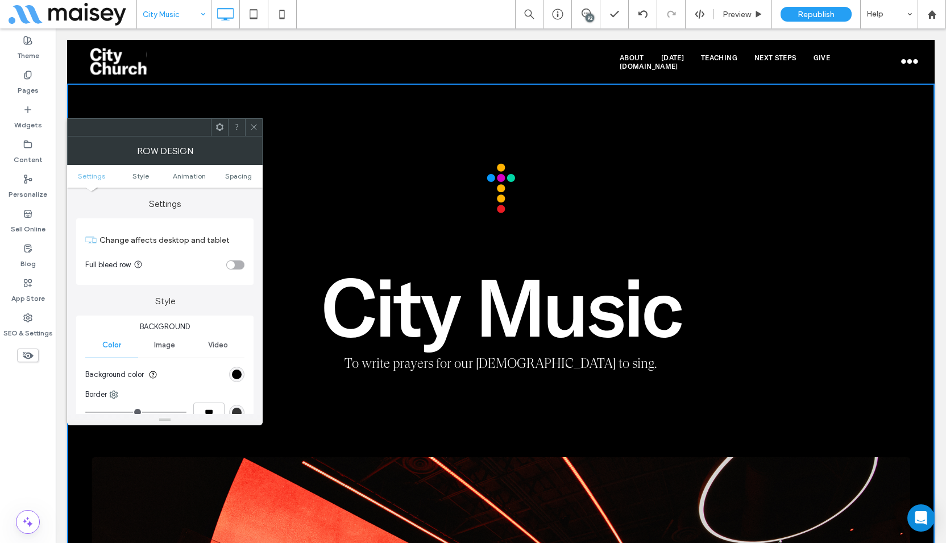
click at [251, 122] on span at bounding box center [254, 127] width 9 height 17
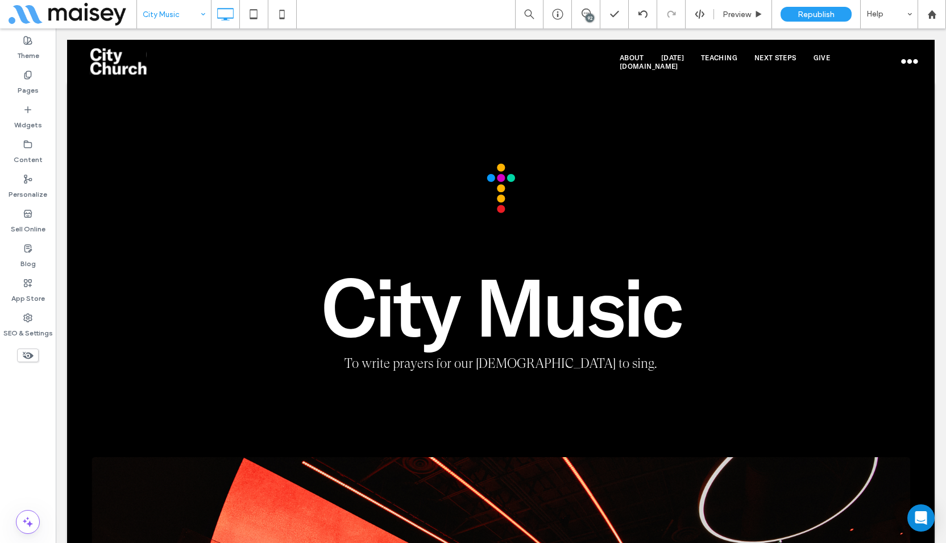
click at [30, 382] on div "Theme Pages Widgets Content Personalize Sell Online Blog App Store SEO & Settin…" at bounding box center [28, 285] width 56 height 514
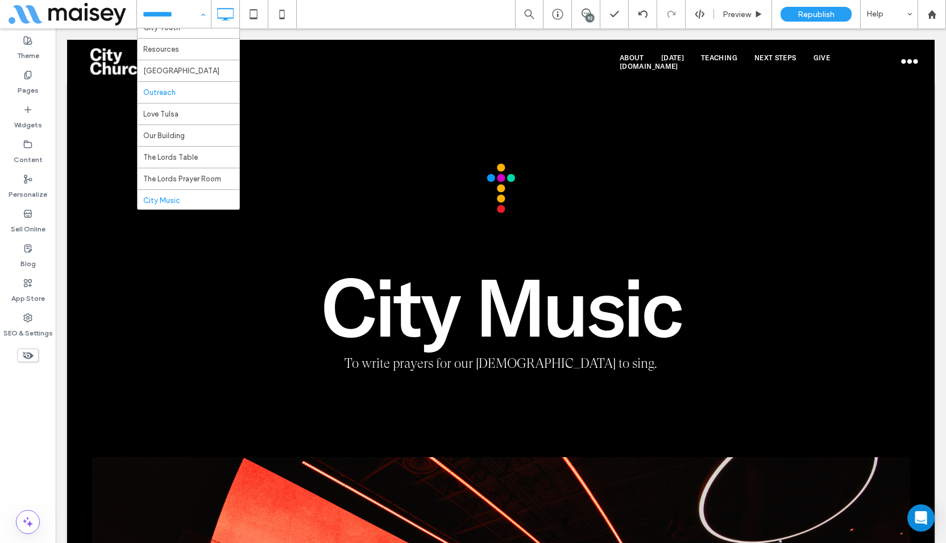
scroll to position [284, 0]
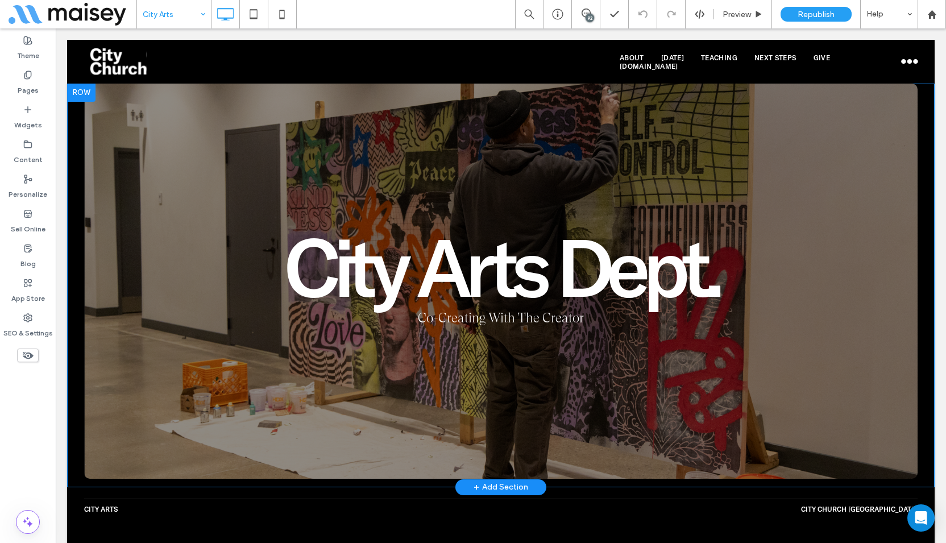
click at [78, 154] on div "City Arts Dept. Co-Creating With The Creator Click To Paste Row + Add Section" at bounding box center [500, 286] width 867 height 404
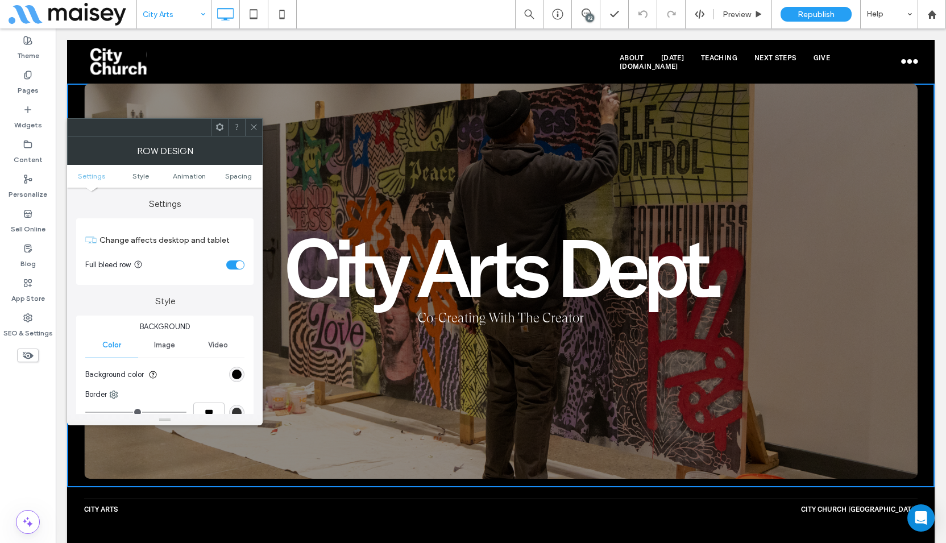
click at [239, 266] on div "toggle" at bounding box center [240, 265] width 8 height 8
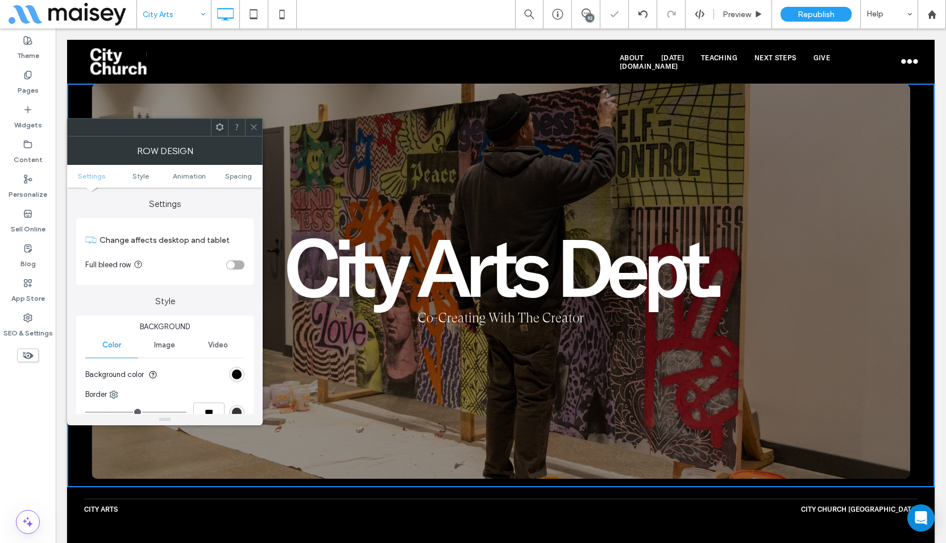
click at [255, 119] on span at bounding box center [254, 127] width 9 height 17
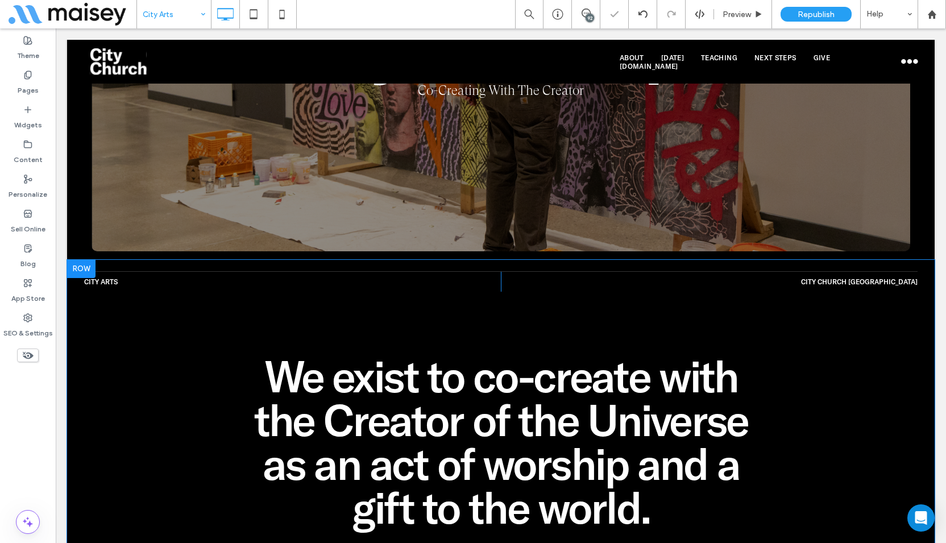
scroll to position [284, 0]
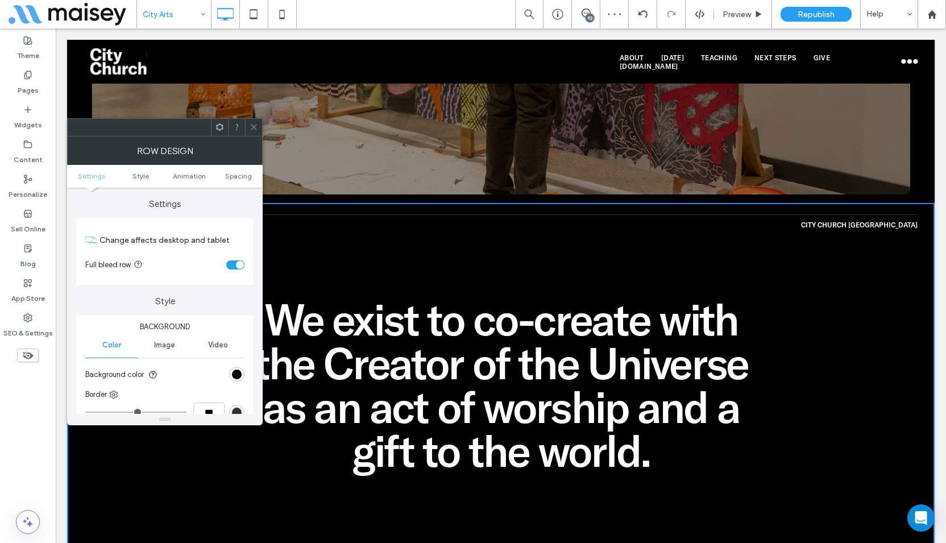
click at [238, 265] on div "toggle" at bounding box center [240, 265] width 8 height 8
click at [251, 124] on icon at bounding box center [254, 127] width 9 height 9
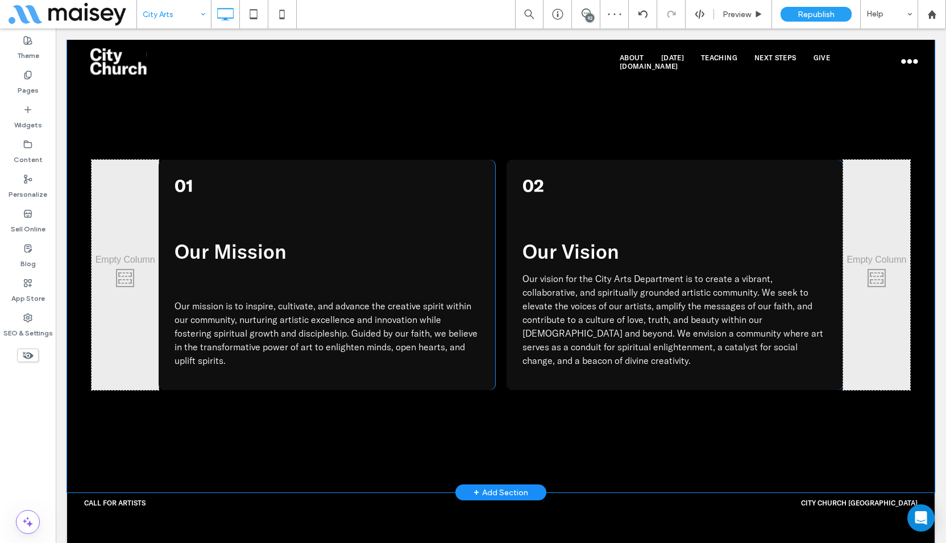
scroll to position [966, 0]
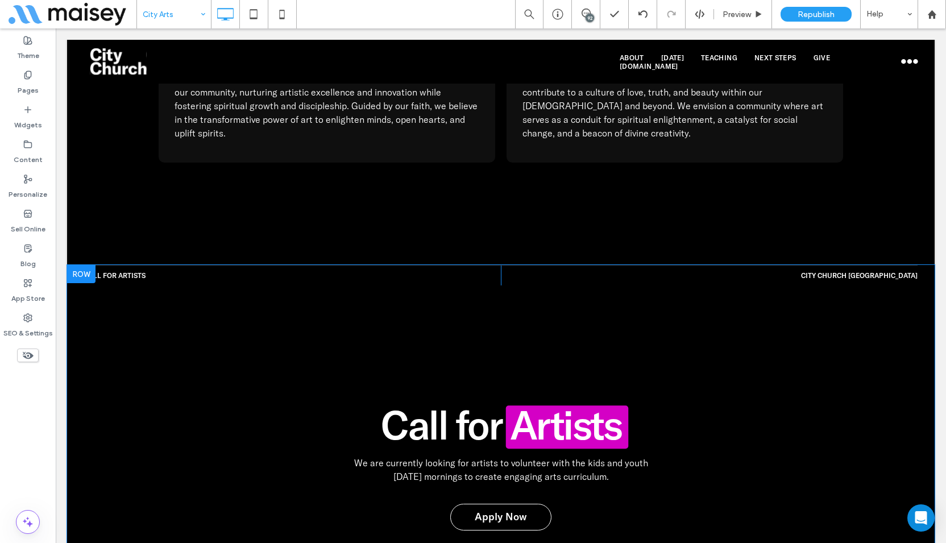
click at [76, 307] on div "Call for artists Click To [GEOGRAPHIC_DATA] [GEOGRAPHIC_DATA] Click To Paste Ca…" at bounding box center [500, 466] width 867 height 402
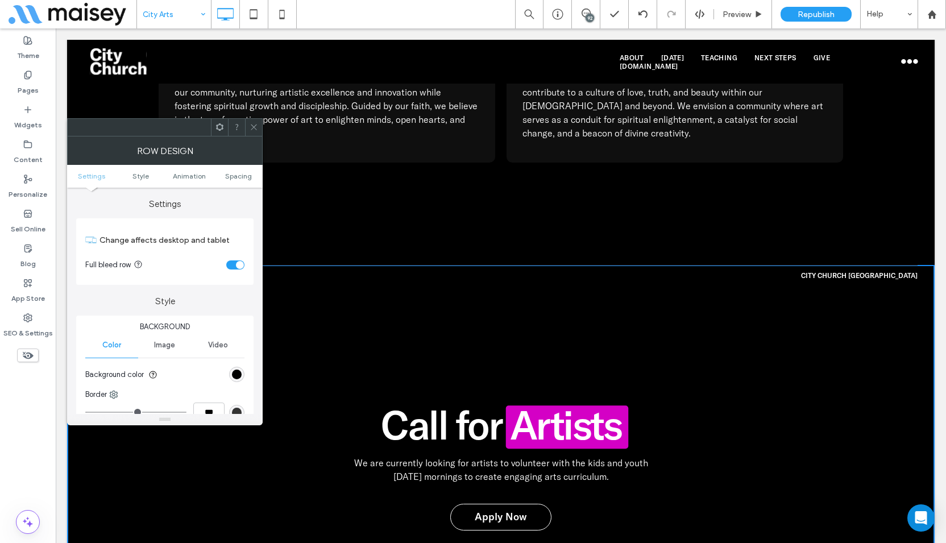
click at [232, 265] on div "toggle" at bounding box center [235, 264] width 18 height 9
click at [254, 125] on icon at bounding box center [254, 127] width 9 height 9
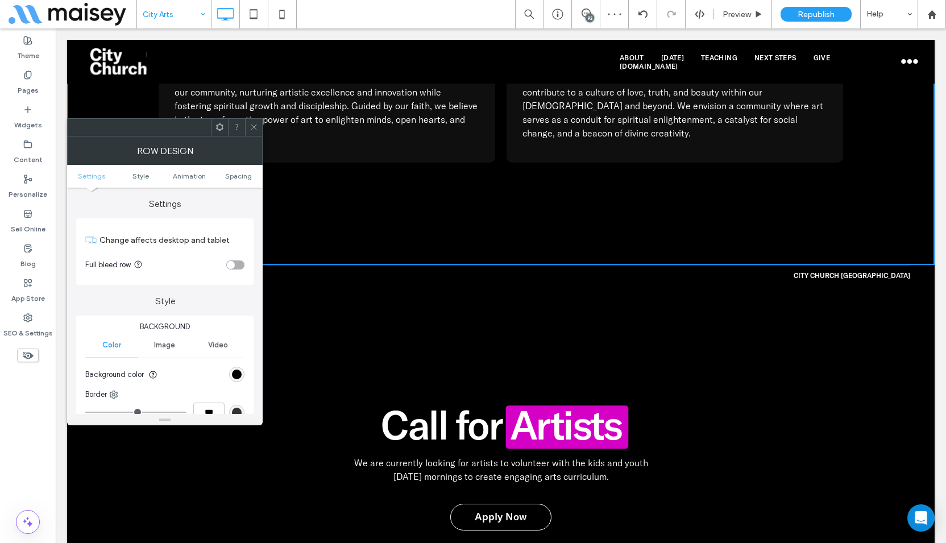
click at [256, 134] on span at bounding box center [254, 127] width 9 height 17
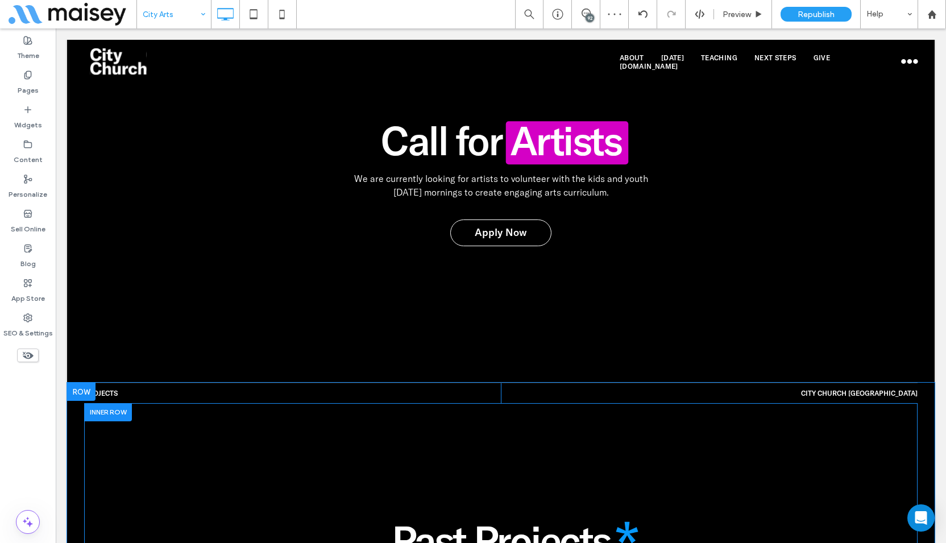
scroll to position [1421, 0]
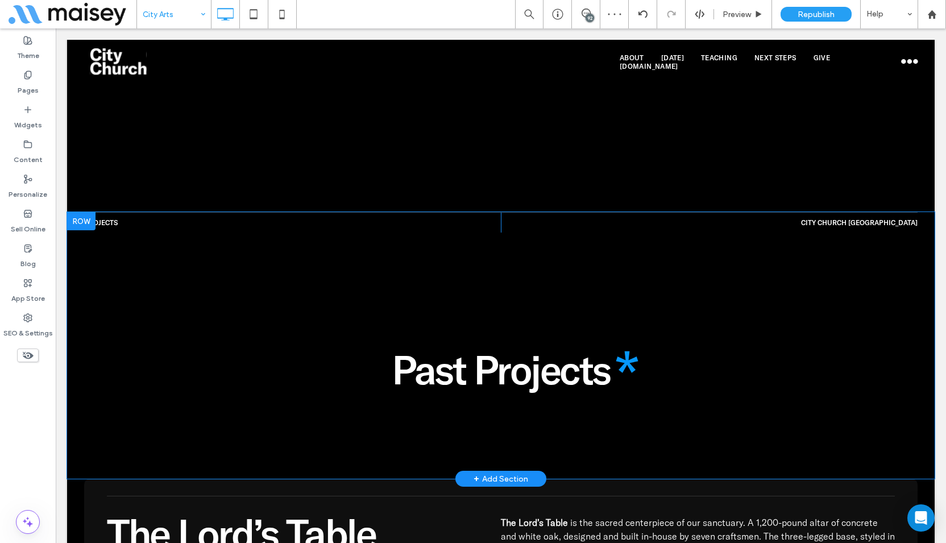
click at [71, 259] on div "Projects Click To [GEOGRAPHIC_DATA] [GEOGRAPHIC_DATA] Click To Paste Past Proje…" at bounding box center [500, 345] width 867 height 267
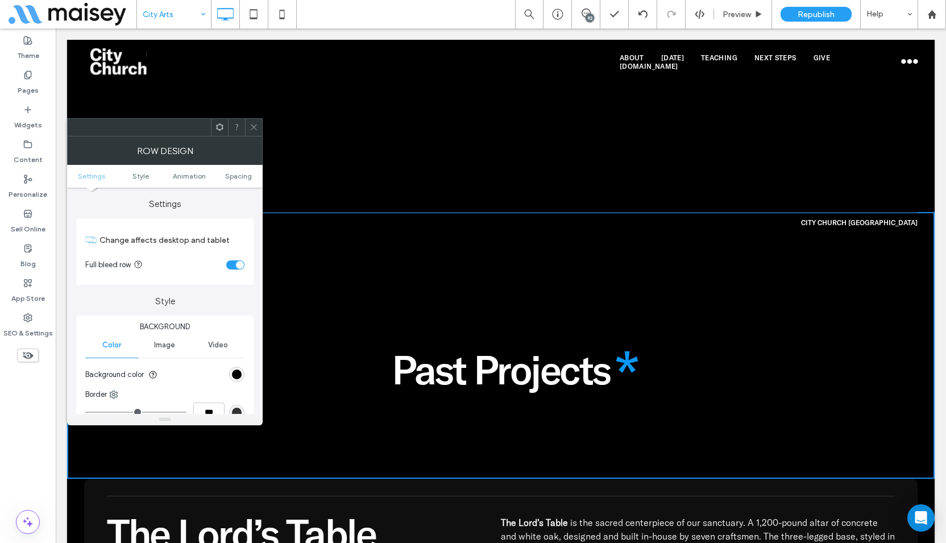
click at [236, 266] on div "toggle" at bounding box center [240, 265] width 8 height 8
click at [256, 128] on icon at bounding box center [254, 127] width 9 height 9
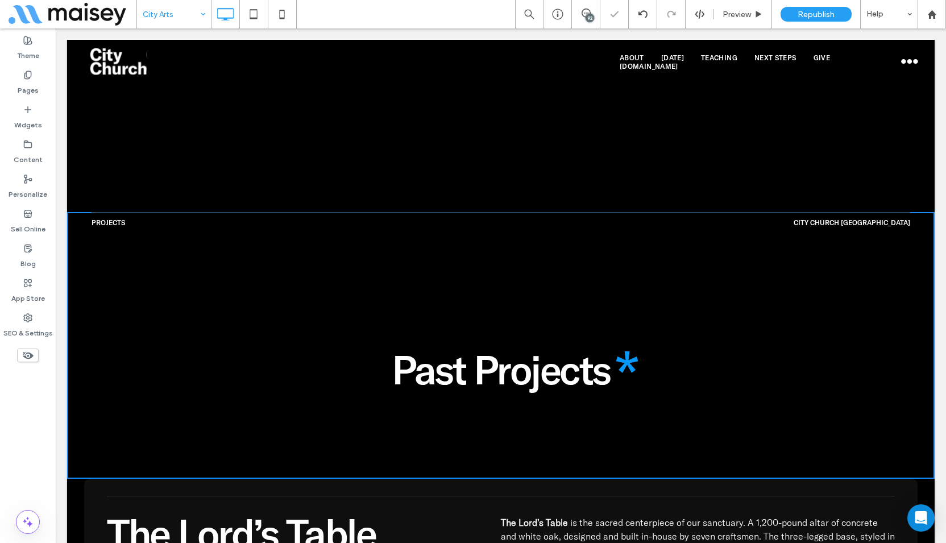
scroll to position [1648, 0]
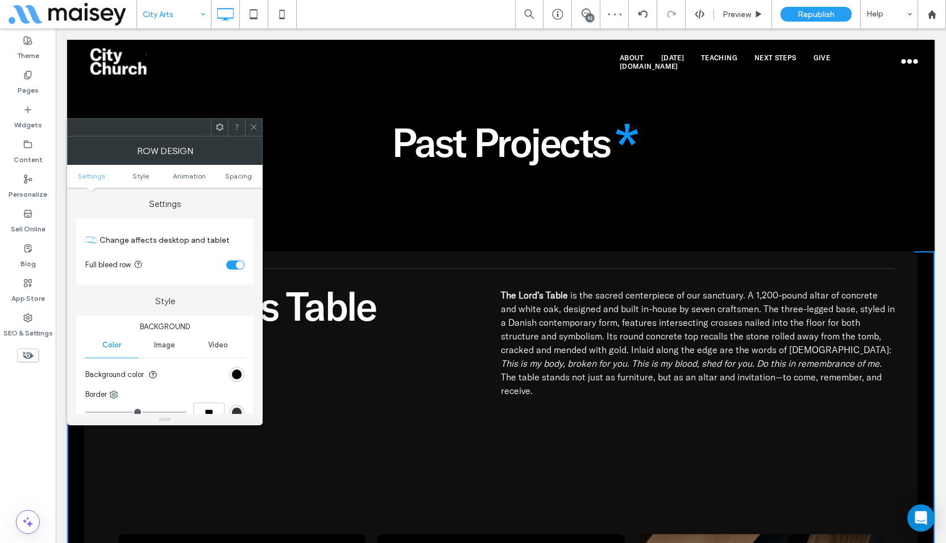
click at [233, 265] on div "toggle" at bounding box center [235, 264] width 18 height 9
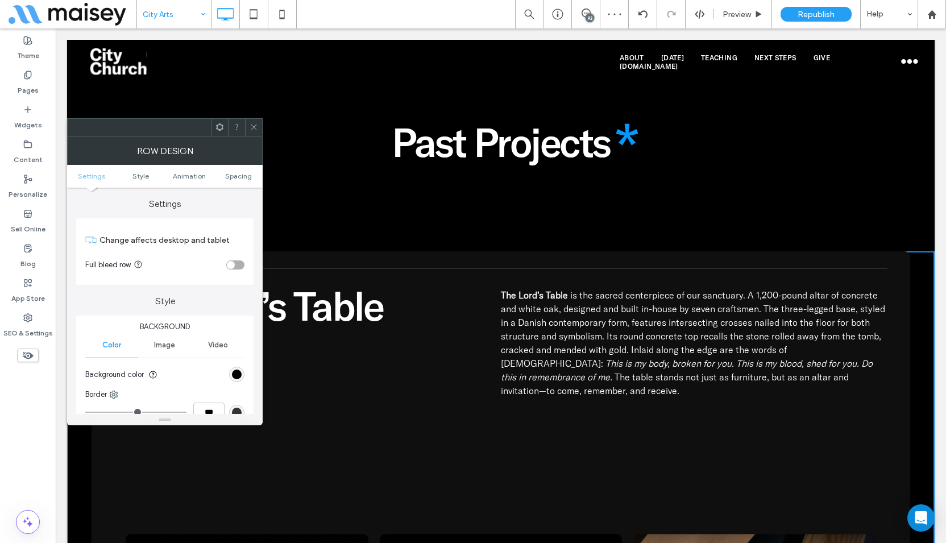
click at [258, 125] on div at bounding box center [253, 127] width 17 height 17
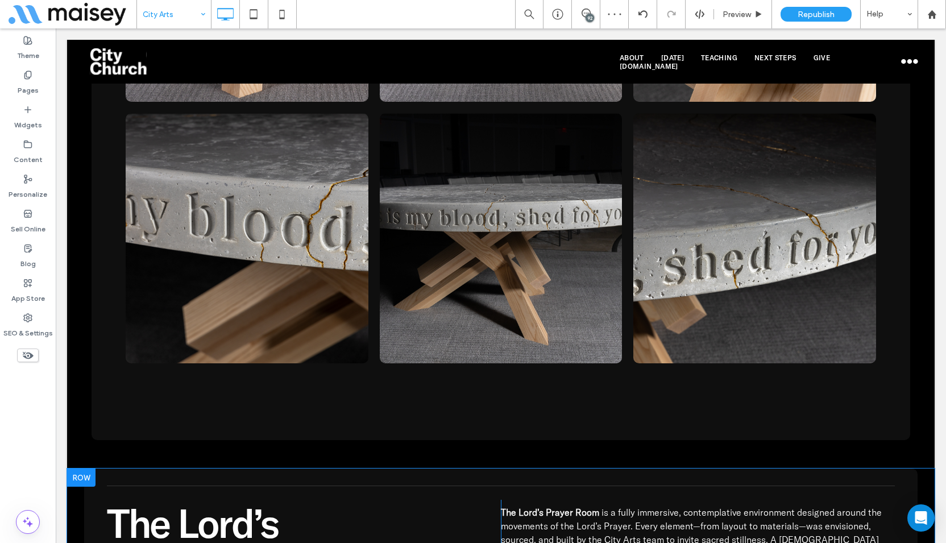
scroll to position [2501, 0]
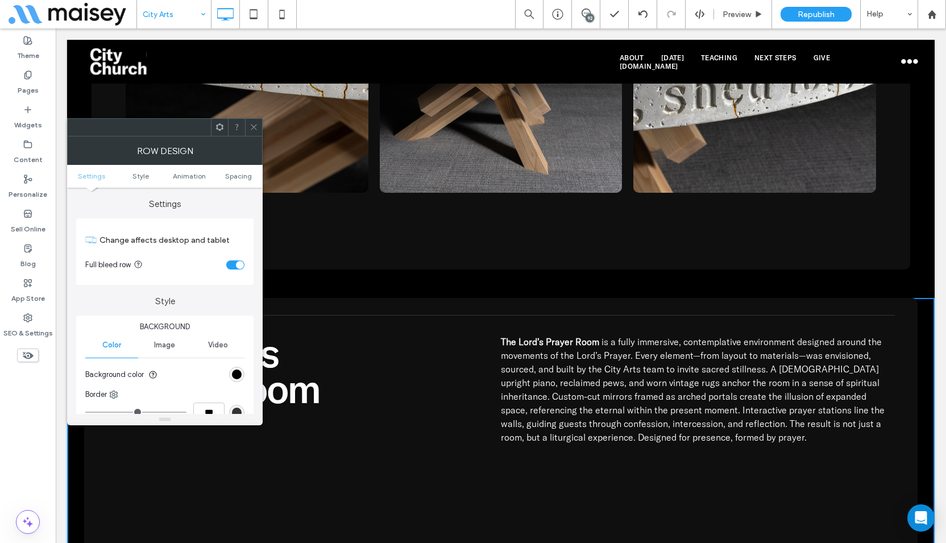
click at [242, 269] on section "Full bleed row" at bounding box center [164, 265] width 159 height 28
click at [242, 261] on div "toggle" at bounding box center [240, 265] width 8 height 8
click at [257, 127] on icon at bounding box center [254, 127] width 9 height 9
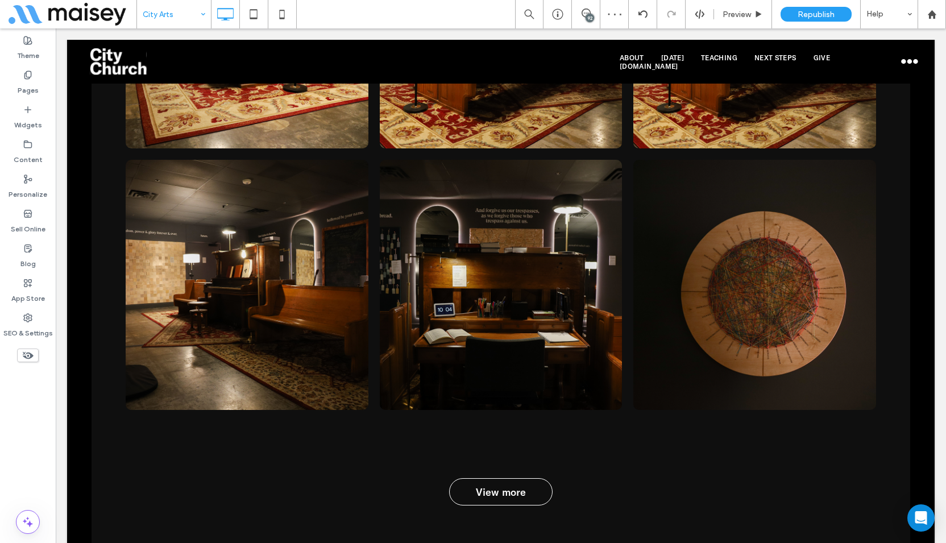
scroll to position [3467, 0]
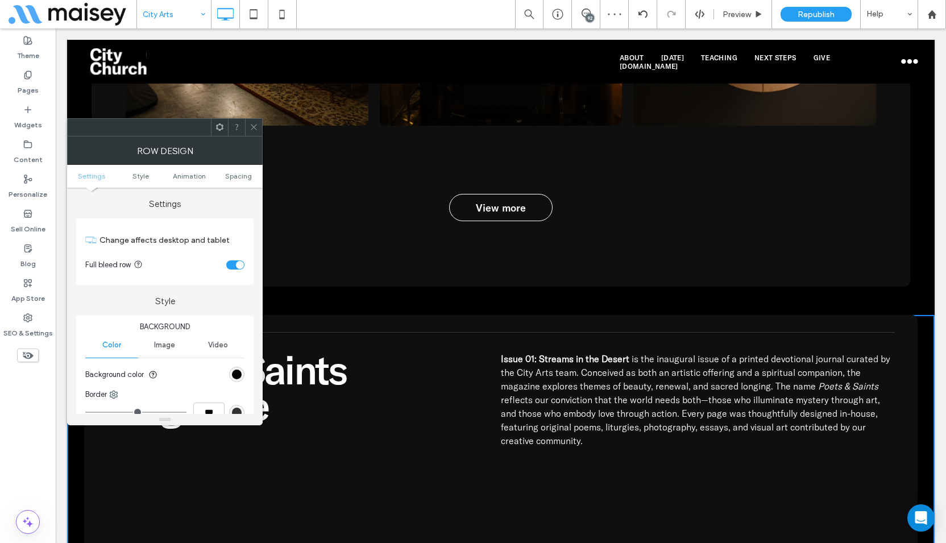
click at [231, 265] on div "toggle" at bounding box center [235, 264] width 18 height 9
click at [252, 128] on icon at bounding box center [254, 127] width 9 height 9
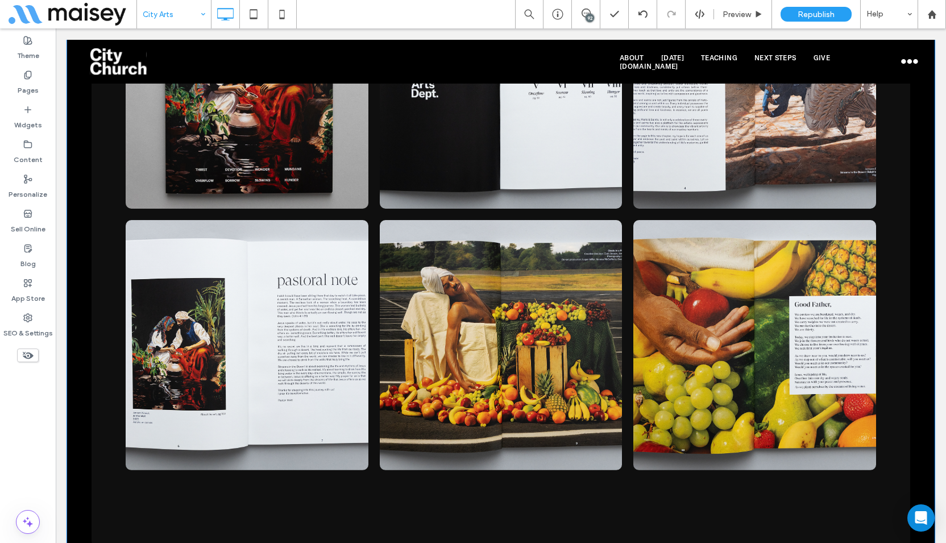
scroll to position [4377, 0]
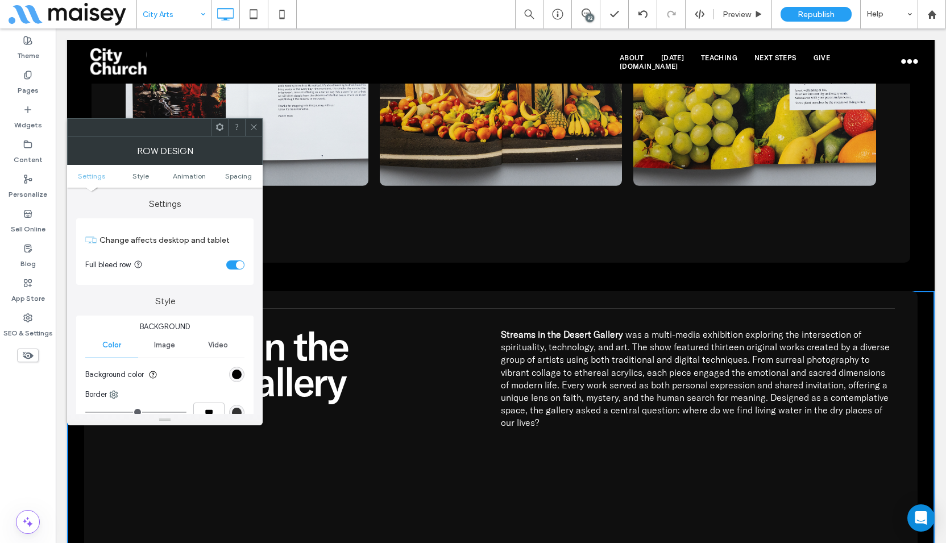
click at [233, 261] on div "toggle" at bounding box center [235, 264] width 18 height 9
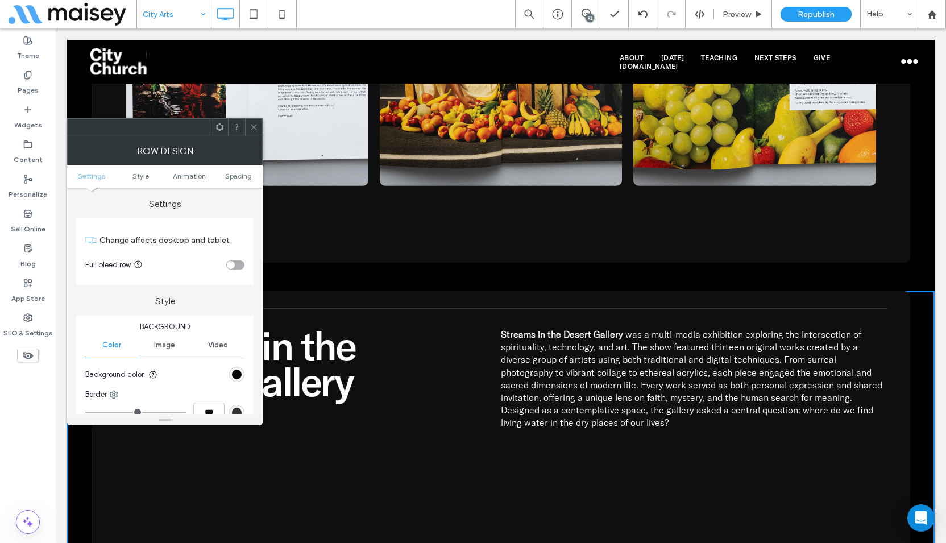
click at [254, 126] on icon at bounding box center [254, 127] width 9 height 9
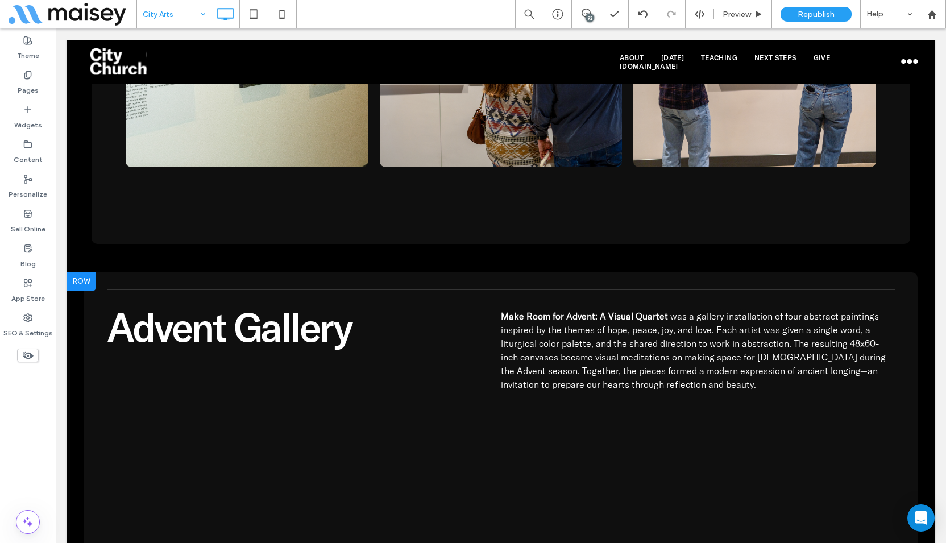
scroll to position [5400, 0]
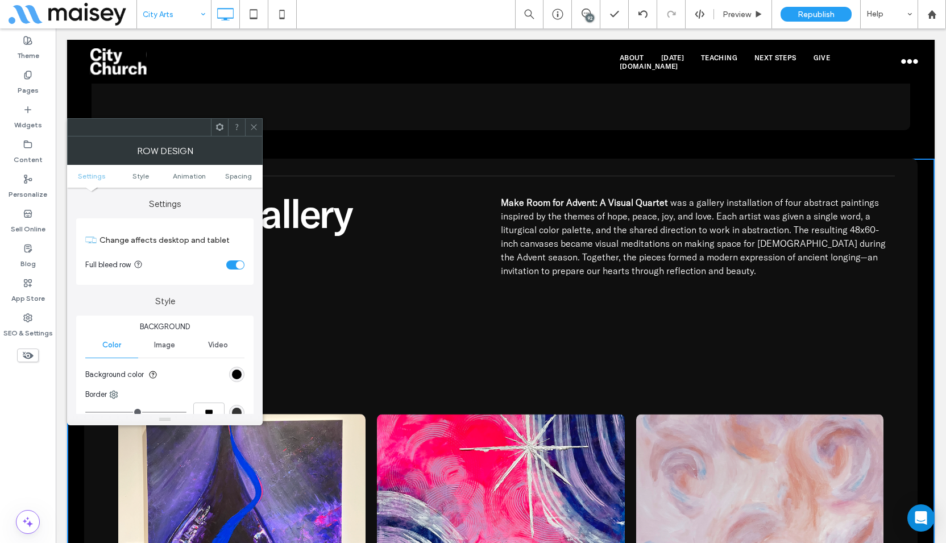
click at [235, 265] on div "toggle" at bounding box center [235, 264] width 18 height 9
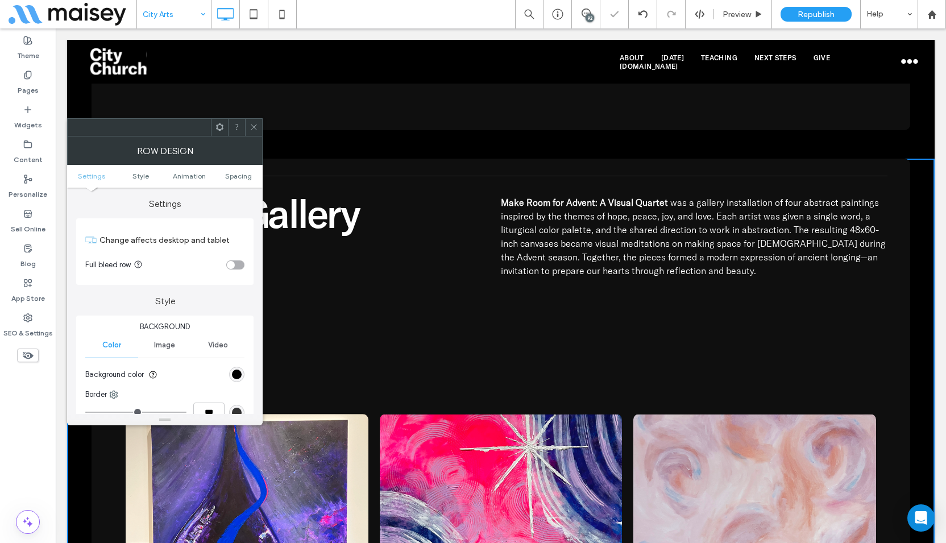
click at [258, 126] on div at bounding box center [253, 127] width 17 height 17
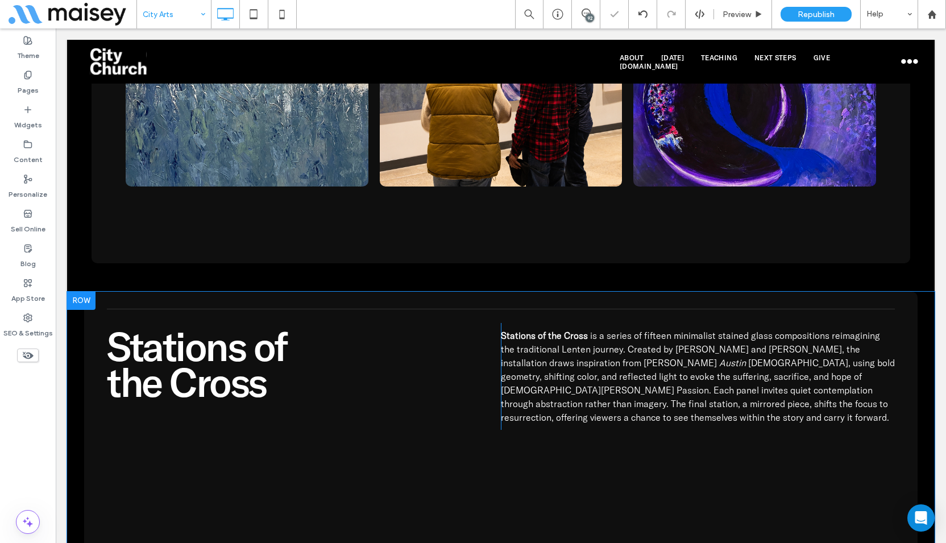
scroll to position [6253, 0]
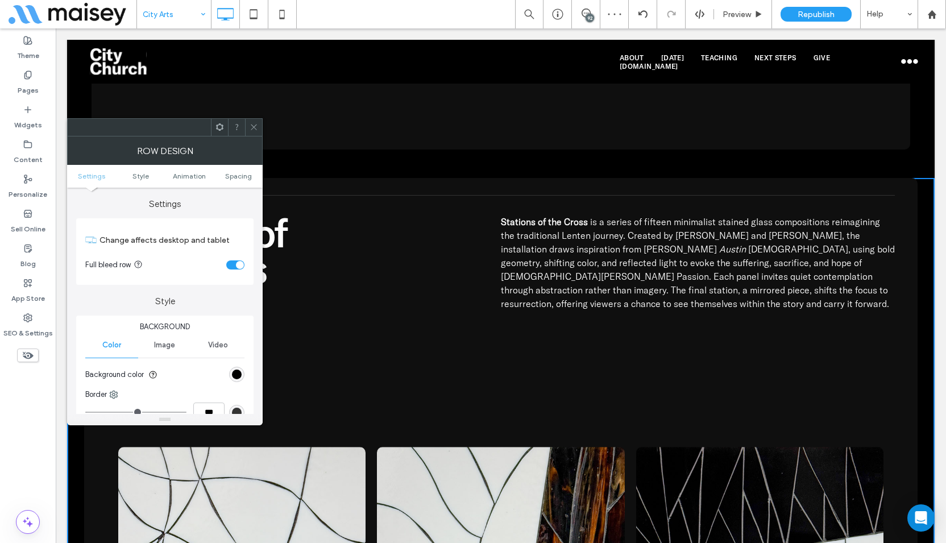
click at [235, 268] on div "toggle" at bounding box center [235, 264] width 18 height 9
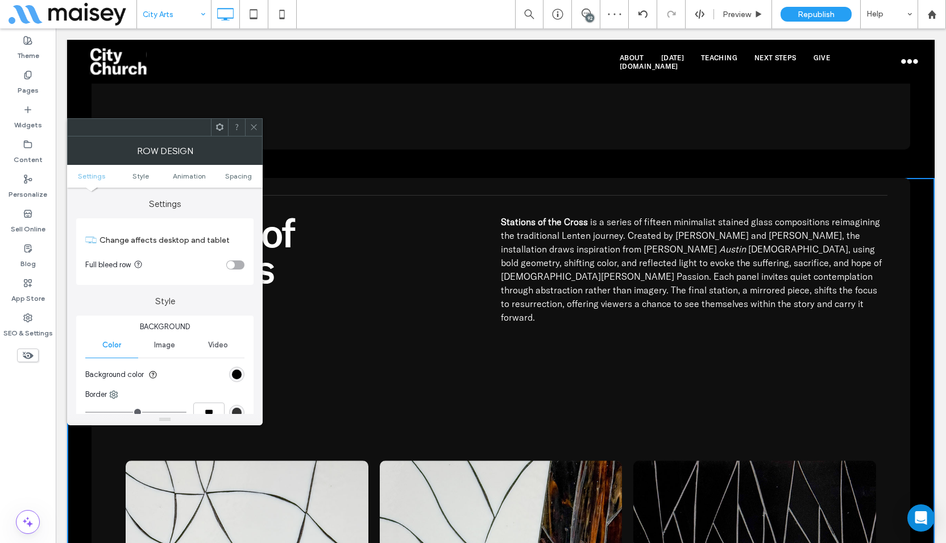
click at [251, 124] on use at bounding box center [254, 127] width 6 height 6
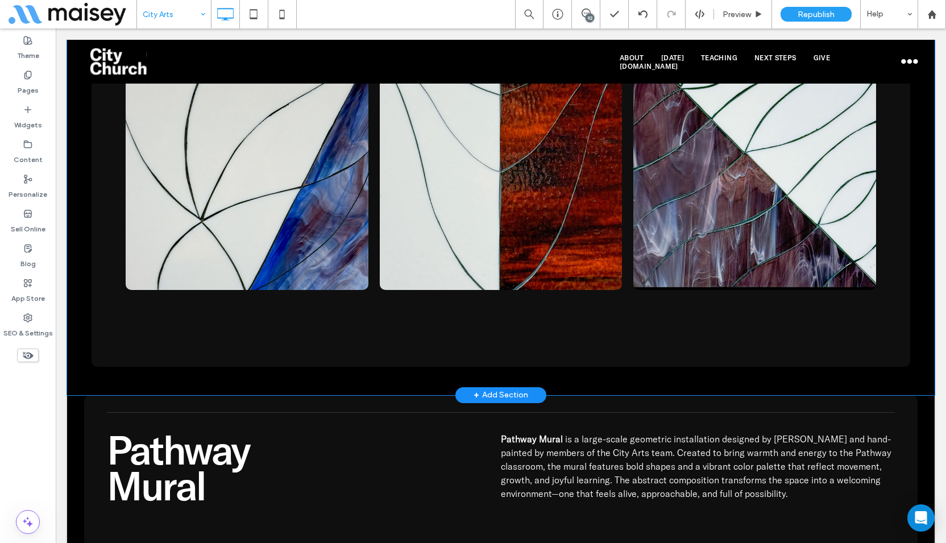
scroll to position [7162, 0]
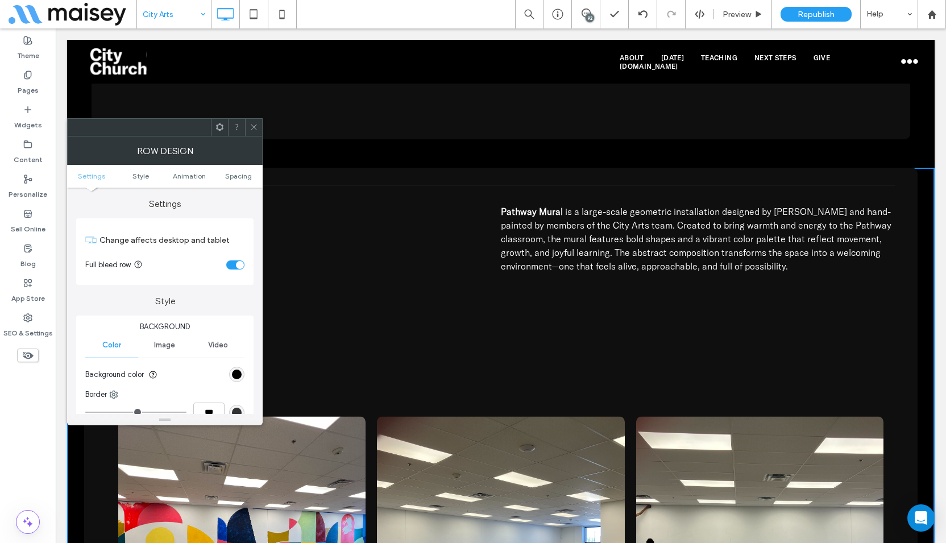
drag, startPoint x: 231, startPoint y: 265, endPoint x: 237, endPoint y: 257, distance: 10.1
click at [231, 265] on div "toggle" at bounding box center [235, 264] width 18 height 9
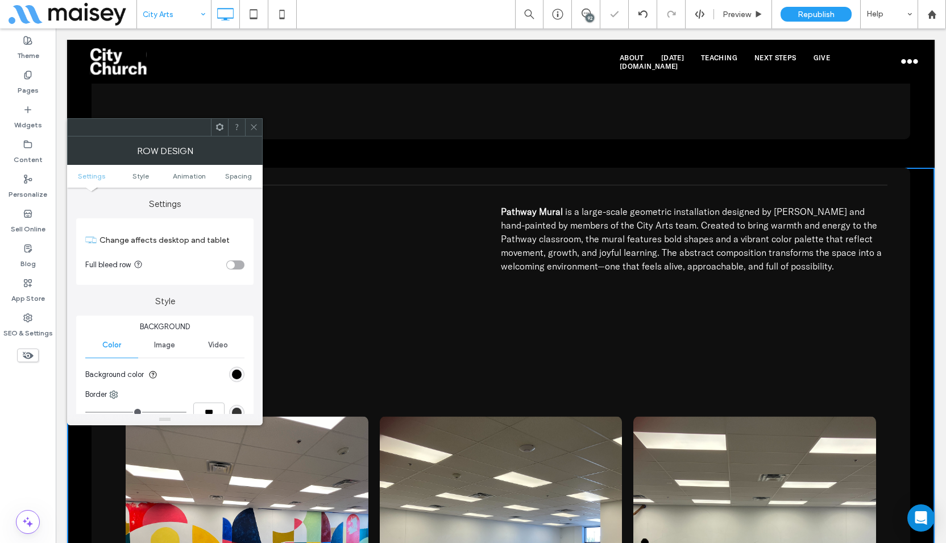
click at [256, 124] on icon at bounding box center [254, 127] width 9 height 9
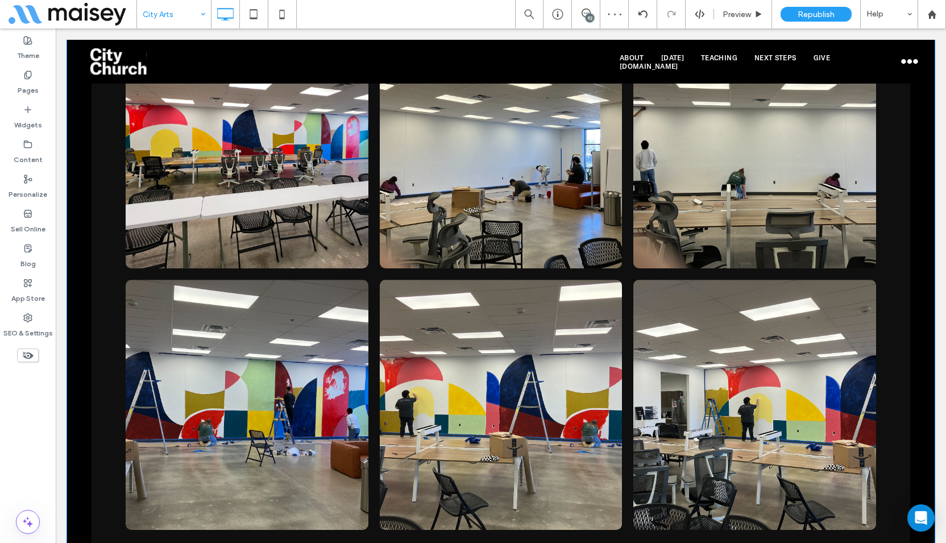
scroll to position [7958, 0]
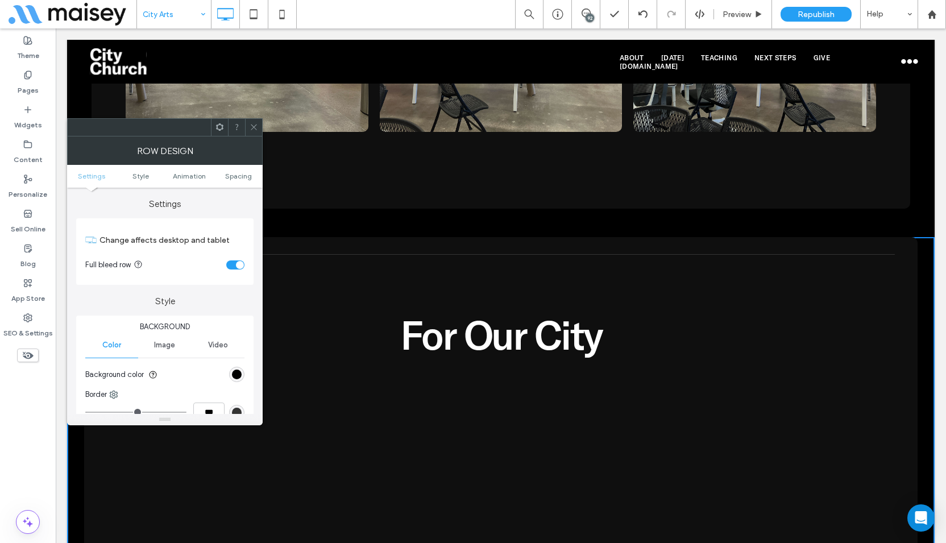
click at [232, 269] on div "toggle" at bounding box center [235, 264] width 18 height 9
click at [255, 126] on use at bounding box center [254, 127] width 6 height 6
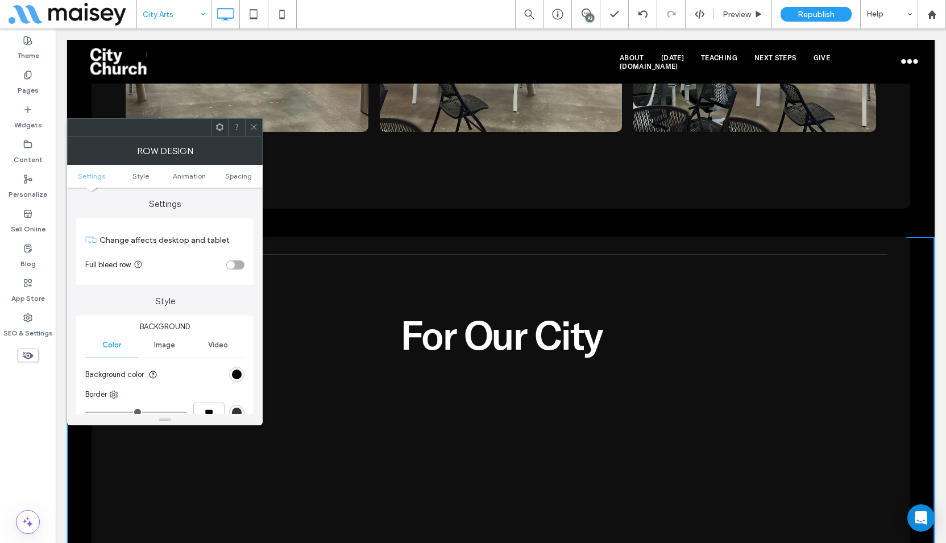
click at [251, 131] on icon at bounding box center [254, 127] width 9 height 9
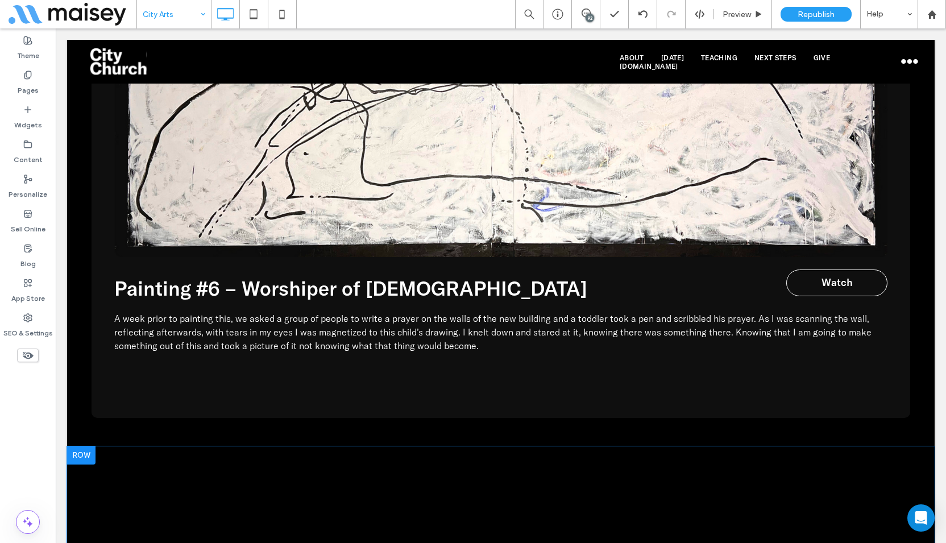
scroll to position [11766, 0]
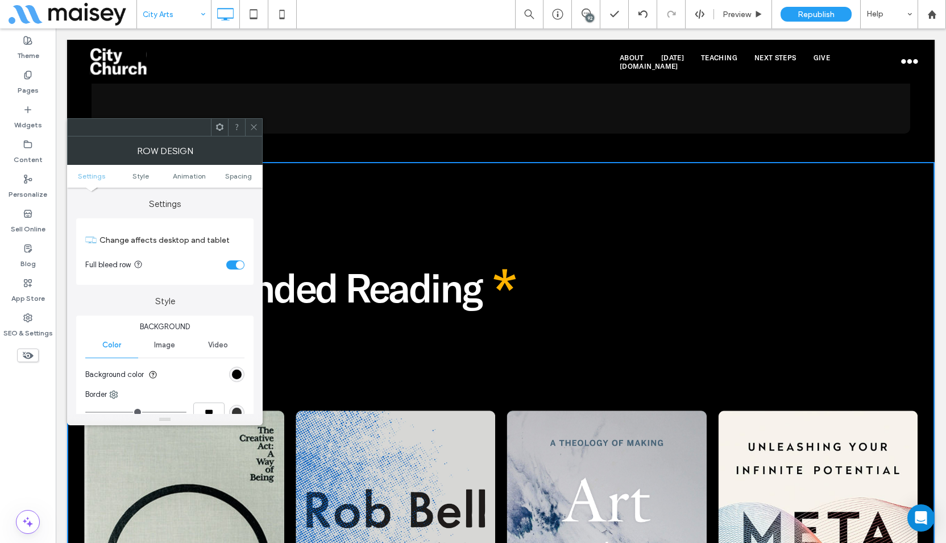
click at [243, 263] on div "toggle" at bounding box center [240, 265] width 8 height 8
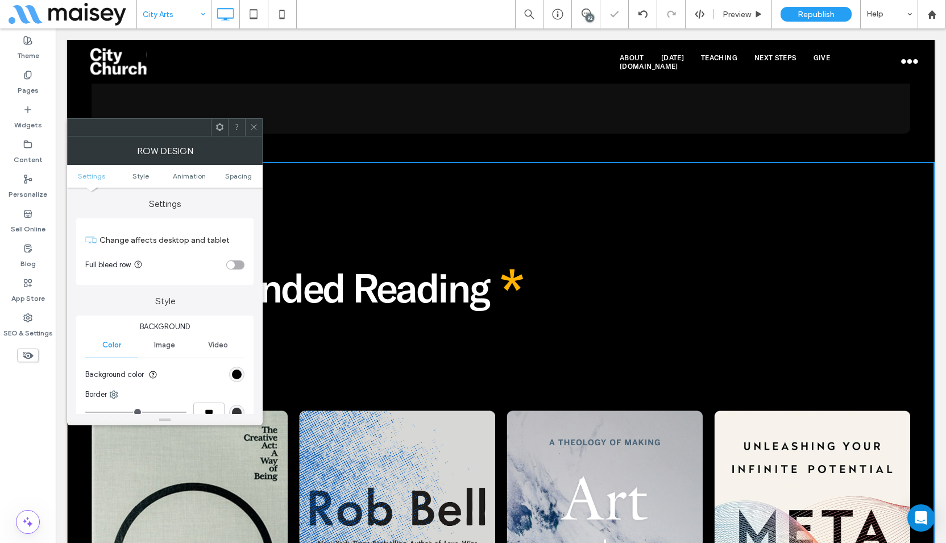
click at [254, 122] on span at bounding box center [254, 127] width 9 height 17
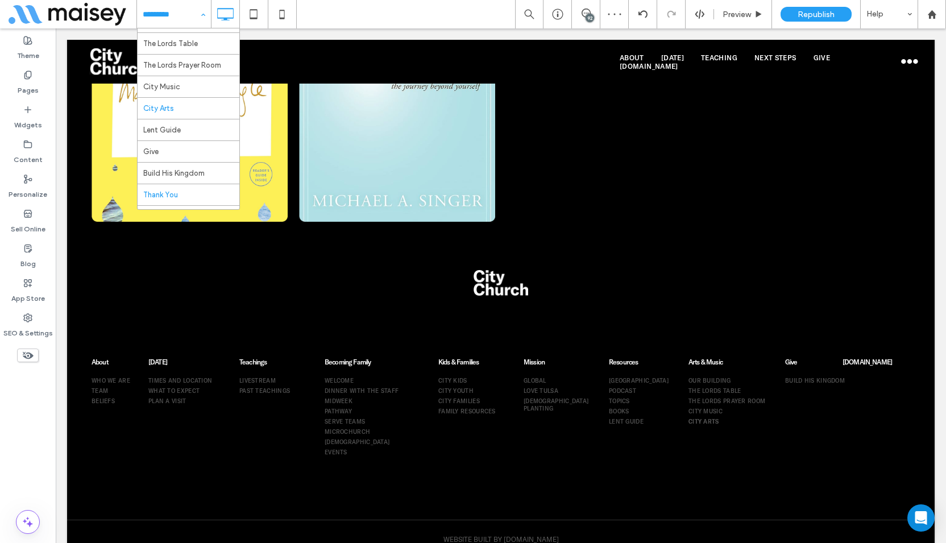
scroll to position [358, 0]
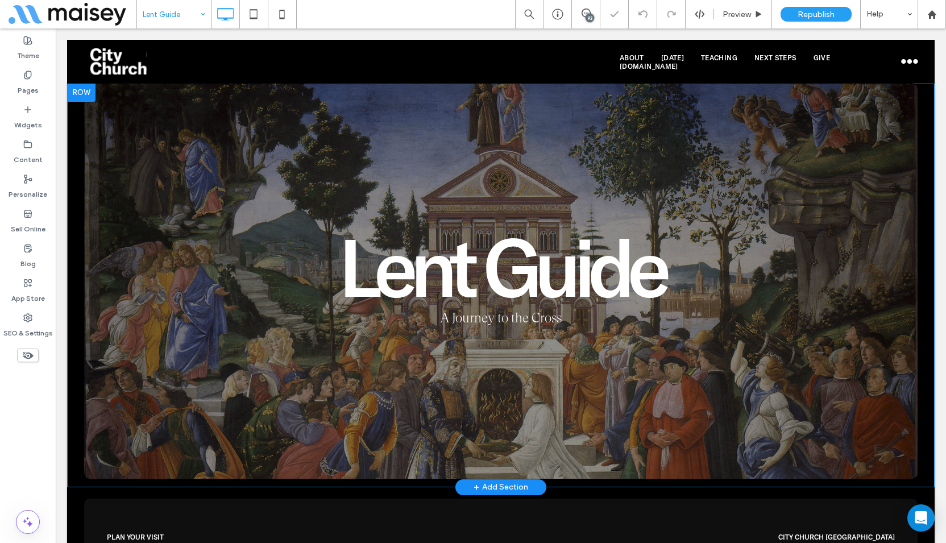
click at [72, 123] on div "Lent Guide A Journey to the Cross Click To Paste Row + Add Section" at bounding box center [500, 286] width 867 height 404
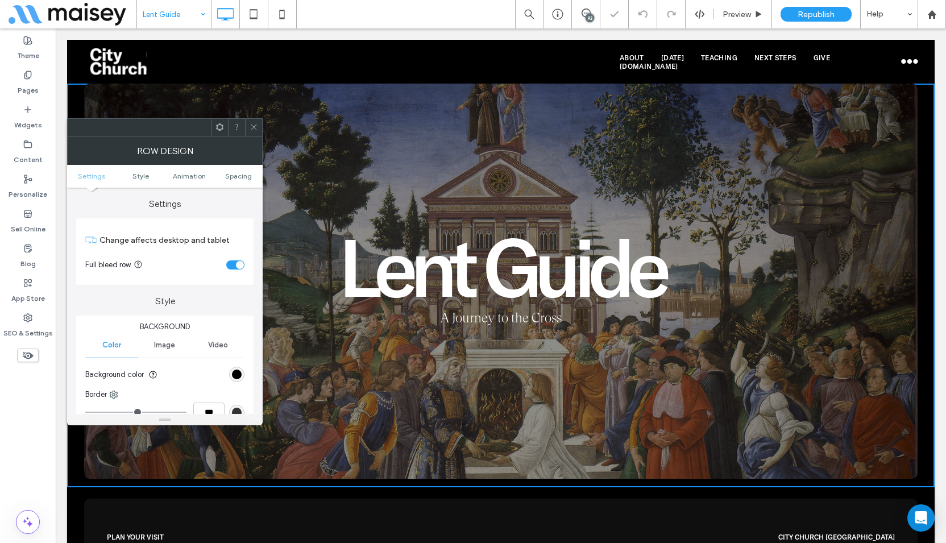
click at [231, 267] on div "toggle" at bounding box center [235, 264] width 18 height 9
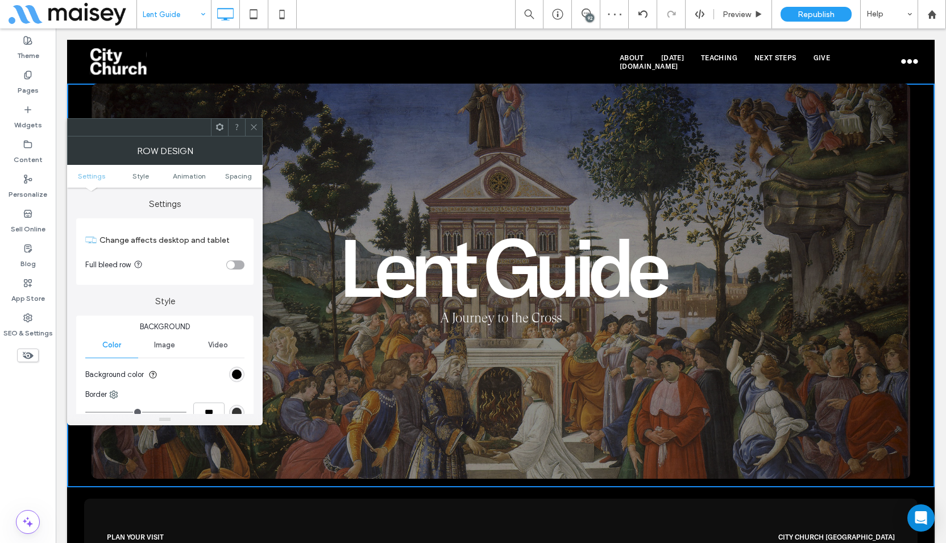
click at [250, 125] on div at bounding box center [253, 127] width 17 height 17
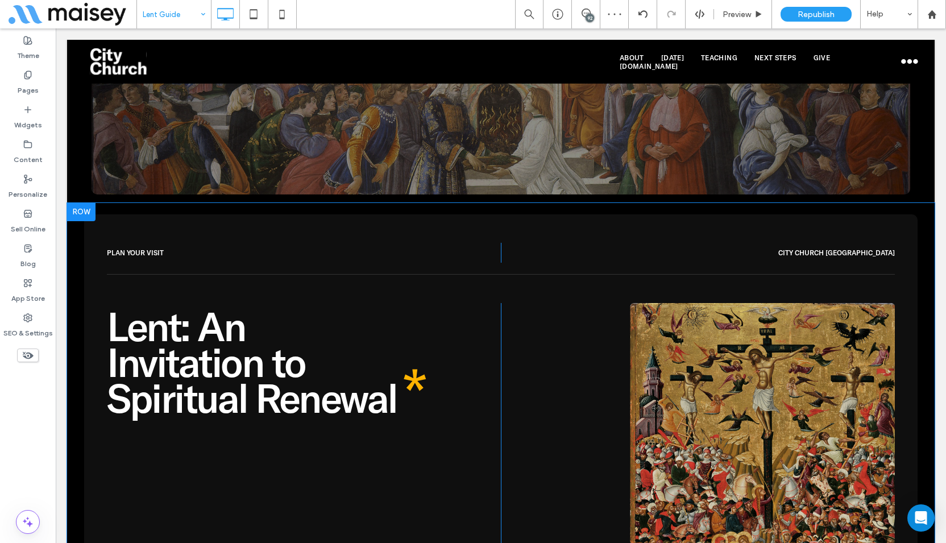
scroll to position [341, 0]
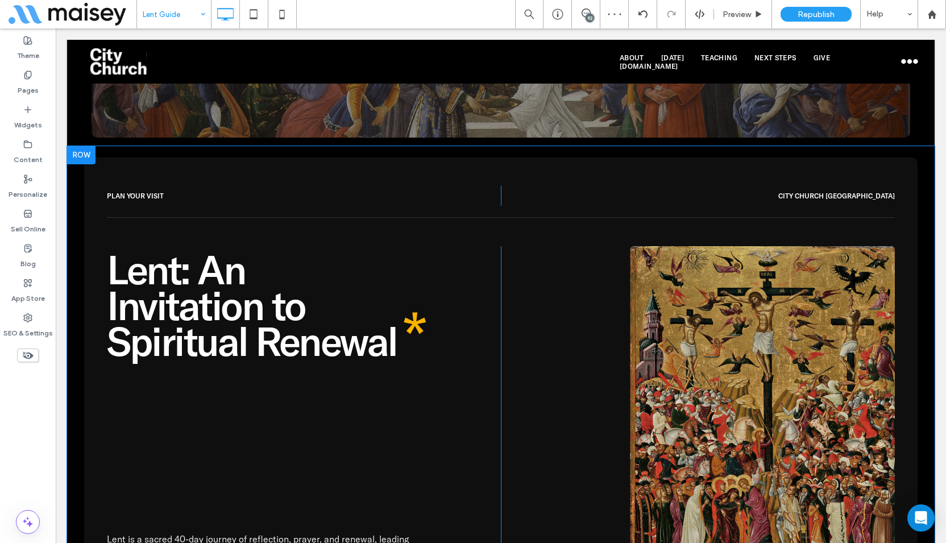
click at [80, 223] on div "PLAN YOUR VISIT Click To [GEOGRAPHIC_DATA] [GEOGRAPHIC_DATA] Click To Paste Len…" at bounding box center [500, 412] width 867 height 532
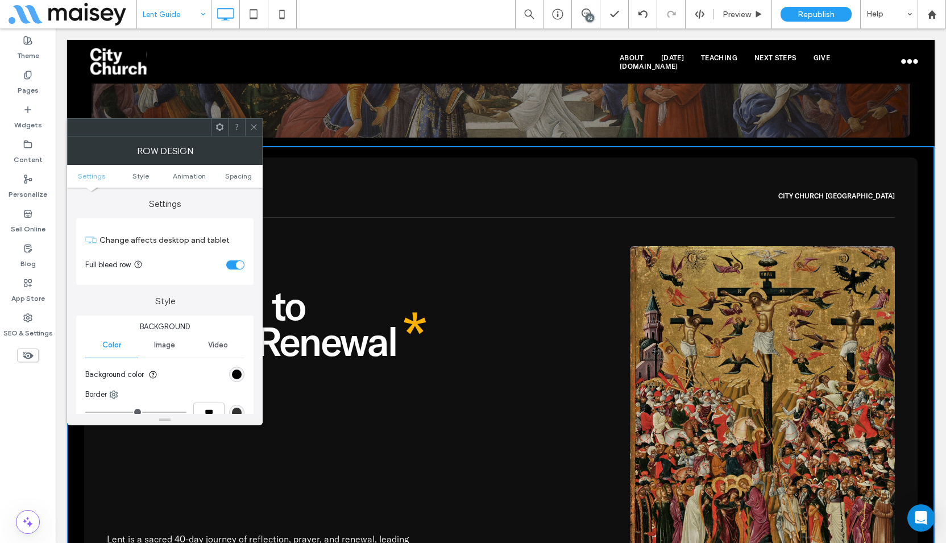
drag, startPoint x: 233, startPoint y: 266, endPoint x: 233, endPoint y: 259, distance: 7.4
click at [233, 262] on div "toggle" at bounding box center [235, 264] width 18 height 9
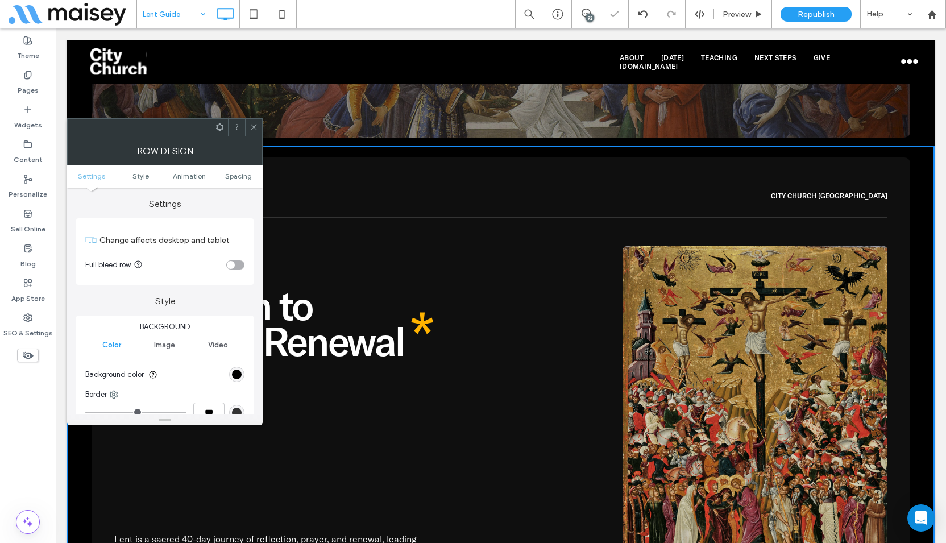
click at [254, 120] on span at bounding box center [254, 127] width 9 height 17
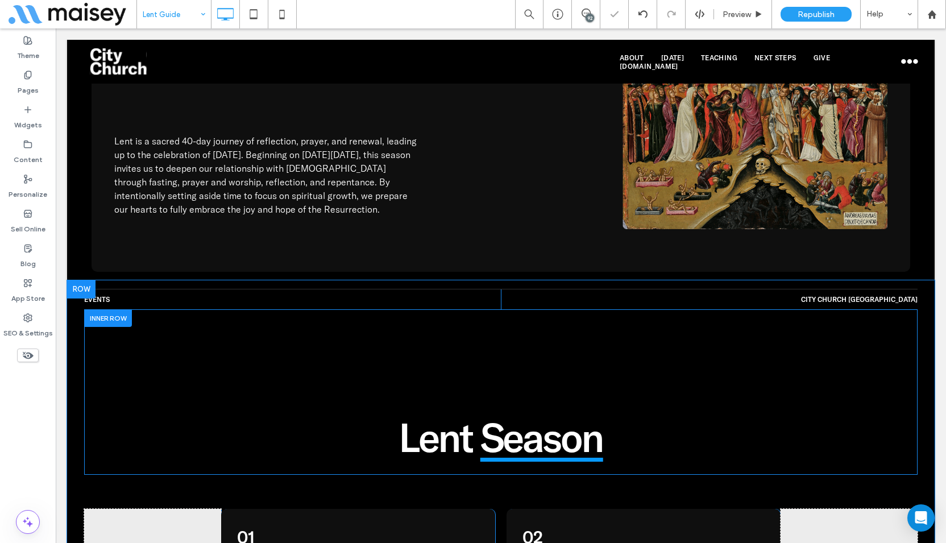
scroll to position [909, 0]
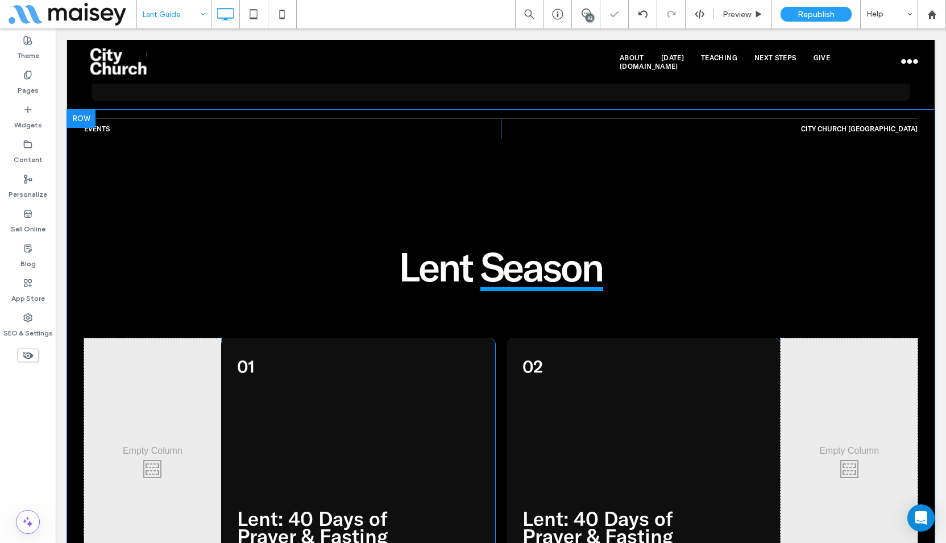
click at [73, 217] on div "Events Click To [GEOGRAPHIC_DATA] [GEOGRAPHIC_DATA] Click To Paste Lent Season …" at bounding box center [500, 509] width 867 height 799
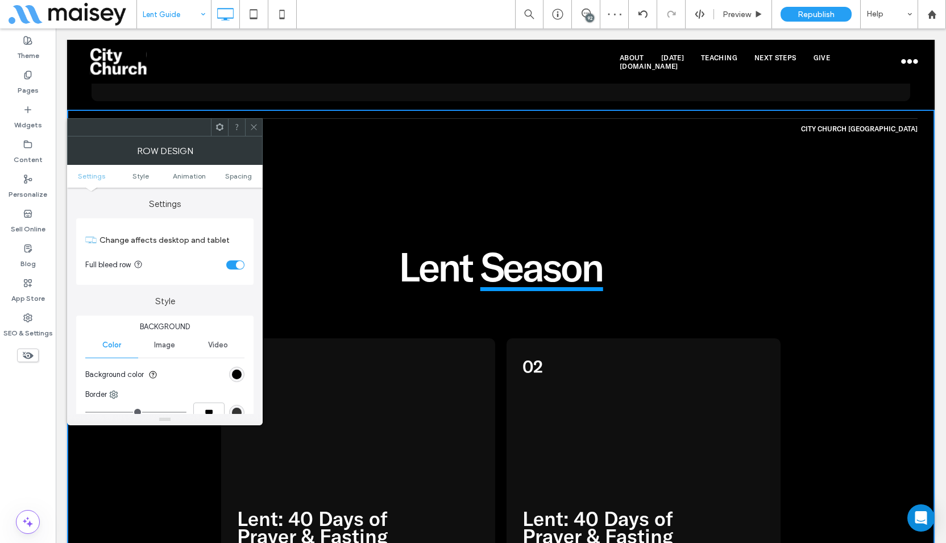
click at [234, 263] on div "toggle" at bounding box center [235, 264] width 18 height 9
click at [255, 125] on icon at bounding box center [254, 127] width 9 height 9
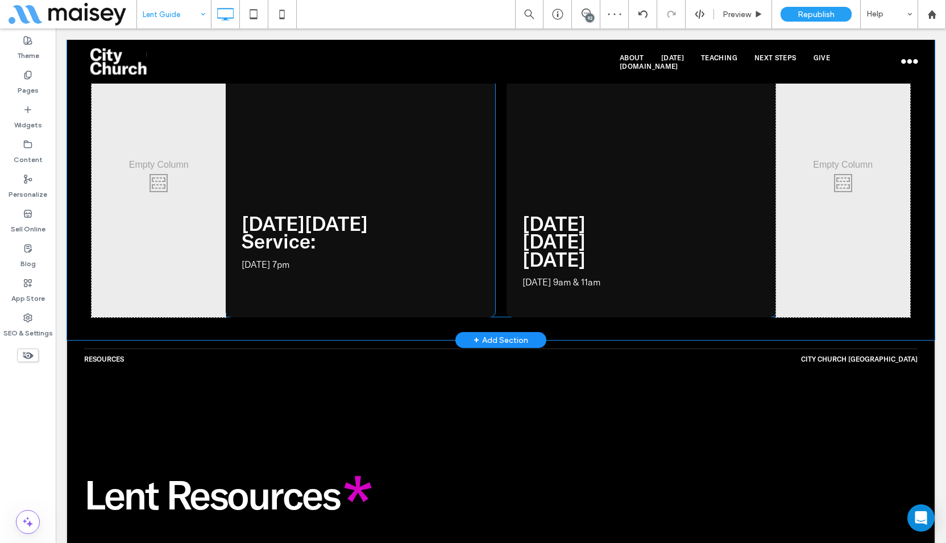
scroll to position [1648, 0]
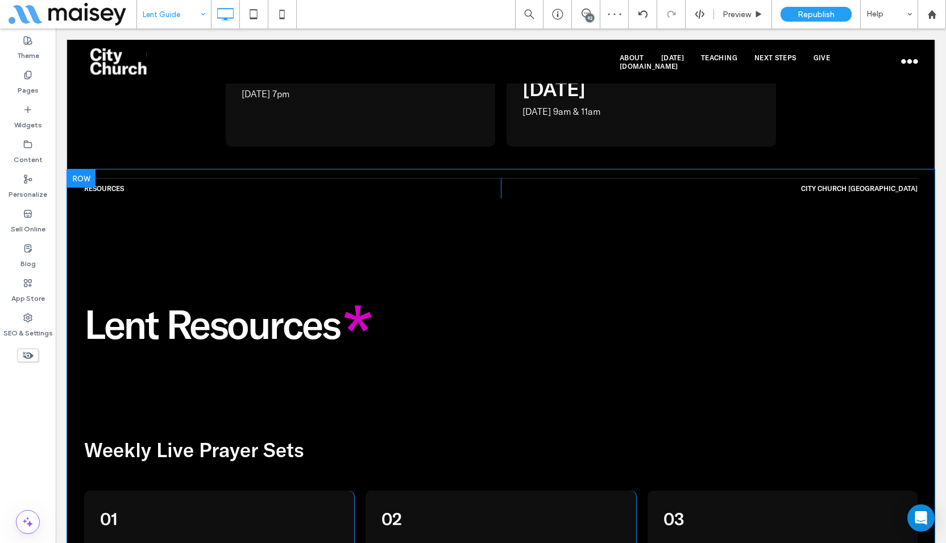
click at [69, 211] on div "Resources Click To [GEOGRAPHIC_DATA] [GEOGRAPHIC_DATA] Click To Paste Lent Reso…" at bounding box center [500, 460] width 867 height 582
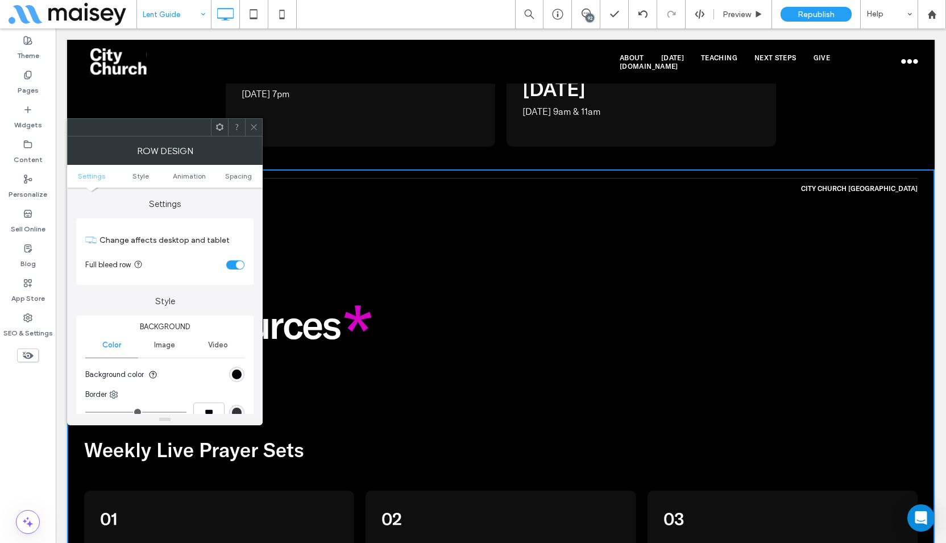
click at [239, 265] on div "toggle" at bounding box center [240, 265] width 8 height 8
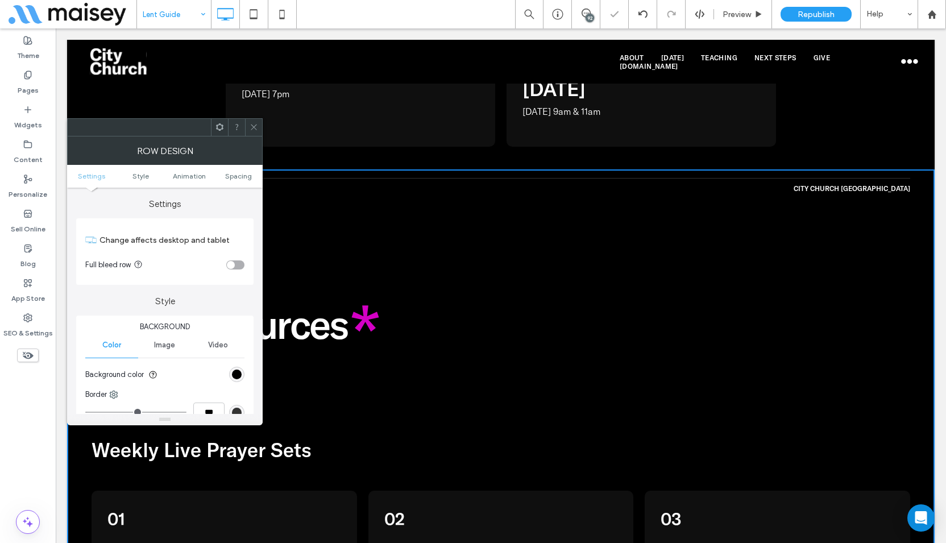
click at [252, 127] on icon at bounding box center [254, 127] width 9 height 9
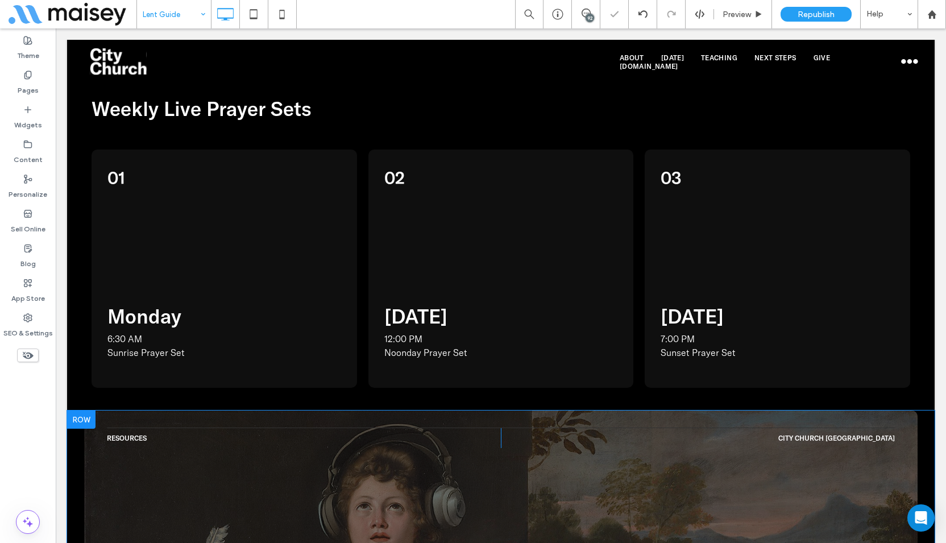
scroll to position [2274, 0]
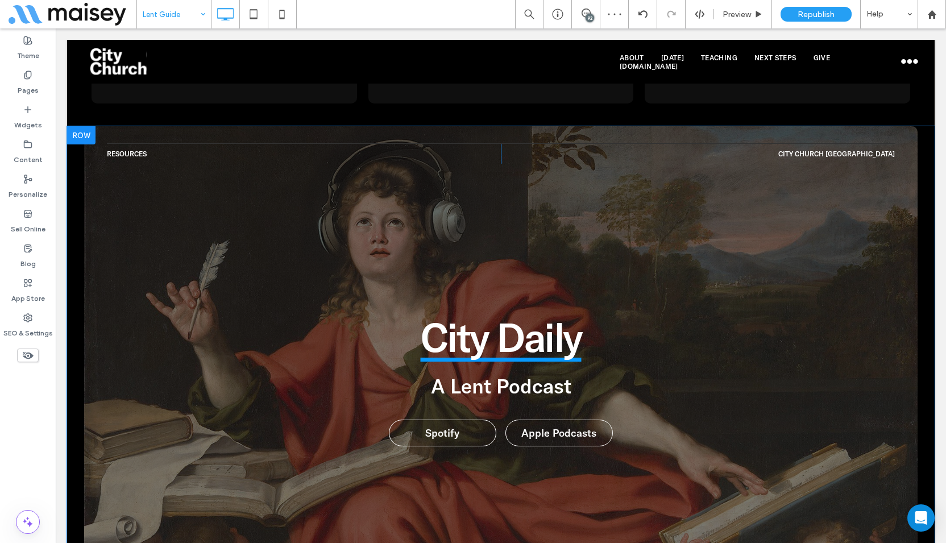
click at [72, 271] on div "Resources Click To [GEOGRAPHIC_DATA] [GEOGRAPHIC_DATA] Click To Paste City Dail…" at bounding box center [500, 364] width 867 height 477
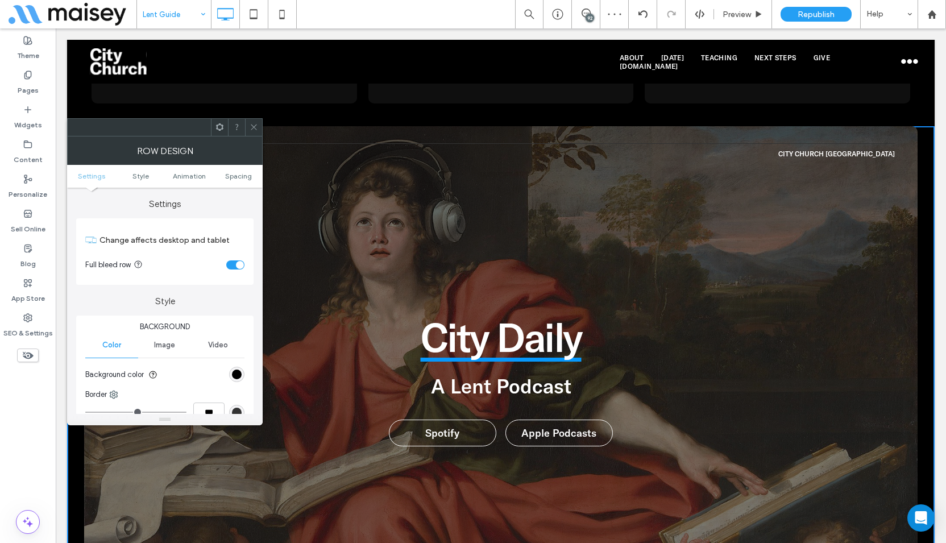
drag, startPoint x: 238, startPoint y: 265, endPoint x: 243, endPoint y: 248, distance: 17.8
click at [238, 265] on div "toggle" at bounding box center [240, 265] width 8 height 8
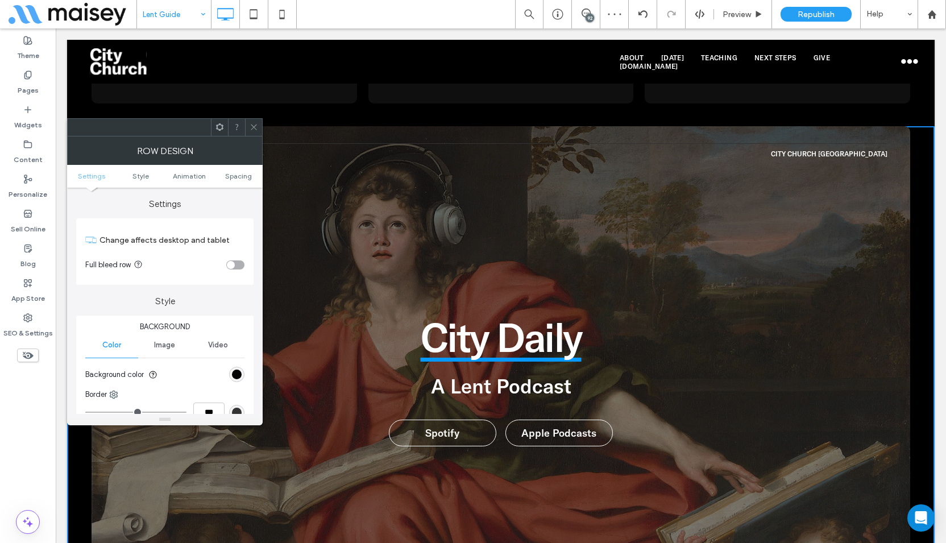
click at [258, 131] on div at bounding box center [253, 127] width 17 height 17
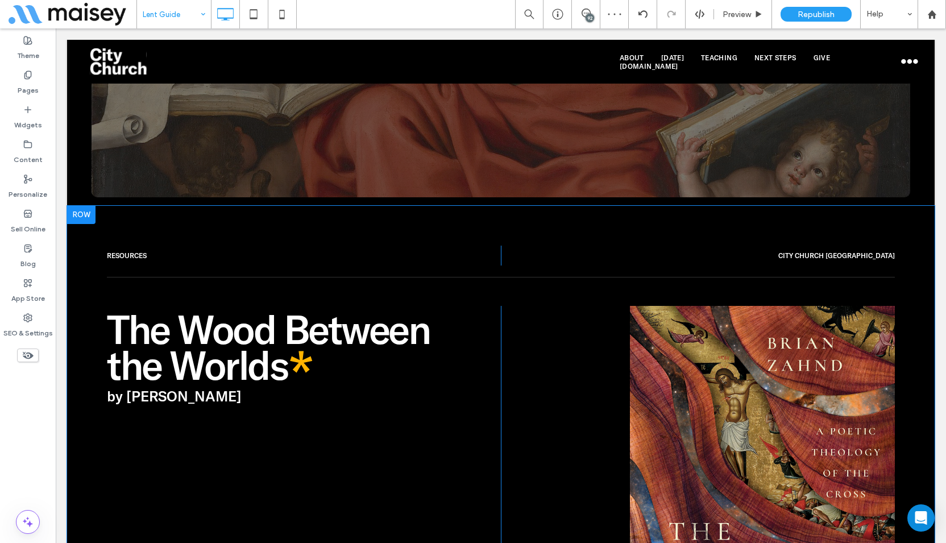
scroll to position [2728, 0]
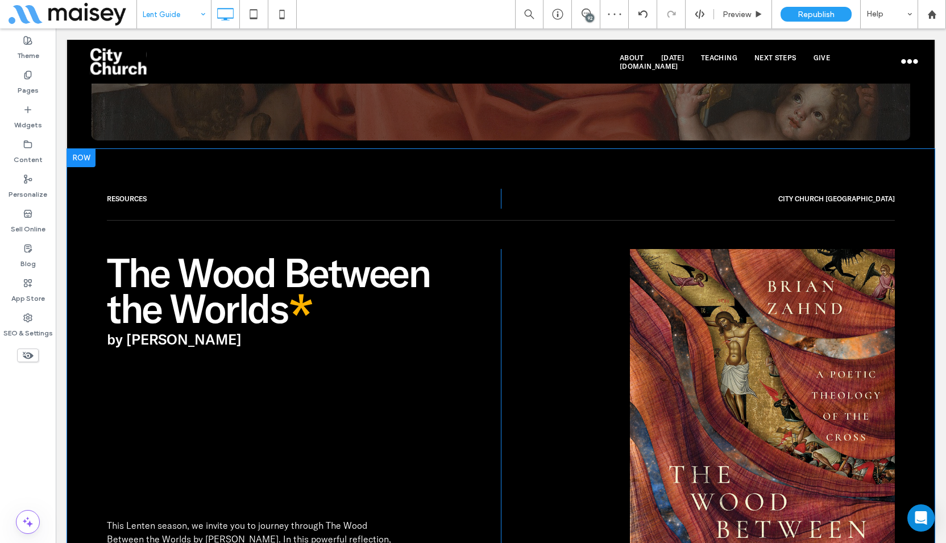
click at [77, 301] on div "Resources Click To [GEOGRAPHIC_DATA] [GEOGRAPHIC_DATA] Click To Paste The Wood …" at bounding box center [500, 415] width 867 height 532
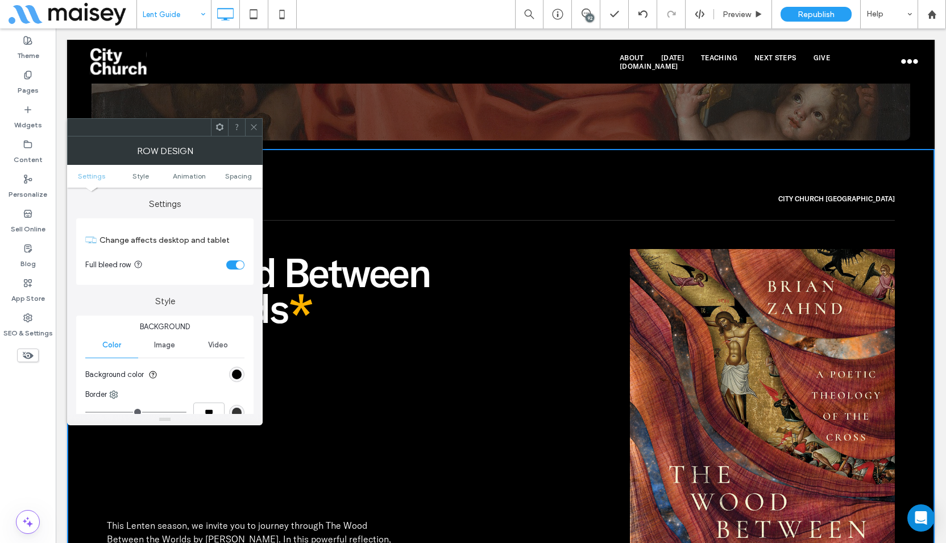
click at [231, 262] on div "toggle" at bounding box center [235, 264] width 18 height 9
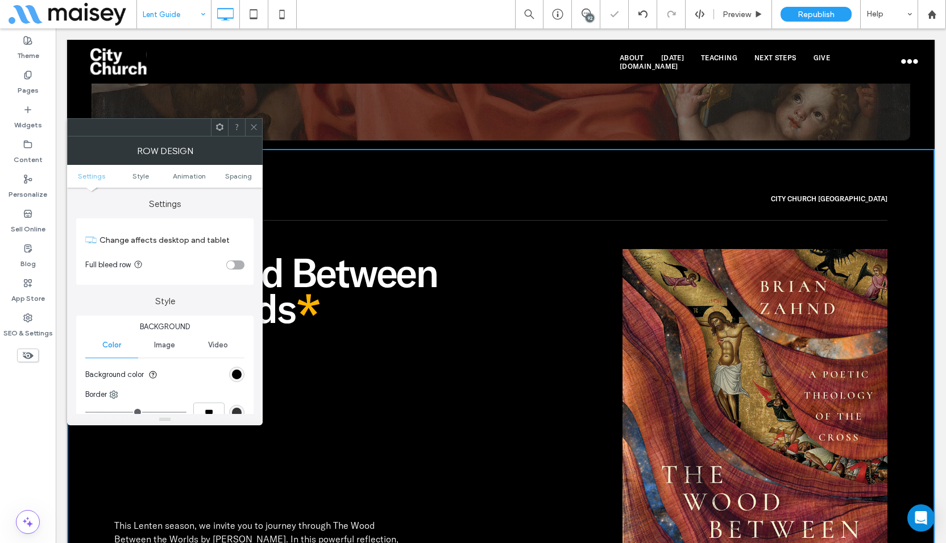
click at [251, 132] on span at bounding box center [254, 127] width 9 height 17
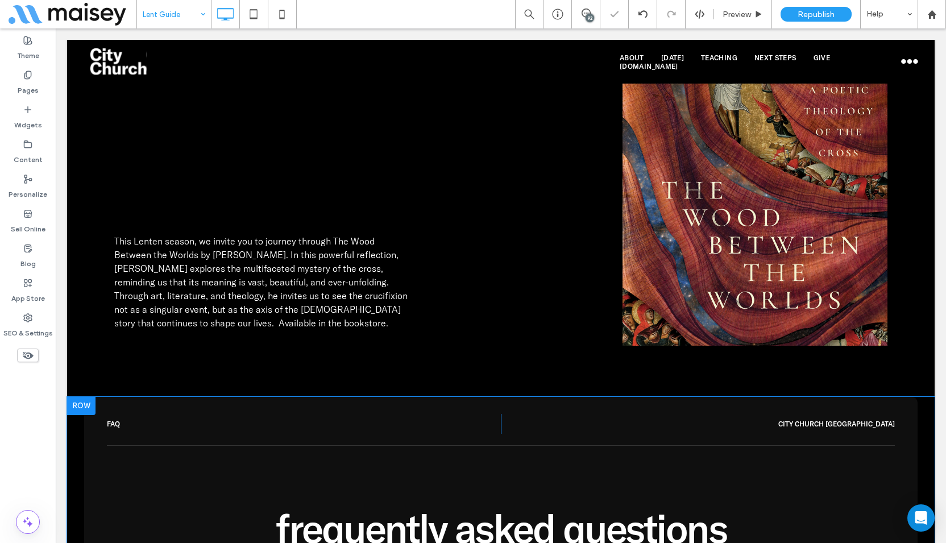
scroll to position [3297, 0]
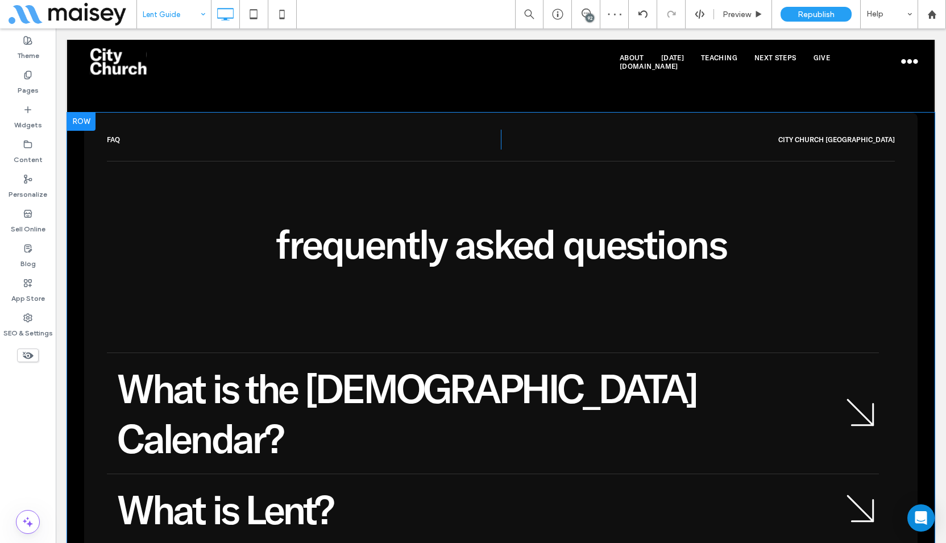
click at [80, 281] on div "FAQ Click To [GEOGRAPHIC_DATA] [GEOGRAPHIC_DATA] Click To Paste Frequently Aske…" at bounding box center [500, 426] width 867 height 626
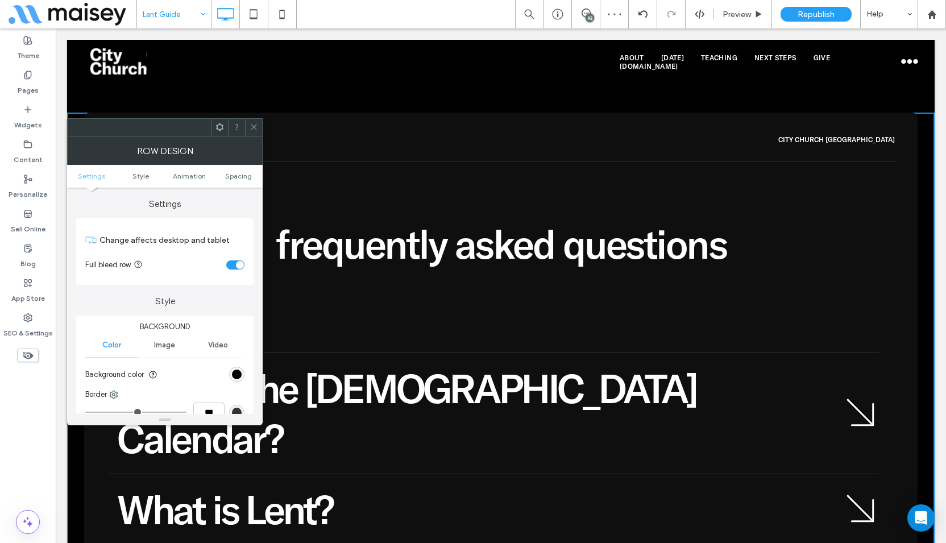
drag, startPoint x: 239, startPoint y: 267, endPoint x: 241, endPoint y: 260, distance: 7.0
click at [240, 267] on div "toggle" at bounding box center [240, 265] width 8 height 8
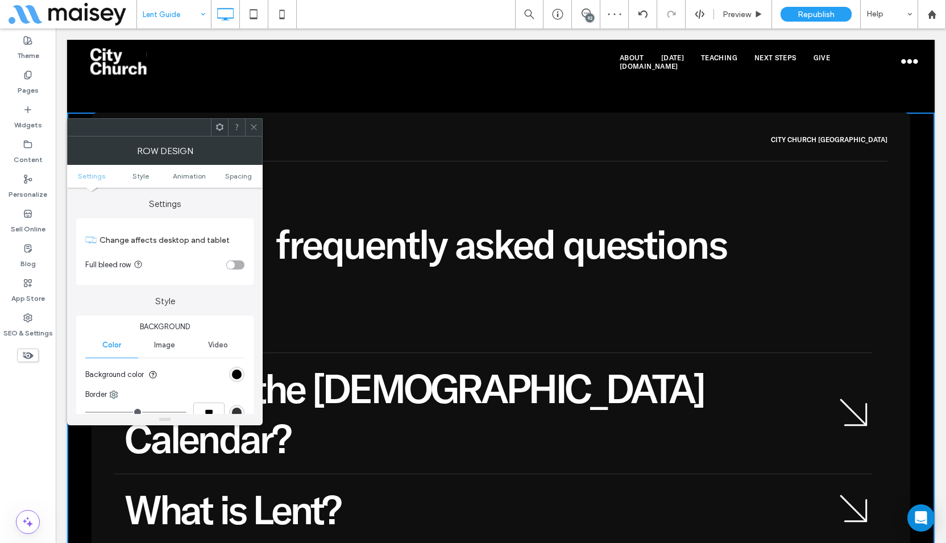
drag, startPoint x: 260, startPoint y: 127, endPoint x: 251, endPoint y: 131, distance: 10.2
click at [259, 127] on div at bounding box center [253, 127] width 17 height 17
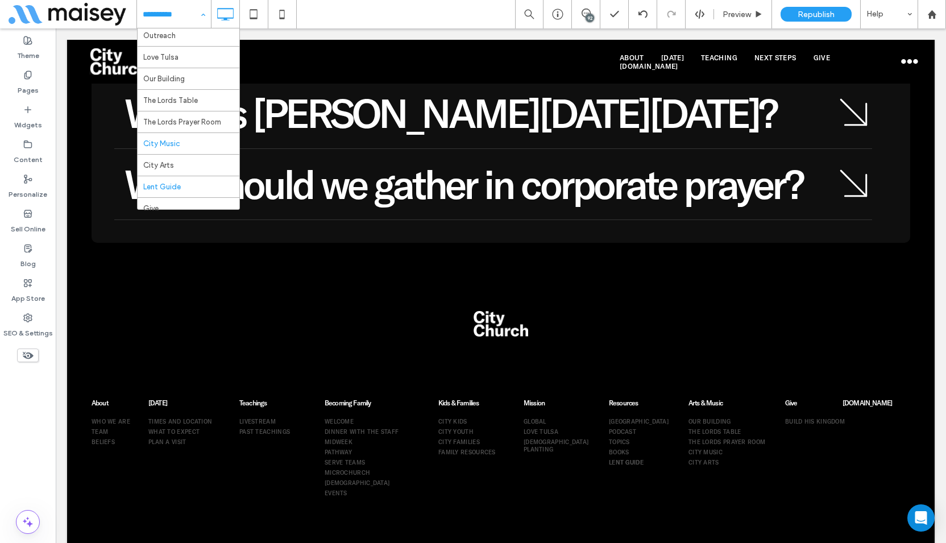
scroll to position [358, 0]
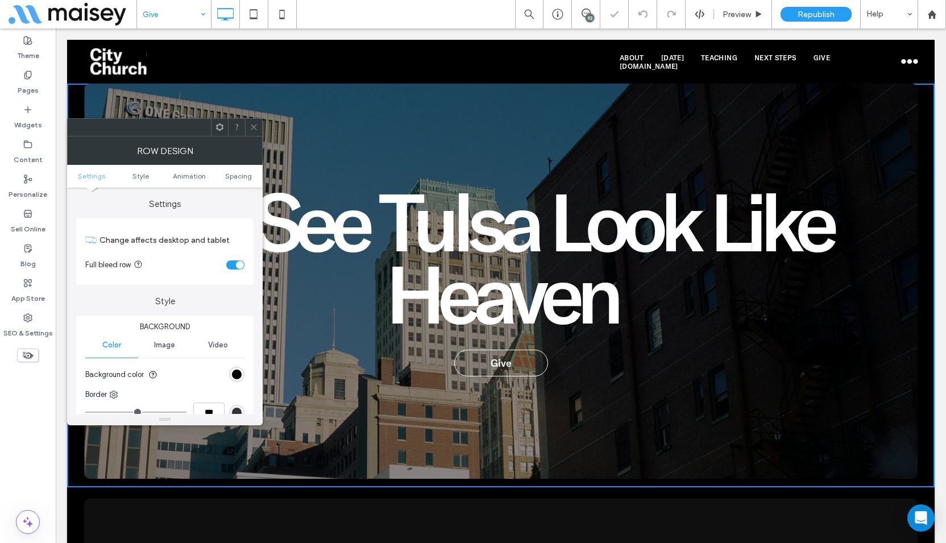
click at [235, 267] on div "toggle" at bounding box center [235, 264] width 18 height 9
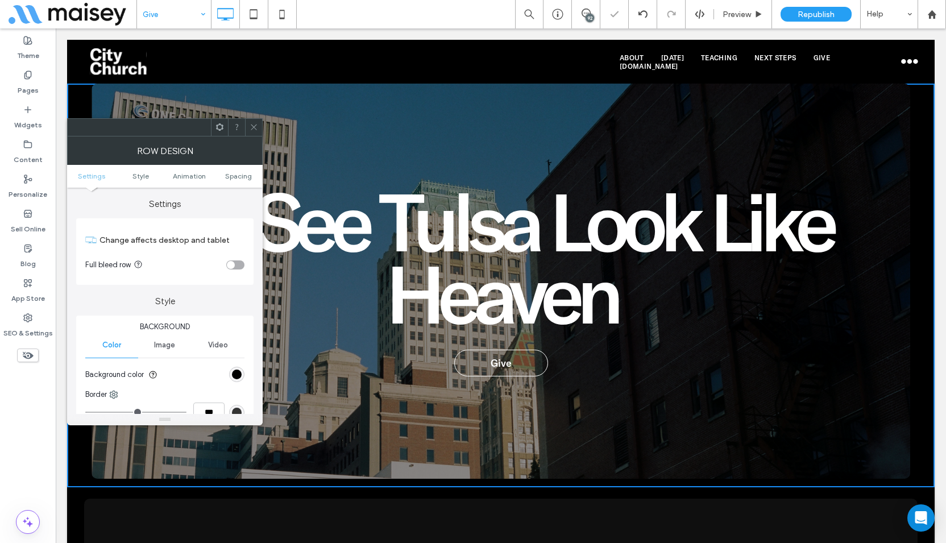
click at [256, 126] on icon at bounding box center [254, 127] width 9 height 9
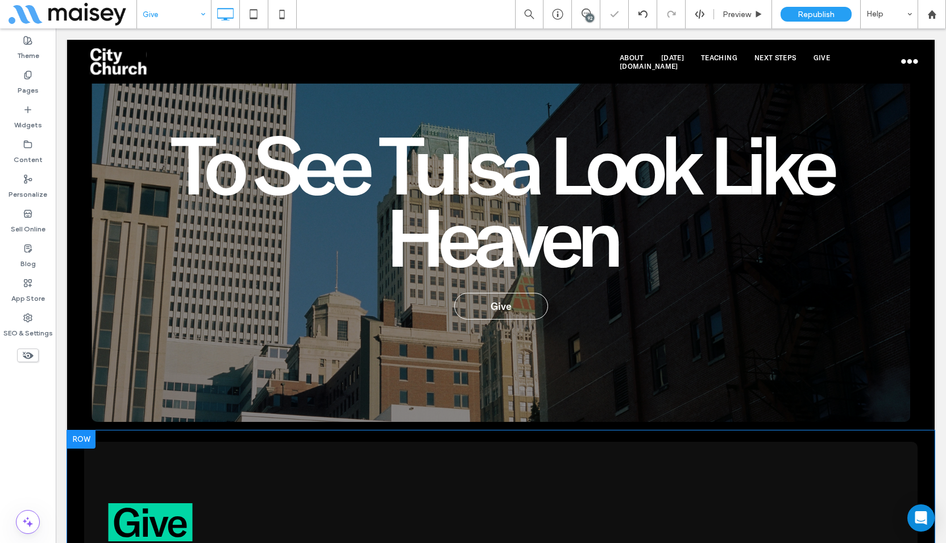
scroll to position [341, 0]
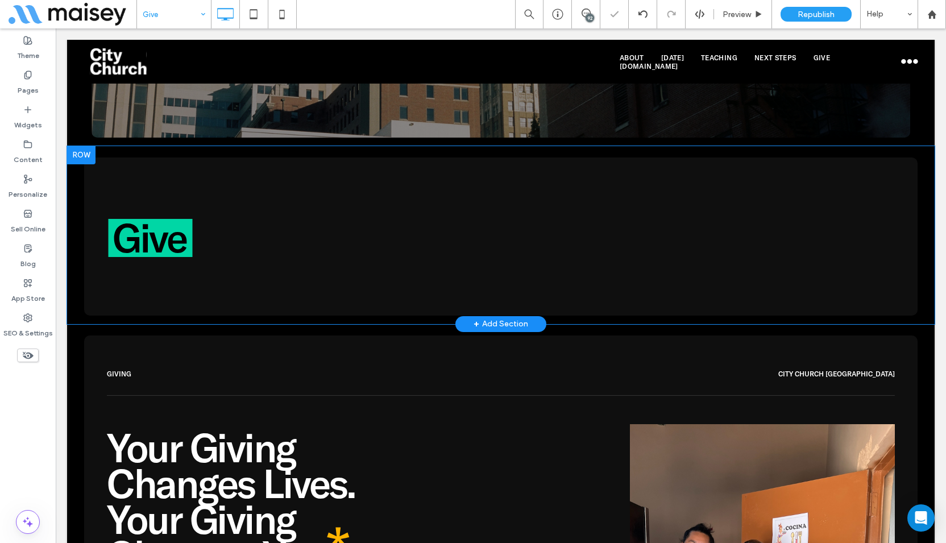
click at [77, 206] on div "Give Click To Paste Click To Paste Row + Add Section" at bounding box center [500, 235] width 867 height 178
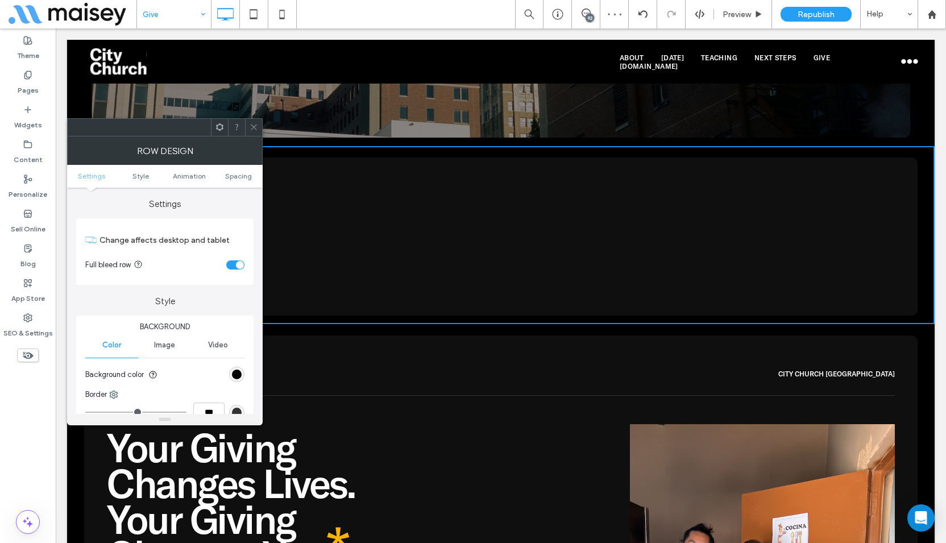
click at [230, 264] on div "toggle" at bounding box center [235, 264] width 18 height 9
drag, startPoint x: 256, startPoint y: 128, endPoint x: 228, endPoint y: 173, distance: 52.7
click at [257, 128] on icon at bounding box center [254, 127] width 9 height 9
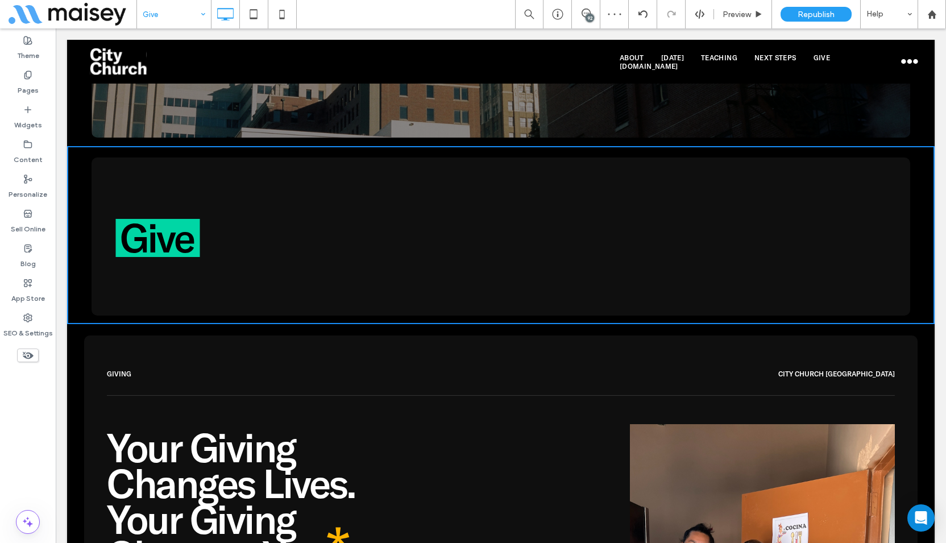
scroll to position [568, 0]
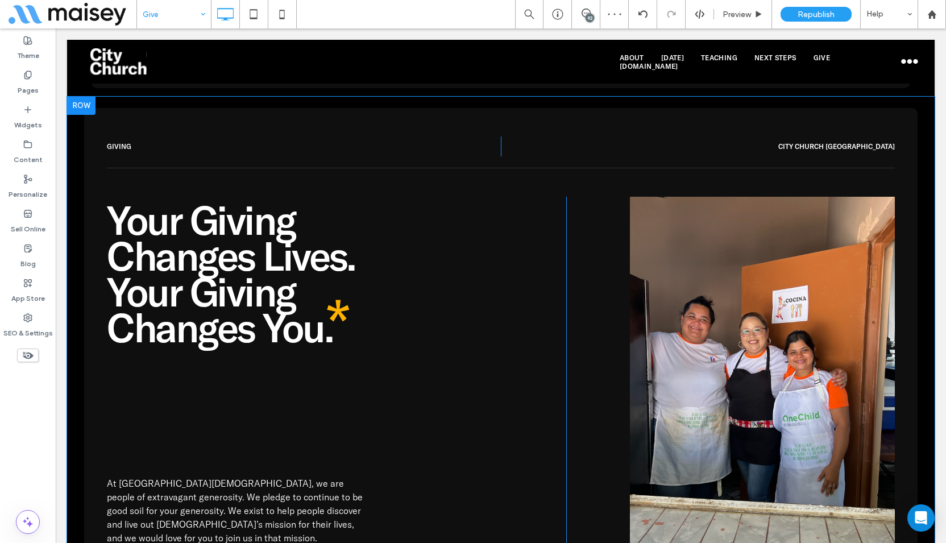
click at [74, 231] on div "GIVING Click To [GEOGRAPHIC_DATA] [GEOGRAPHIC_DATA] Click To Paste Your Giving …" at bounding box center [500, 372] width 867 height 551
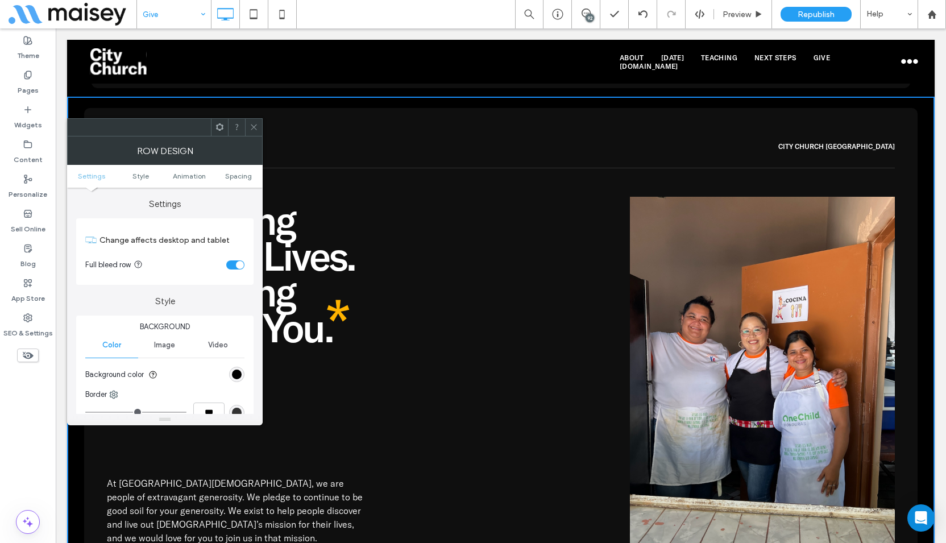
click at [234, 266] on div "toggle" at bounding box center [235, 264] width 18 height 9
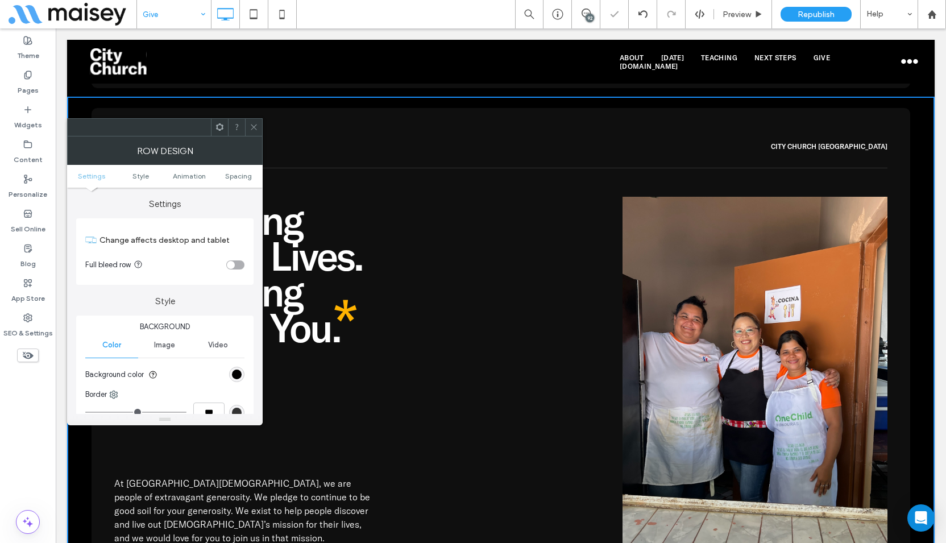
click at [256, 126] on icon at bounding box center [254, 127] width 9 height 9
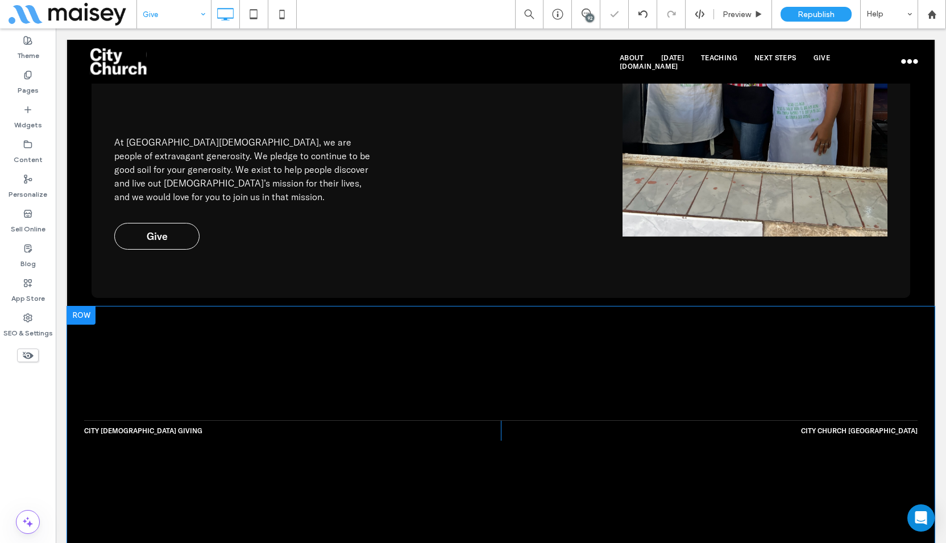
scroll to position [1023, 0]
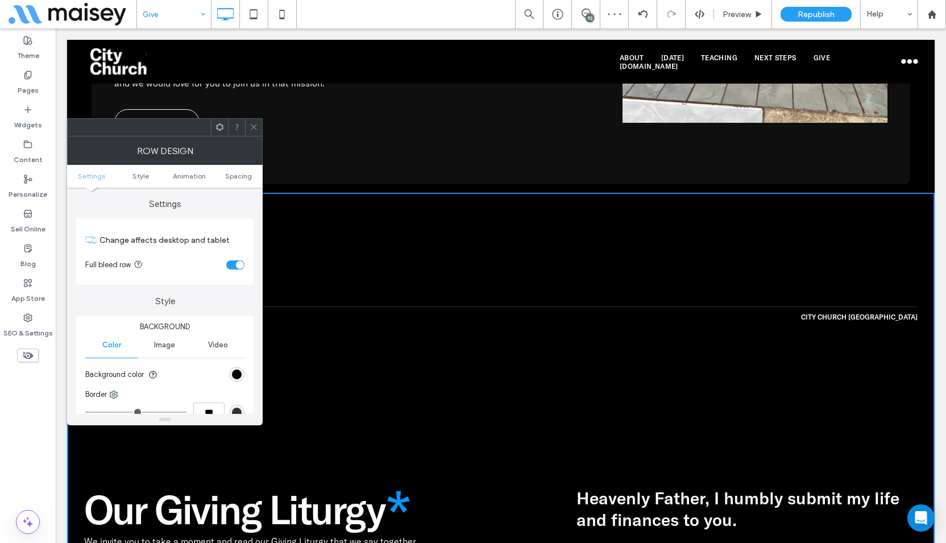
click at [237, 261] on div "toggle" at bounding box center [240, 265] width 8 height 8
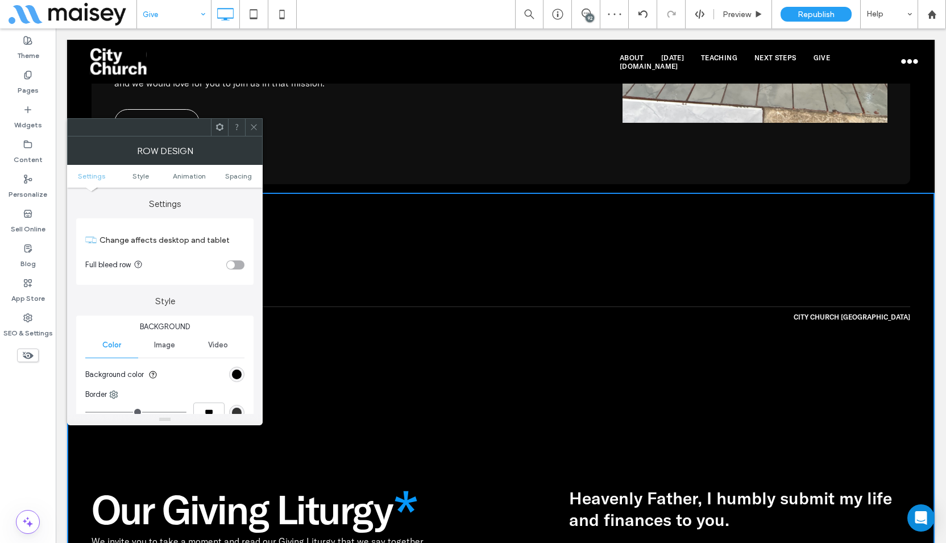
click at [259, 126] on div at bounding box center [253, 127] width 17 height 17
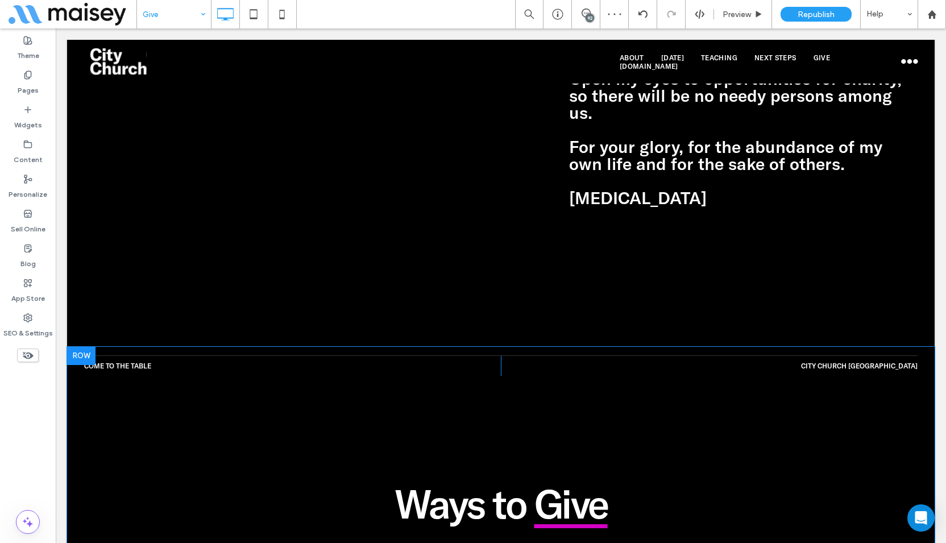
scroll to position [1933, 0]
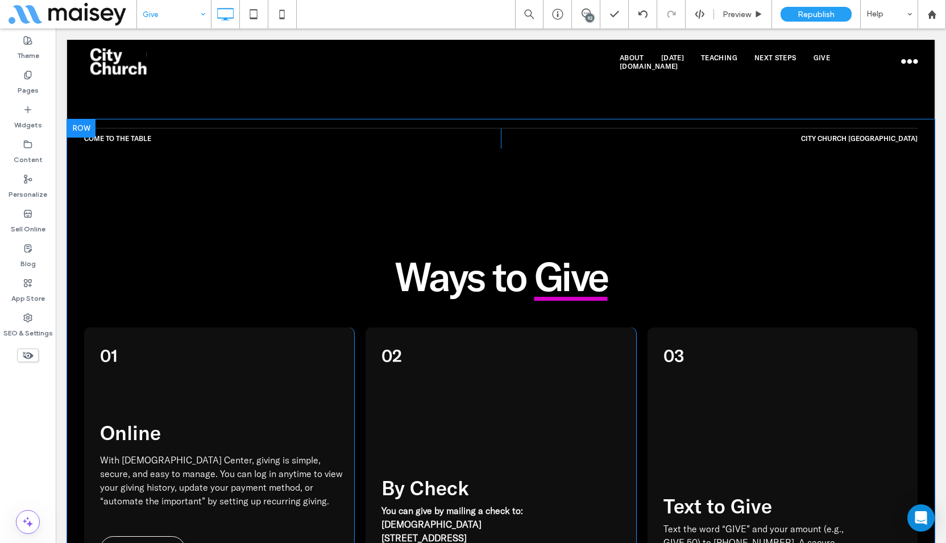
click at [77, 252] on div "Come to the Table Click To [GEOGRAPHIC_DATA] [GEOGRAPHIC_DATA] Click To Paste W…" at bounding box center [500, 521] width 867 height 804
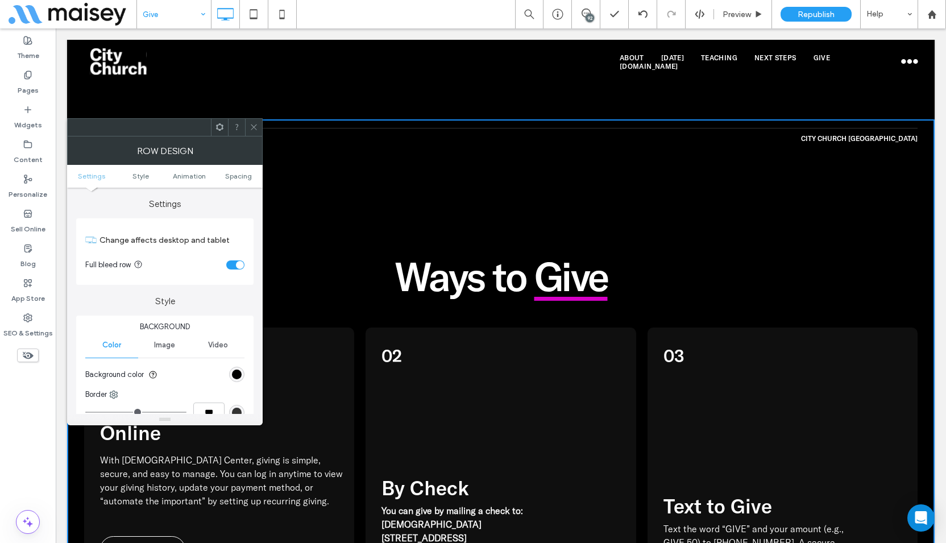
drag, startPoint x: 226, startPoint y: 263, endPoint x: 236, endPoint y: 257, distance: 11.2
click at [229, 263] on div "toggle" at bounding box center [235, 264] width 18 height 9
drag, startPoint x: 256, startPoint y: 128, endPoint x: 107, endPoint y: 248, distance: 191.3
click at [256, 128] on icon at bounding box center [254, 127] width 9 height 9
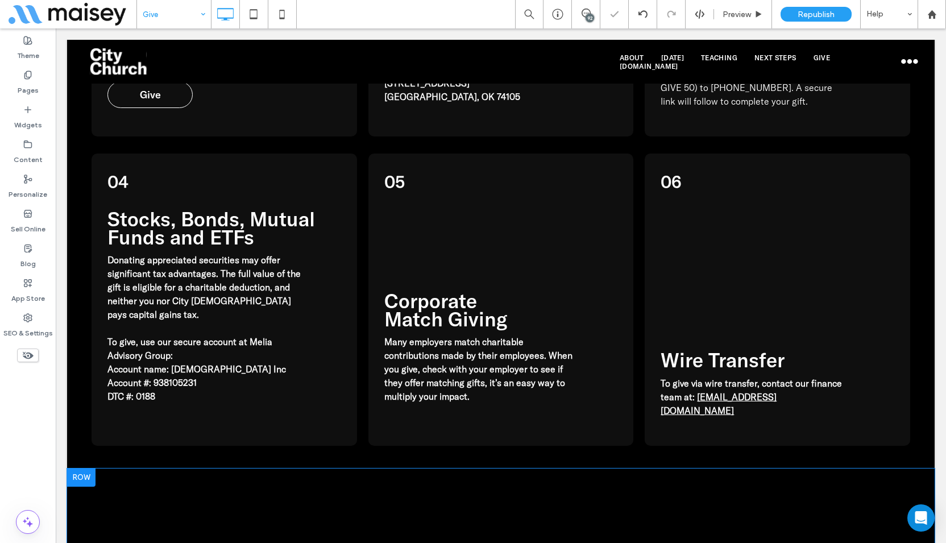
scroll to position [2615, 0]
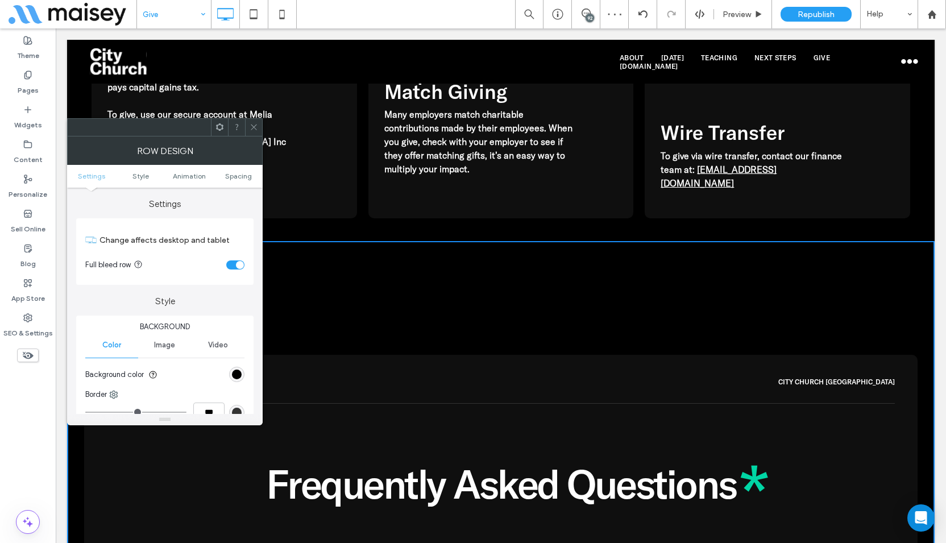
drag, startPoint x: 230, startPoint y: 265, endPoint x: 238, endPoint y: 233, distance: 33.0
click at [230, 264] on div "toggle" at bounding box center [235, 264] width 18 height 9
click at [255, 130] on icon at bounding box center [254, 127] width 9 height 9
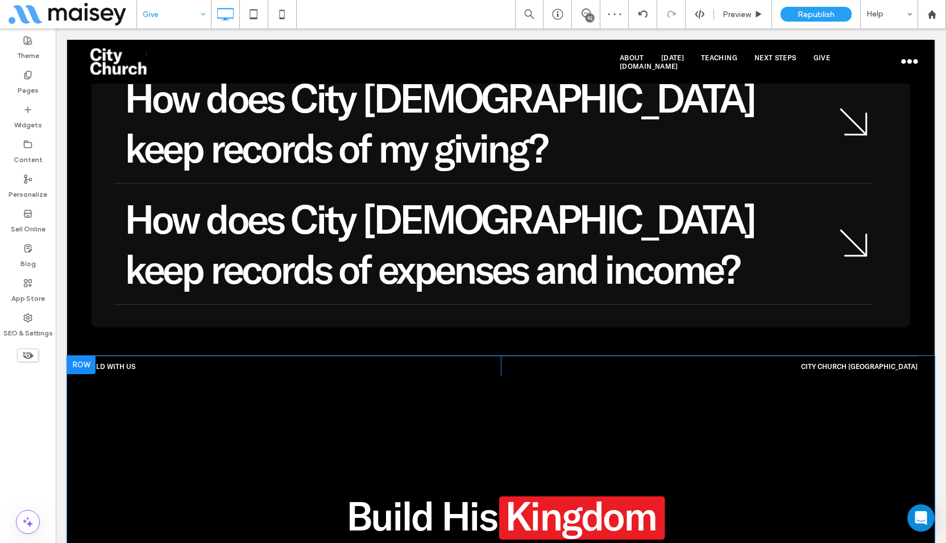
scroll to position [3695, 0]
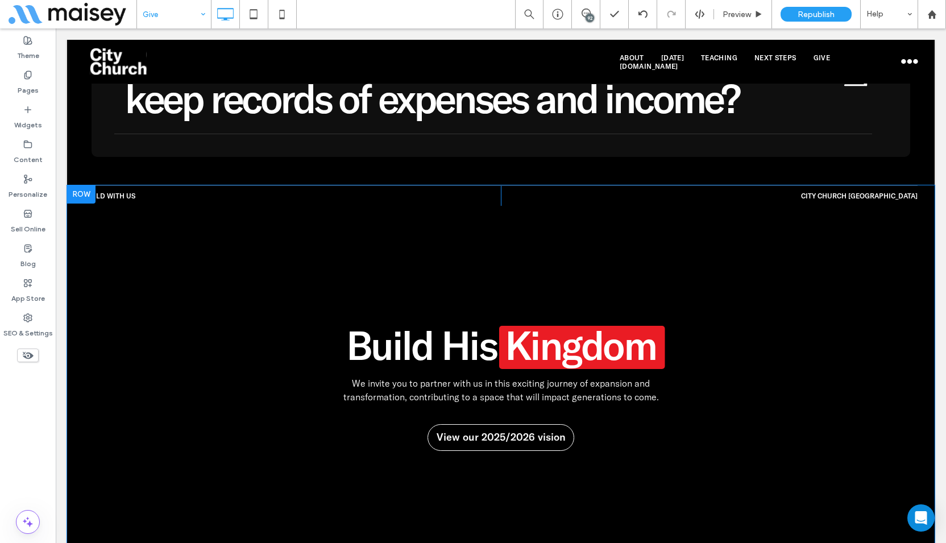
click at [76, 222] on div "Build With Us Click To [GEOGRAPHIC_DATA] [GEOGRAPHIC_DATA] Click To Paste Build…" at bounding box center [500, 386] width 867 height 402
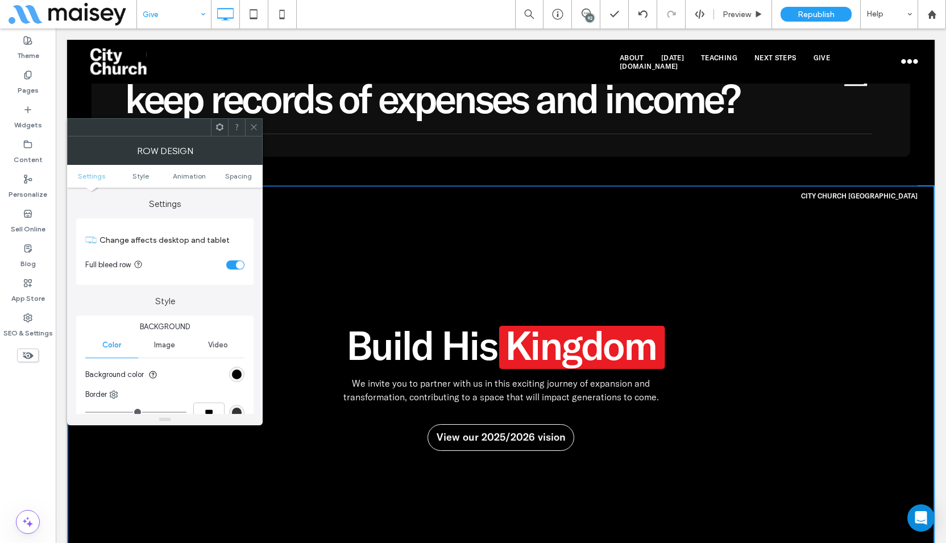
click at [246, 265] on div "Change affects desktop and tablet Full bleed row" at bounding box center [164, 251] width 177 height 67
click at [232, 263] on div "toggle" at bounding box center [235, 264] width 18 height 9
click at [255, 123] on icon at bounding box center [254, 127] width 9 height 9
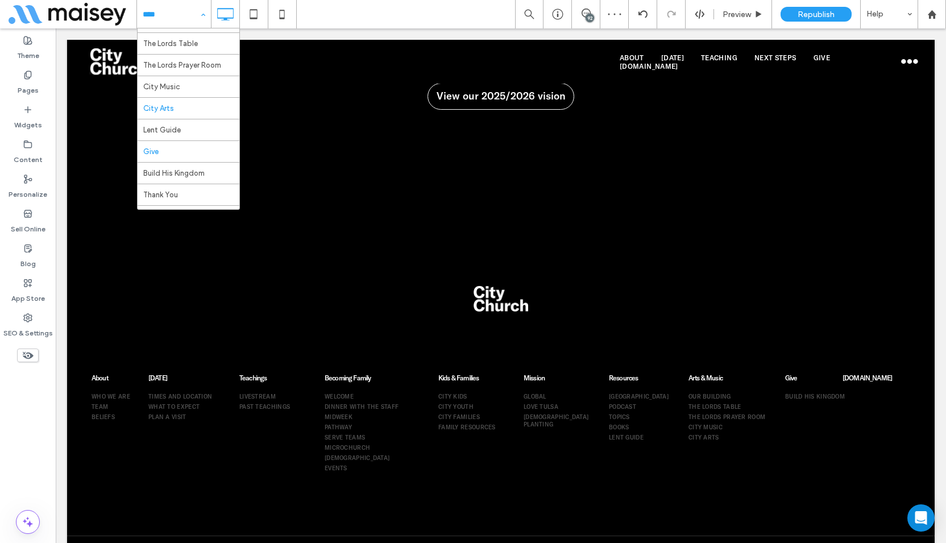
scroll to position [358, 0]
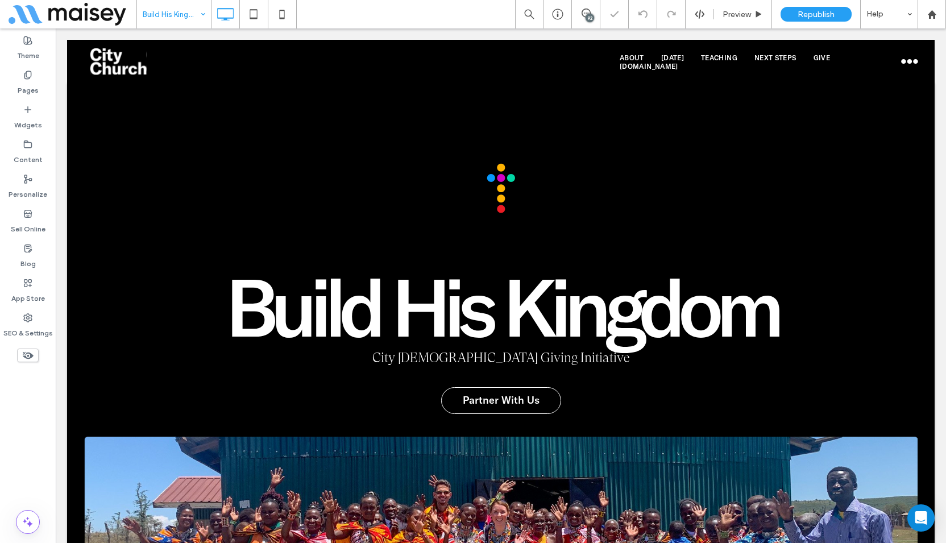
click at [81, 172] on div "Build His Kingdom City [DEMOGRAPHIC_DATA] Giving Initiative Partner With Us Cli…" at bounding box center [500, 408] width 867 height 648
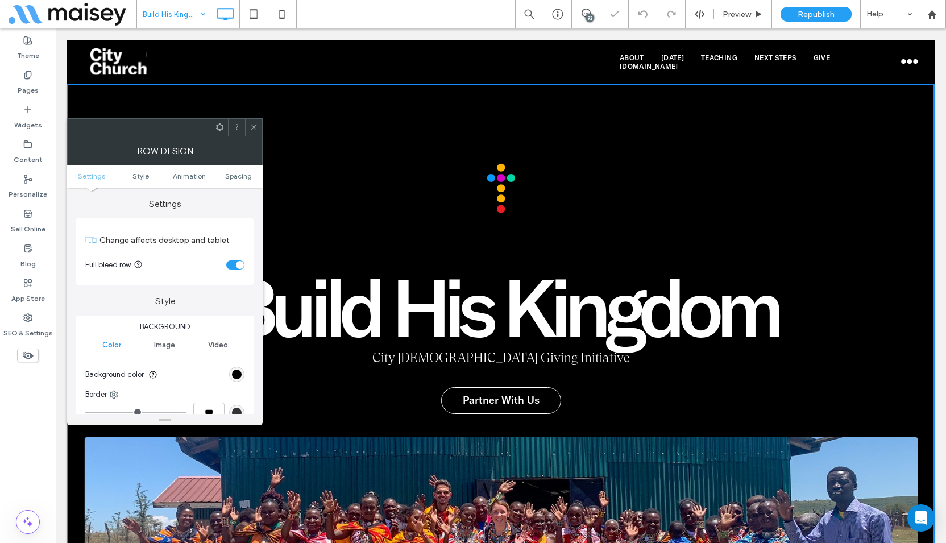
click at [236, 265] on div "toggle" at bounding box center [240, 265] width 8 height 8
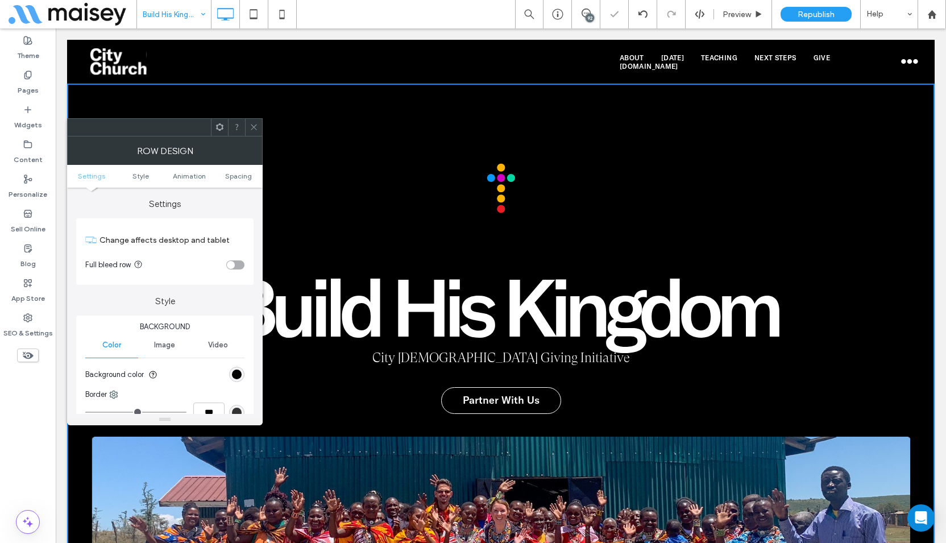
click at [254, 123] on icon at bounding box center [254, 127] width 9 height 9
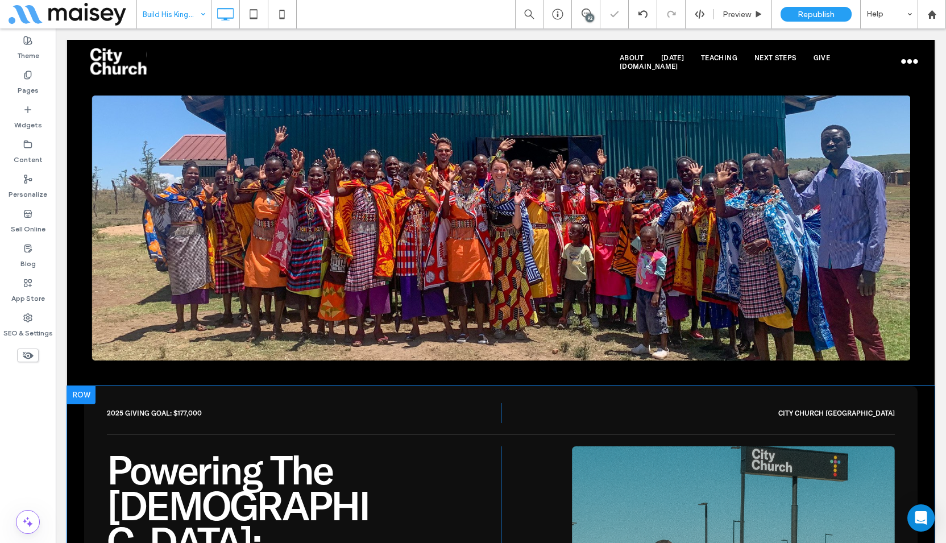
scroll to position [625, 0]
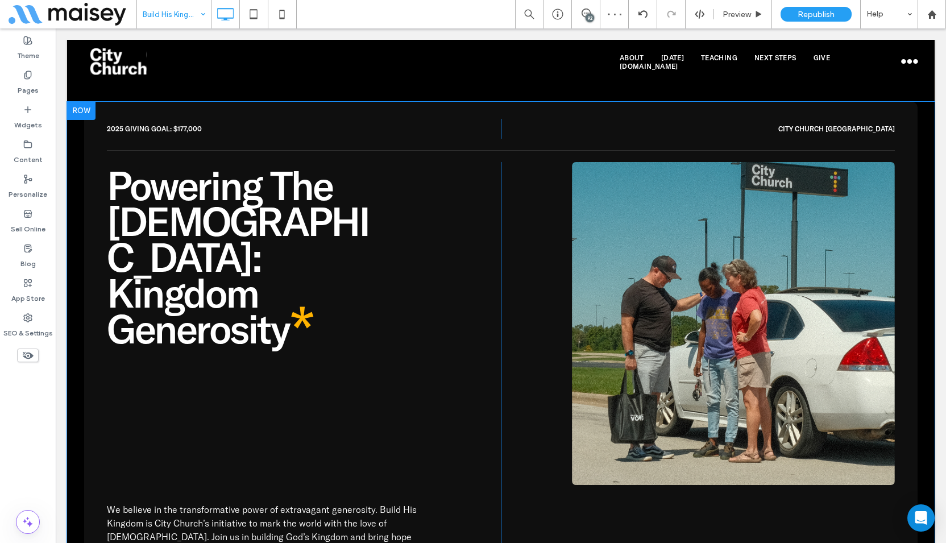
click at [76, 195] on div "2025 Giving Goal: $177,000 Click To [GEOGRAPHIC_DATA] [GEOGRAPHIC_DATA] Click T…" at bounding box center [500, 402] width 867 height 601
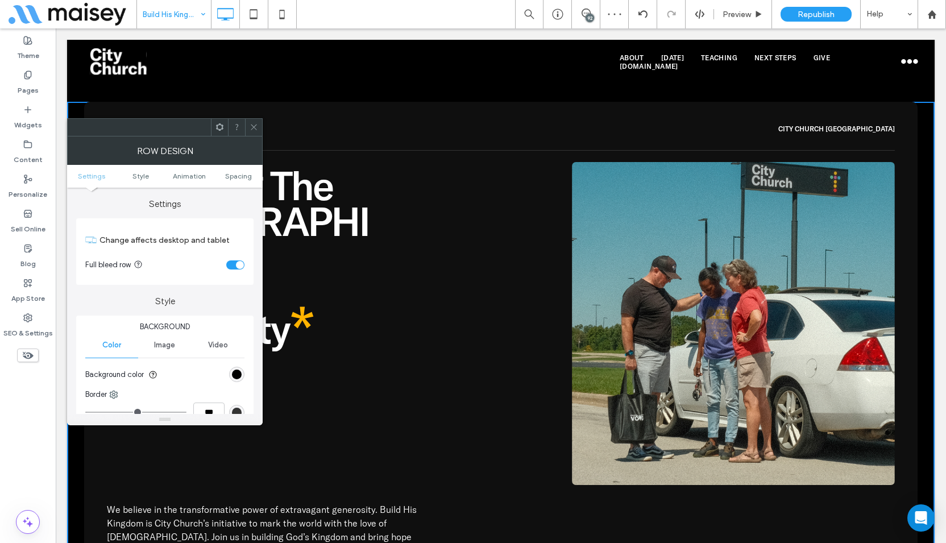
click at [226, 261] on section "Full bleed row" at bounding box center [164, 265] width 159 height 28
click at [233, 264] on div "toggle" at bounding box center [235, 264] width 18 height 9
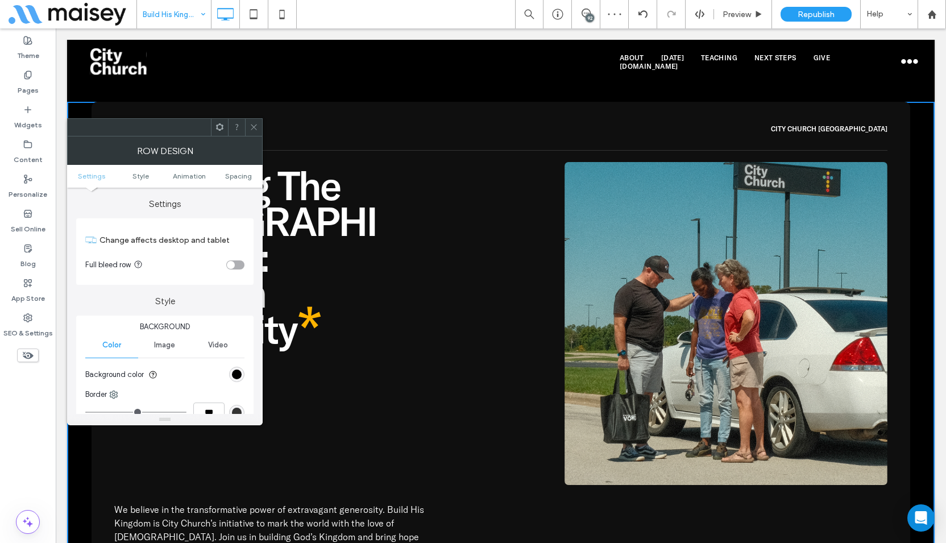
click at [258, 121] on div at bounding box center [253, 127] width 17 height 17
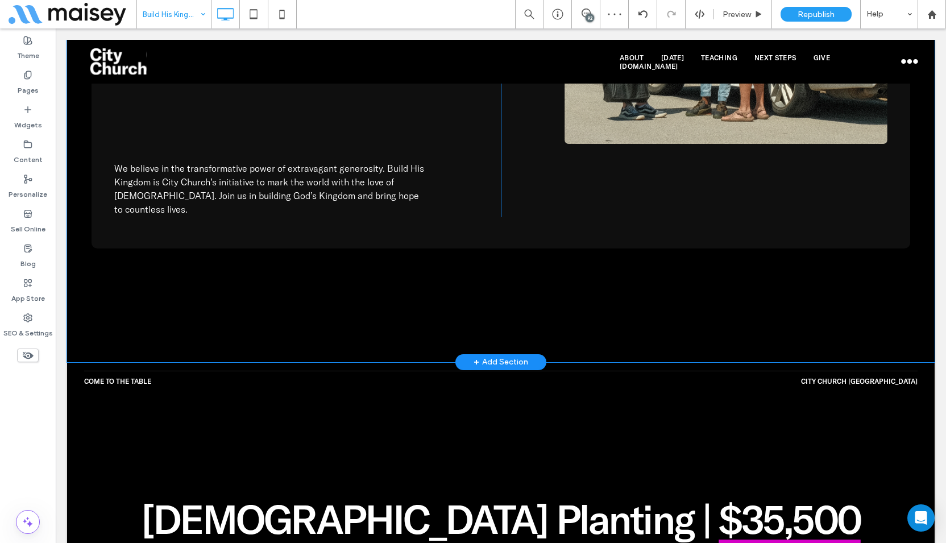
scroll to position [1137, 0]
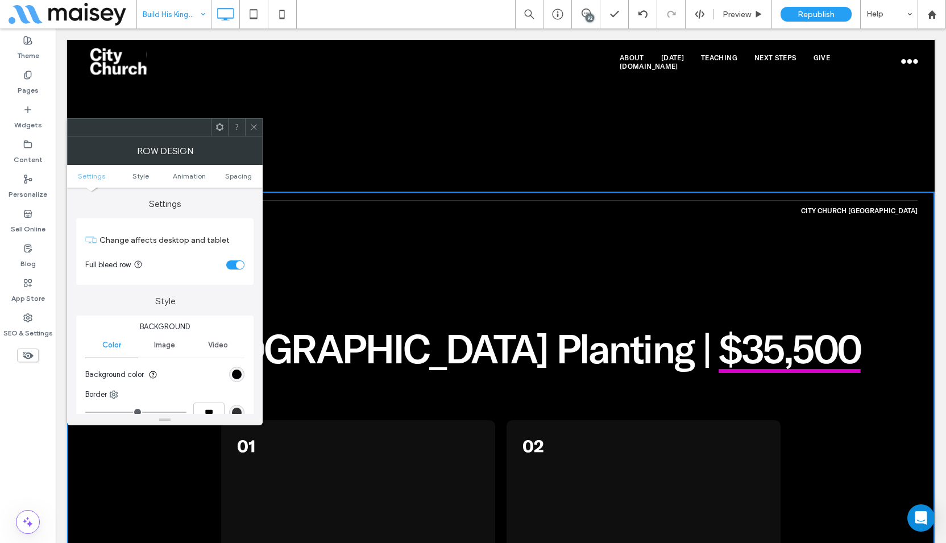
click at [236, 263] on div "toggle" at bounding box center [240, 265] width 8 height 8
click at [255, 121] on span at bounding box center [254, 127] width 9 height 17
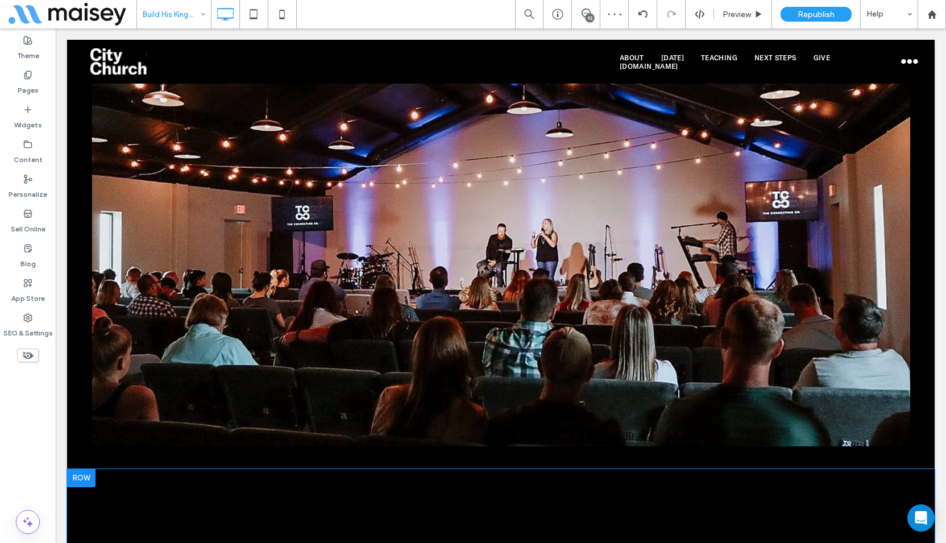
scroll to position [2160, 0]
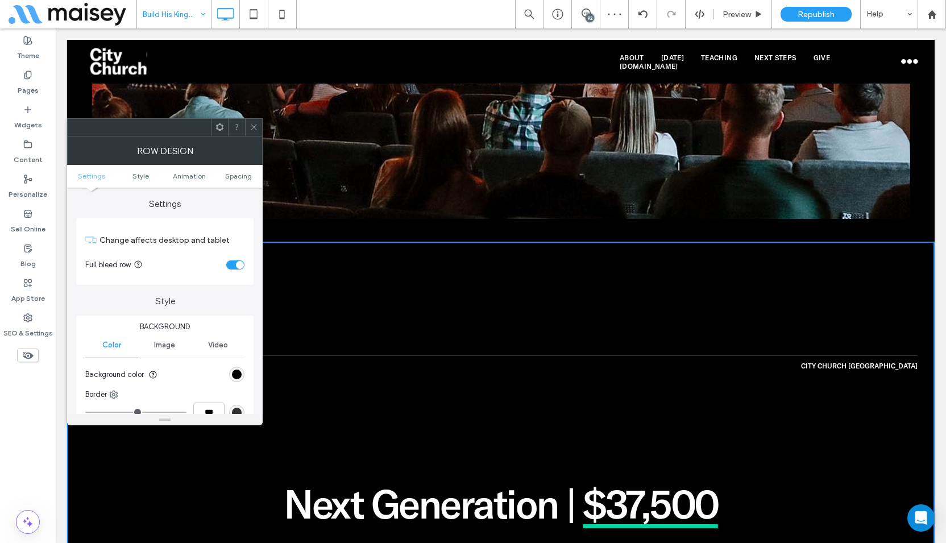
click at [231, 264] on div "toggle" at bounding box center [235, 264] width 18 height 9
click at [253, 122] on span at bounding box center [254, 127] width 9 height 17
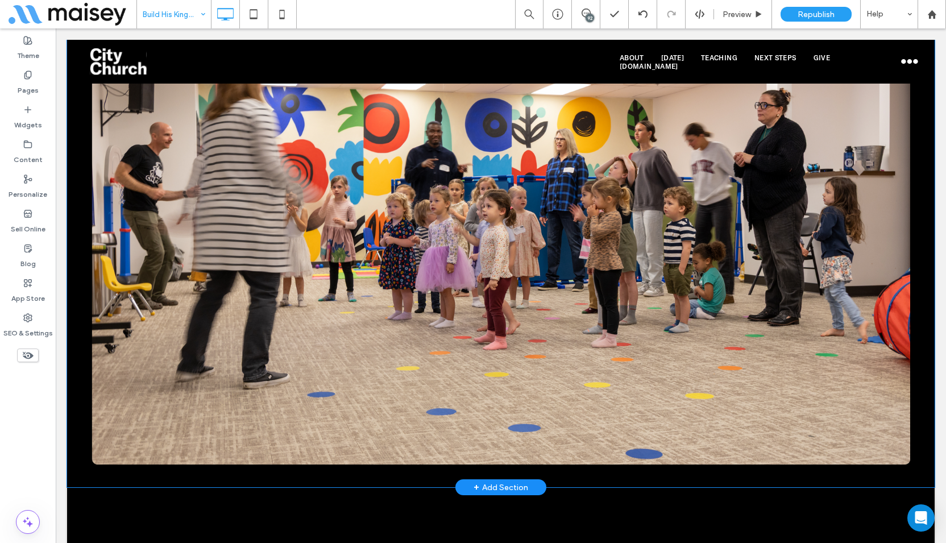
scroll to position [3297, 0]
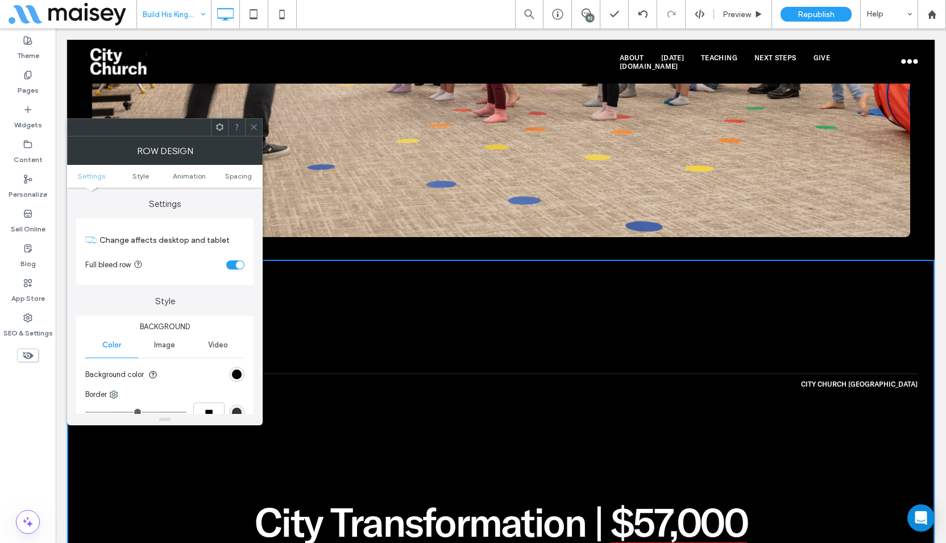
drag, startPoint x: 235, startPoint y: 261, endPoint x: 240, endPoint y: 219, distance: 42.4
click at [235, 260] on div "toggle" at bounding box center [235, 264] width 18 height 9
click at [254, 126] on icon at bounding box center [254, 127] width 9 height 9
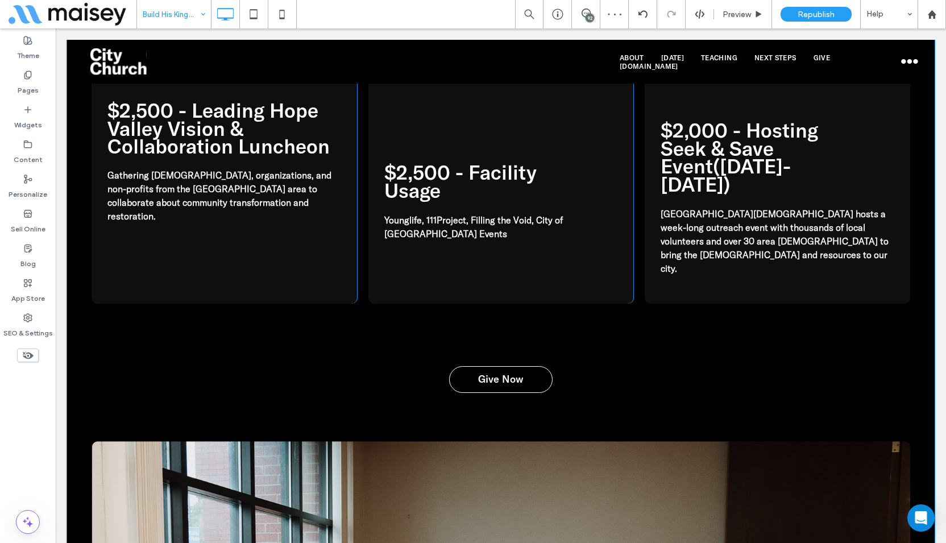
scroll to position [4434, 0]
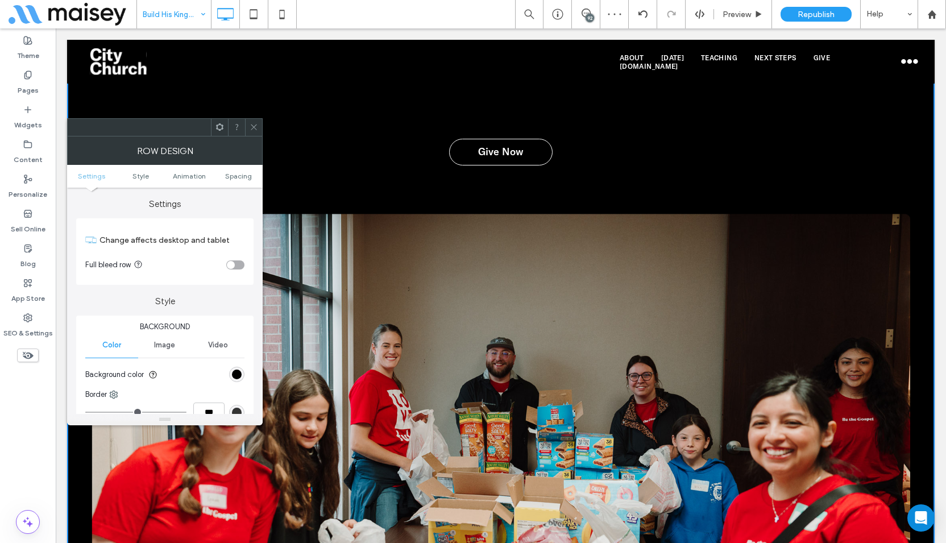
click at [252, 132] on span at bounding box center [254, 127] width 9 height 17
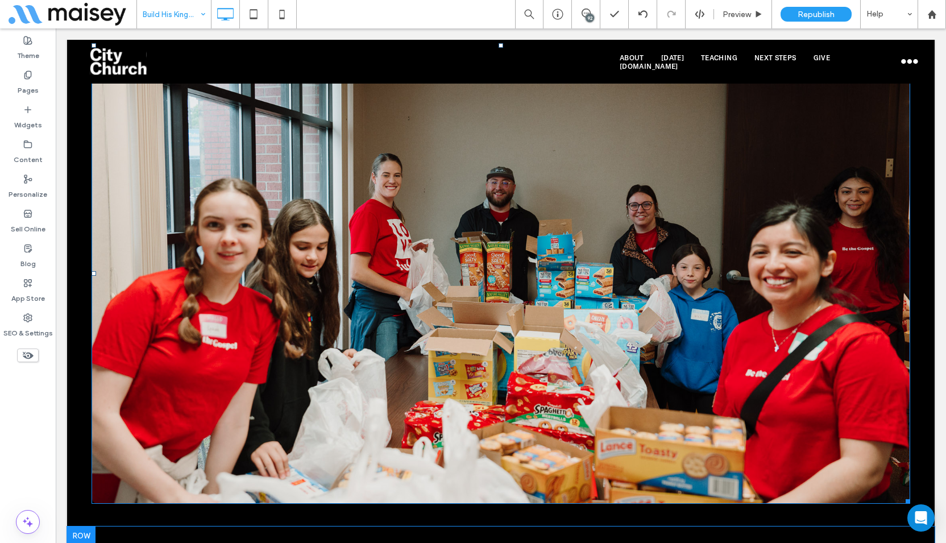
scroll to position [4718, 0]
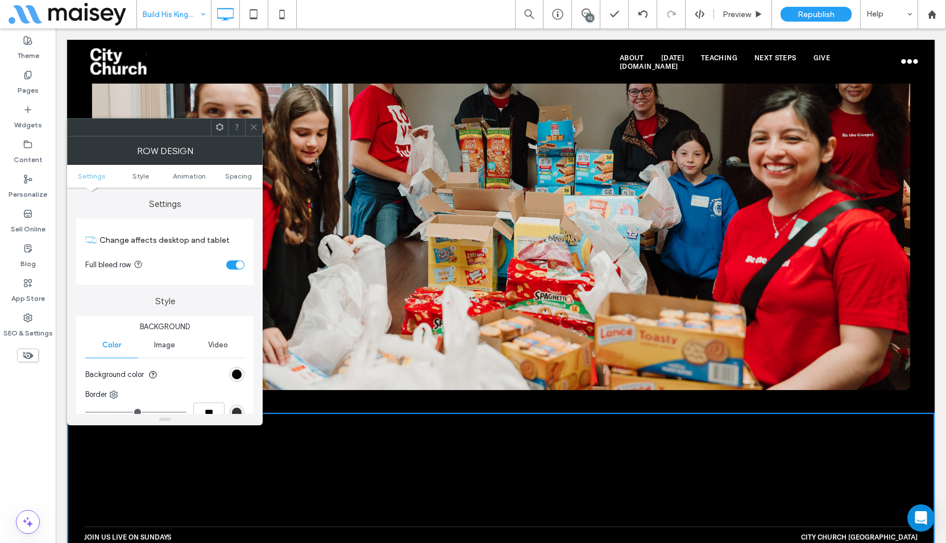
click at [233, 265] on div "toggle" at bounding box center [235, 264] width 18 height 9
drag, startPoint x: 254, startPoint y: 134, endPoint x: 241, endPoint y: 227, distance: 94.6
click at [254, 134] on span at bounding box center [254, 127] width 9 height 17
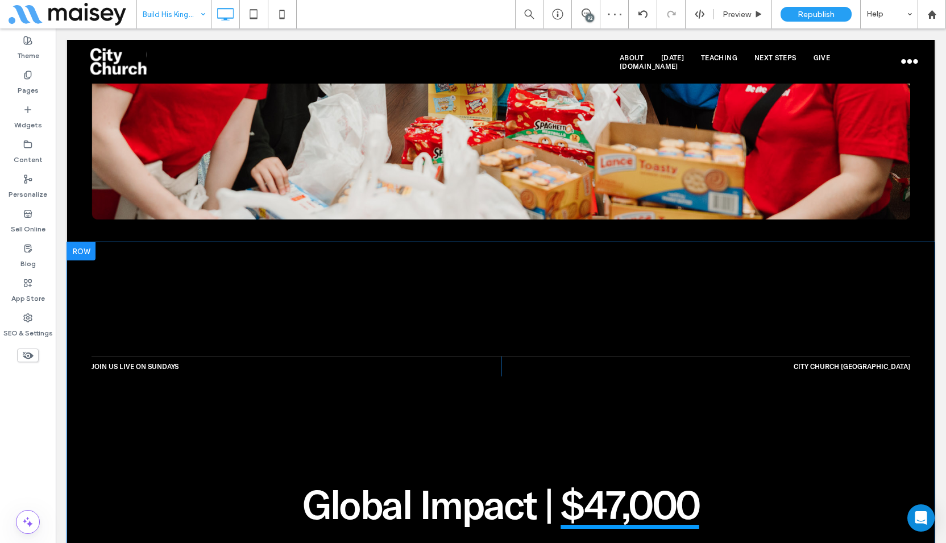
scroll to position [5059, 0]
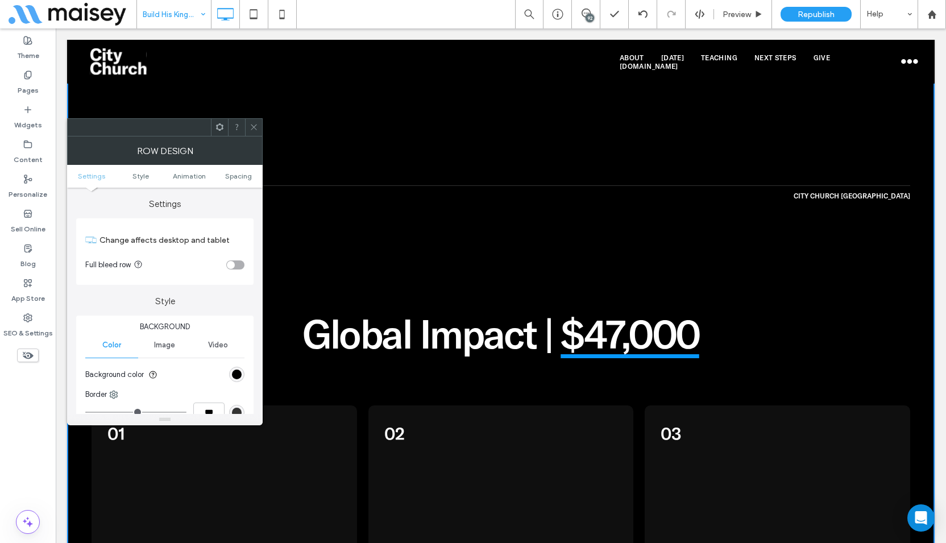
drag, startPoint x: 255, startPoint y: 130, endPoint x: 248, endPoint y: 144, distance: 15.8
click at [256, 130] on icon at bounding box center [254, 127] width 9 height 9
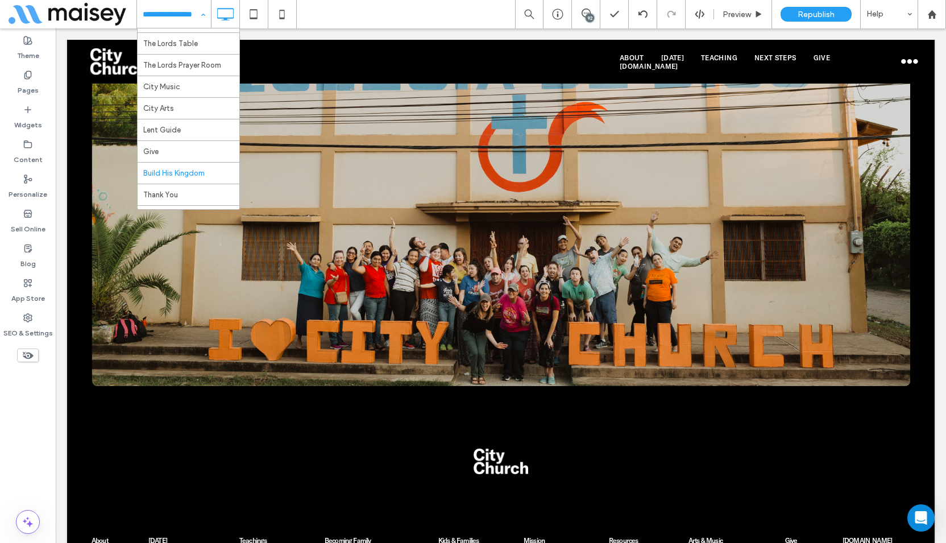
scroll to position [358, 0]
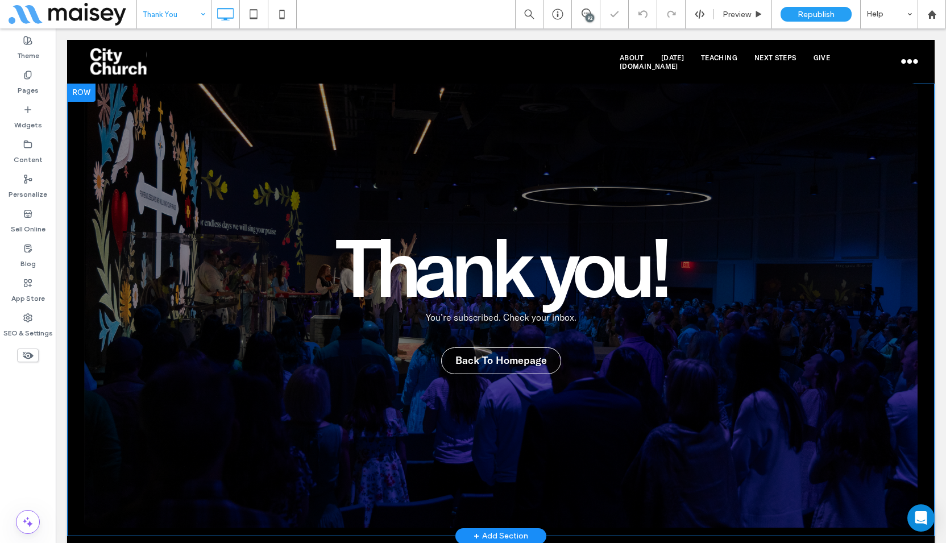
click at [71, 141] on div "Thank you! You’re subscribed. Check your inbox. Back To Homepage Click To Paste…" at bounding box center [500, 310] width 867 height 452
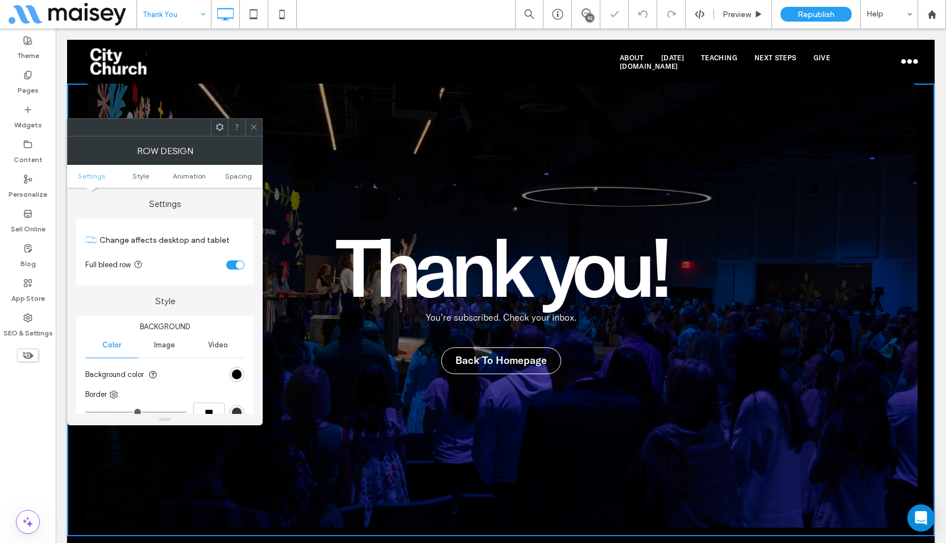
click at [235, 265] on div "toggle" at bounding box center [235, 264] width 18 height 9
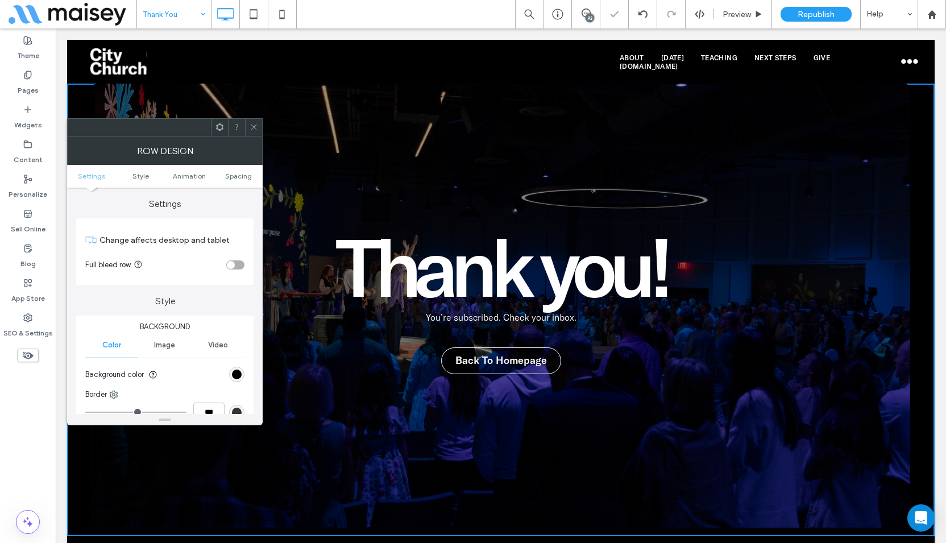
click at [253, 126] on icon at bounding box center [254, 127] width 9 height 9
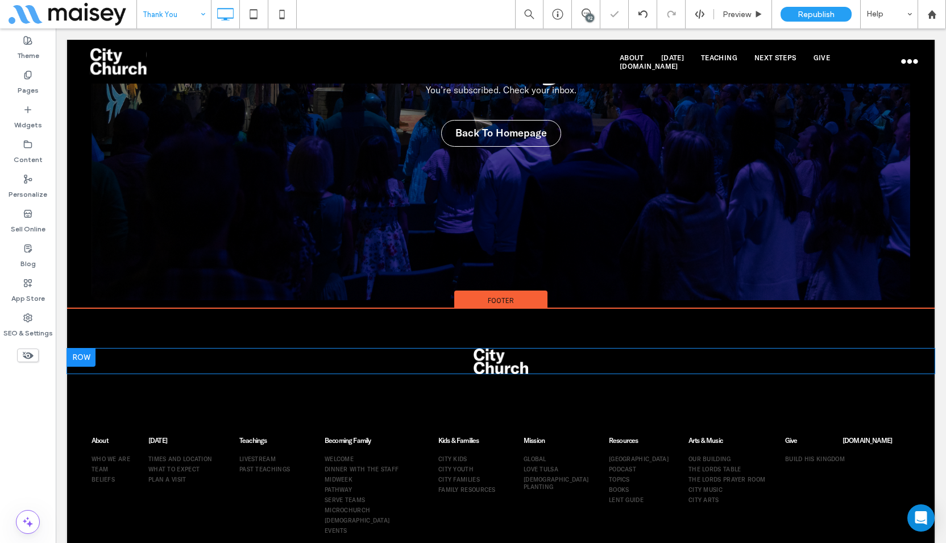
scroll to position [333, 0]
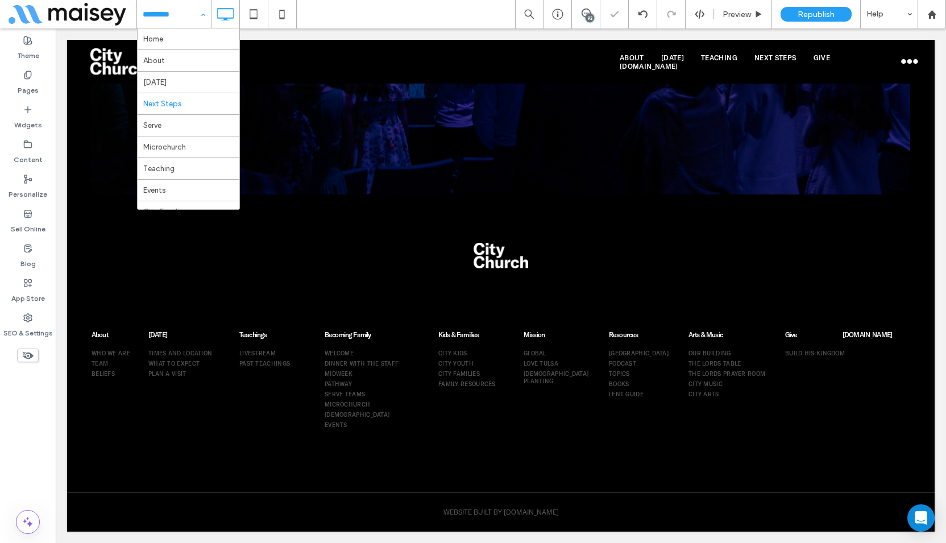
drag, startPoint x: 167, startPoint y: 7, endPoint x: 185, endPoint y: 105, distance: 99.5
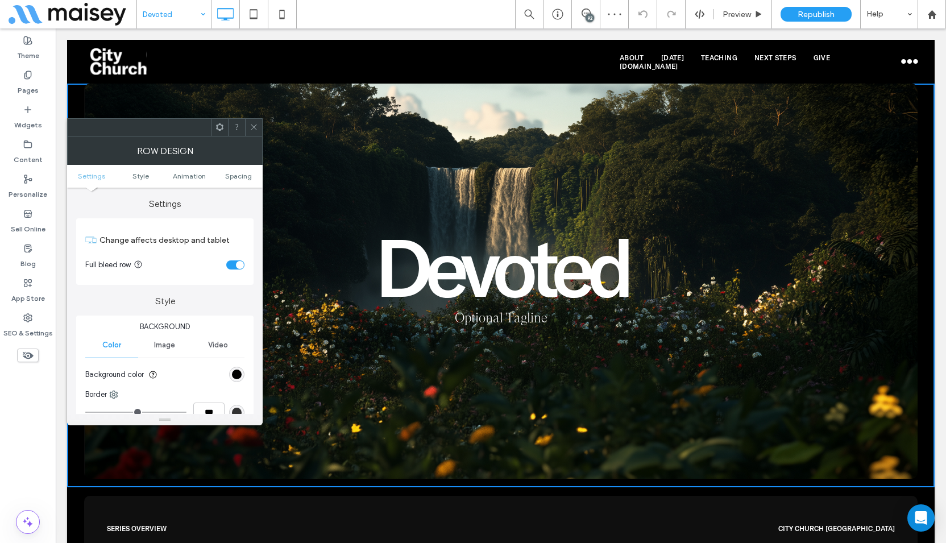
click at [234, 261] on div "toggle" at bounding box center [235, 264] width 18 height 9
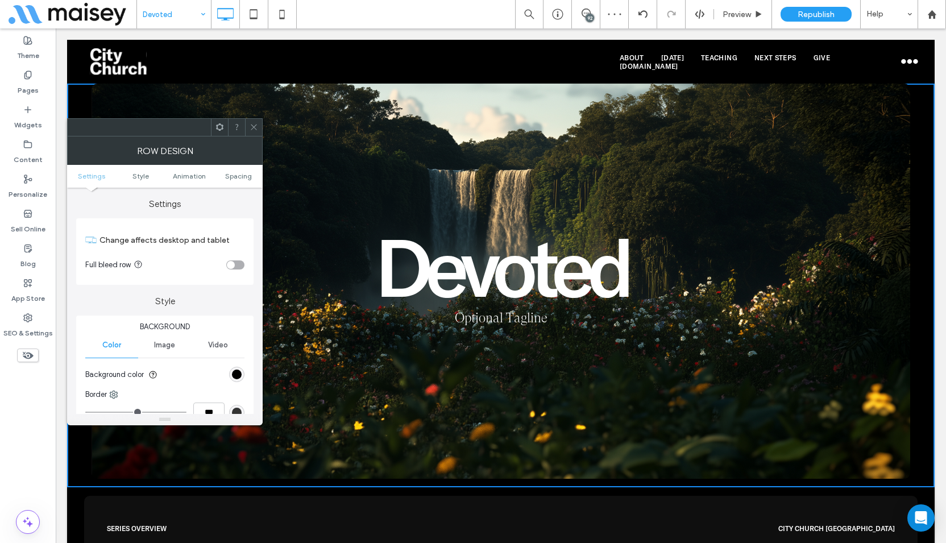
click at [255, 124] on icon at bounding box center [254, 127] width 9 height 9
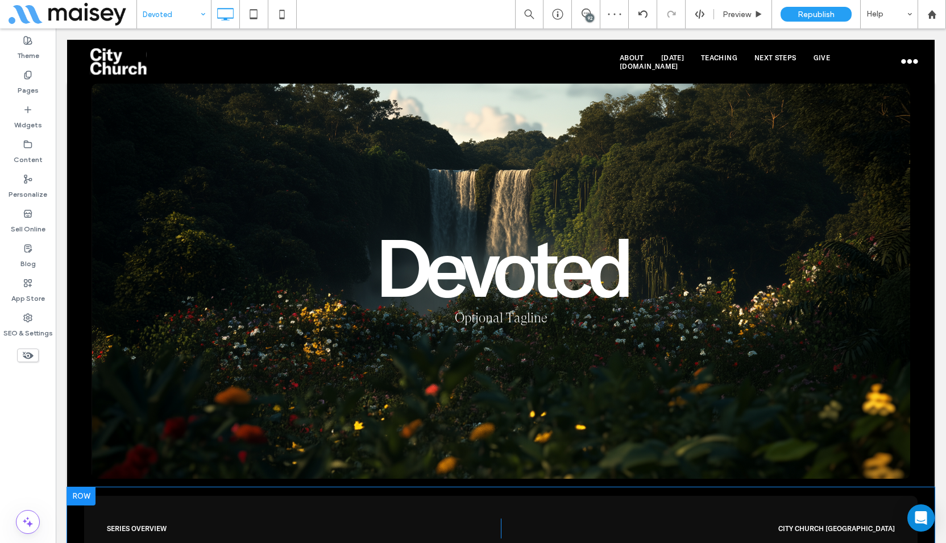
scroll to position [284, 0]
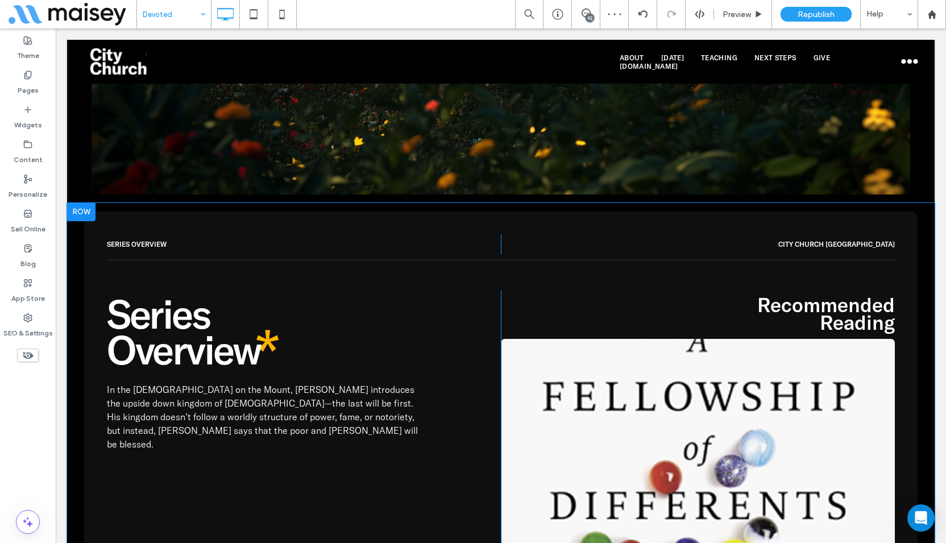
click at [80, 261] on div "Series Overview Click To [GEOGRAPHIC_DATA] [GEOGRAPHIC_DATA] Click To Paste Ser…" at bounding box center [500, 490] width 867 height 574
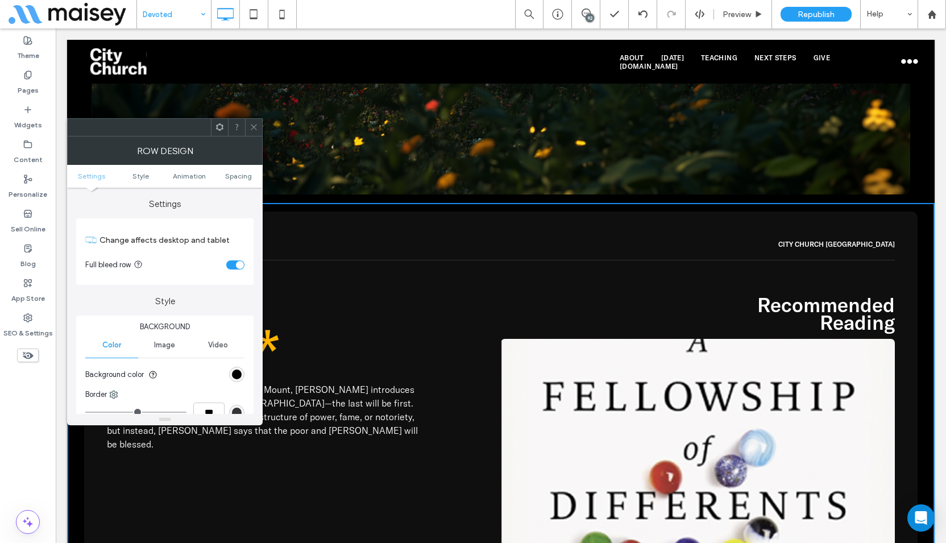
drag, startPoint x: 227, startPoint y: 266, endPoint x: 229, endPoint y: 255, distance: 11.5
click at [227, 266] on div "toggle" at bounding box center [235, 264] width 18 height 9
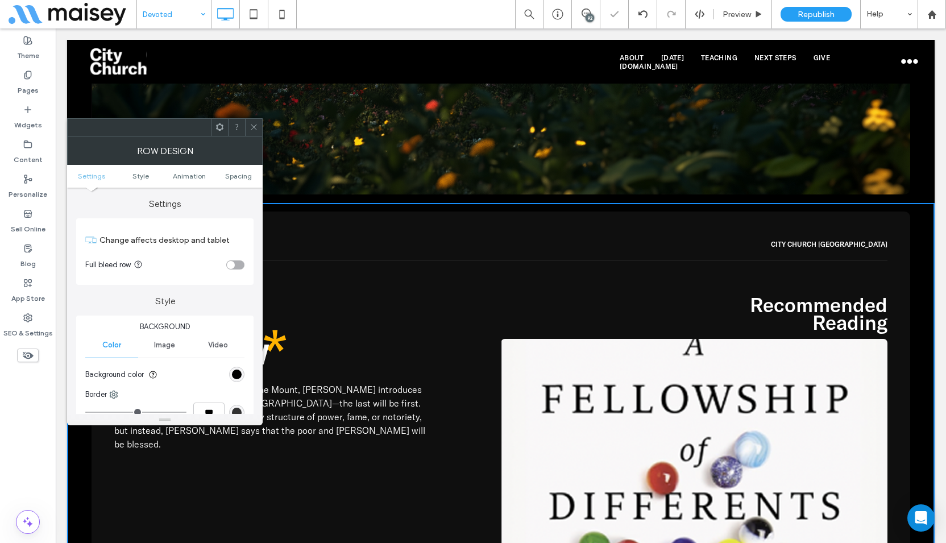
click at [258, 131] on div at bounding box center [253, 127] width 17 height 17
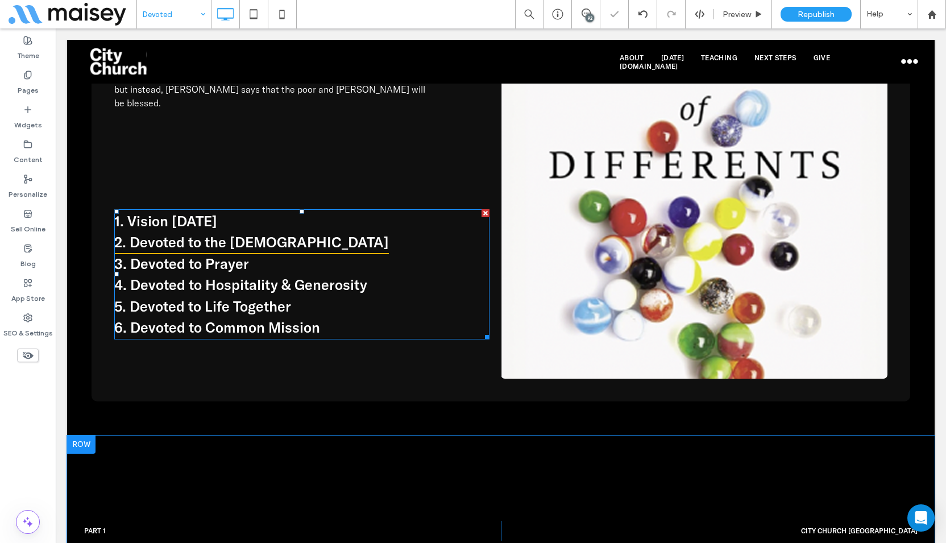
scroll to position [909, 0]
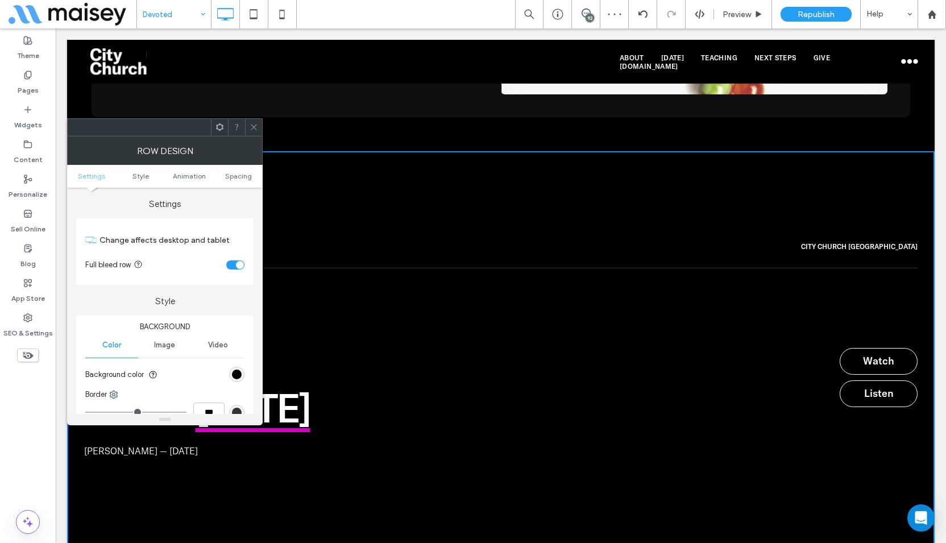
click at [234, 268] on div "toggle" at bounding box center [235, 264] width 18 height 9
drag, startPoint x: 255, startPoint y: 125, endPoint x: 254, endPoint y: 153, distance: 28.4
click at [255, 124] on icon at bounding box center [254, 127] width 9 height 9
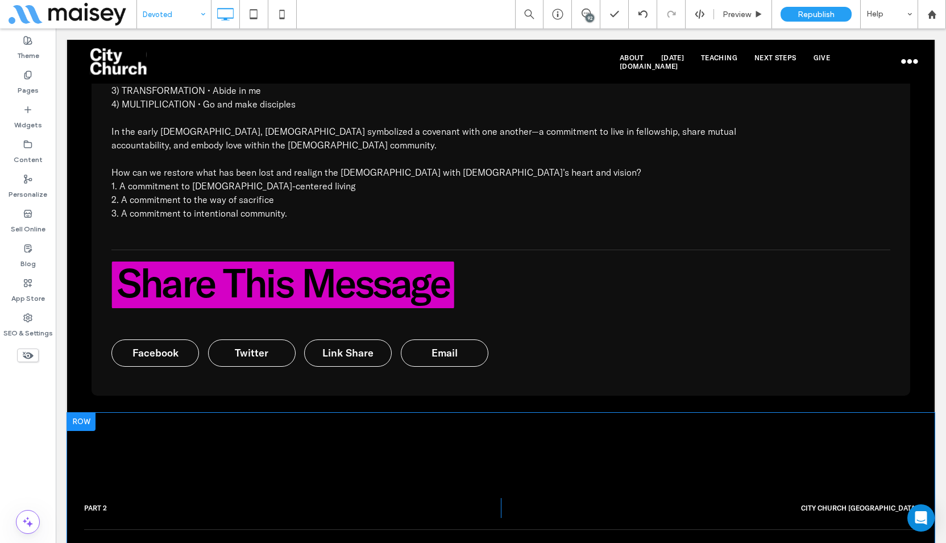
scroll to position [2558, 0]
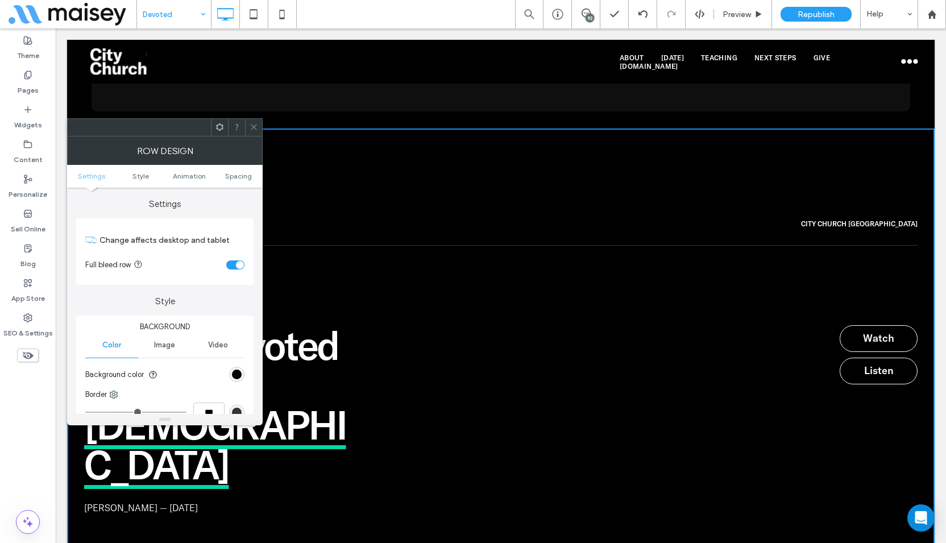
click at [232, 264] on div "toggle" at bounding box center [235, 264] width 18 height 9
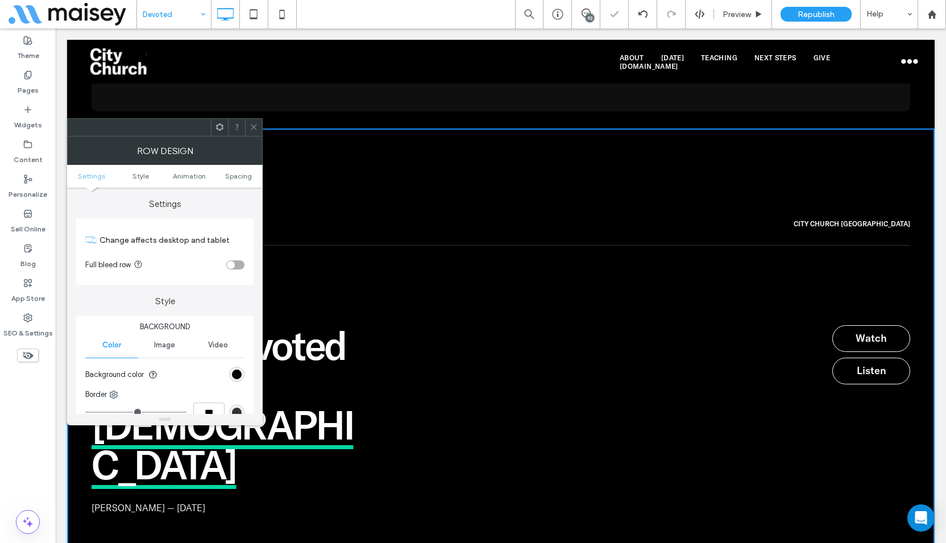
click at [257, 119] on span at bounding box center [254, 127] width 9 height 17
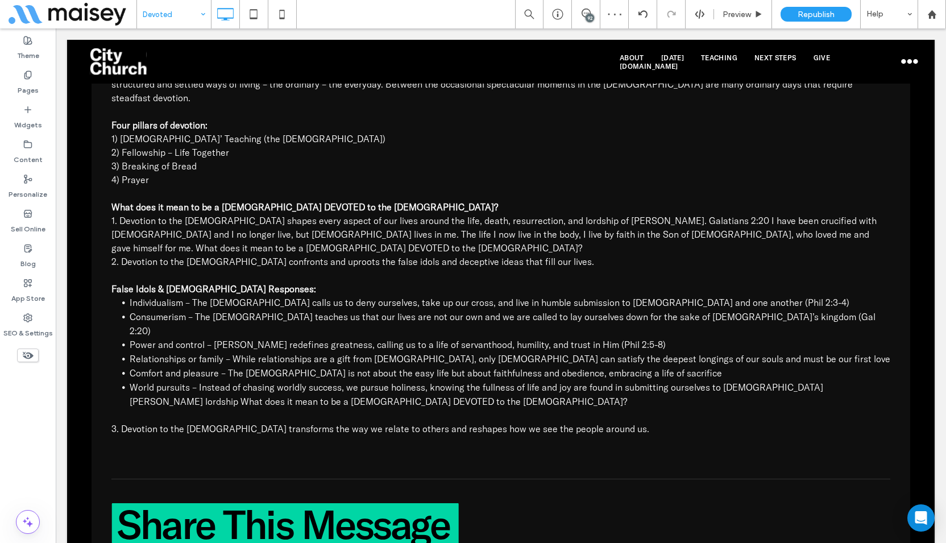
scroll to position [3865, 0]
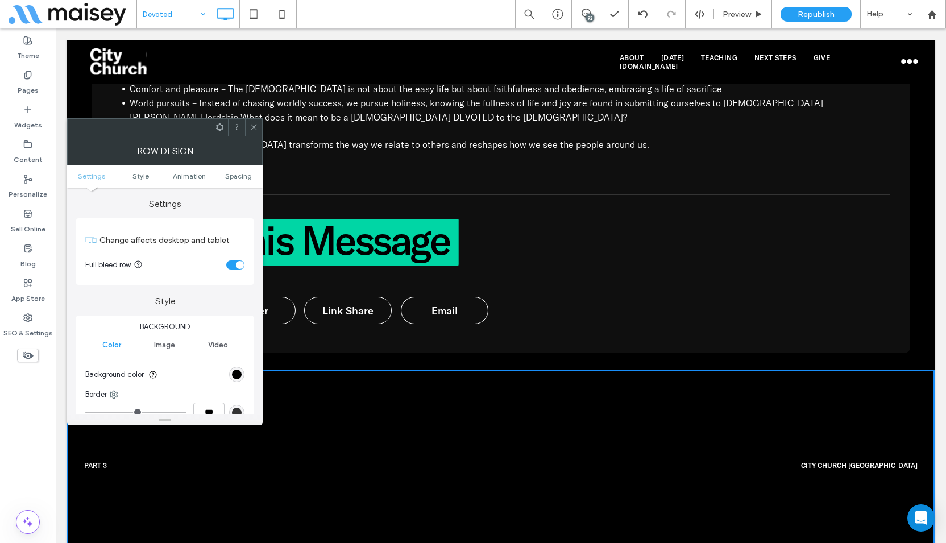
click at [230, 265] on div "toggle" at bounding box center [235, 264] width 18 height 9
click at [255, 128] on use at bounding box center [254, 127] width 6 height 6
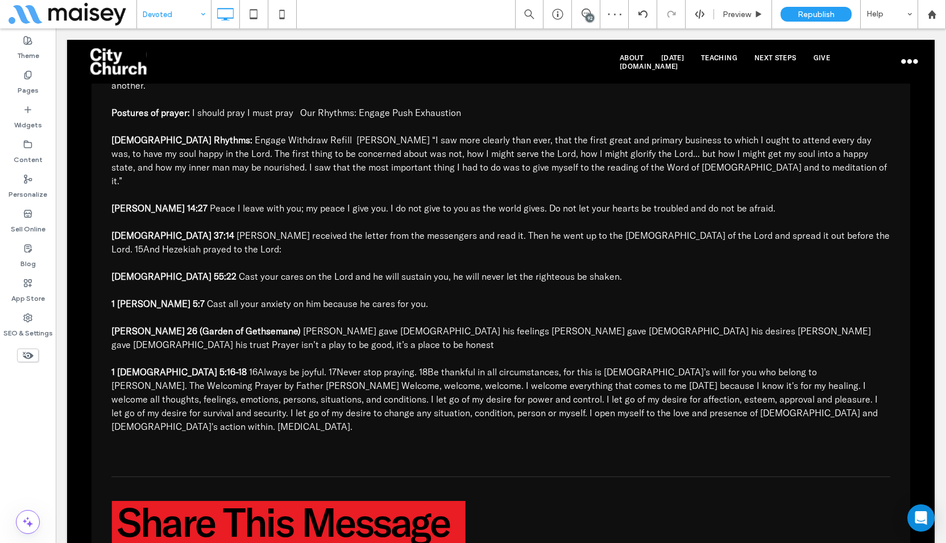
scroll to position [5457, 0]
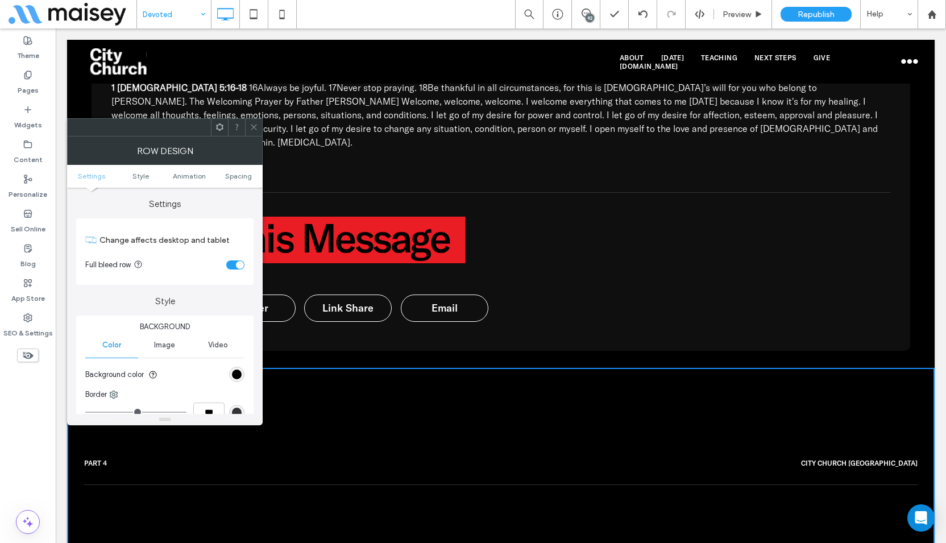
click at [227, 264] on div "toggle" at bounding box center [235, 264] width 18 height 9
click at [252, 121] on span at bounding box center [254, 127] width 9 height 17
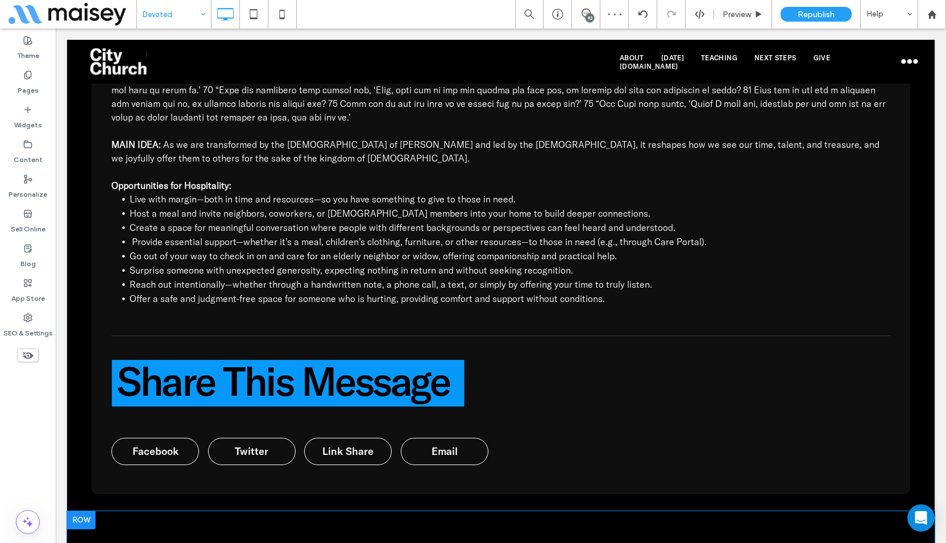
scroll to position [6991, 0]
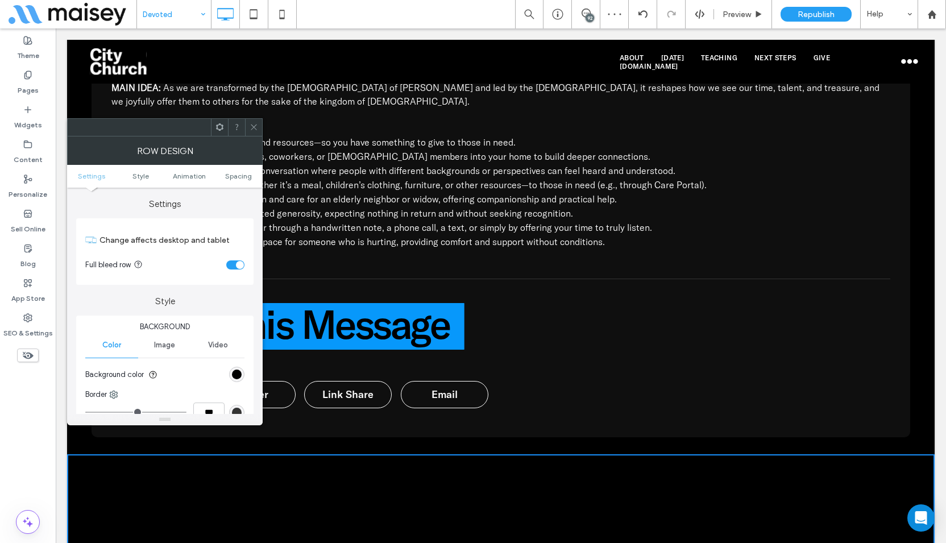
drag, startPoint x: 229, startPoint y: 263, endPoint x: 240, endPoint y: 252, distance: 15.7
click at [228, 263] on div "toggle" at bounding box center [235, 264] width 18 height 9
click at [256, 125] on icon at bounding box center [254, 127] width 9 height 9
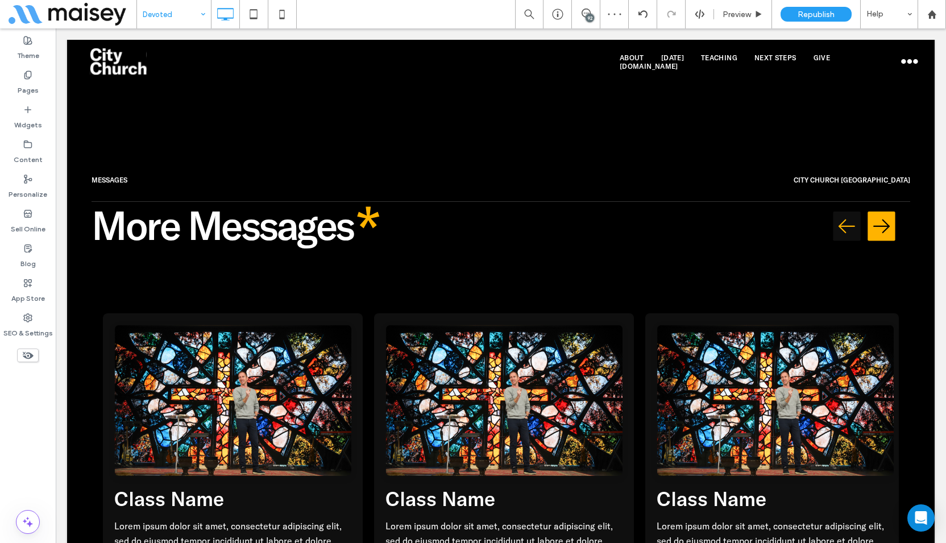
scroll to position [7730, 0]
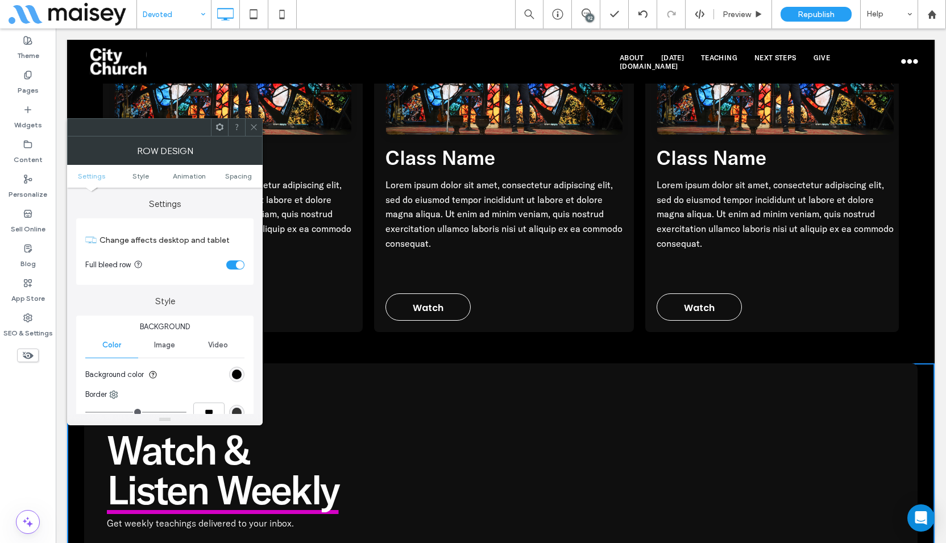
click at [234, 266] on div "toggle" at bounding box center [235, 264] width 18 height 9
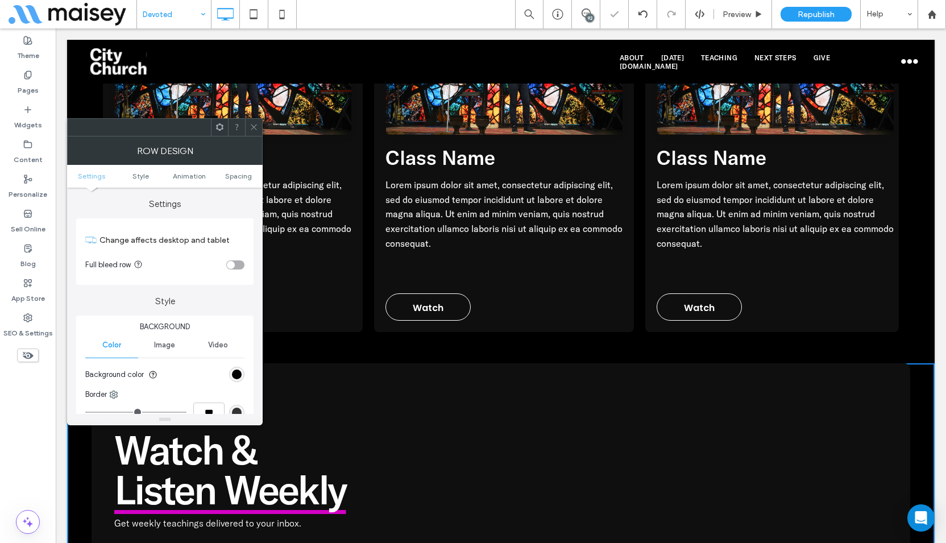
click at [254, 127] on use at bounding box center [254, 127] width 6 height 6
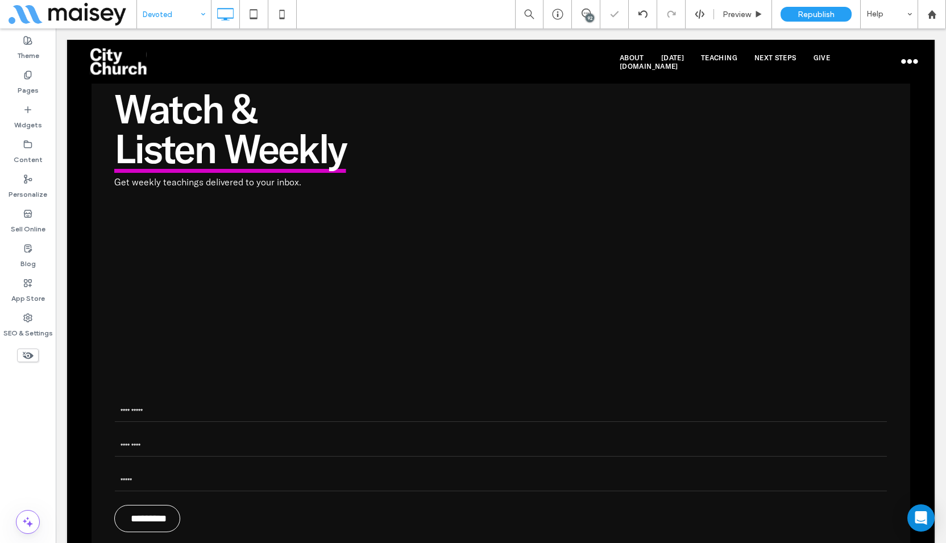
scroll to position [8200, 0]
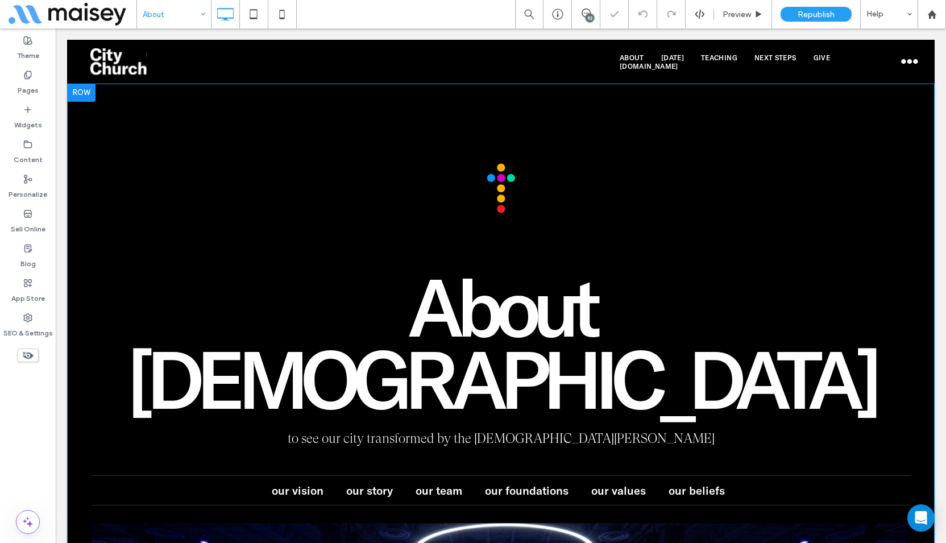
click at [103, 146] on div "About [DEMOGRAPHIC_DATA] to see our city transformed by the [DEMOGRAPHIC_DATA][…" at bounding box center [500, 448] width 867 height 728
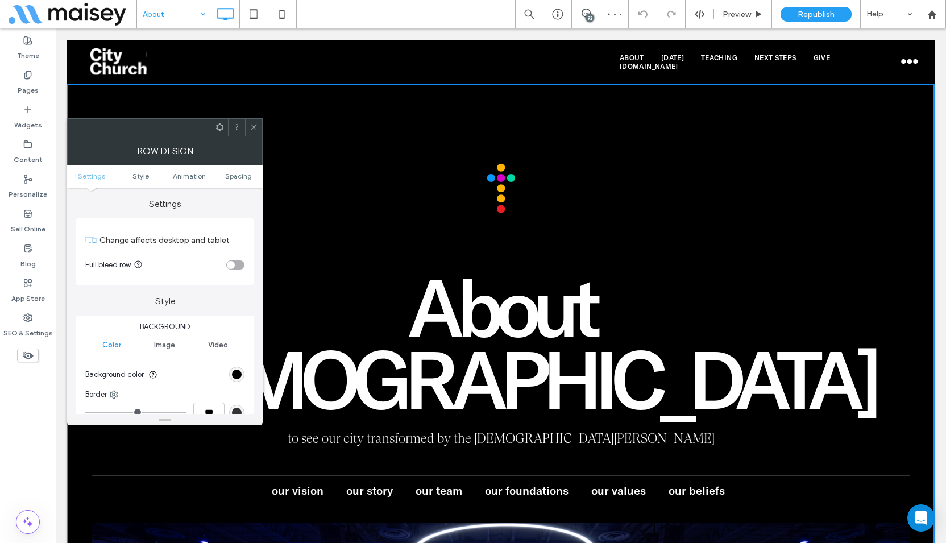
click at [257, 128] on icon at bounding box center [254, 127] width 9 height 9
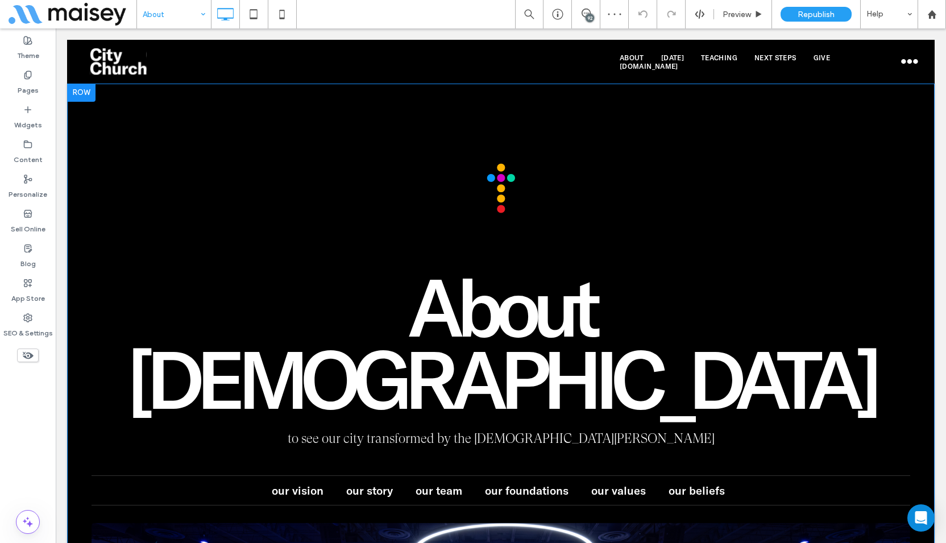
scroll to position [57, 0]
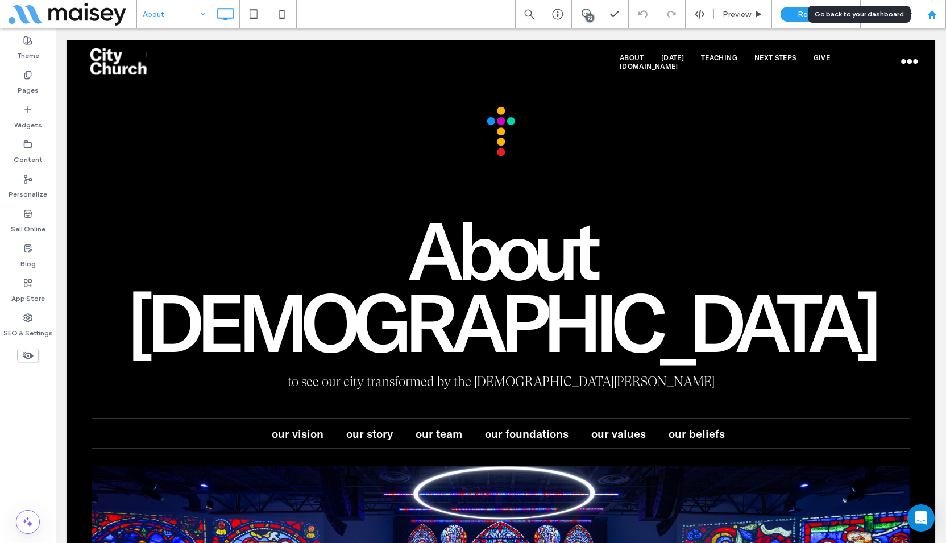
click at [927, 12] on icon at bounding box center [932, 15] width 10 height 10
